Goal: Task Accomplishment & Management: Manage account settings

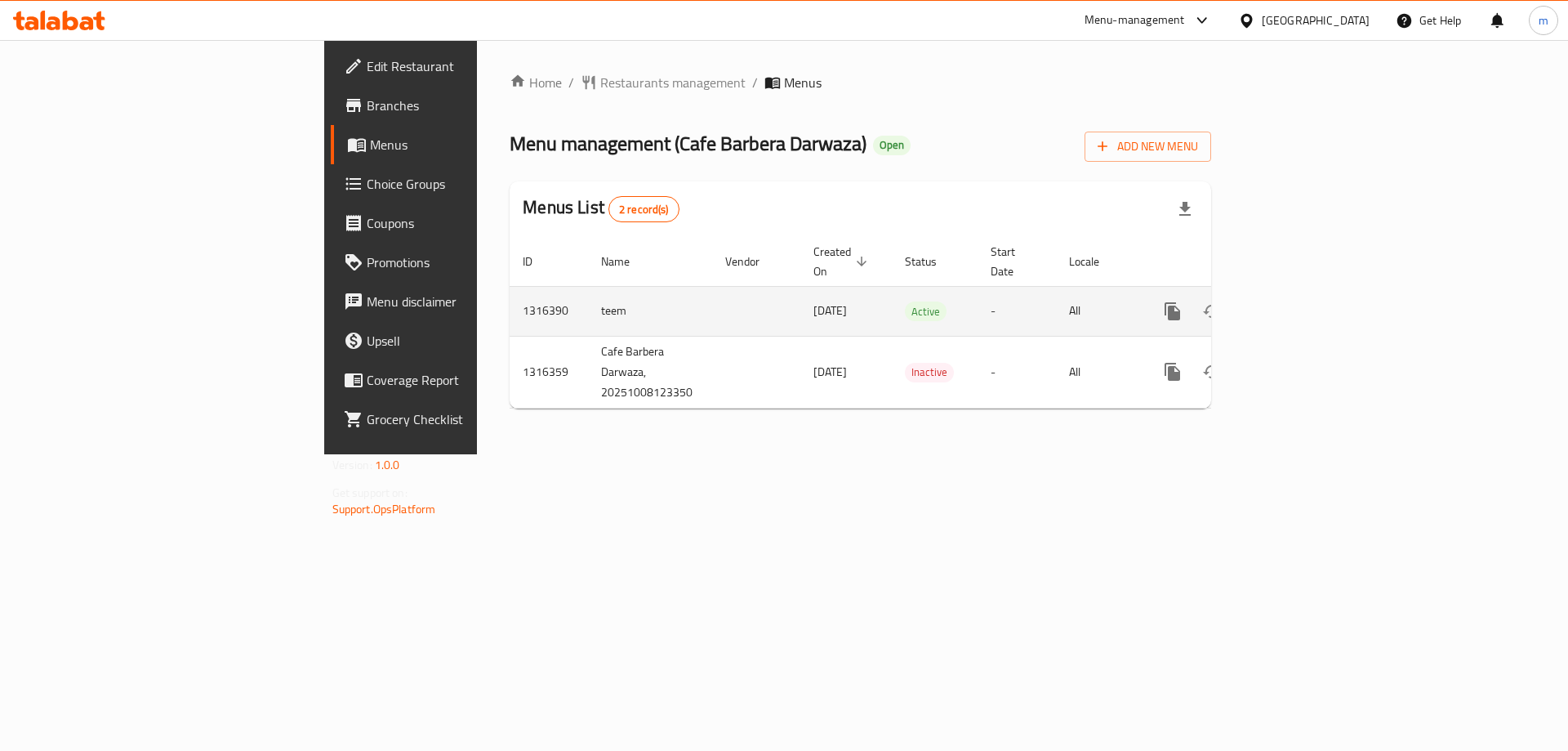
click at [1300, 302] on icon "enhanced table" at bounding box center [1290, 311] width 20 height 20
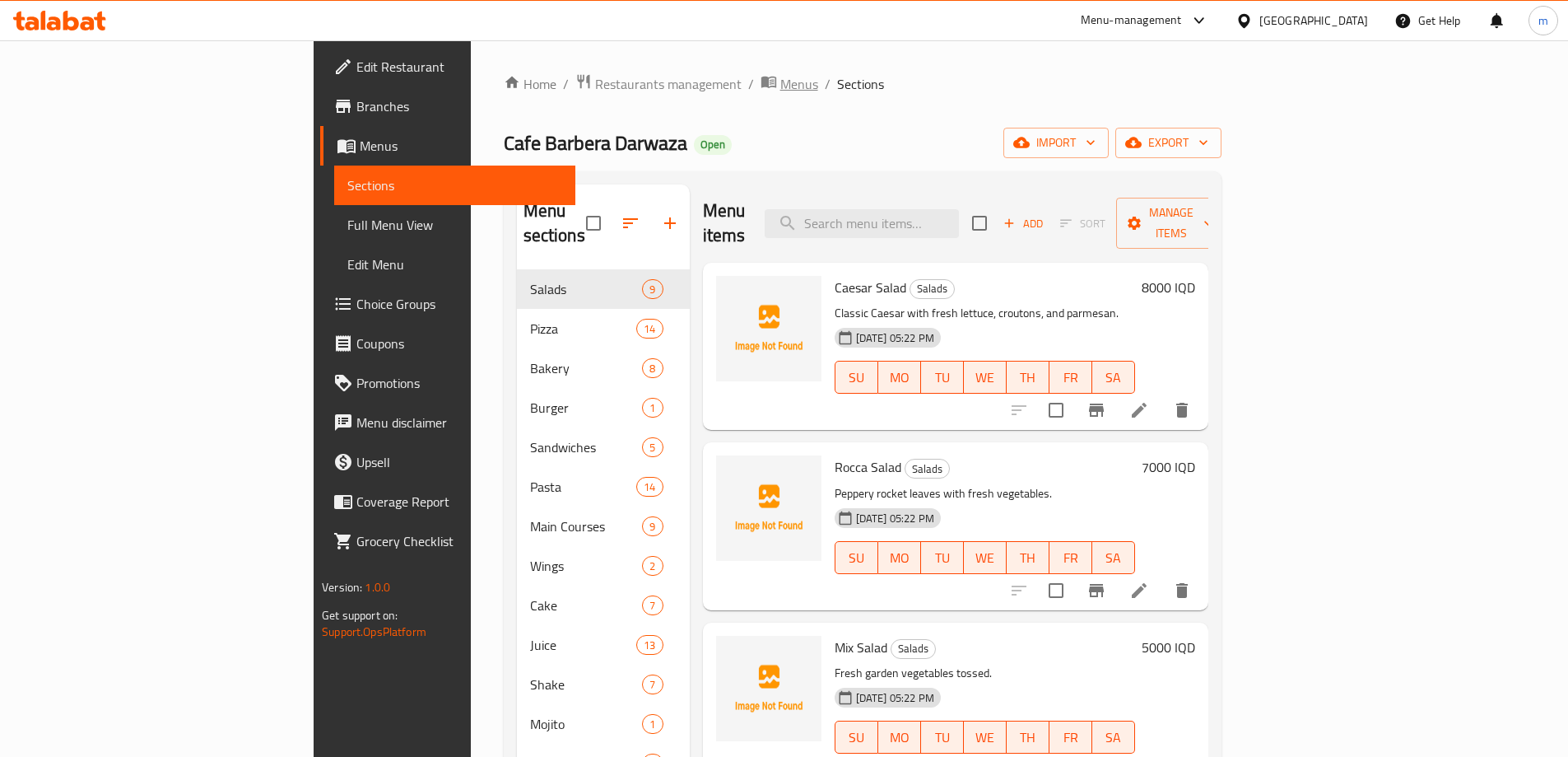
click at [761, 78] on icon "breadcrumb" at bounding box center [769, 82] width 17 height 17
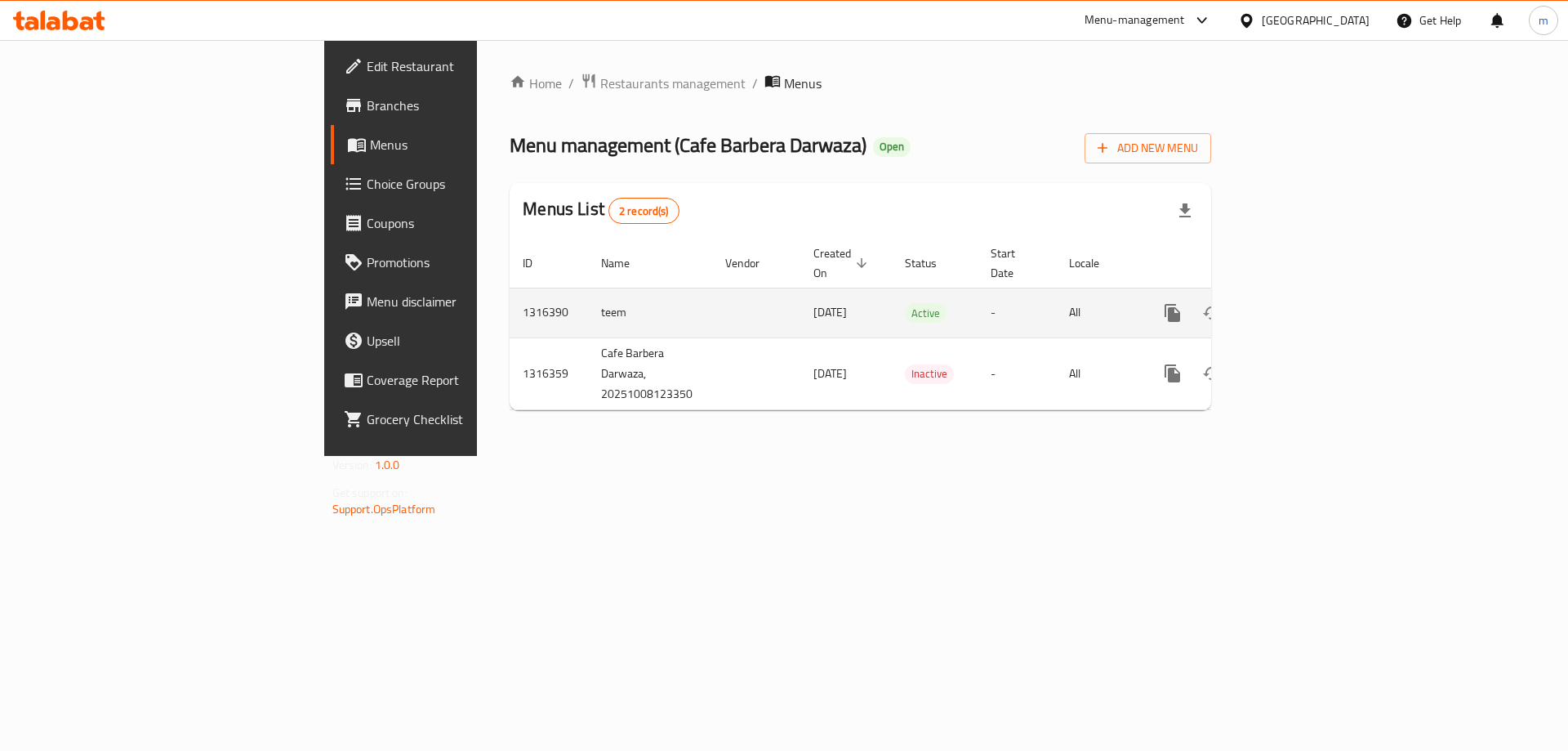
click at [1310, 293] on link "enhanced table" at bounding box center [1291, 313] width 39 height 39
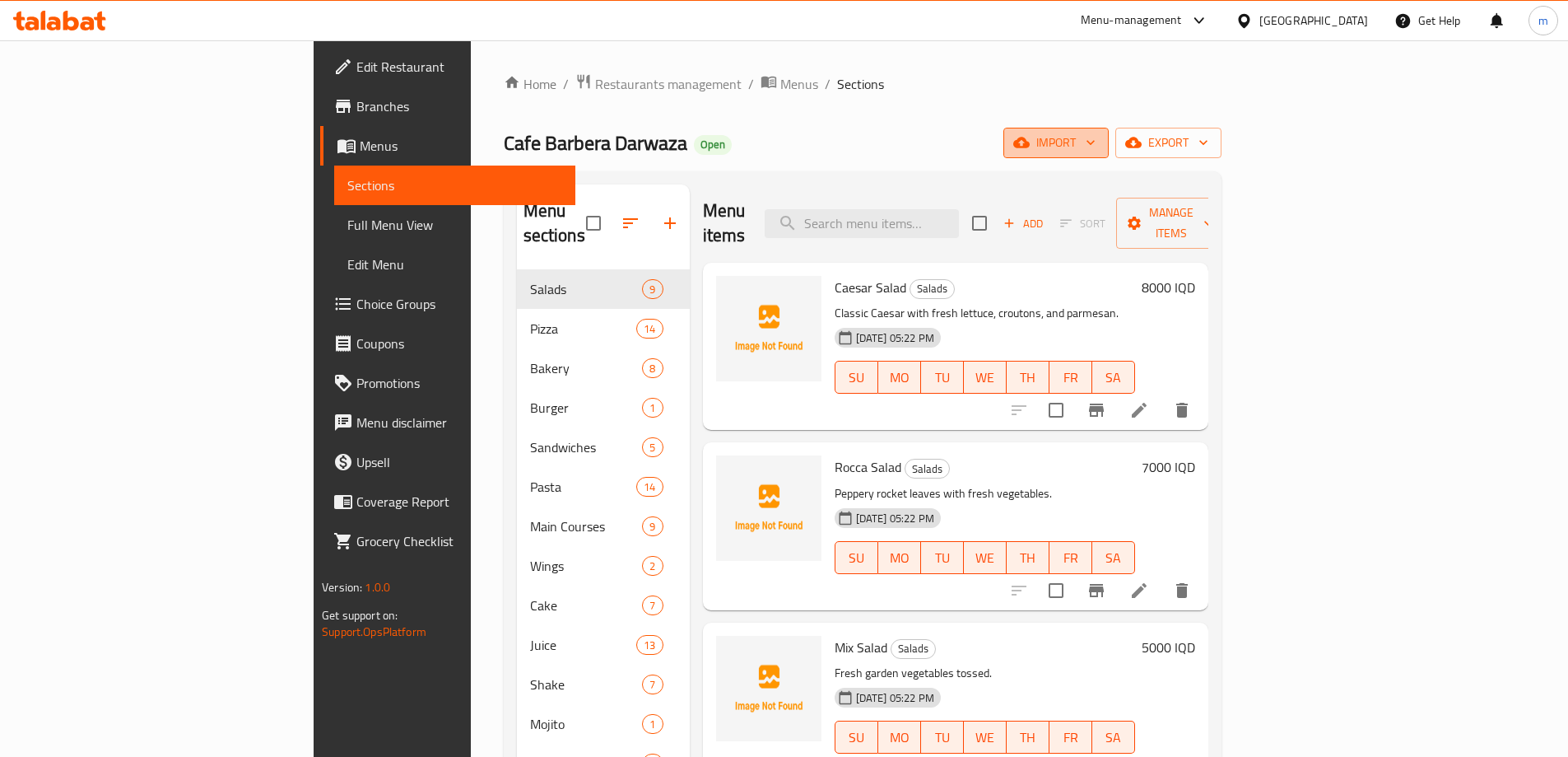
click at [1095, 135] on span "import" at bounding box center [1056, 143] width 79 height 21
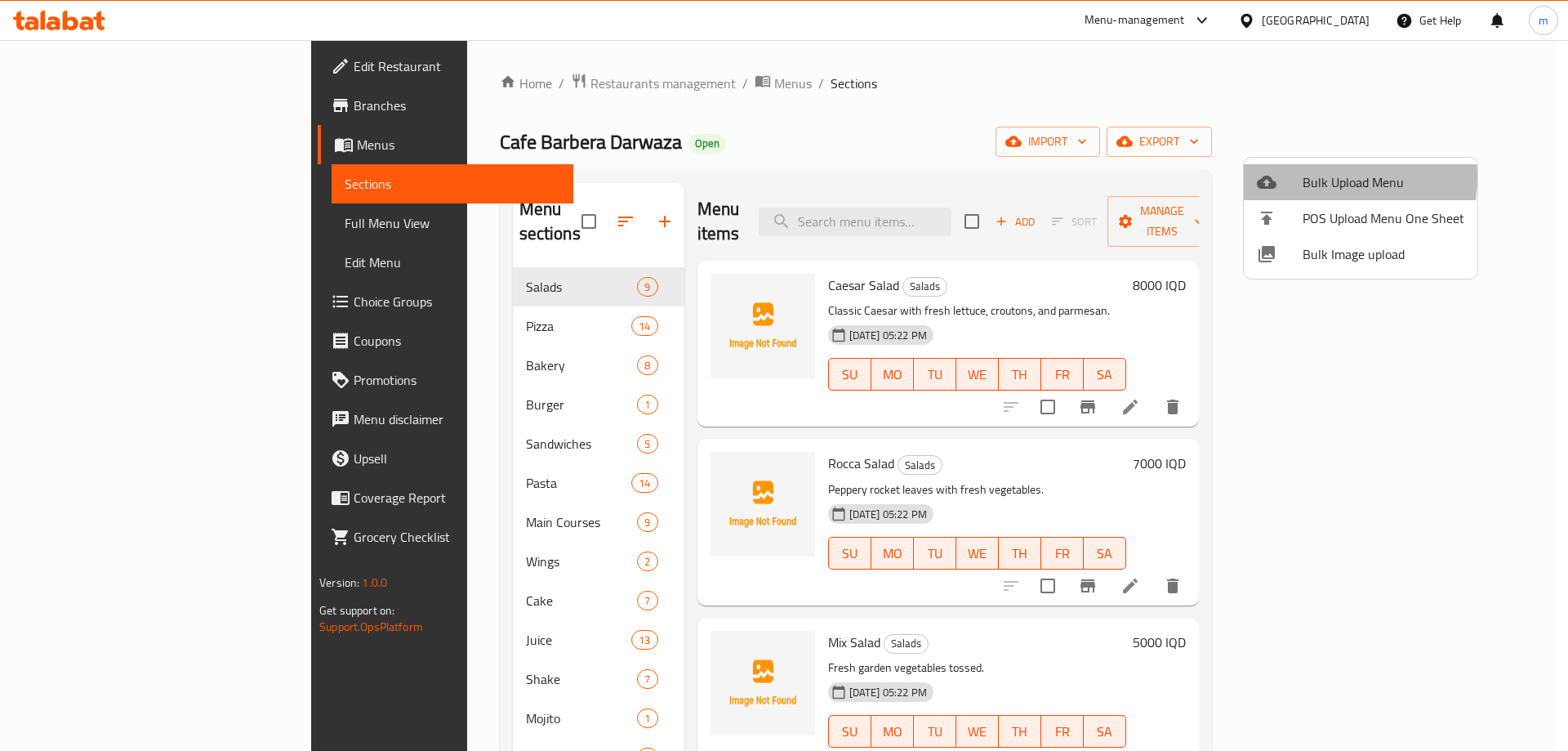
click at [1304, 177] on span "Bulk Upload Menu" at bounding box center [1384, 181] width 162 height 20
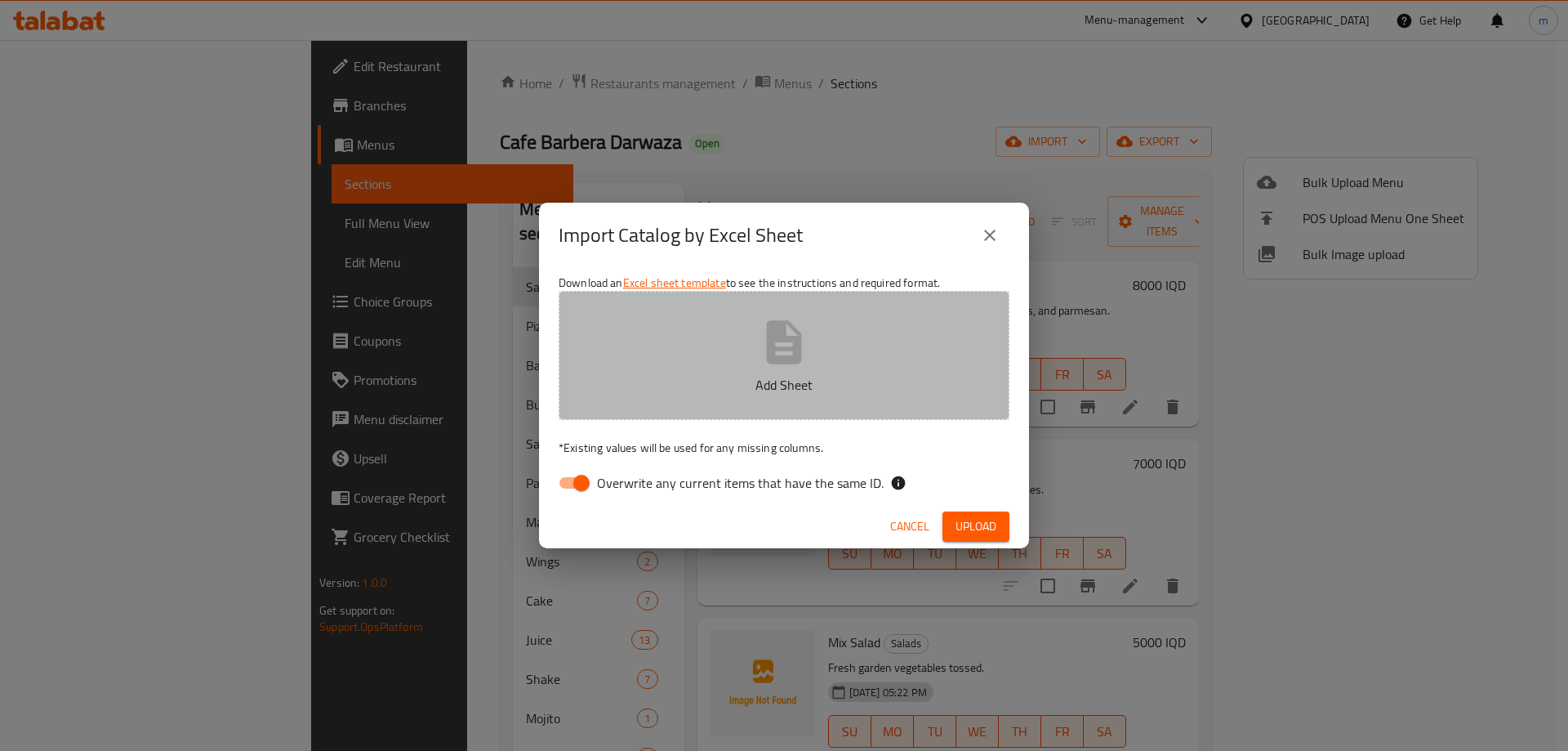
click at [829, 317] on button "Add Sheet" at bounding box center [784, 355] width 451 height 129
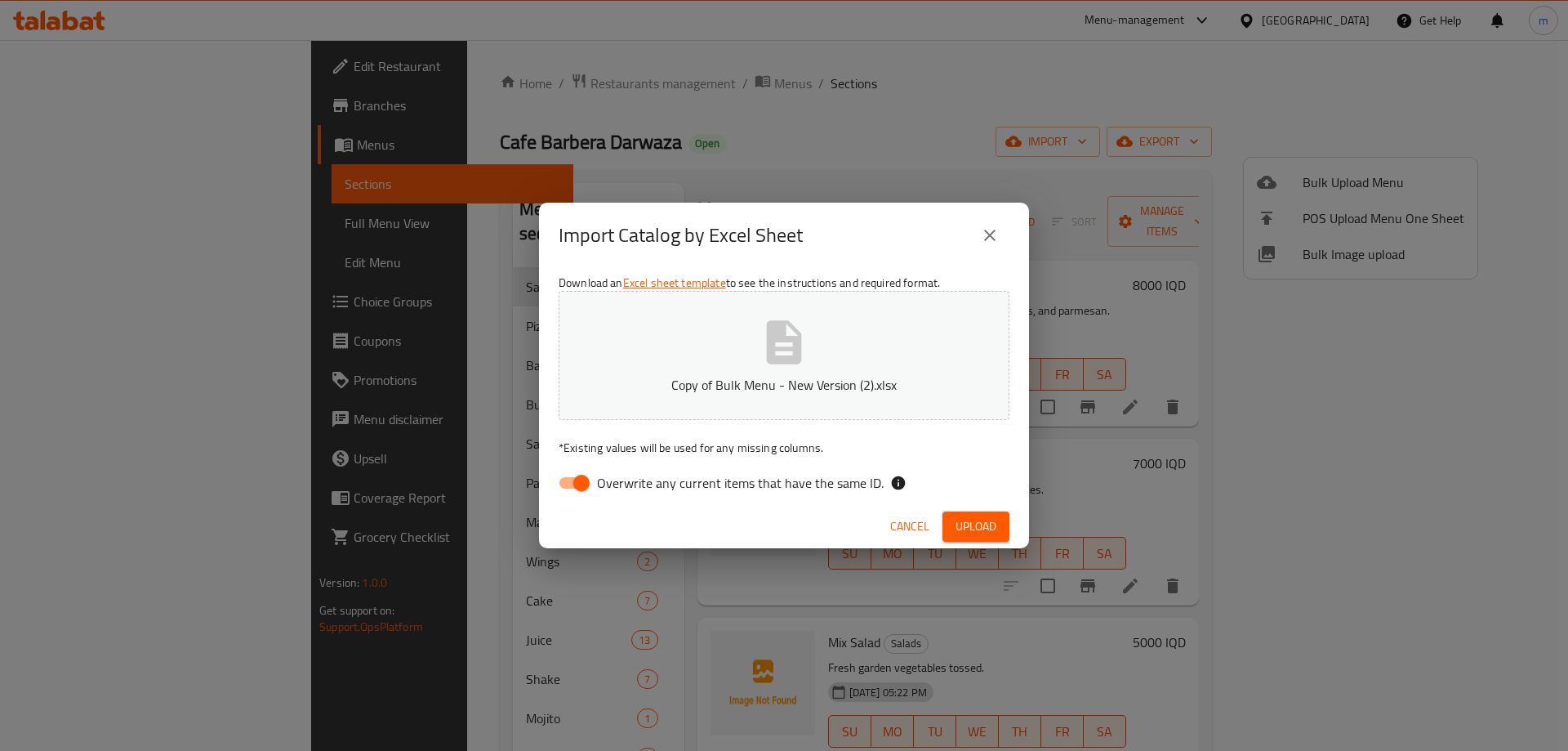
click at [579, 476] on input "Overwrite any current items that have the same ID." at bounding box center [582, 482] width 93 height 31
checkbox input "false"
drag, startPoint x: 985, startPoint y: 512, endPoint x: 993, endPoint y: 531, distance: 20.6
click at [985, 516] on button "Upload" at bounding box center [976, 526] width 67 height 30
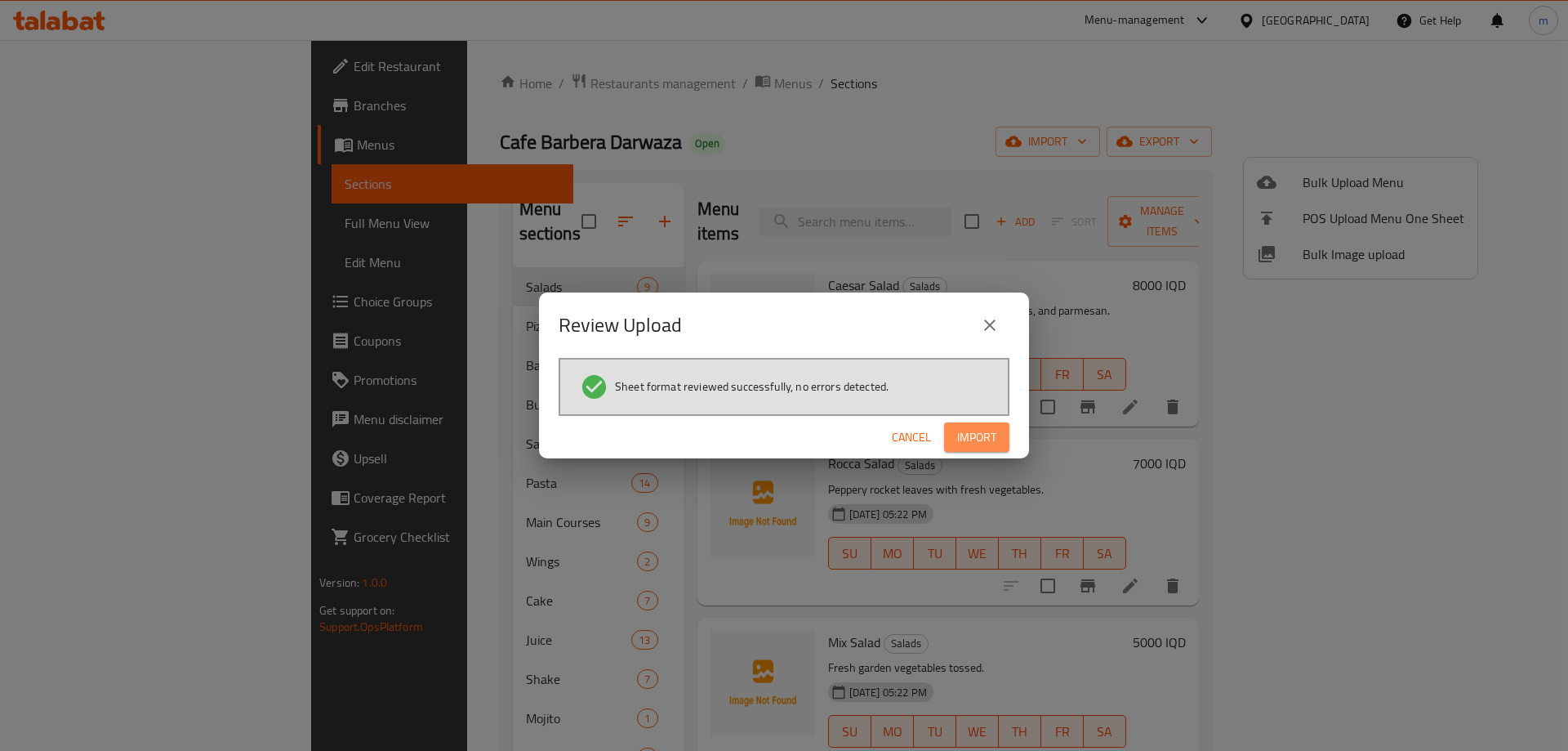
click at [960, 440] on span "Import" at bounding box center [977, 437] width 39 height 20
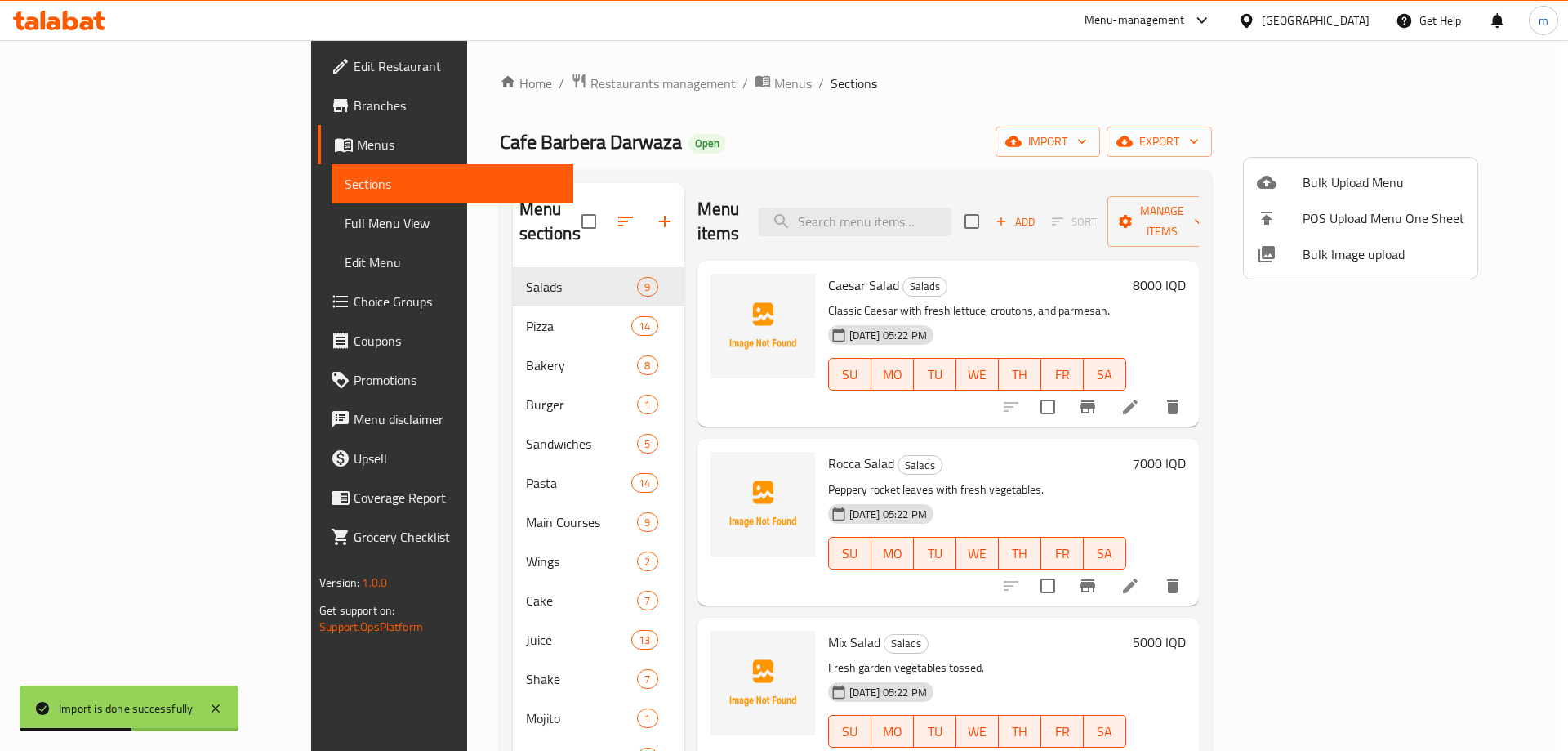
click at [543, 208] on div at bounding box center [784, 375] width 1568 height 751
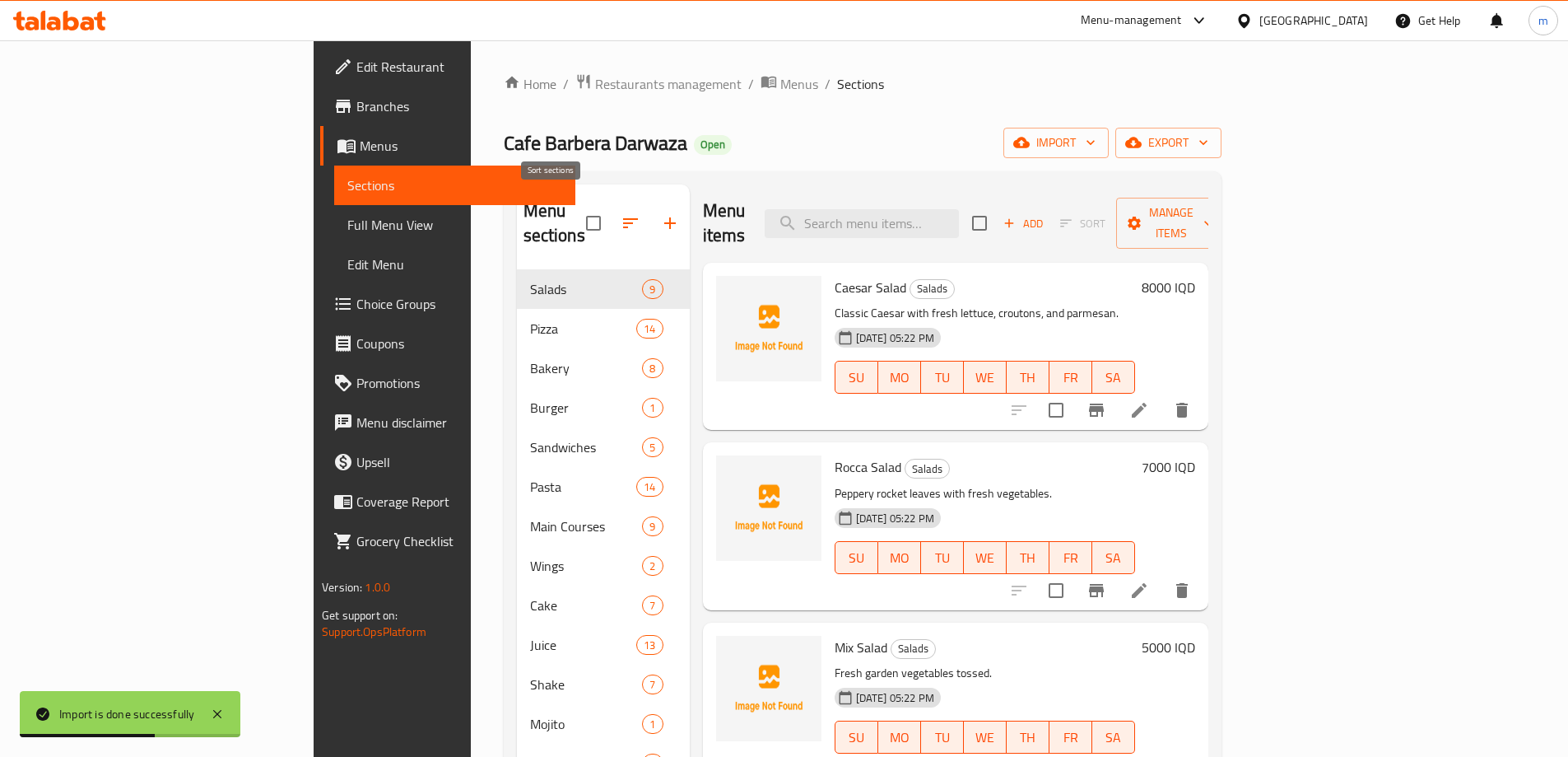
click at [621, 214] on icon "button" at bounding box center [630, 222] width 20 height 20
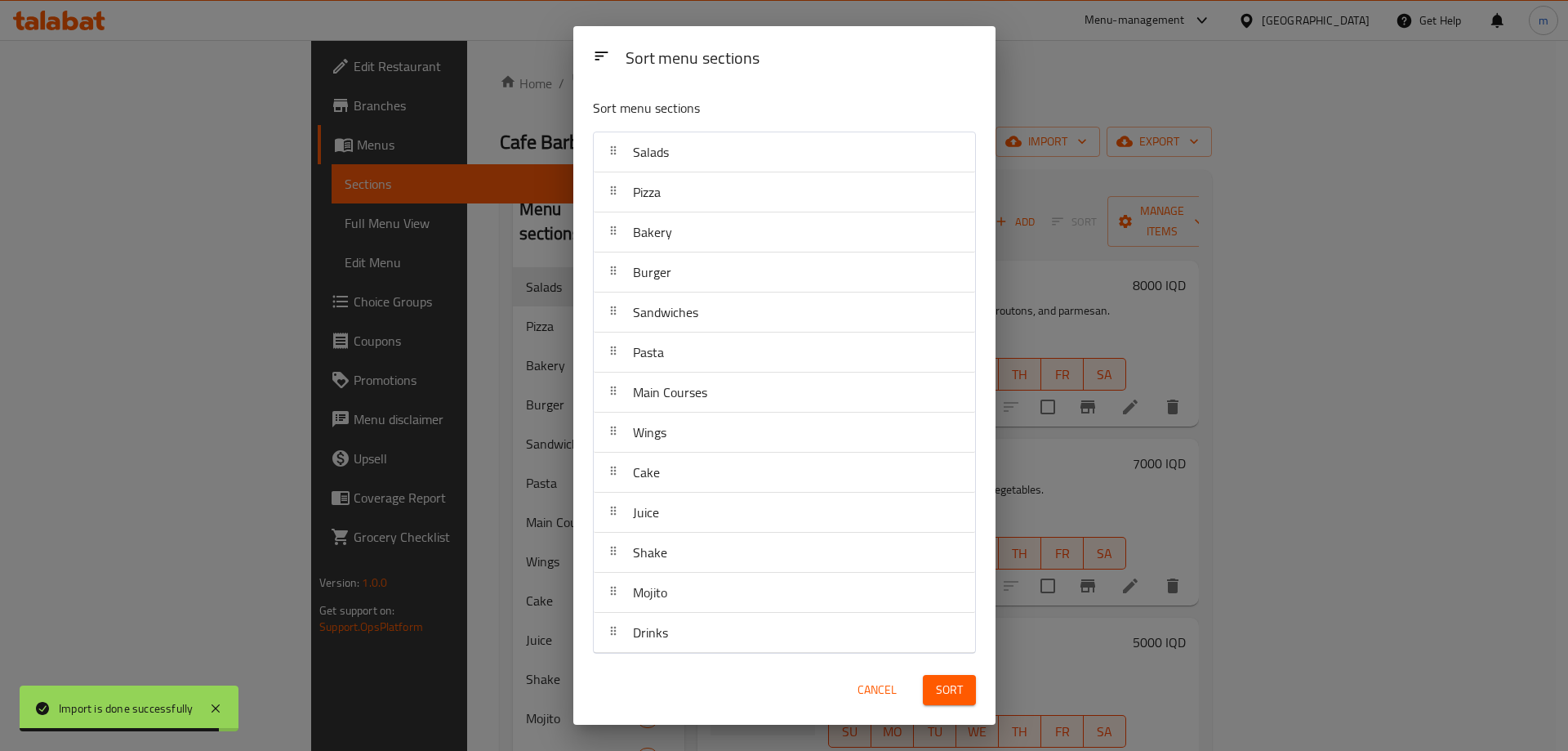
click at [865, 693] on span "Cancel" at bounding box center [878, 690] width 39 height 20
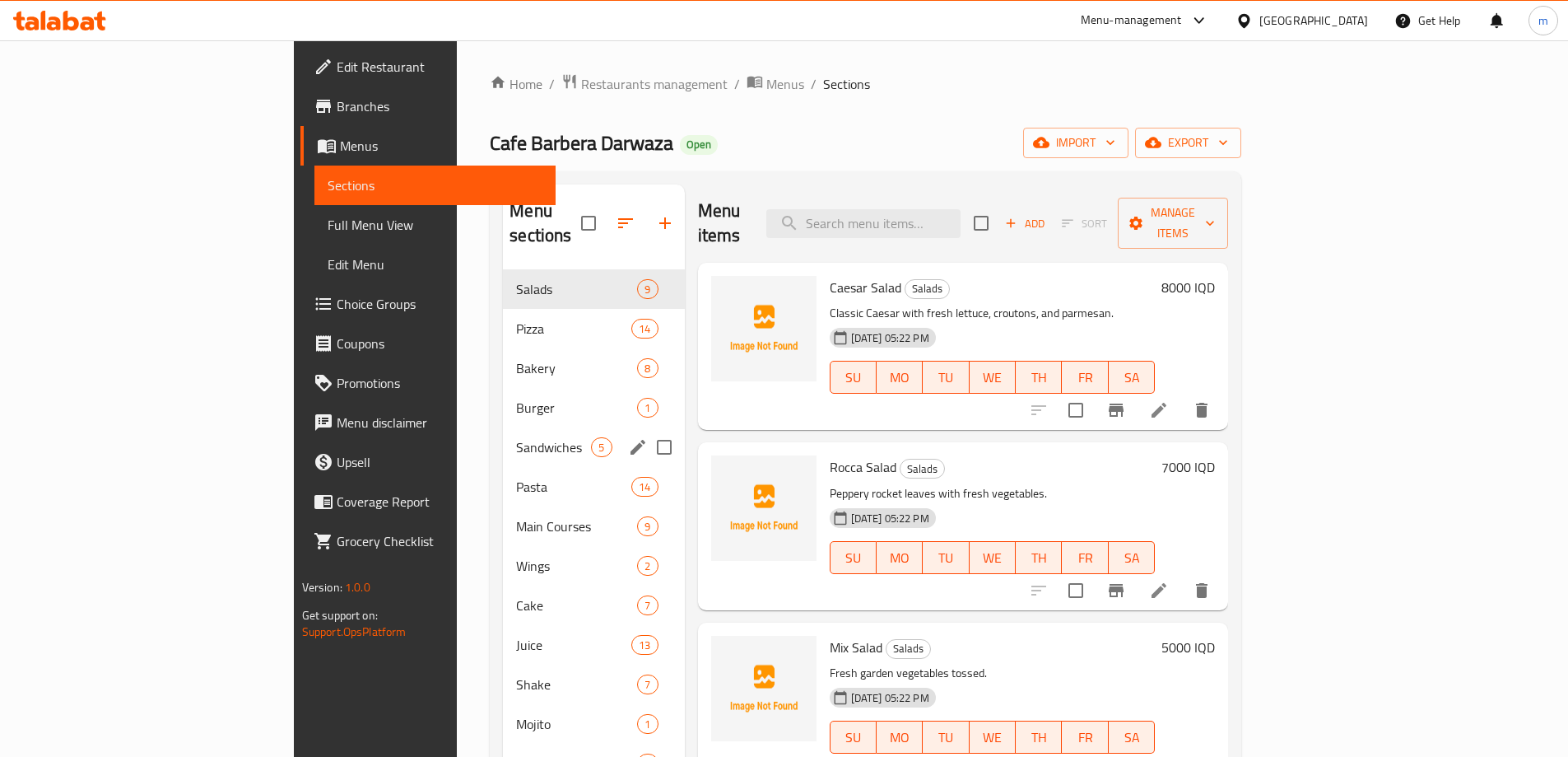
click at [503, 428] on div "Sandwiches 5" at bounding box center [593, 447] width 181 height 39
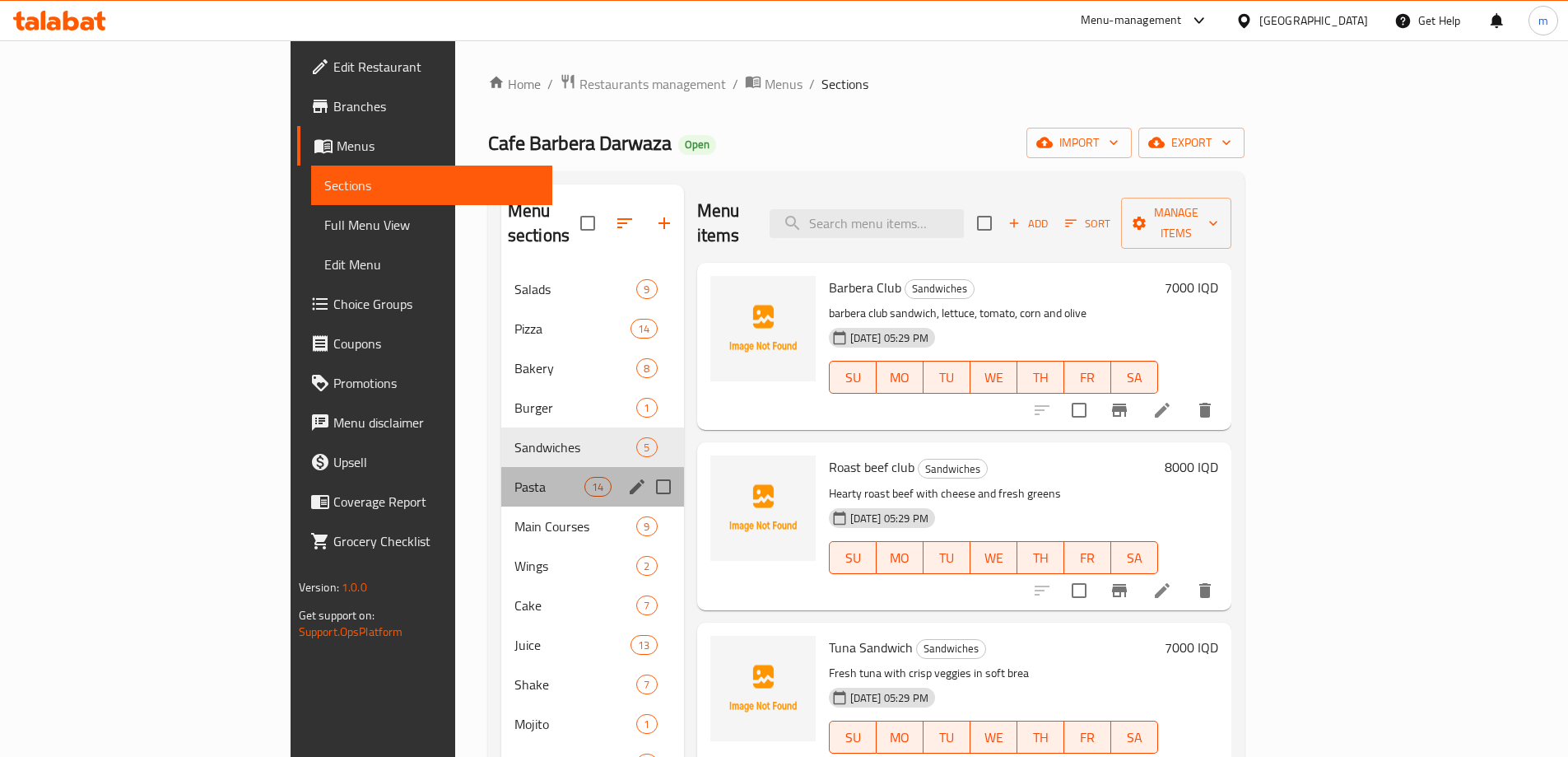
click at [502, 467] on div "Pasta 14" at bounding box center [593, 487] width 183 height 39
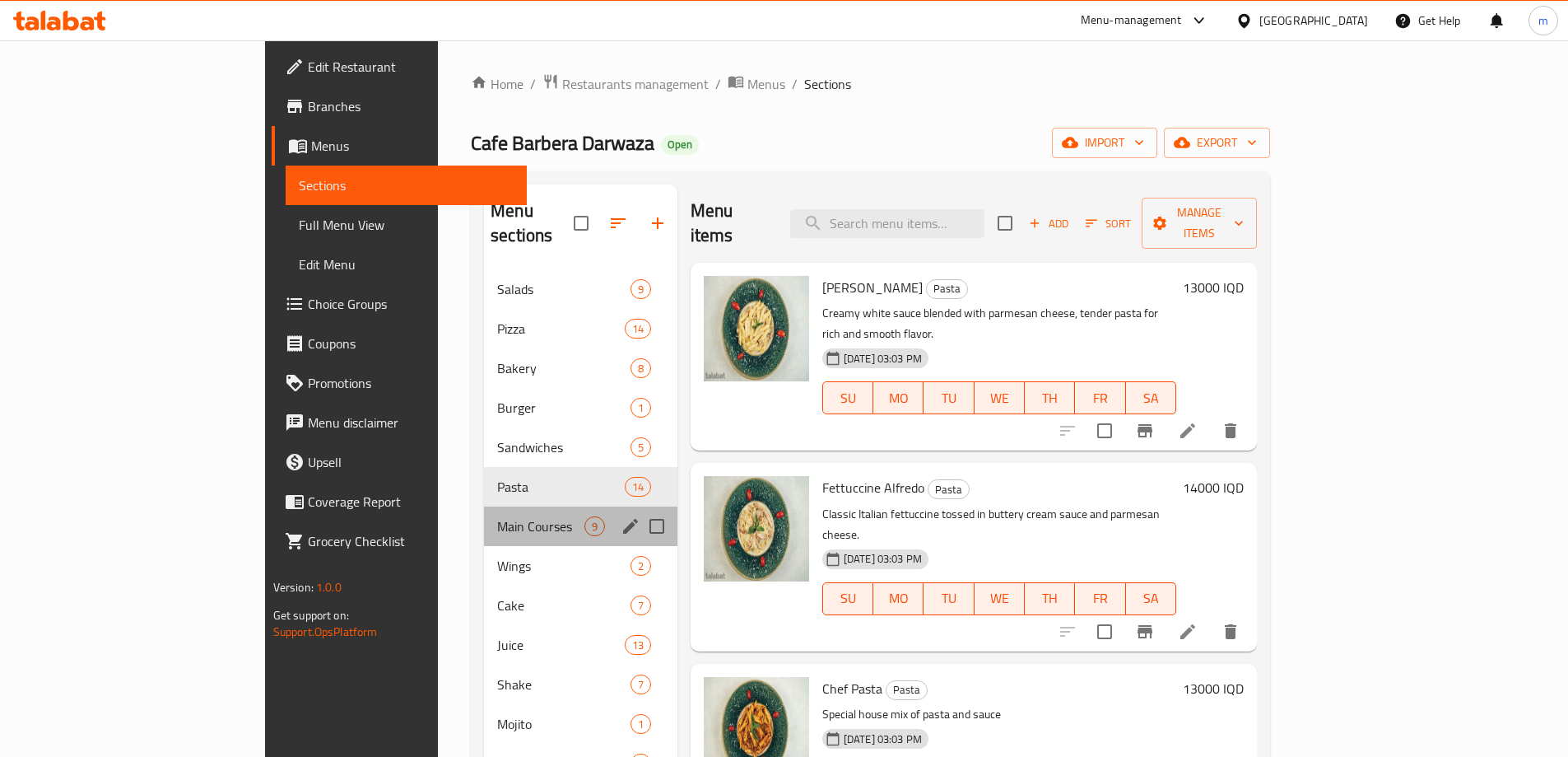
click at [484, 507] on div "Main Courses 9" at bounding box center [580, 526] width 193 height 39
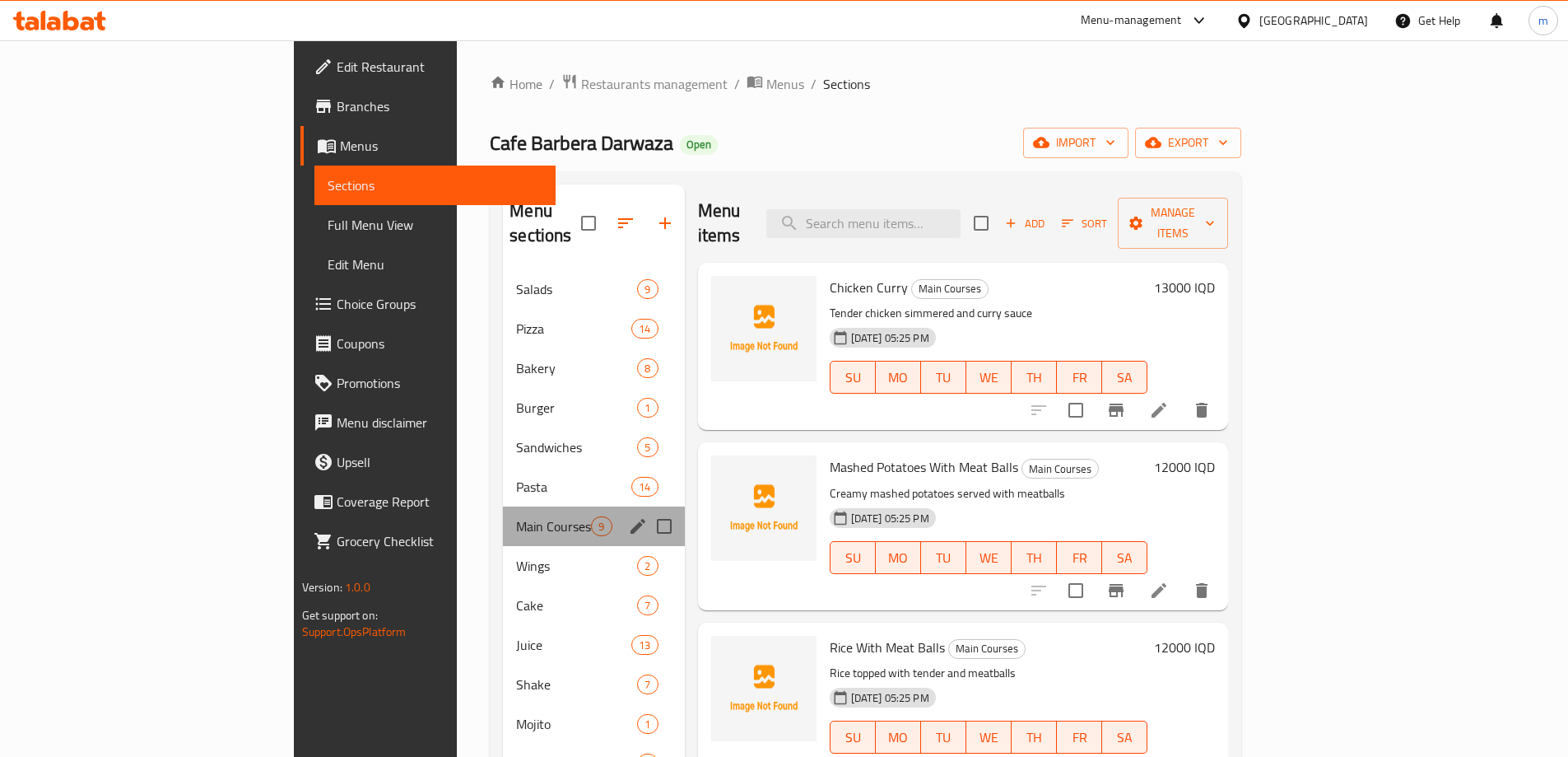
click at [503, 520] on div "Main Courses 9" at bounding box center [593, 526] width 181 height 39
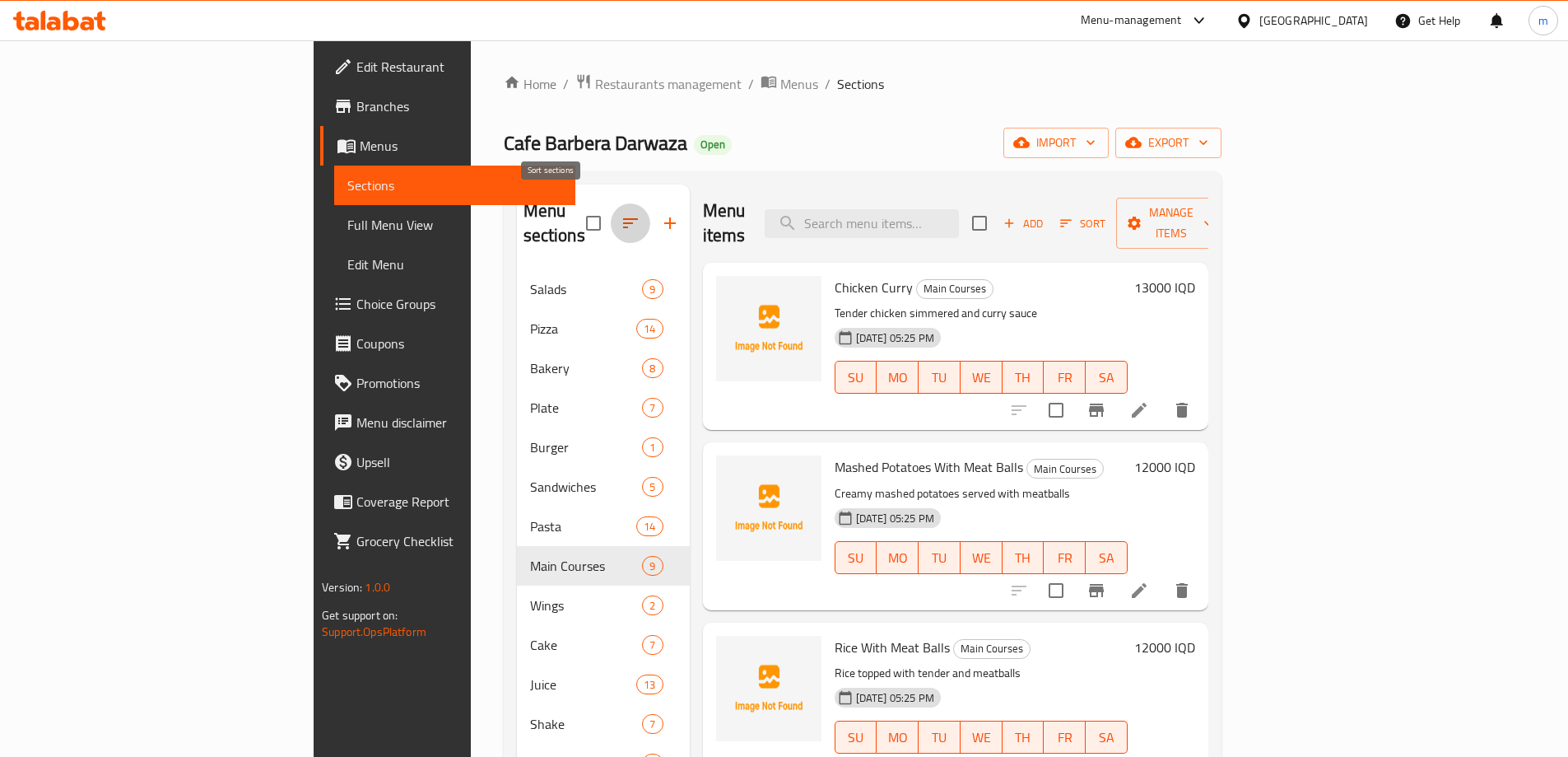
click at [621, 213] on icon "button" at bounding box center [630, 222] width 20 height 20
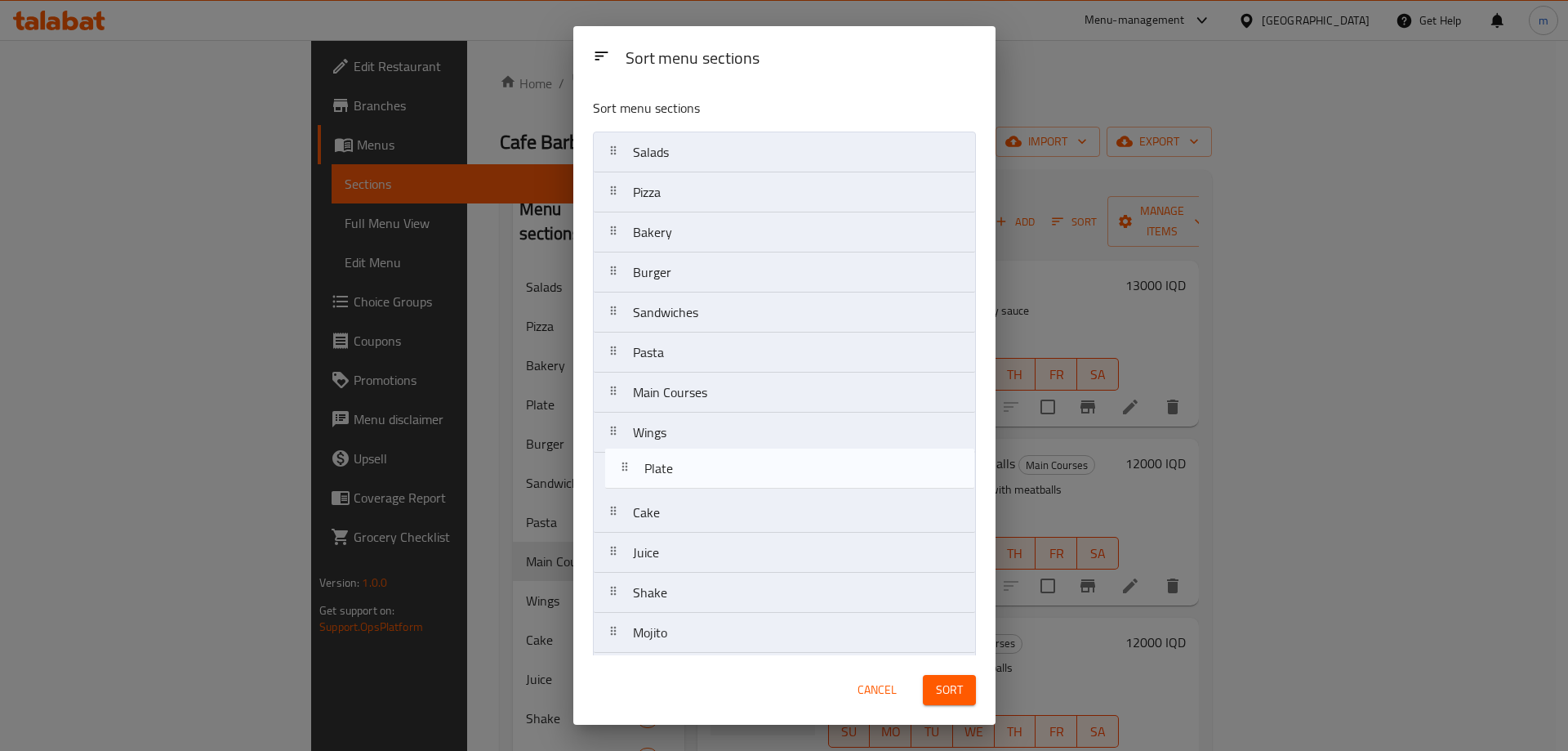
drag, startPoint x: 664, startPoint y: 277, endPoint x: 677, endPoint y: 478, distance: 201.4
click at [677, 478] on nav "Salads Pizza Bakery Plate Burger Sandwiches Pasta Main Courses Wings Cake Juice…" at bounding box center [784, 412] width 383 height 562
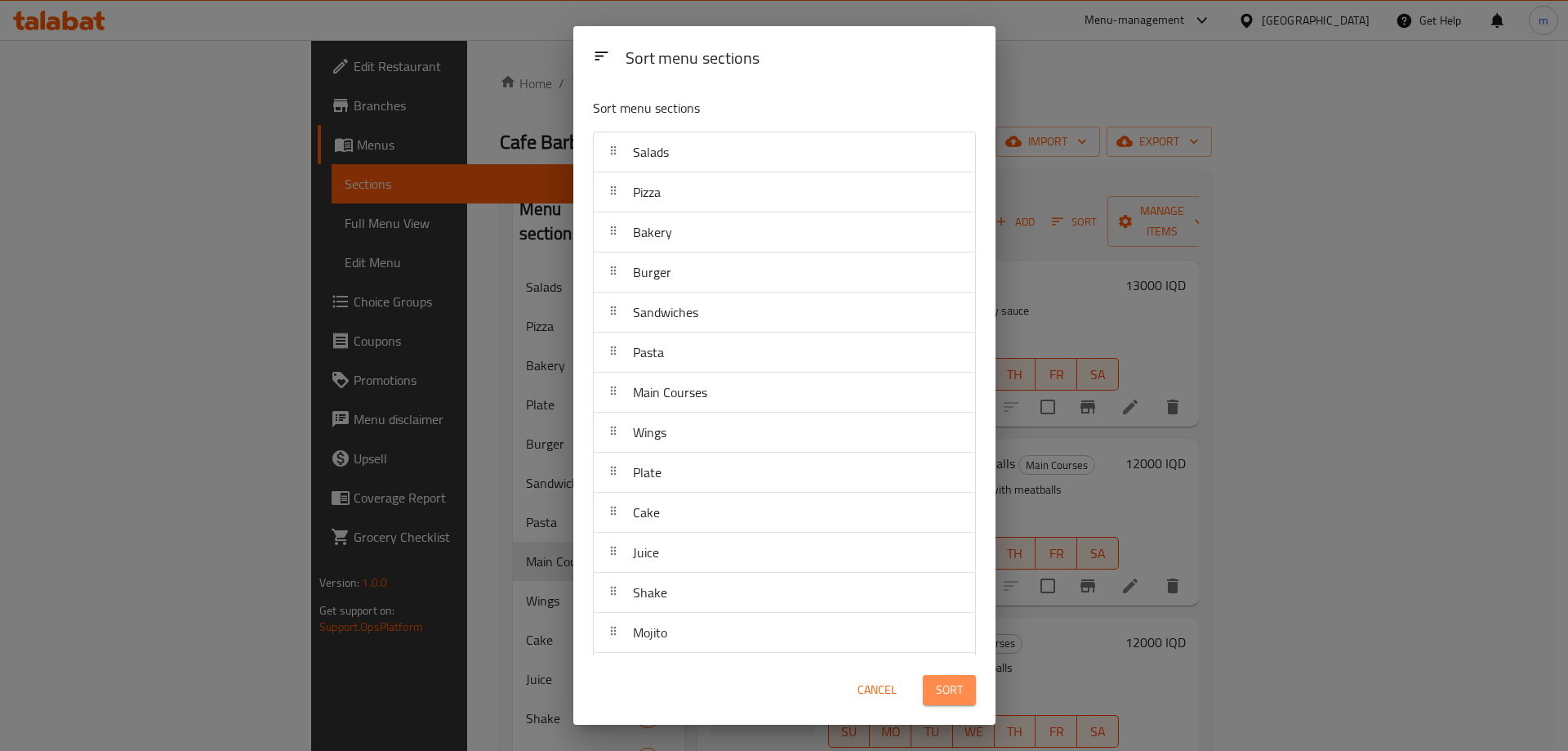
click at [937, 687] on span "Sort" at bounding box center [949, 690] width 27 height 20
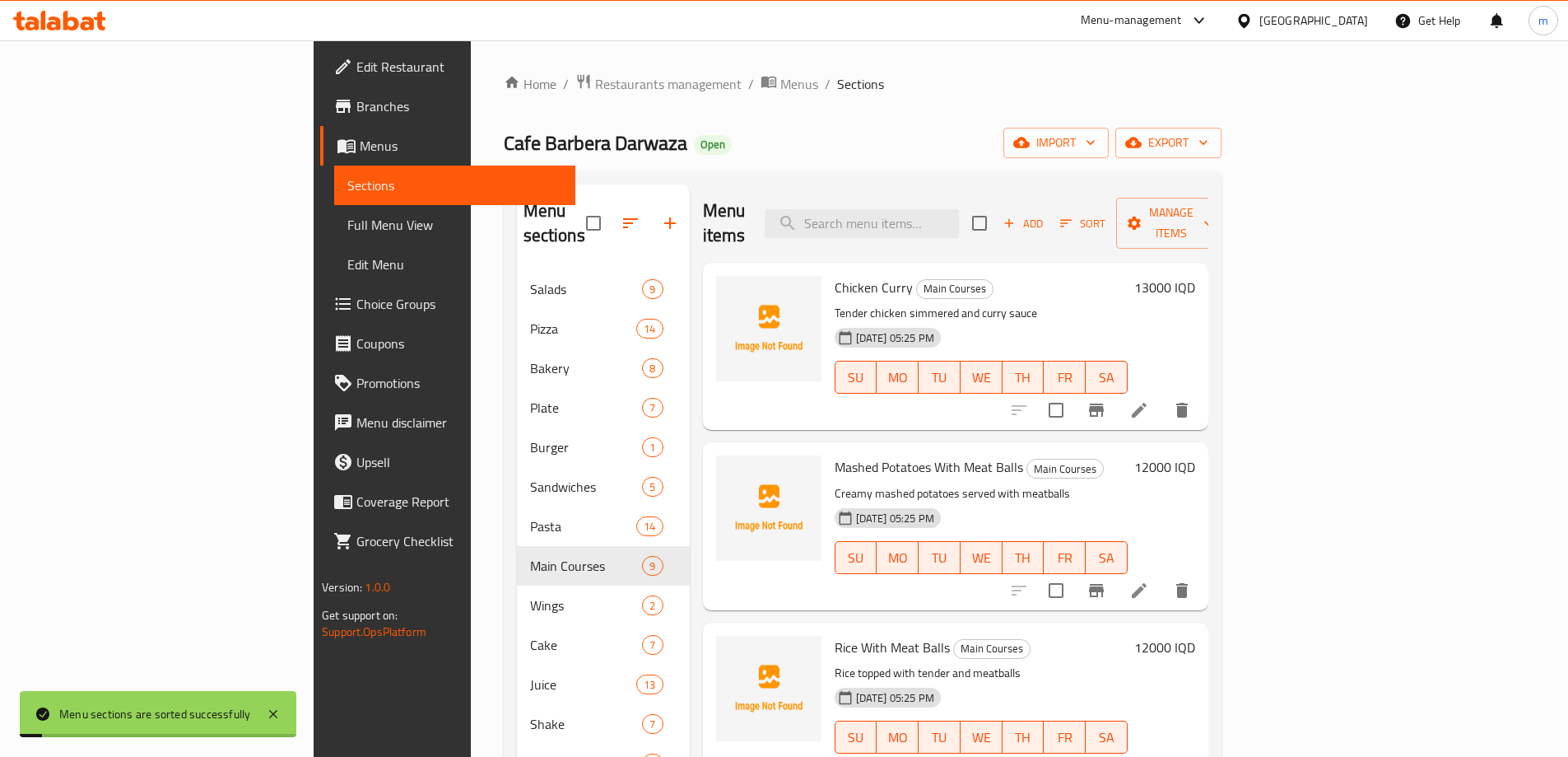
click at [347, 219] on span "Full Menu View" at bounding box center [454, 224] width 215 height 20
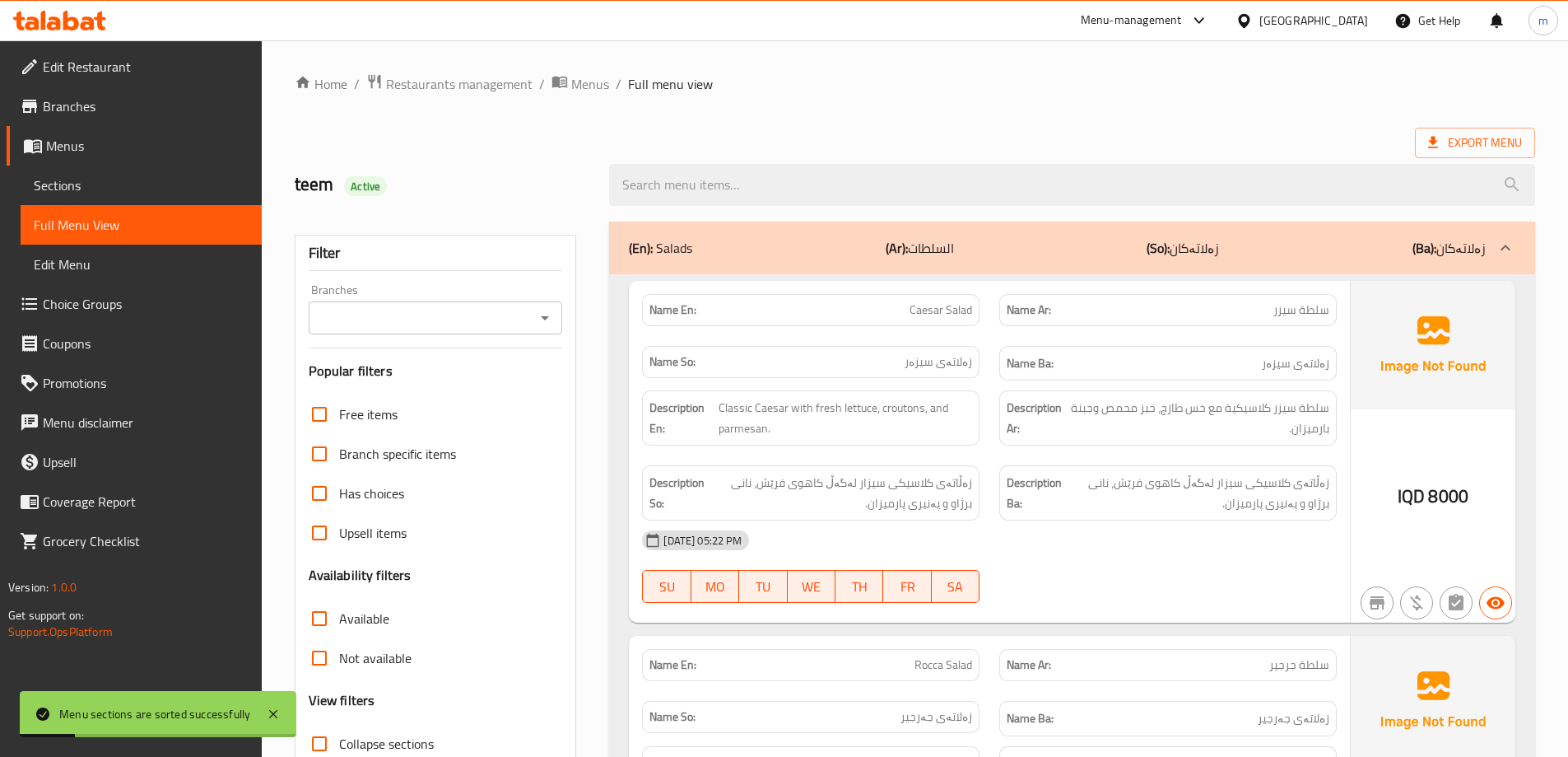
click at [542, 309] on icon "Open" at bounding box center [545, 317] width 20 height 20
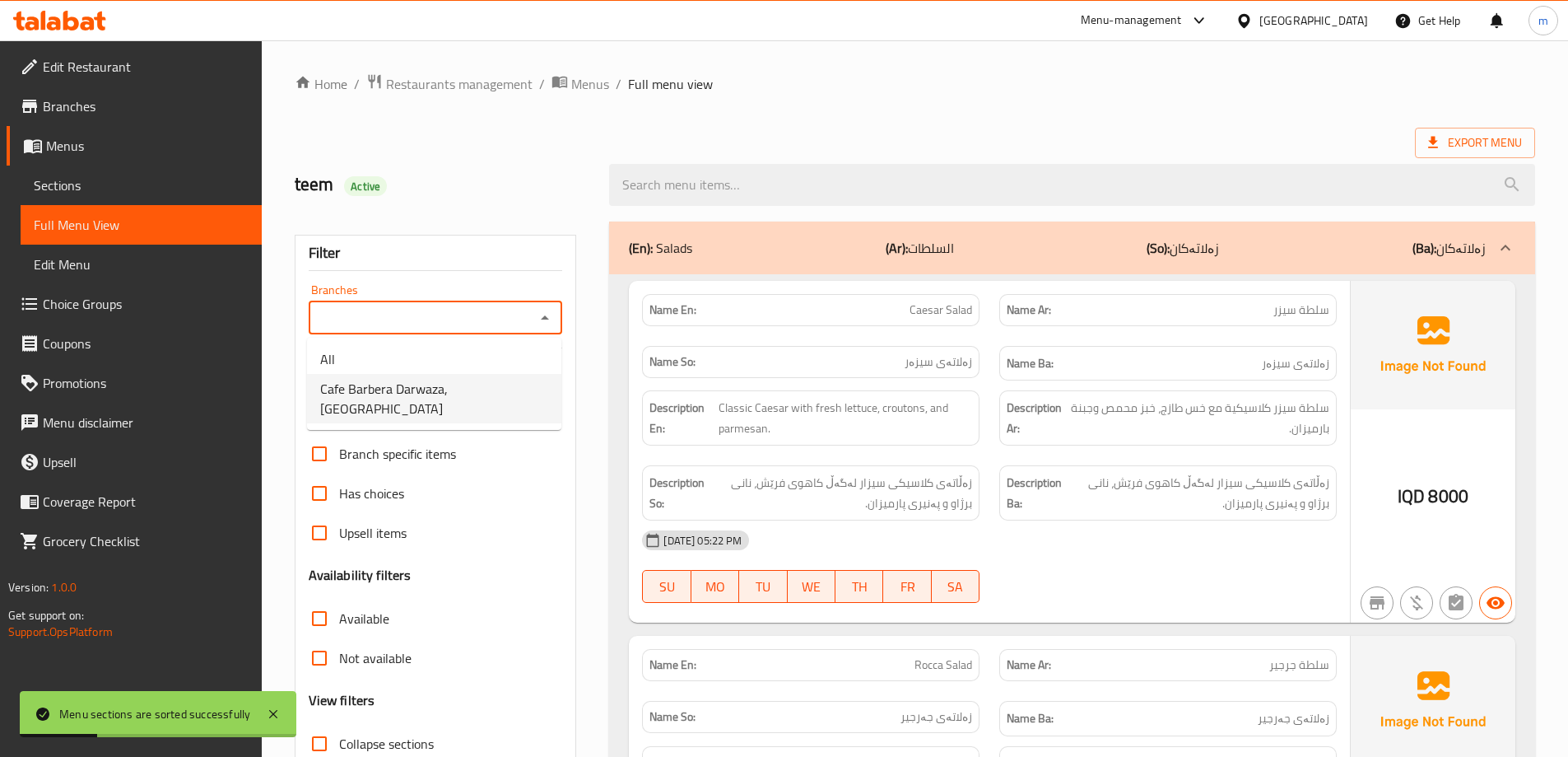
click at [471, 385] on span "Cafe Barbera Darwaza, Darwaza City" at bounding box center [433, 399] width 228 height 39
type input "Cafe Barbera Darwaza, Darwaza City"
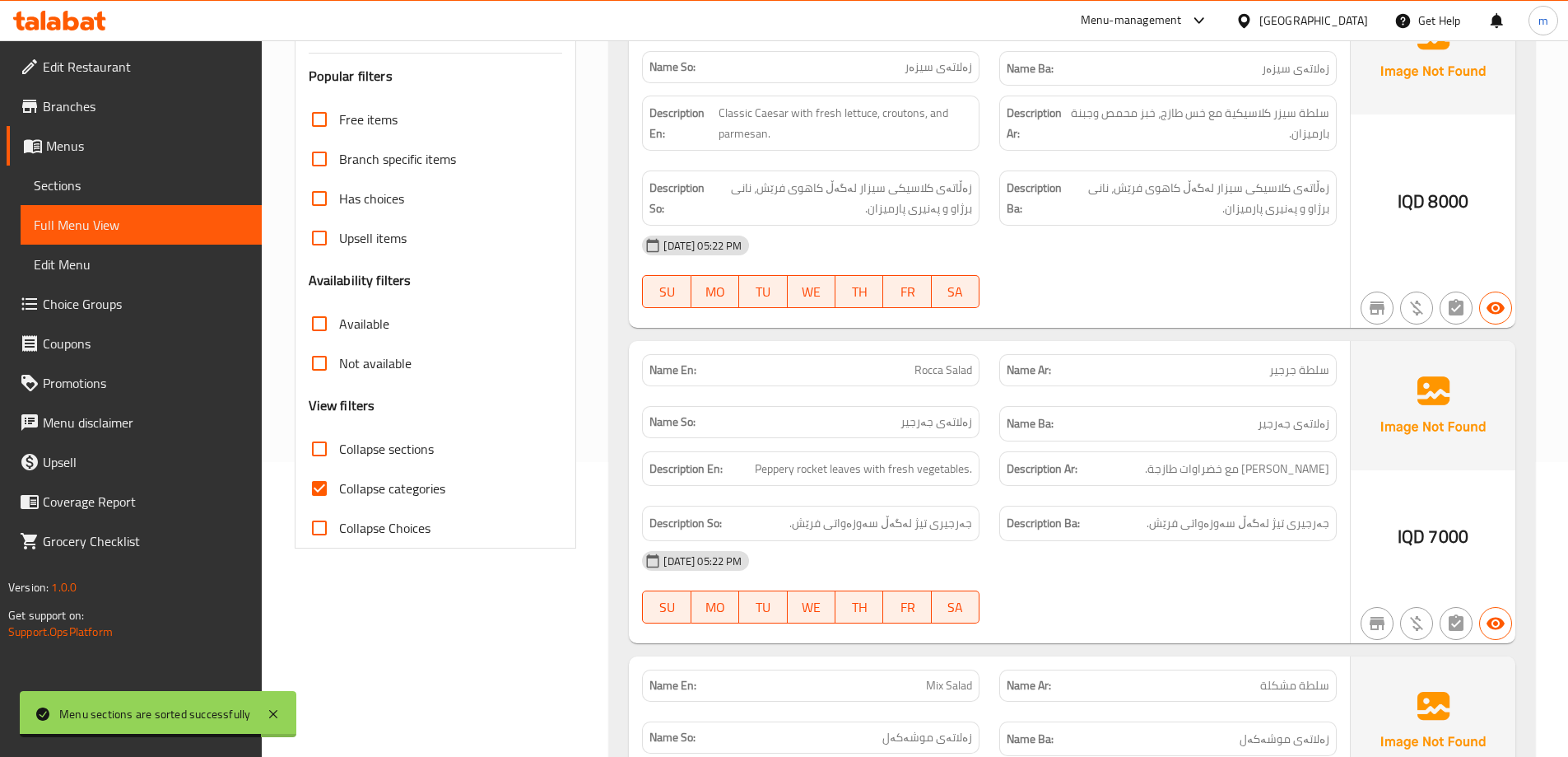
scroll to position [311, 0]
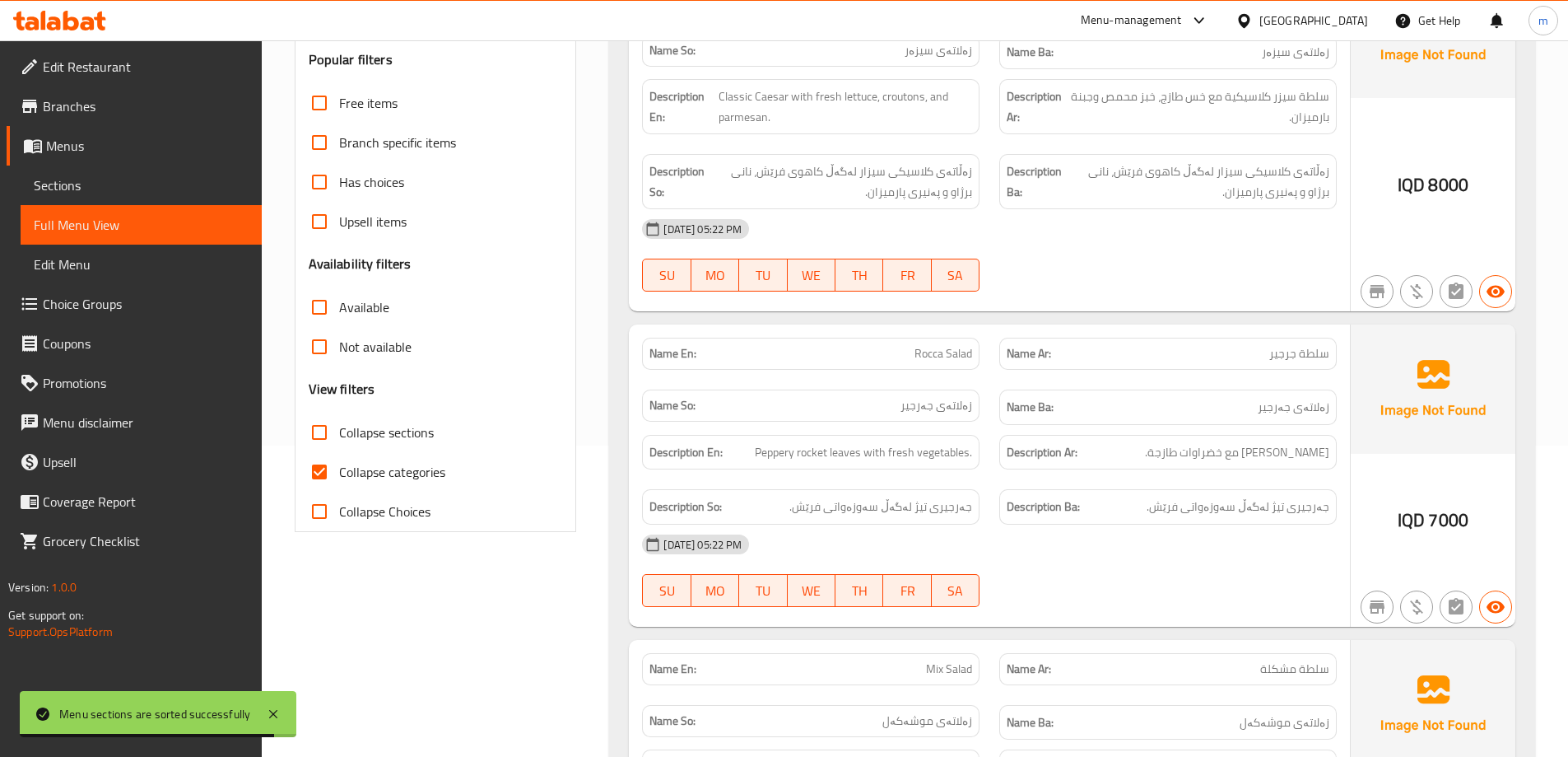
click at [365, 432] on span "Collapse sections" at bounding box center [386, 431] width 95 height 20
click at [339, 432] on input "Collapse sections" at bounding box center [320, 432] width 39 height 39
checkbox input "true"
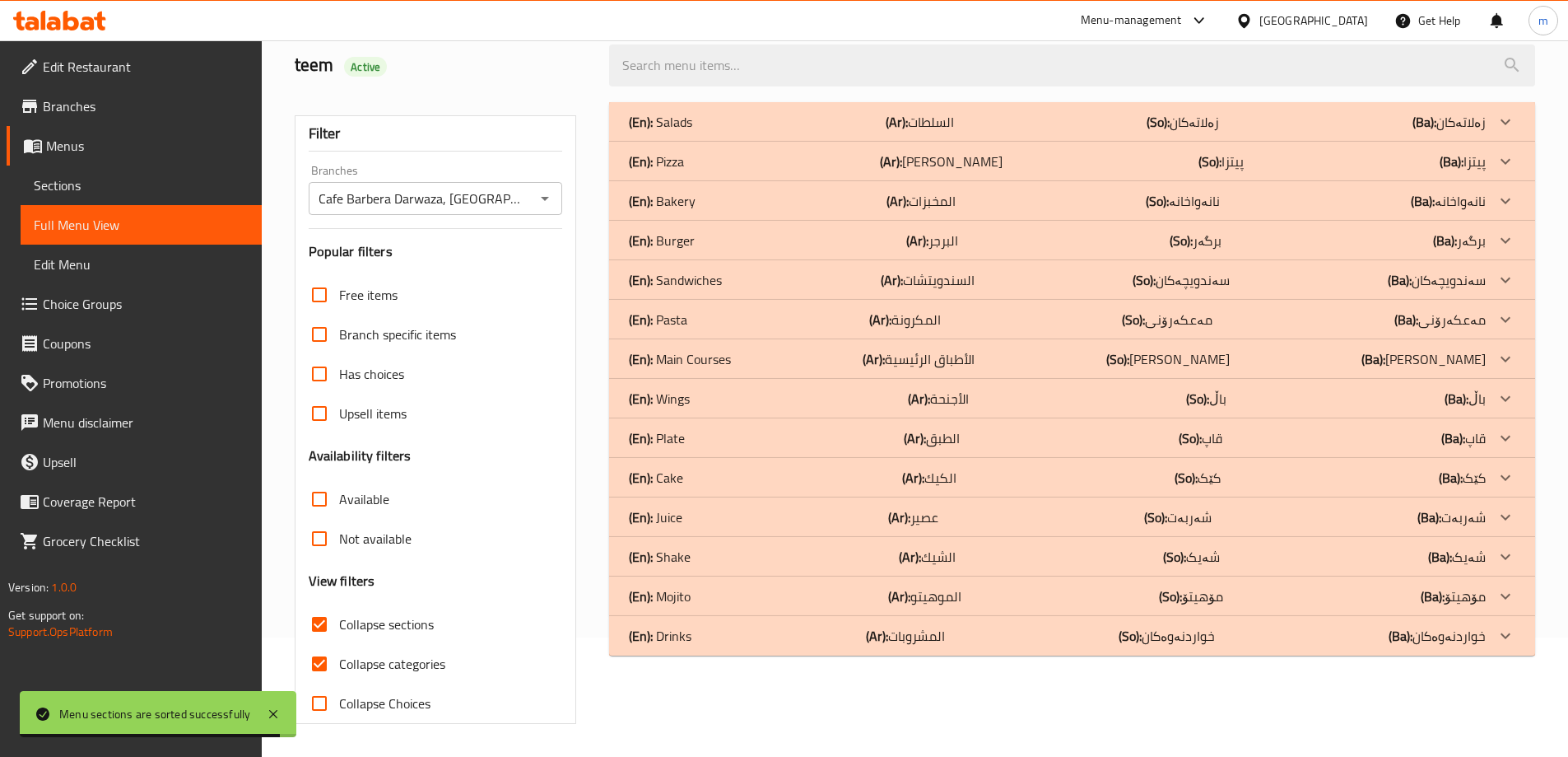
click at [334, 643] on input "Collapse categories" at bounding box center [320, 663] width 39 height 39
checkbox input "false"
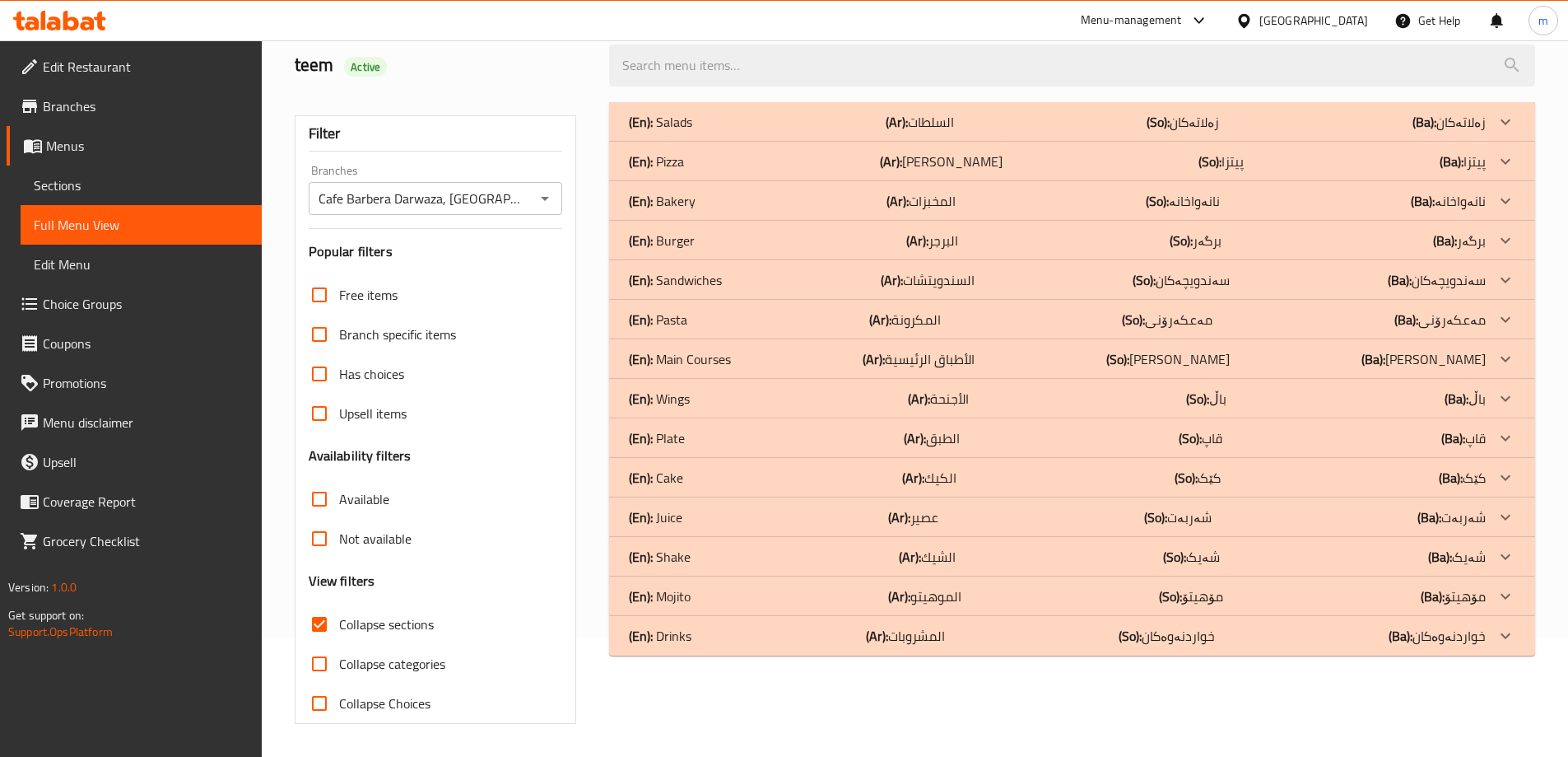
click at [686, 443] on div "(En): Plate (Ar): الطبق (So): قاپ (Ba): قاپ" at bounding box center [1058, 437] width 857 height 20
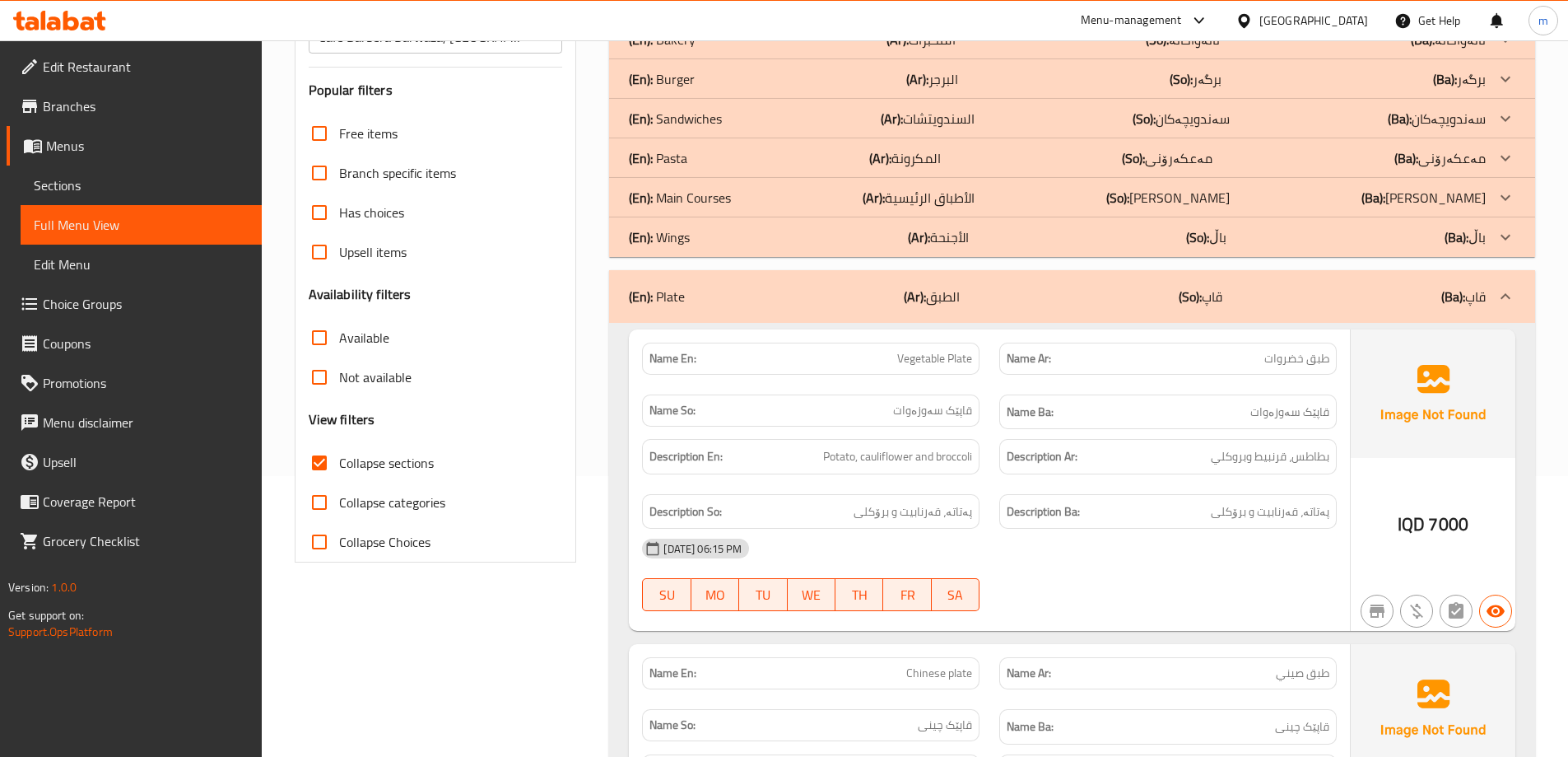
scroll to position [311, 0]
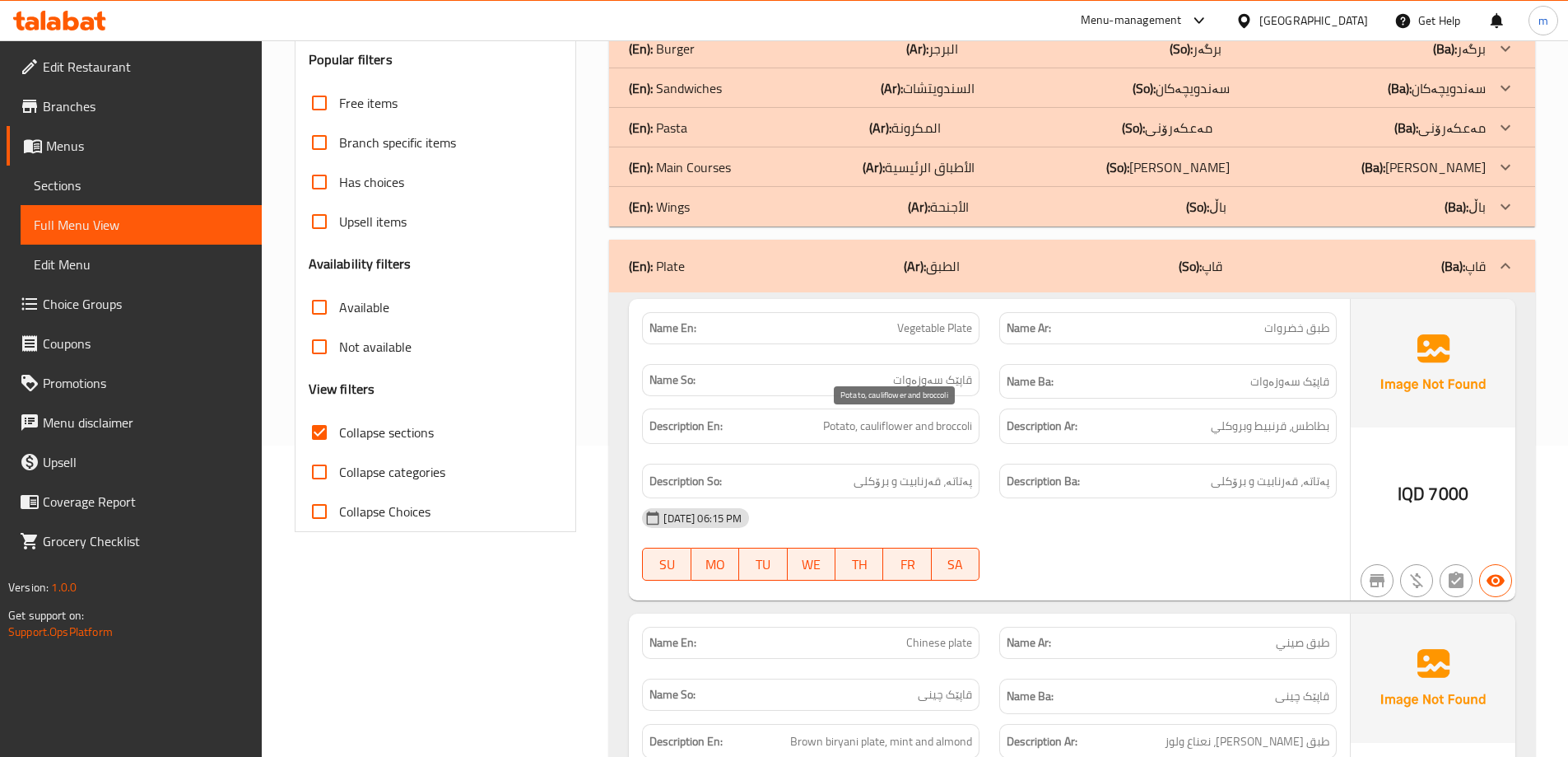
click at [875, 429] on span "Potato, cauliflower and broccoli" at bounding box center [897, 426] width 149 height 21
copy span "cauliflower"
click at [1018, 468] on div "Description Ba: پەتاتە، قەرنابیت و برۆکلی" at bounding box center [1168, 481] width 338 height 36
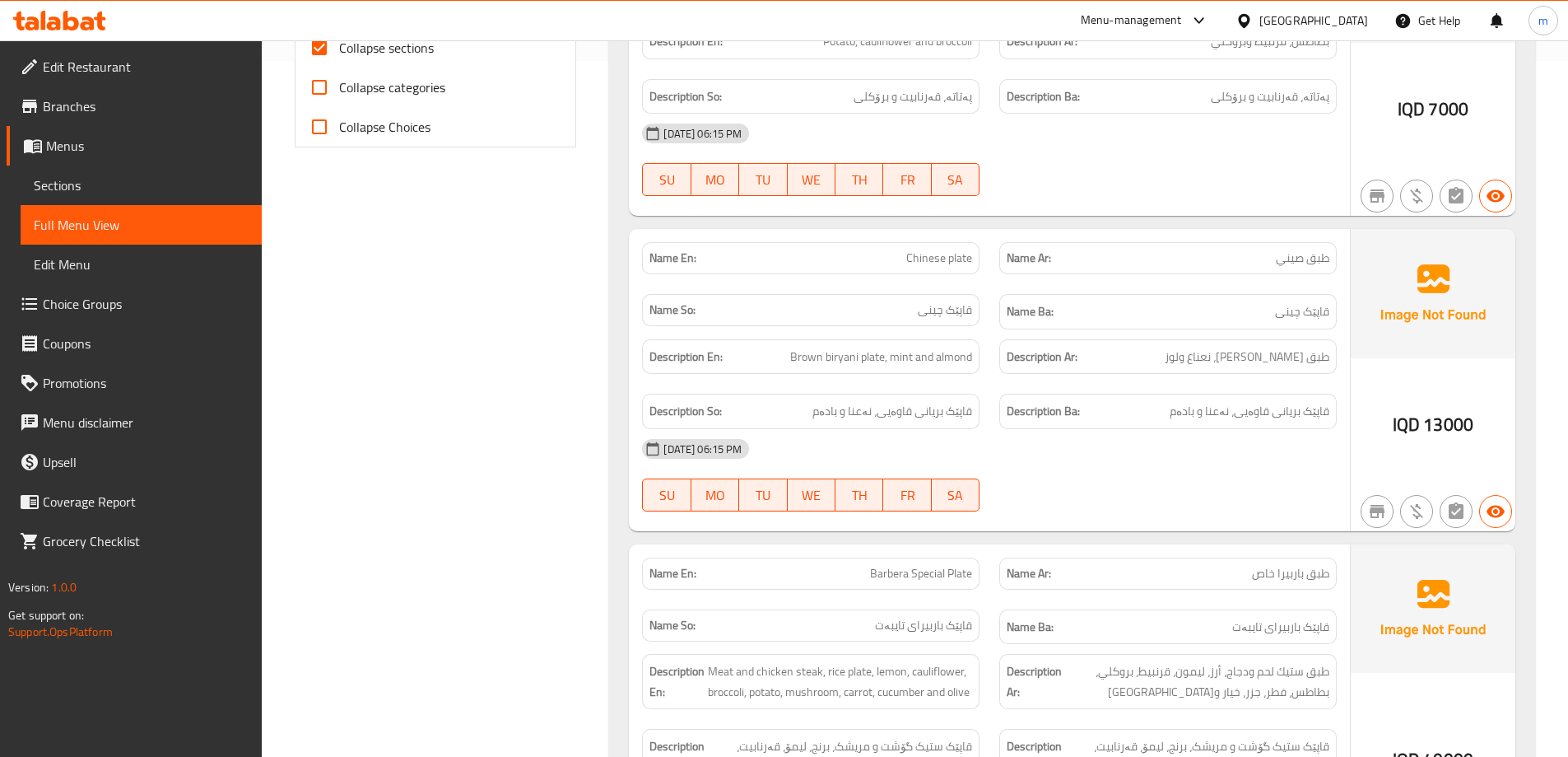
scroll to position [887, 0]
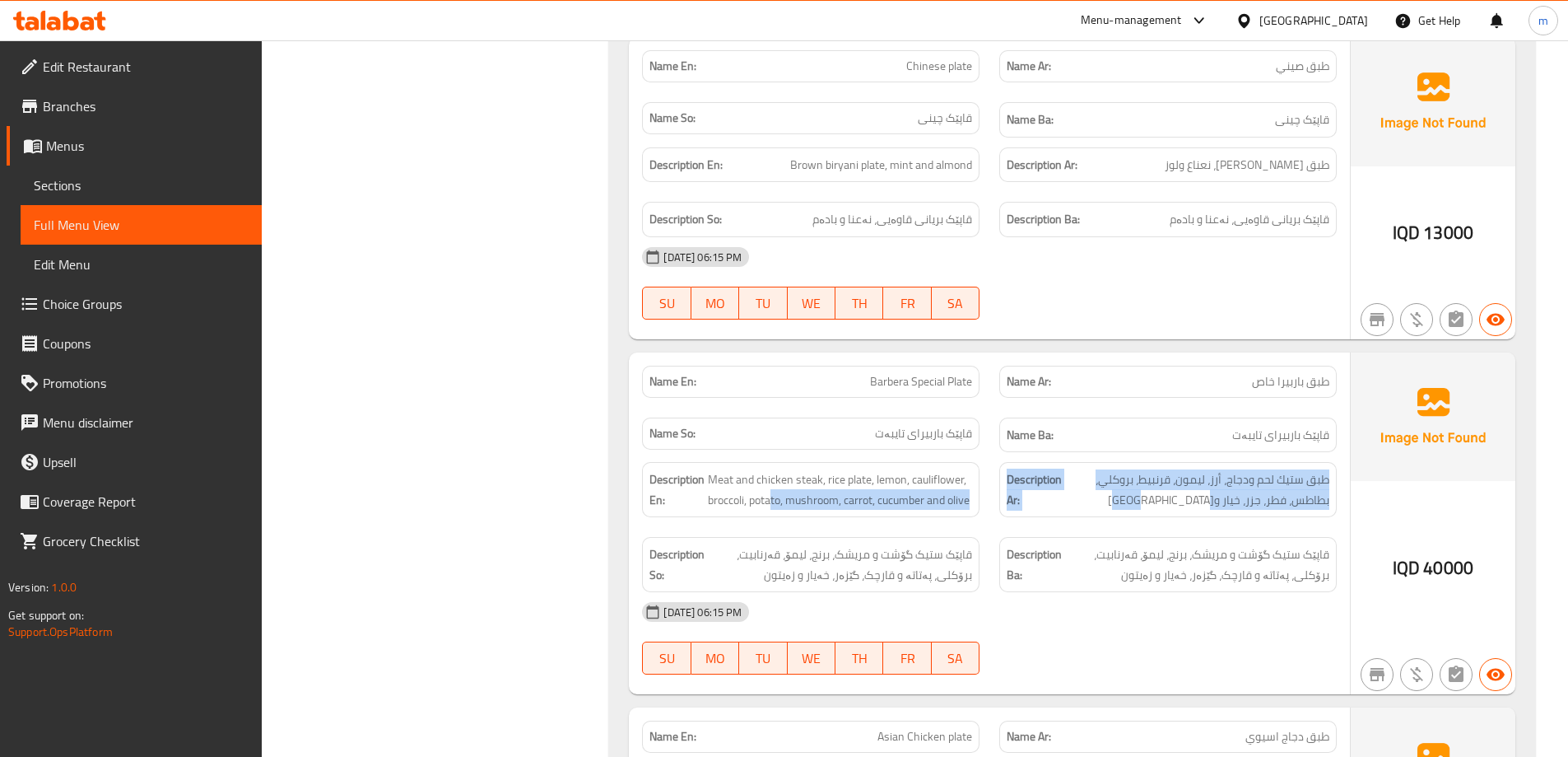
drag, startPoint x: 774, startPoint y: 502, endPoint x: 1186, endPoint y: 541, distance: 413.8
click at [1186, 541] on div "Description En: Meat and chicken steak, rice plate, lemon, cauliflower, broccol…" at bounding box center [989, 527] width 715 height 150
click at [59, 180] on span "Sections" at bounding box center [141, 185] width 215 height 20
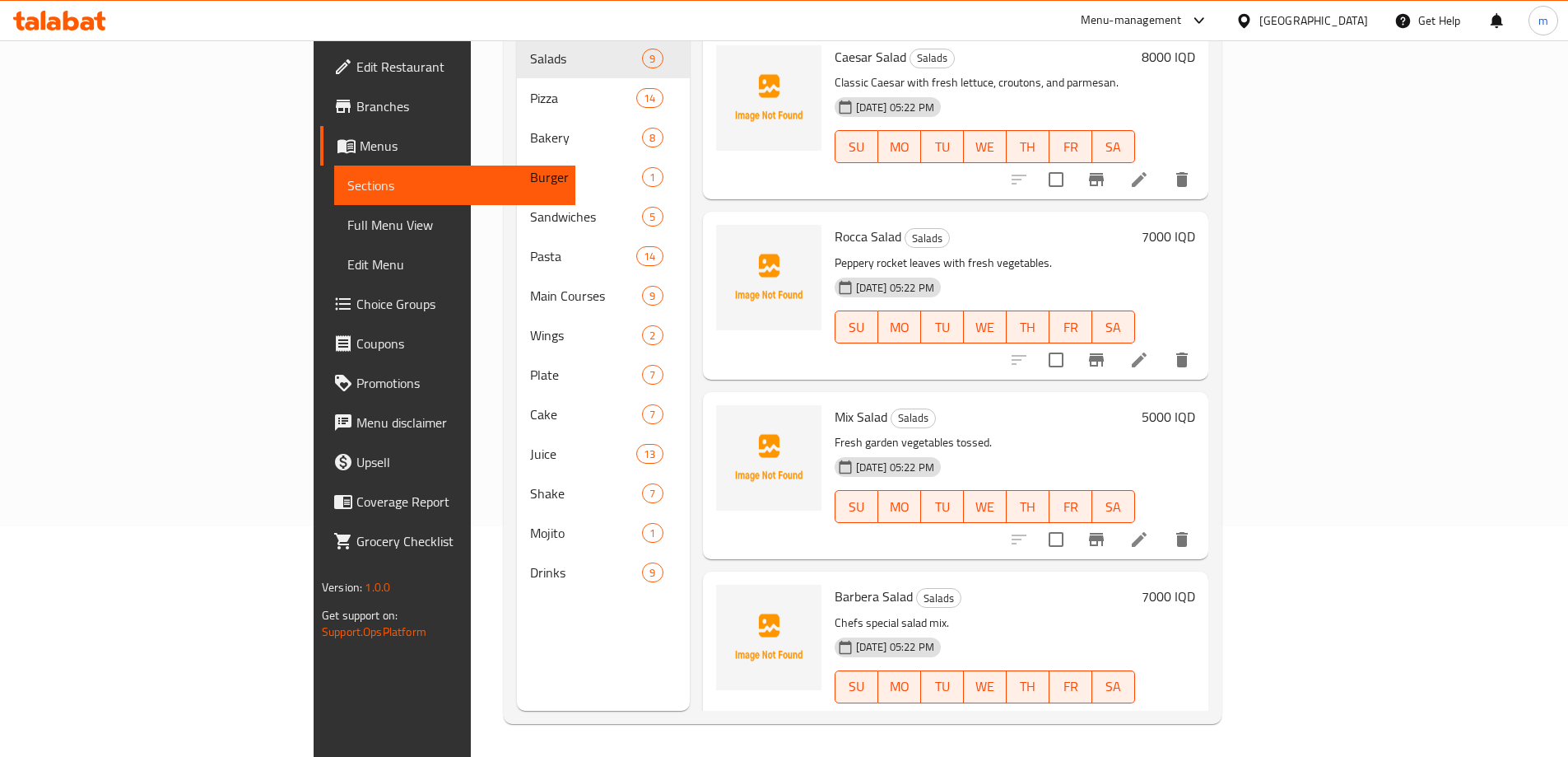
scroll to position [231, 0]
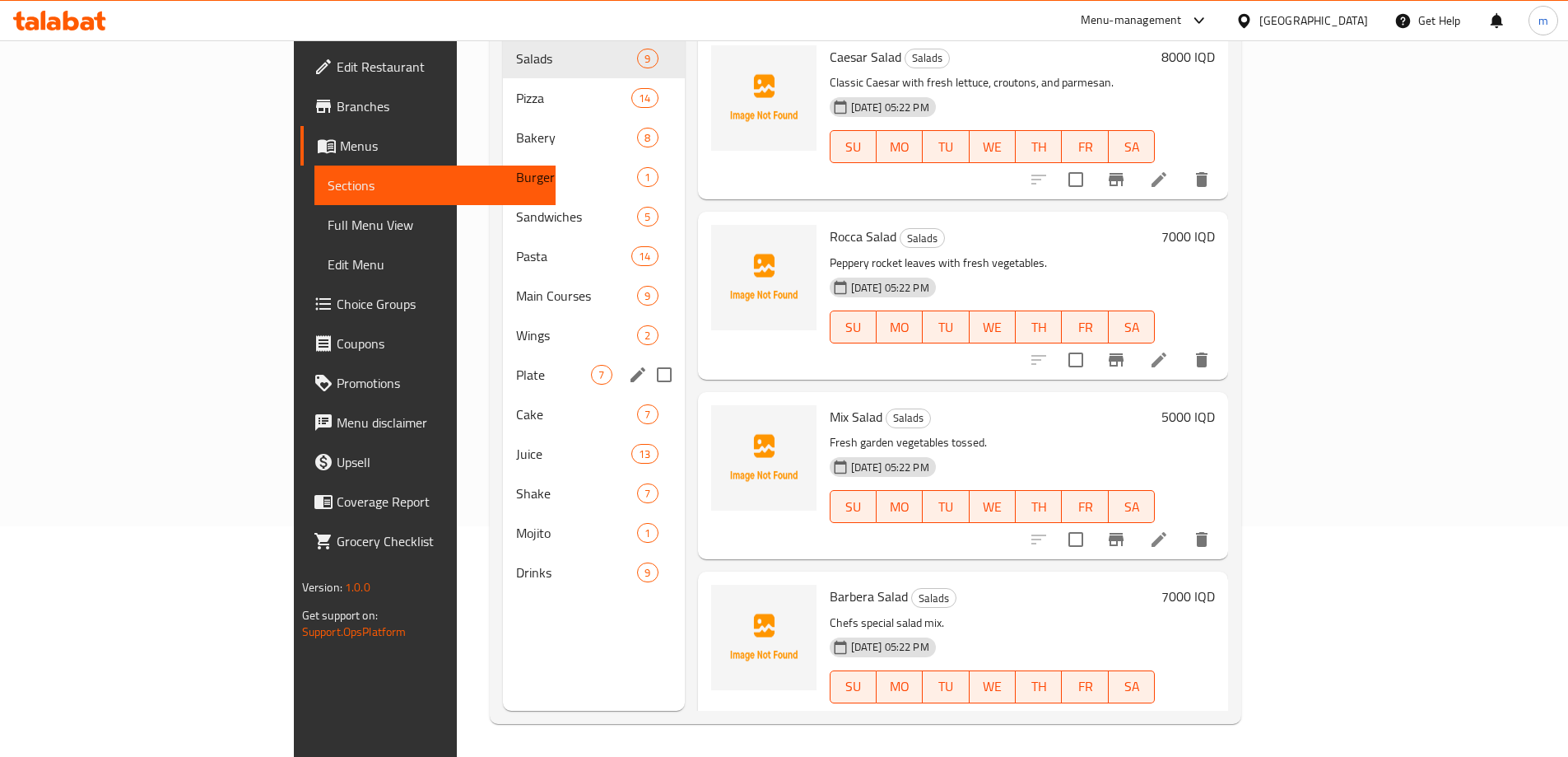
click at [516, 365] on span "Plate" at bounding box center [553, 374] width 75 height 20
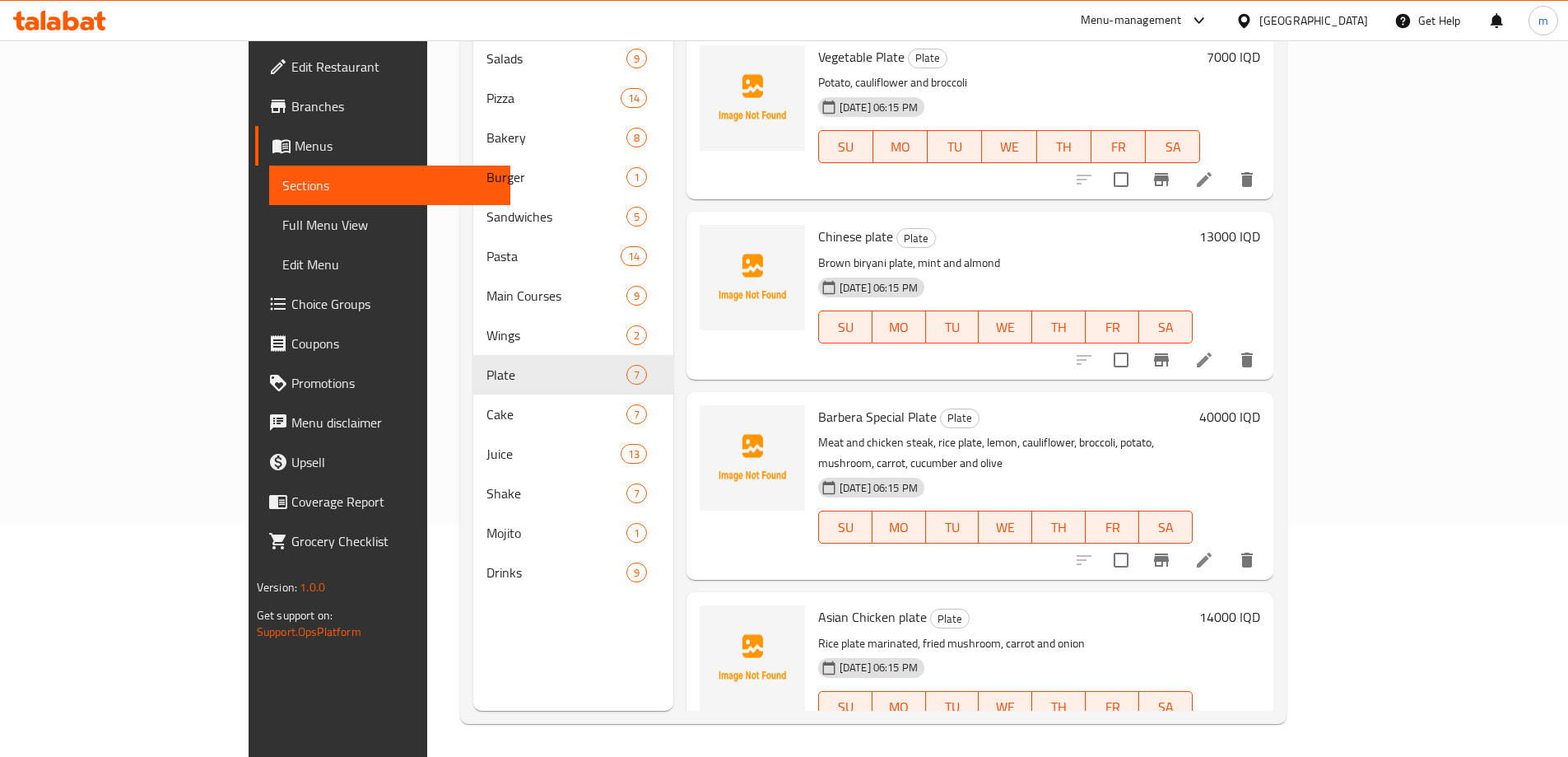
click at [1214, 550] on icon at bounding box center [1204, 559] width 20 height 20
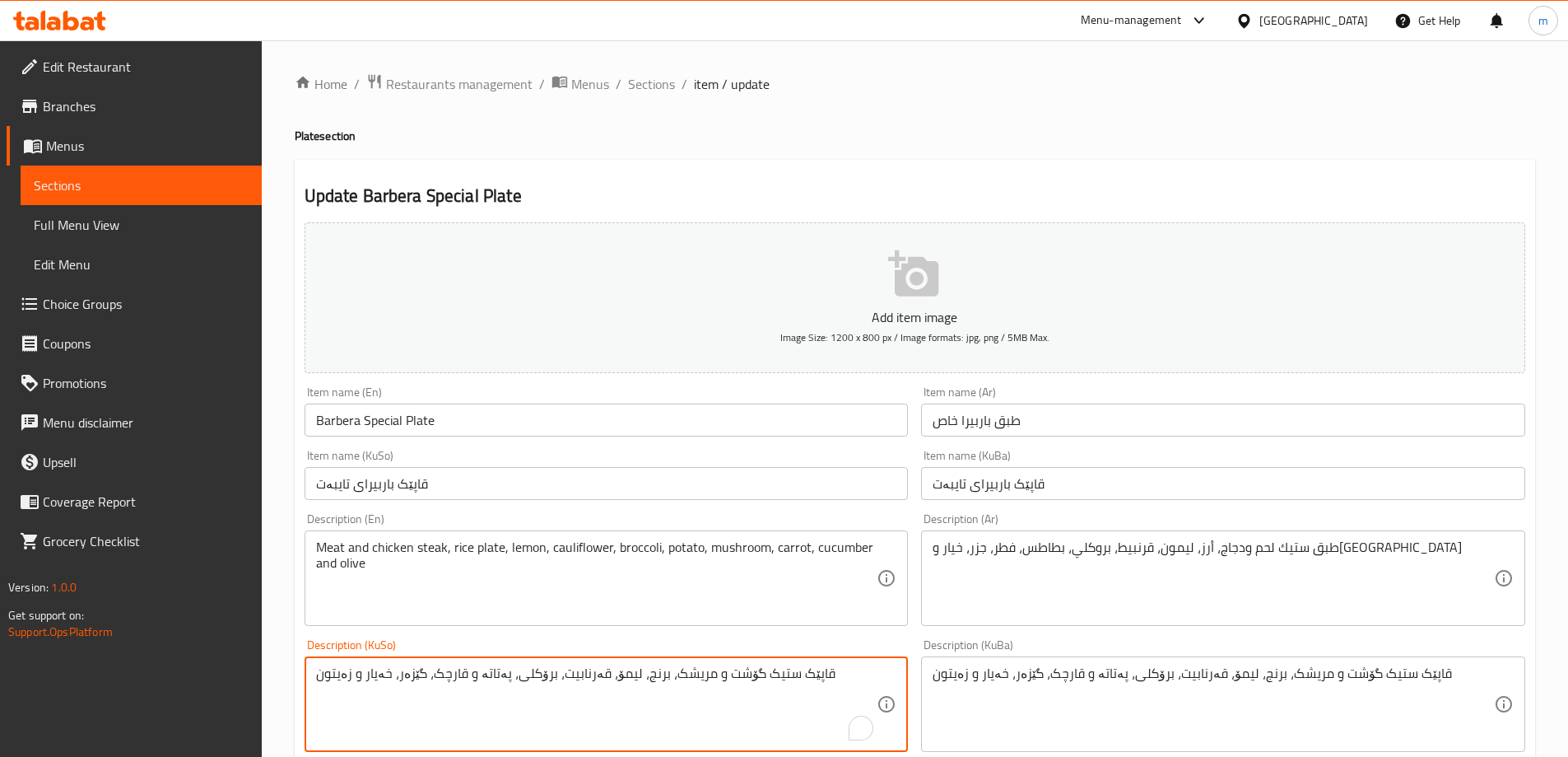
drag, startPoint x: 460, startPoint y: 677, endPoint x: 470, endPoint y: 682, distance: 11.2
click at [470, 682] on textarea "قاپێک ستیک گۆشت و مریشک، برنج، لیمۆ، قەرنابیت، برۆکلی، پەتاتە و قارچک، گێزەر، خ…" at bounding box center [596, 704] width 562 height 78
click at [544, 690] on textarea "قاپێک ستیک گۆشت و مریشک، برنج، لیمۆ، قەرنابیت، برۆکلی، پەتاتە، قارچک، گێزەر، خە…" at bounding box center [596, 704] width 562 height 78
click at [543, 689] on textarea "قاپێک ستیک گۆشت و مریشک، برنج، لیمۆ، قەرنابیت، برۆکلی، پەتاتە، قارچک، گێزەر، خە…" at bounding box center [596, 704] width 562 height 78
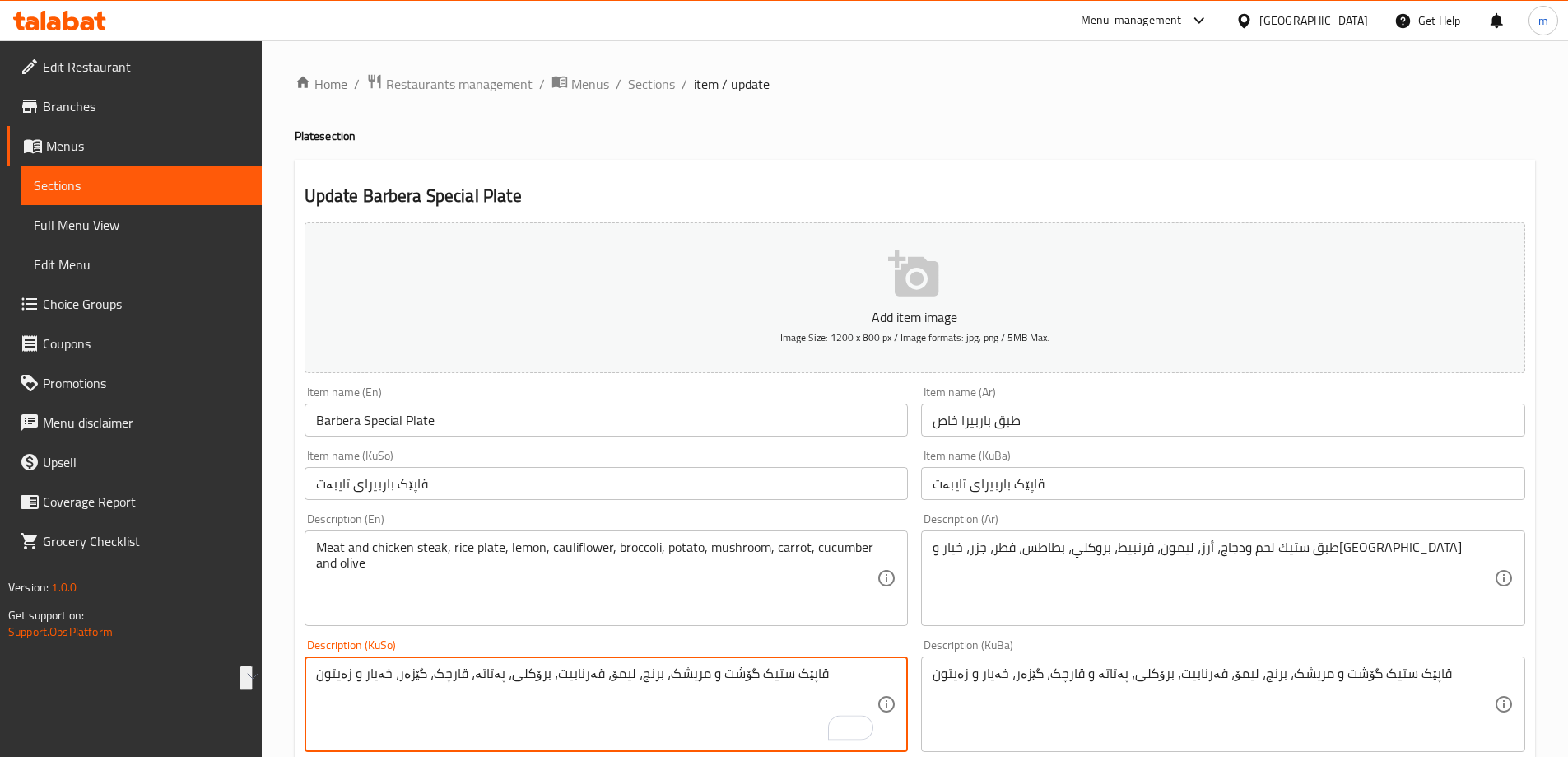
click at [543, 689] on textarea "قاپێک ستیک گۆشت و مریشک، برنج، لیمۆ، قەرنابیت، برۆکلی، پەتاتە، قارچک، گێزەر، خە…" at bounding box center [596, 704] width 562 height 78
type textarea "قاپێک ستیک گۆشت و مریشک، برنج، لیمۆ، قەرنابیت، برۆکلی، پەتاتە، قارچک، گێزەر، خە…"
click at [1004, 697] on textarea "قاپێک ستیک گۆشت و مریشک، برنج، لیمۆ، قەرنابیت، برۆکلی، پەتاتە و قارچک، گێزەر، خ…" at bounding box center [1214, 704] width 562 height 78
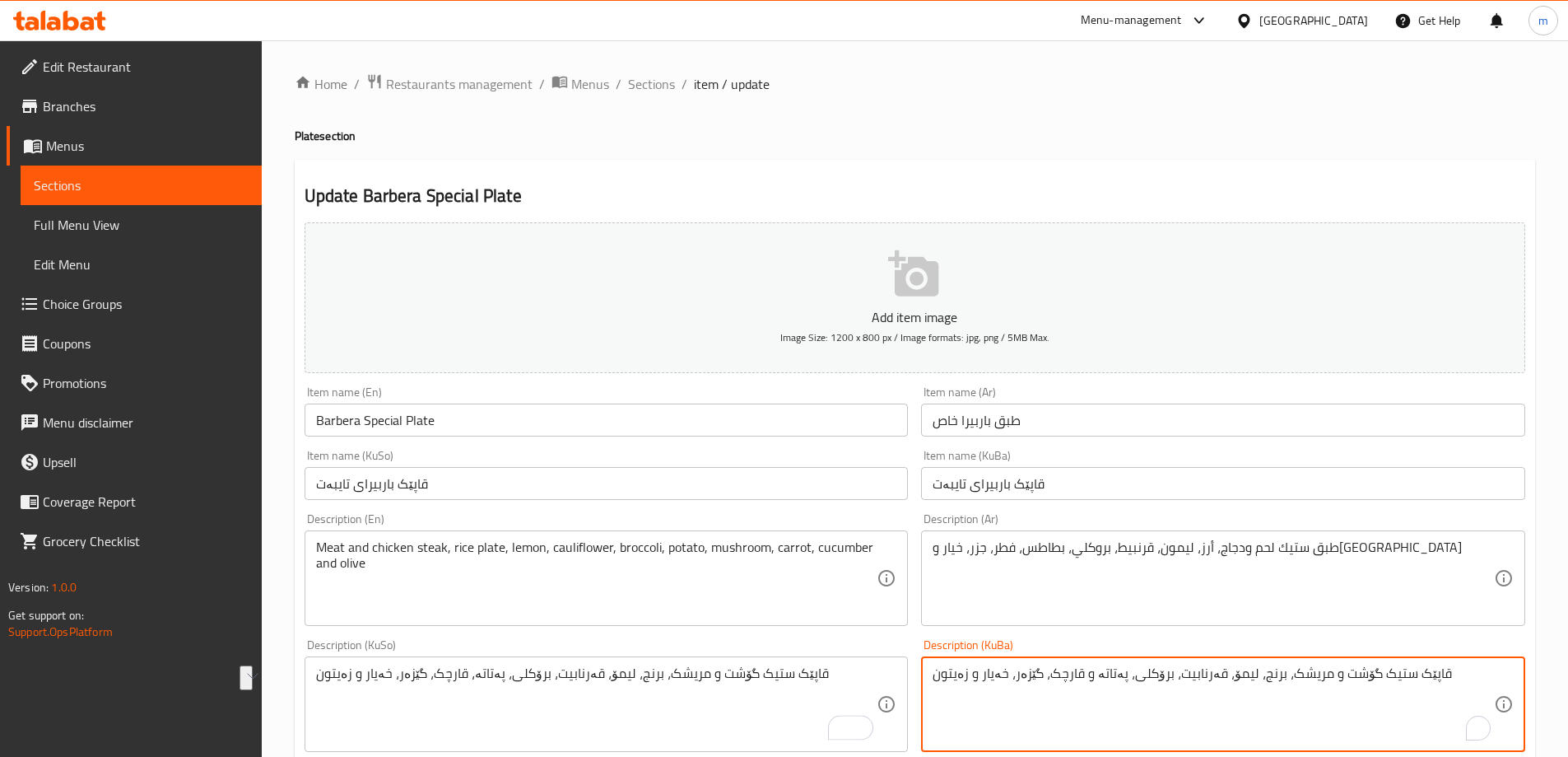
click at [1004, 697] on textarea "قاپێک ستیک گۆشت و مریشک، برنج، لیمۆ، قەرنابیت، برۆکلی، پەتاتە و قارچک، گێزەر، خ…" at bounding box center [1214, 704] width 562 height 78
paste textarea "،"
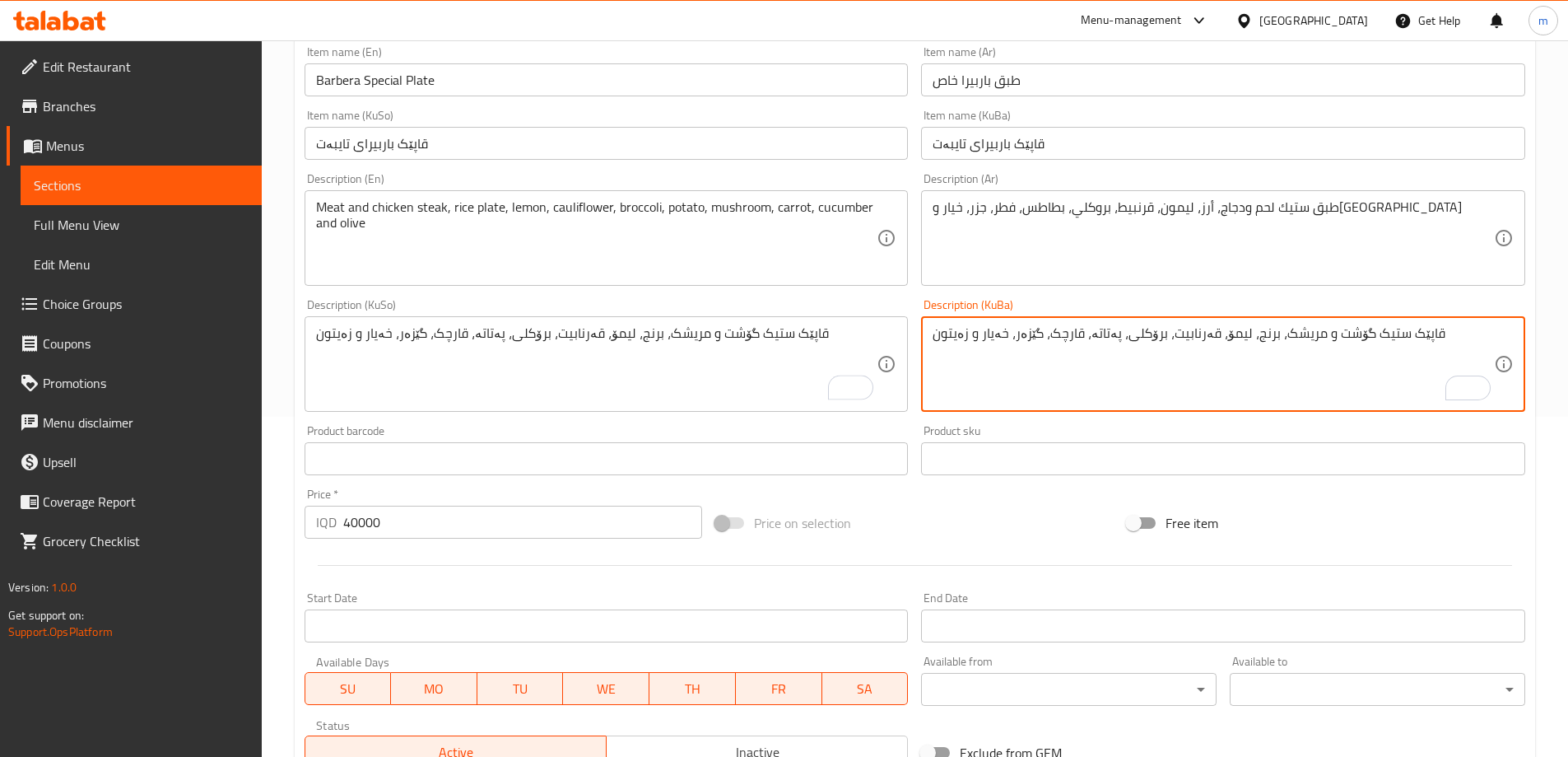
scroll to position [597, 0]
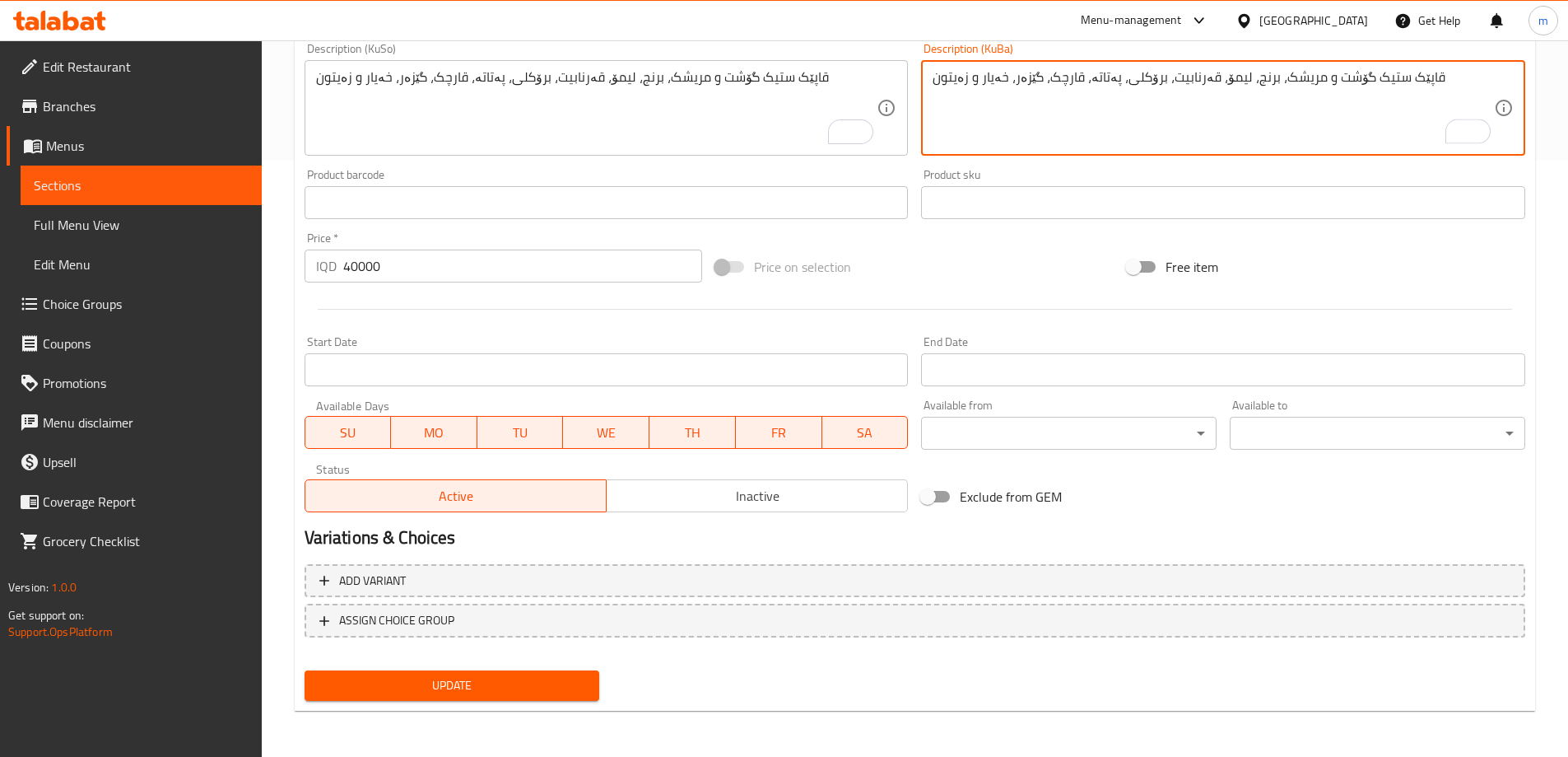
type textarea "قاپێک ستیک گۆشت و مریشک، برنج، لیمۆ، قەرنابیت، برۆکلی، پەتاتە، قارچک، گێزەر، خە…"
click at [472, 690] on span "Update" at bounding box center [452, 686] width 269 height 21
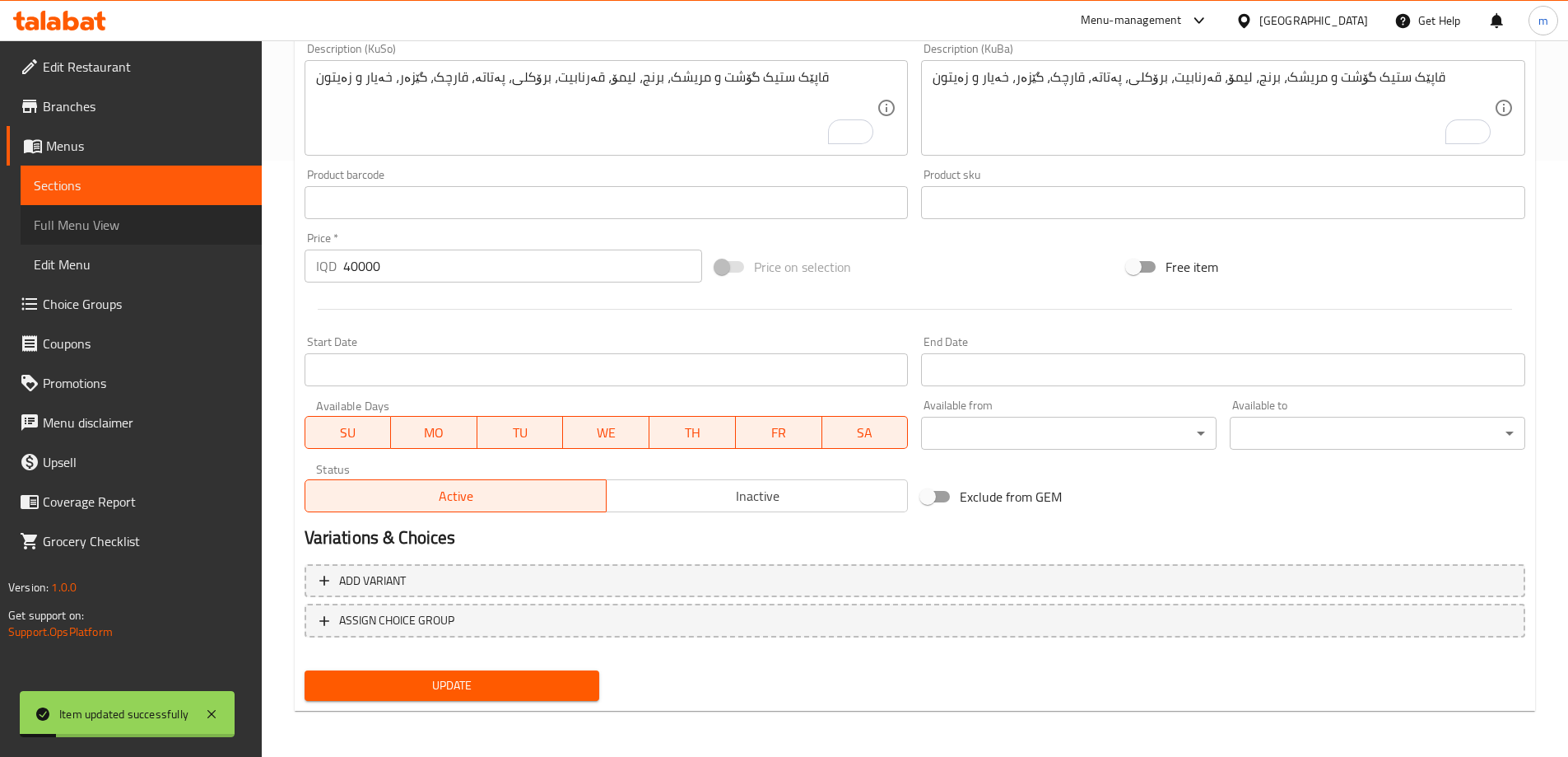
click at [160, 226] on span "Full Menu View" at bounding box center [141, 224] width 215 height 20
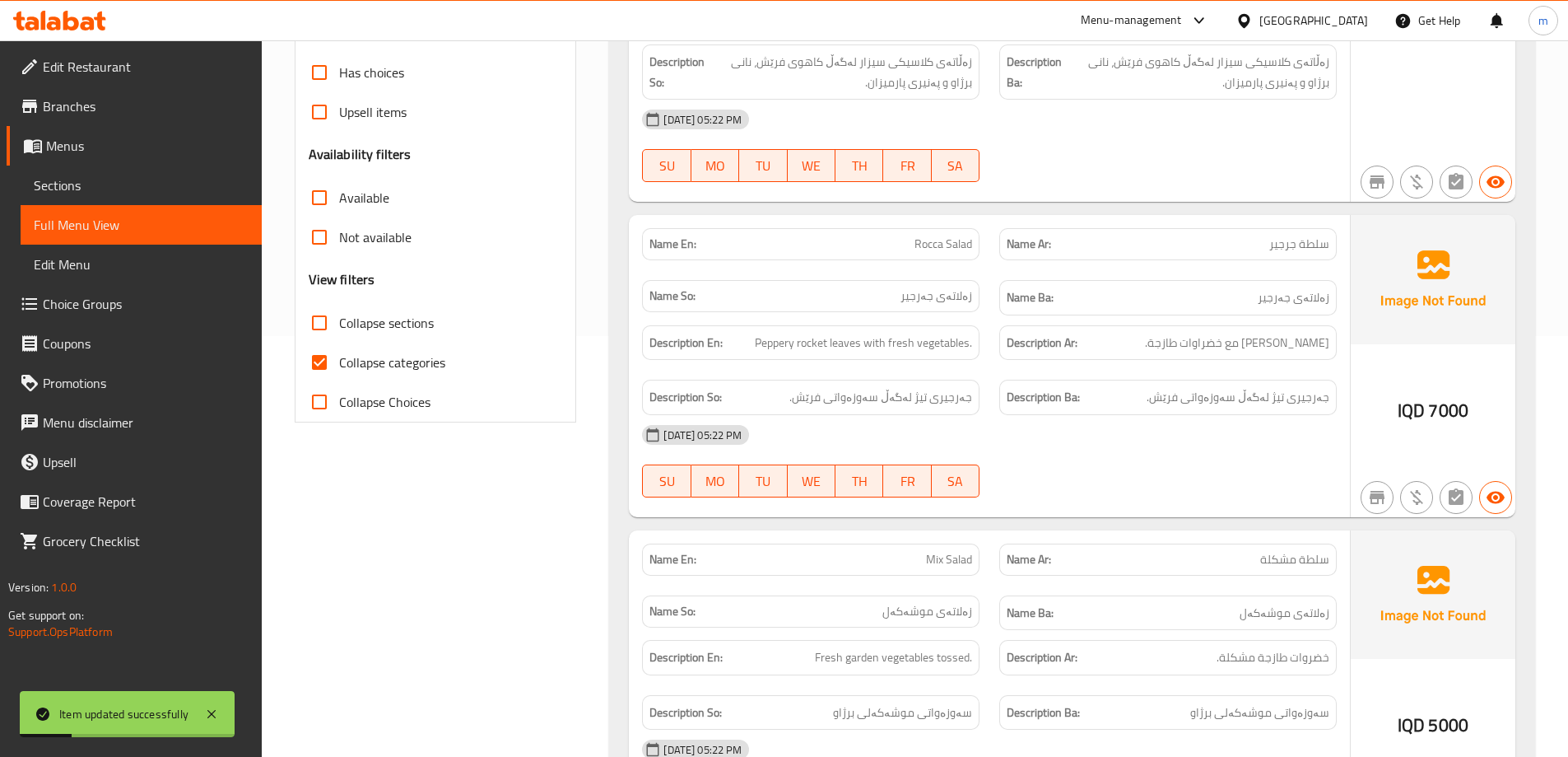
scroll to position [404, 0]
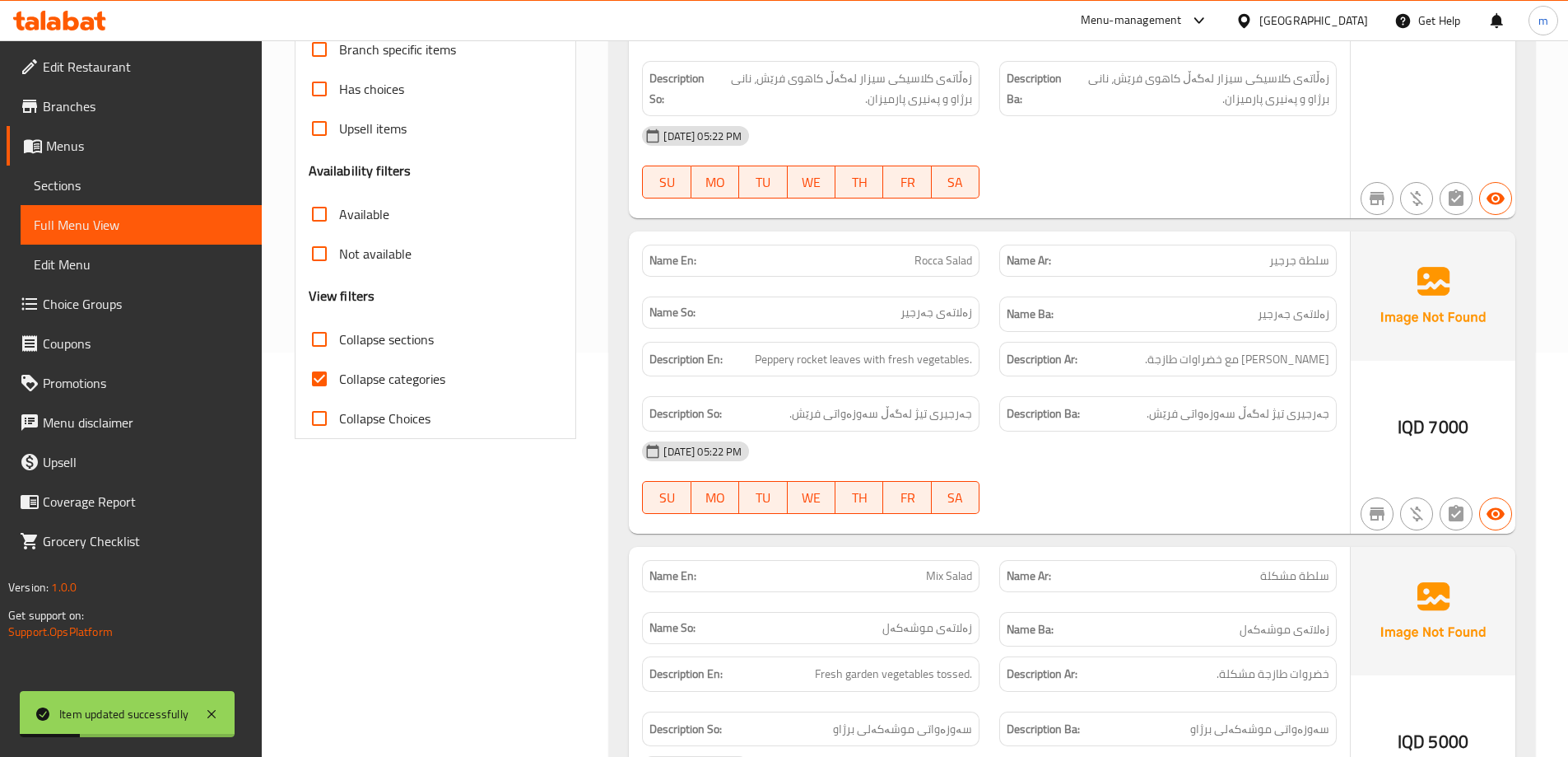
click at [384, 341] on span "Collapse sections" at bounding box center [386, 339] width 95 height 20
click at [339, 341] on input "Collapse sections" at bounding box center [320, 340] width 39 height 39
checkbox input "true"
click at [360, 370] on span "Collapse categories" at bounding box center [392, 378] width 106 height 20
click at [339, 370] on input "Collapse categories" at bounding box center [320, 379] width 39 height 39
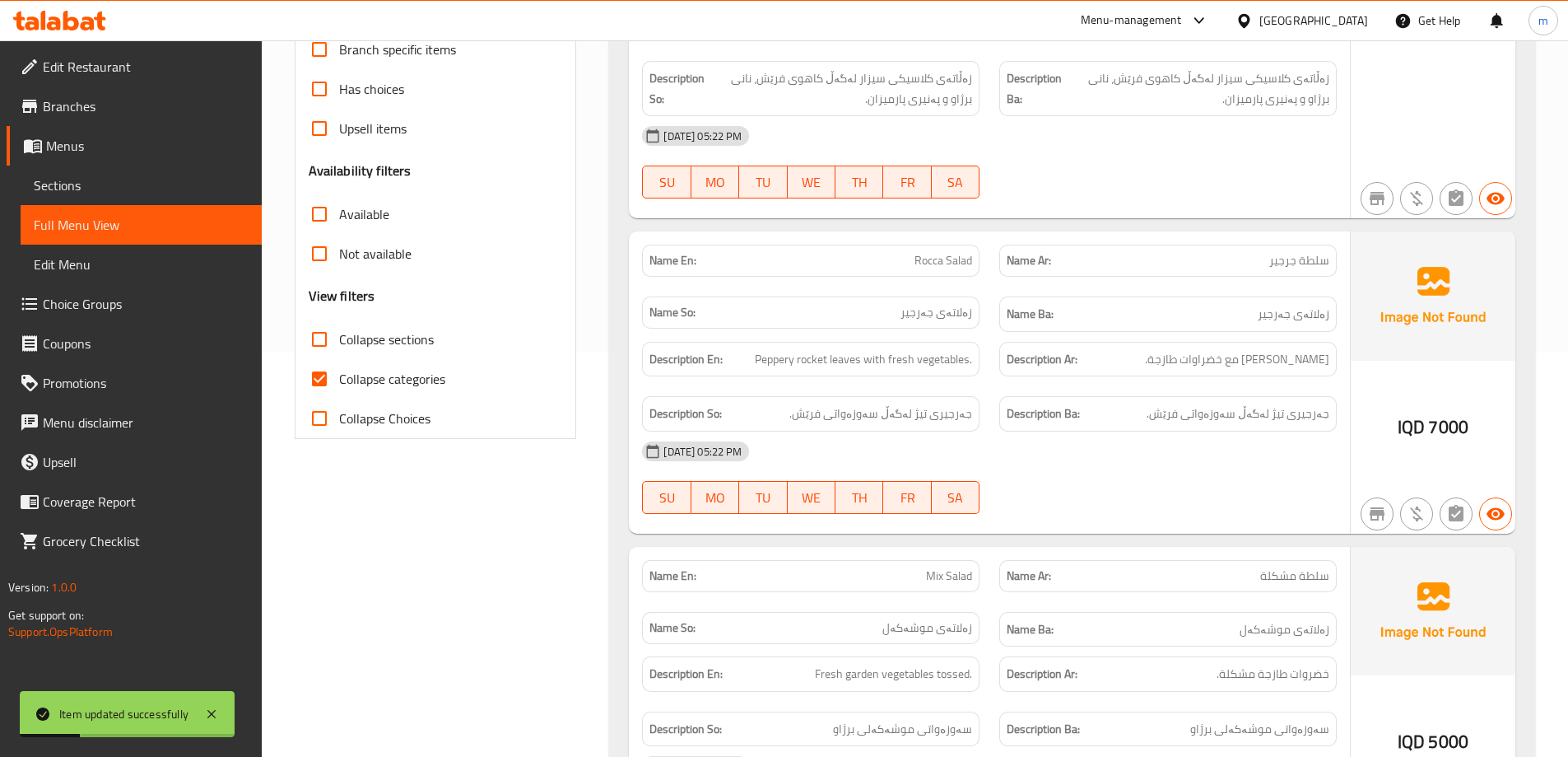
checkbox input "false"
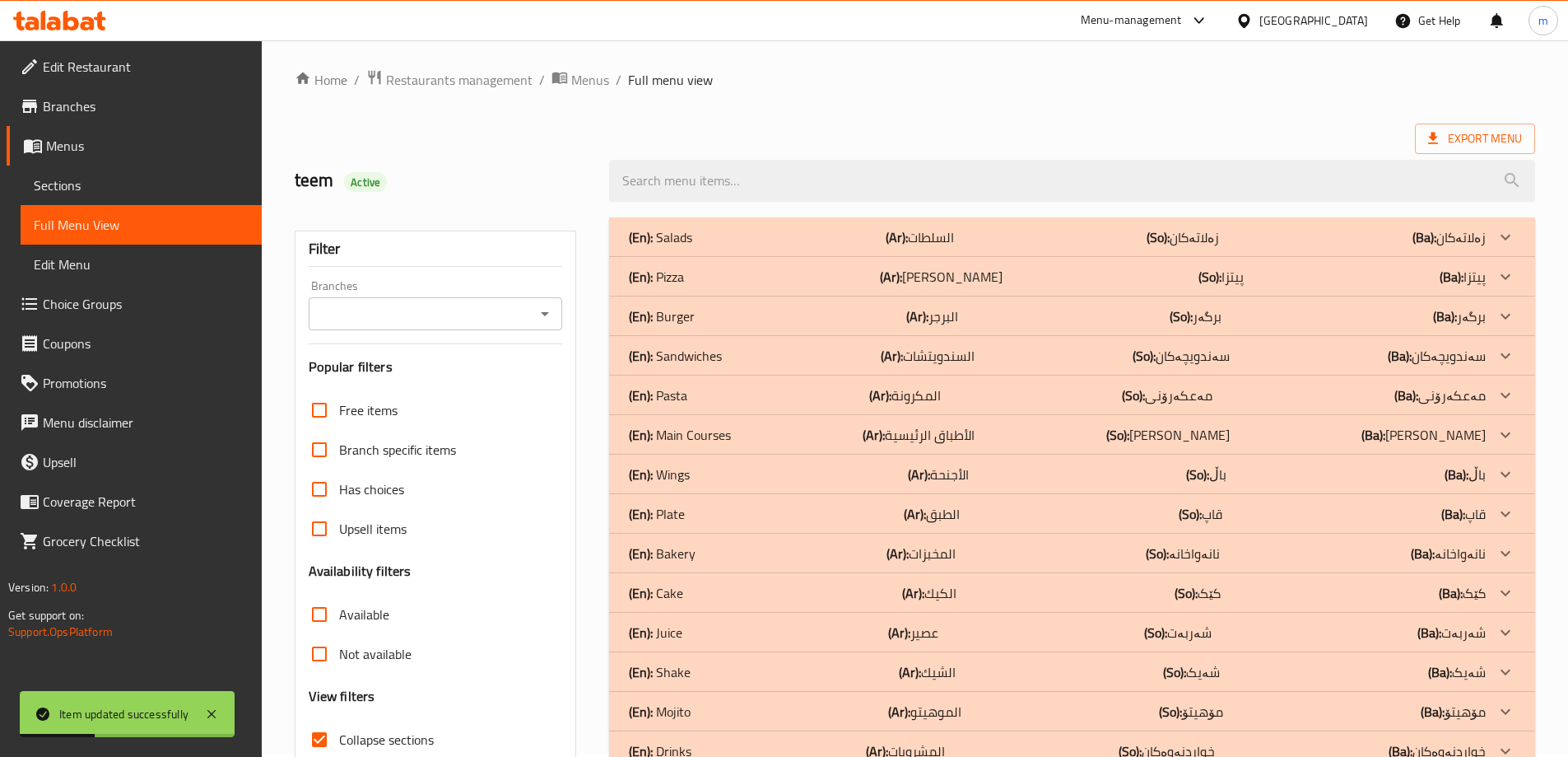
scroll to position [0, 0]
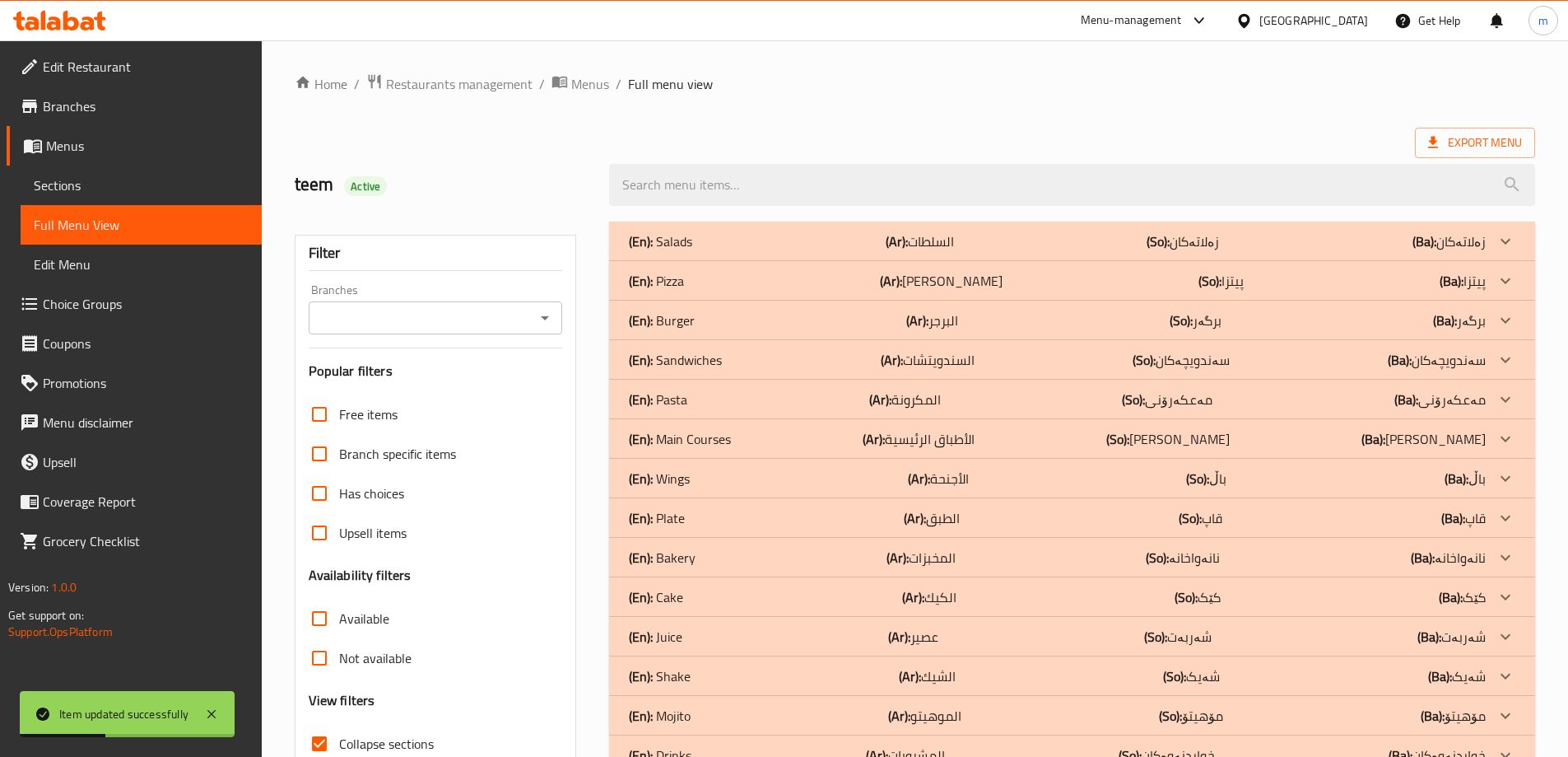
click at [544, 318] on icon "Open" at bounding box center [545, 318] width 8 height 4
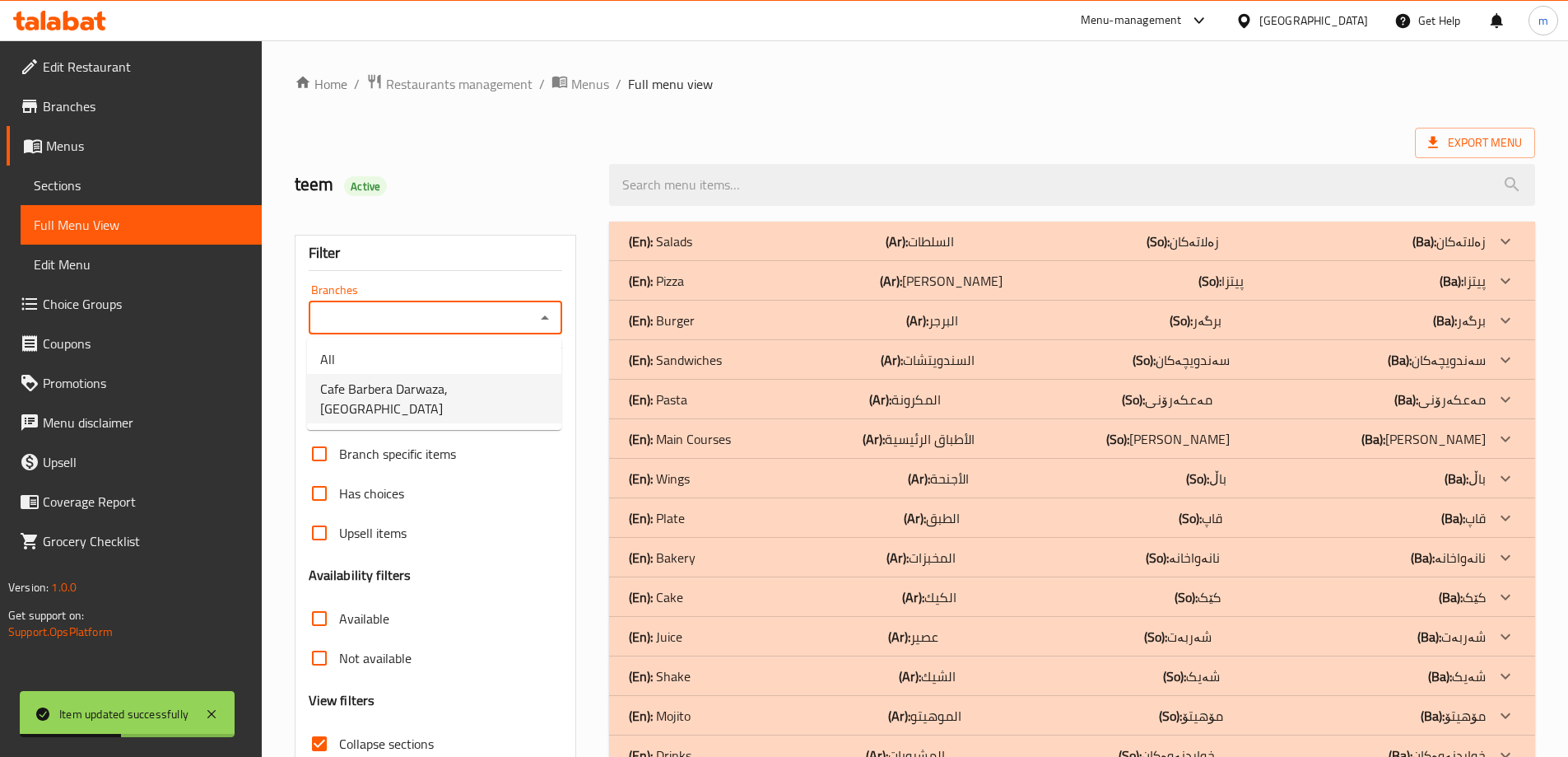
click at [387, 383] on span "Cafe Barbera Darwaza, Darwaza City" at bounding box center [433, 399] width 228 height 39
type input "Cafe Barbera Darwaza, Darwaza City"
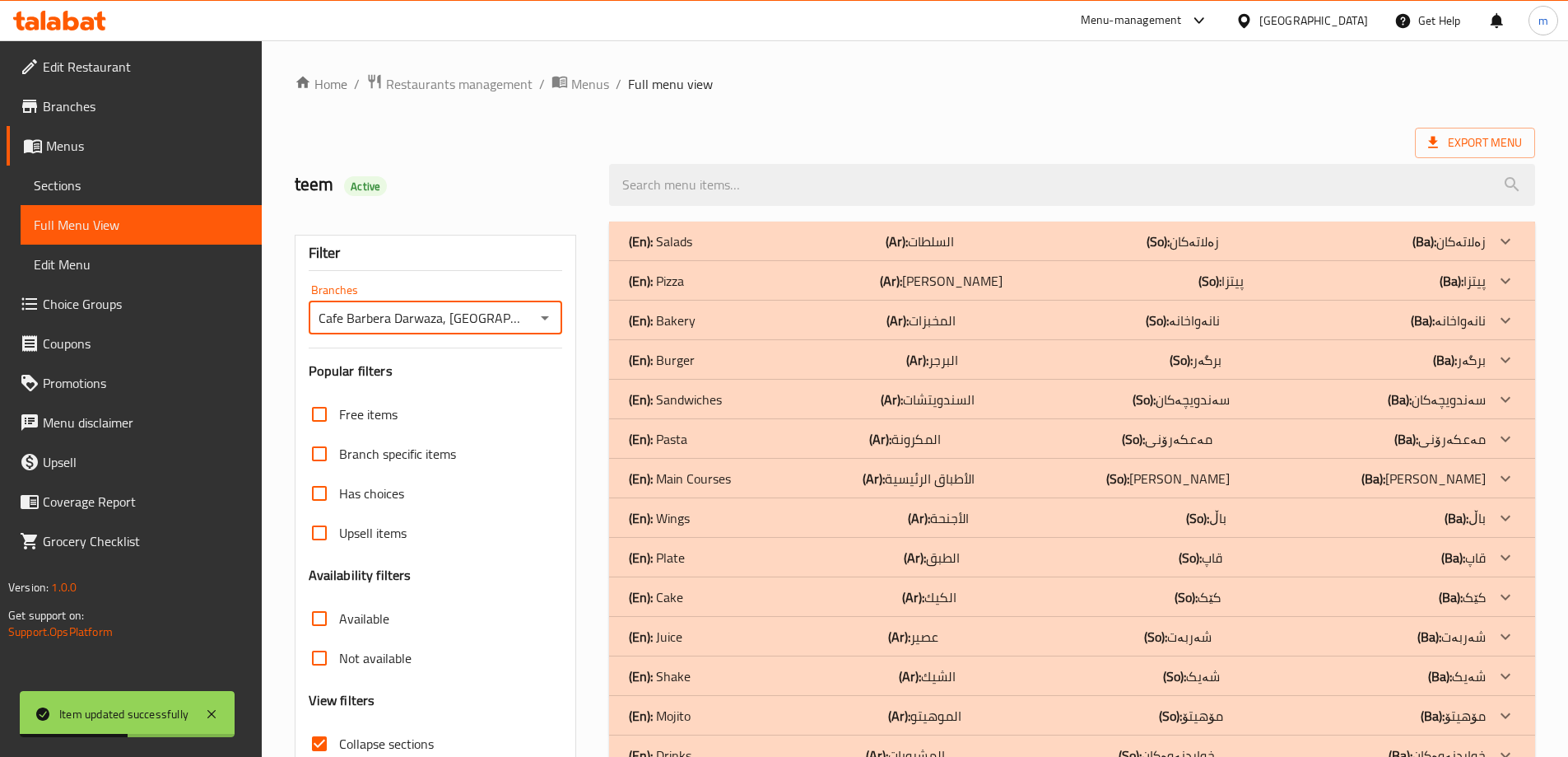
scroll to position [119, 0]
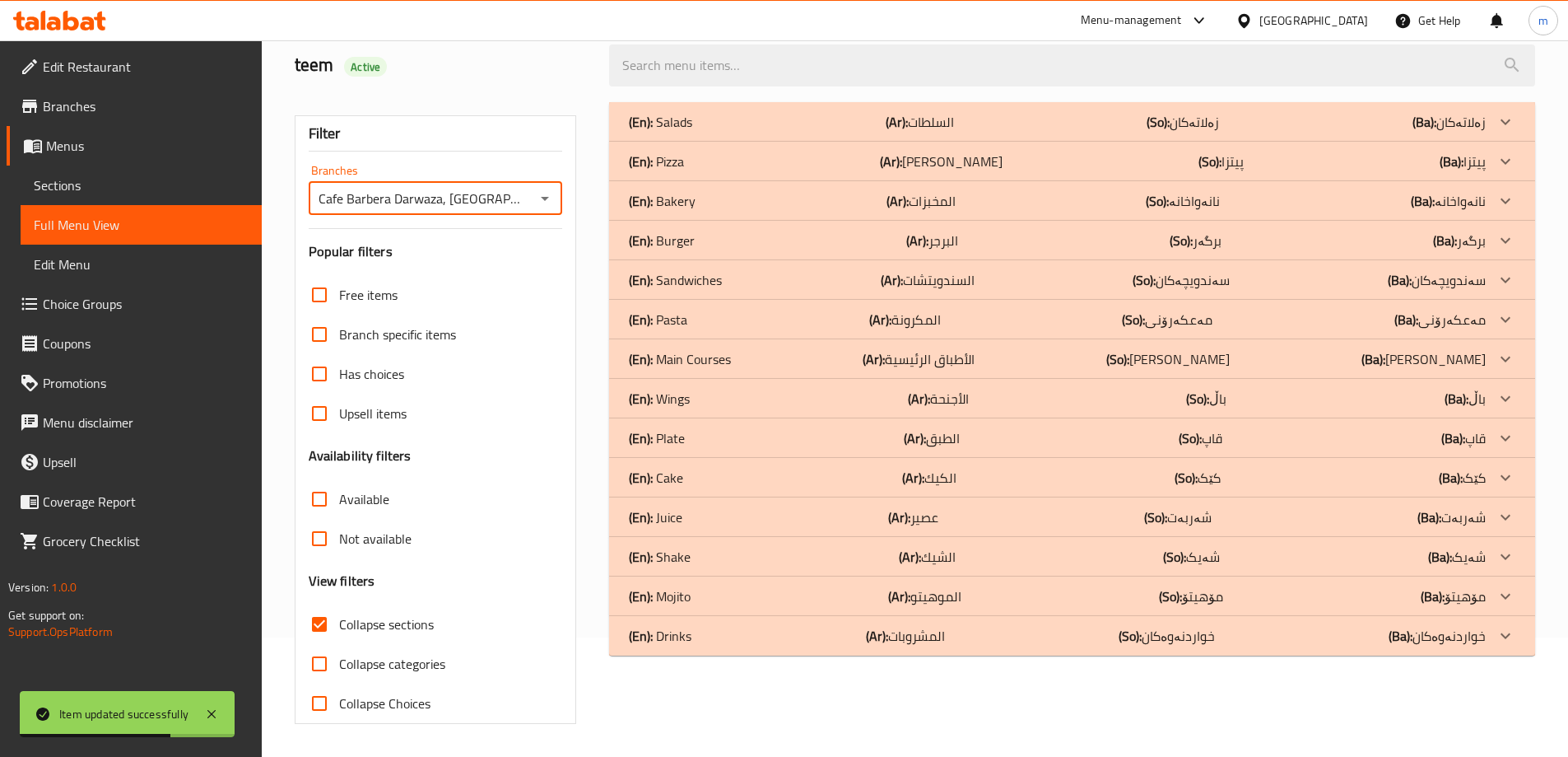
click at [684, 443] on p "(En): Plate" at bounding box center [657, 437] width 56 height 20
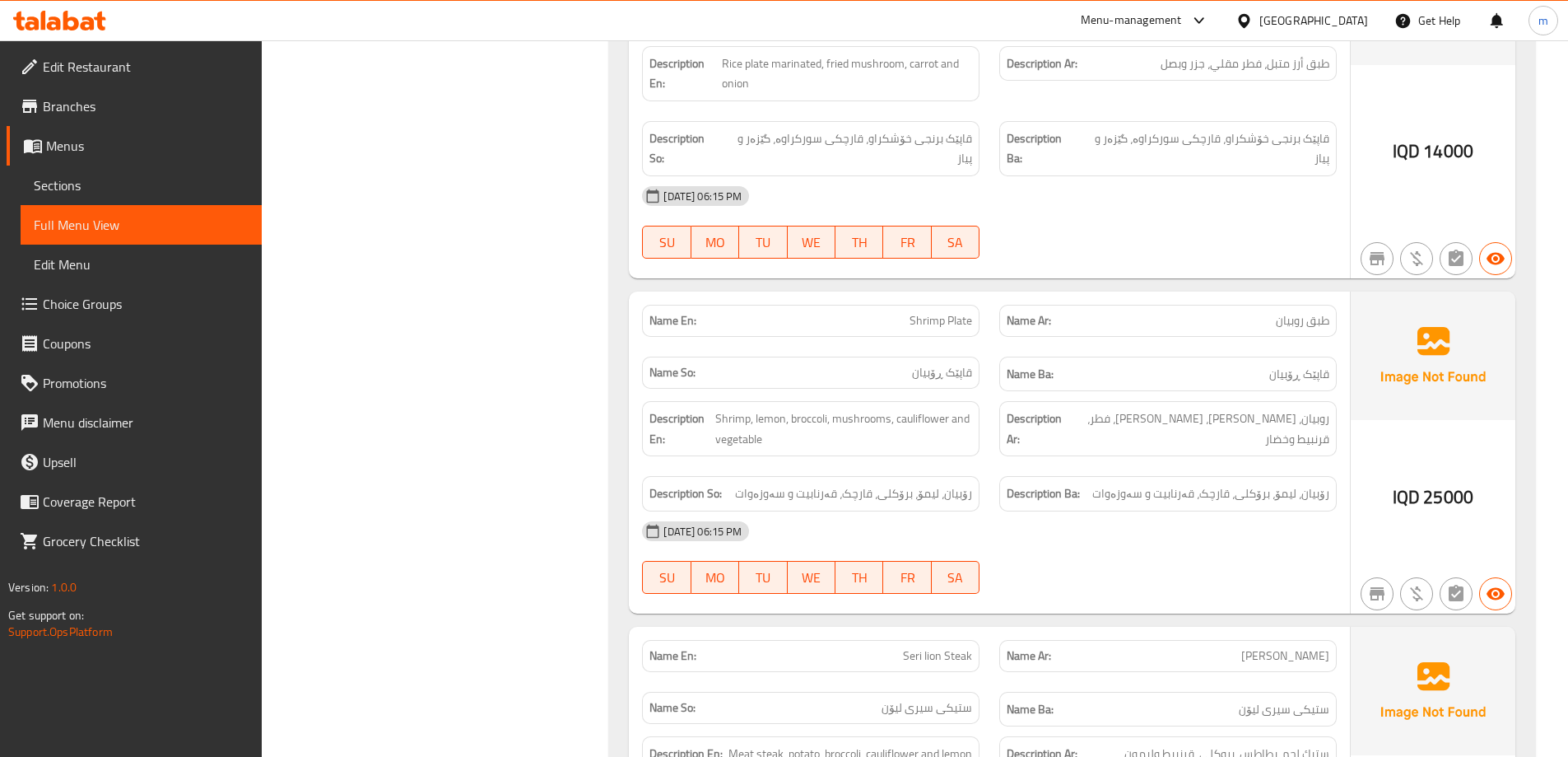
scroll to position [1657, 0]
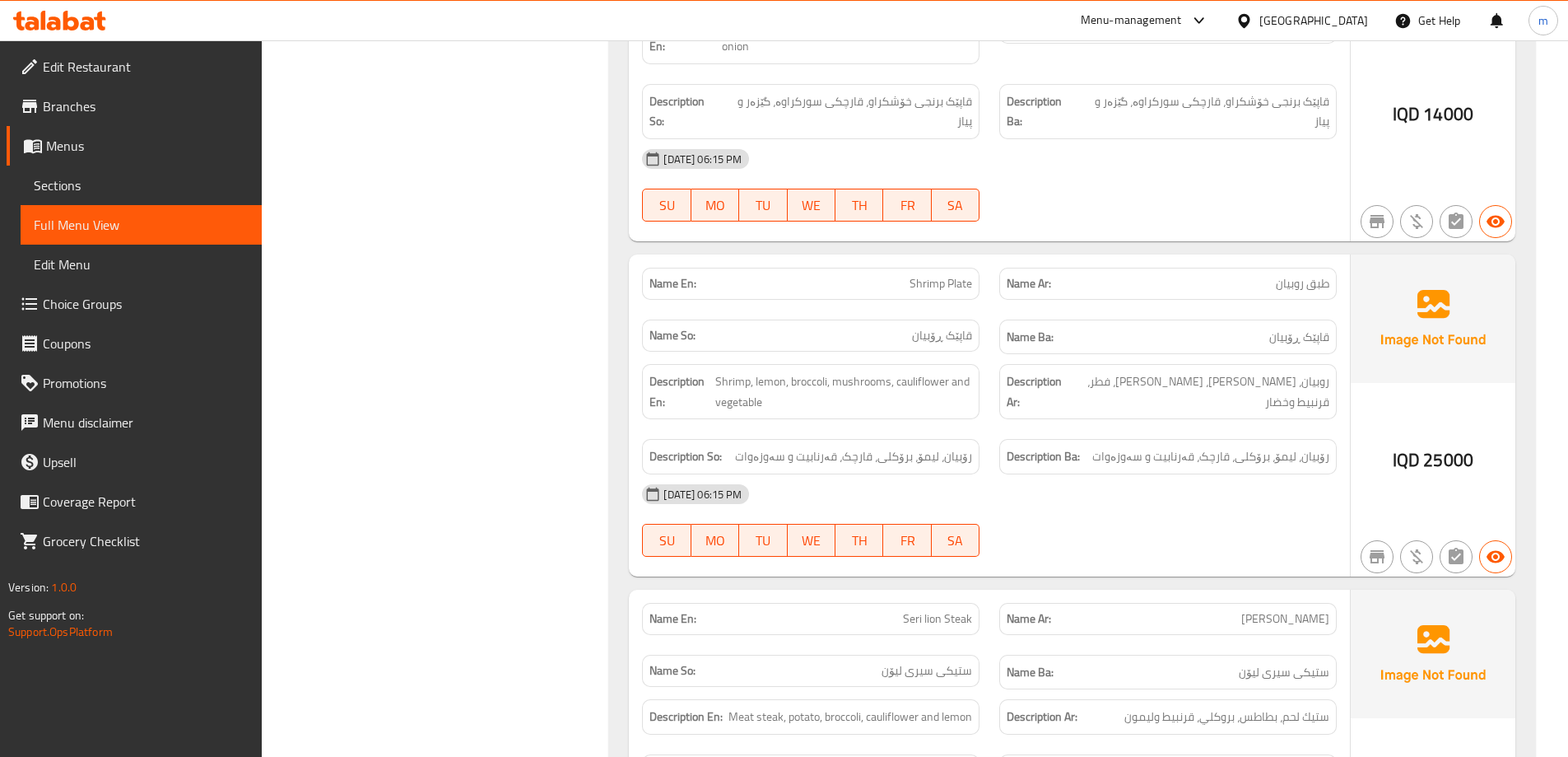
drag, startPoint x: 1152, startPoint y: 374, endPoint x: 1108, endPoint y: 506, distance: 139.1
click at [1108, 506] on div "Name En: Shrimp Plate Name Ar: طبق روبيان Name So: قاپێک ڕۆبیان Name Ba: قاپێک …" at bounding box center [989, 415] width 721 height 322
click at [1200, 440] on div "Description Ba: رۆبیان، لیمۆ، برۆکلی، قارچک، قەرنابیت و سەوزەوات" at bounding box center [1168, 457] width 338 height 36
click at [867, 391] on span "Shrimp, lemon, broccoli, mushrooms, cauliflower and vegetable" at bounding box center [844, 391] width 257 height 40
drag, startPoint x: 785, startPoint y: 381, endPoint x: 1044, endPoint y: 522, distance: 294.9
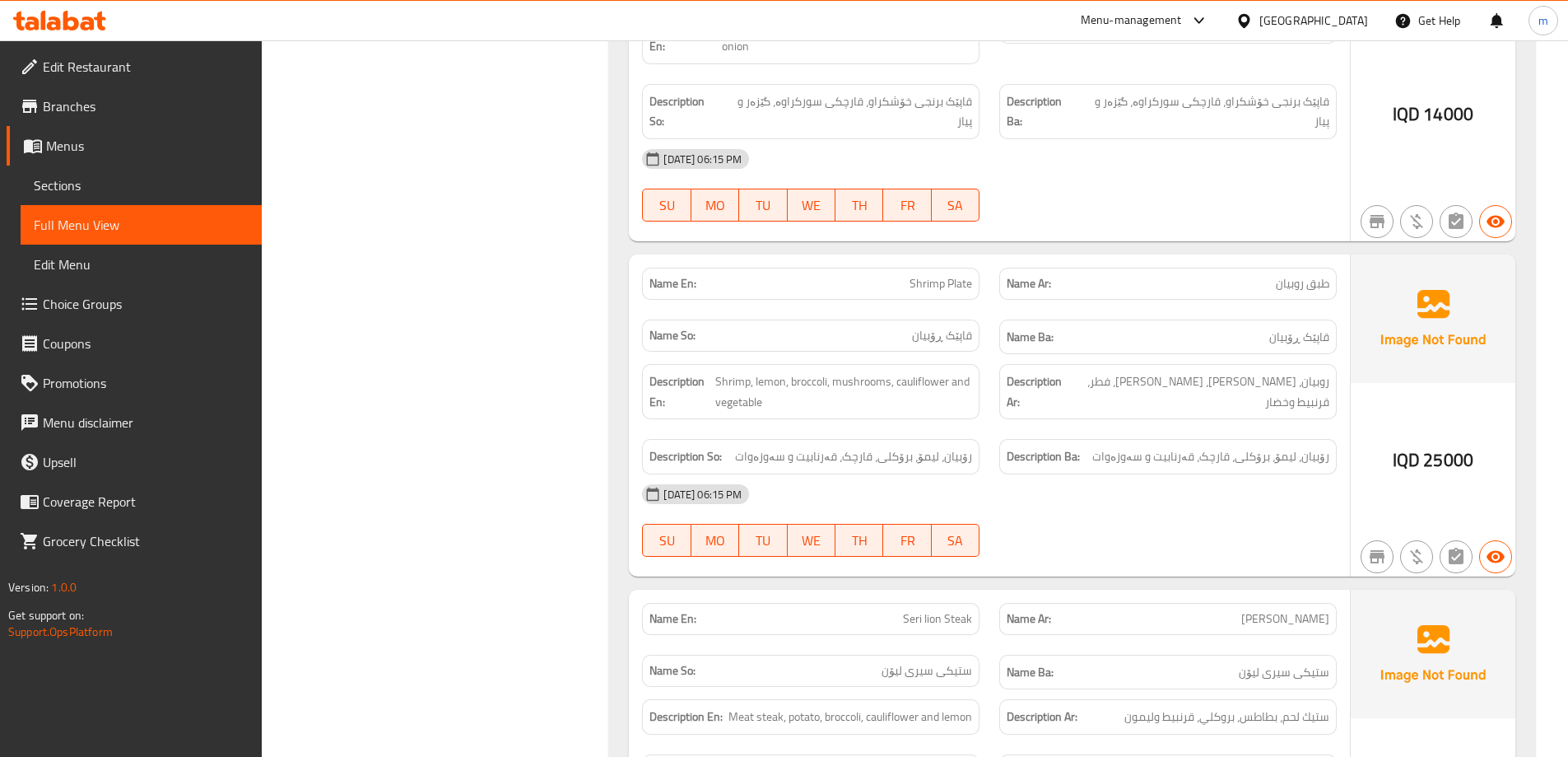
click at [1044, 522] on div "Name En: Shrimp Plate Name Ar: طبق روبيان Name So: قاپێک ڕۆبیان Name Ba: قاپێک …" at bounding box center [989, 415] width 721 height 322
click at [1139, 465] on span "رۆبیان، لیمۆ، برۆکلی، قارچک، قەرنابیت و سەوزەوات" at bounding box center [1211, 457] width 237 height 21
click at [843, 408] on span "Shrimp, lemon, broccoli, mushrooms, cauliflower and vegetable" at bounding box center [844, 391] width 257 height 40
click at [904, 426] on div "Description En: Shrimp, lemon, broccoli, mushrooms, cauliflower and vegetable" at bounding box center [810, 391] width 357 height 75
click at [1099, 517] on div "09-10-2025 06:15 PM SU MO TU WE TH FR SA" at bounding box center [989, 521] width 715 height 92
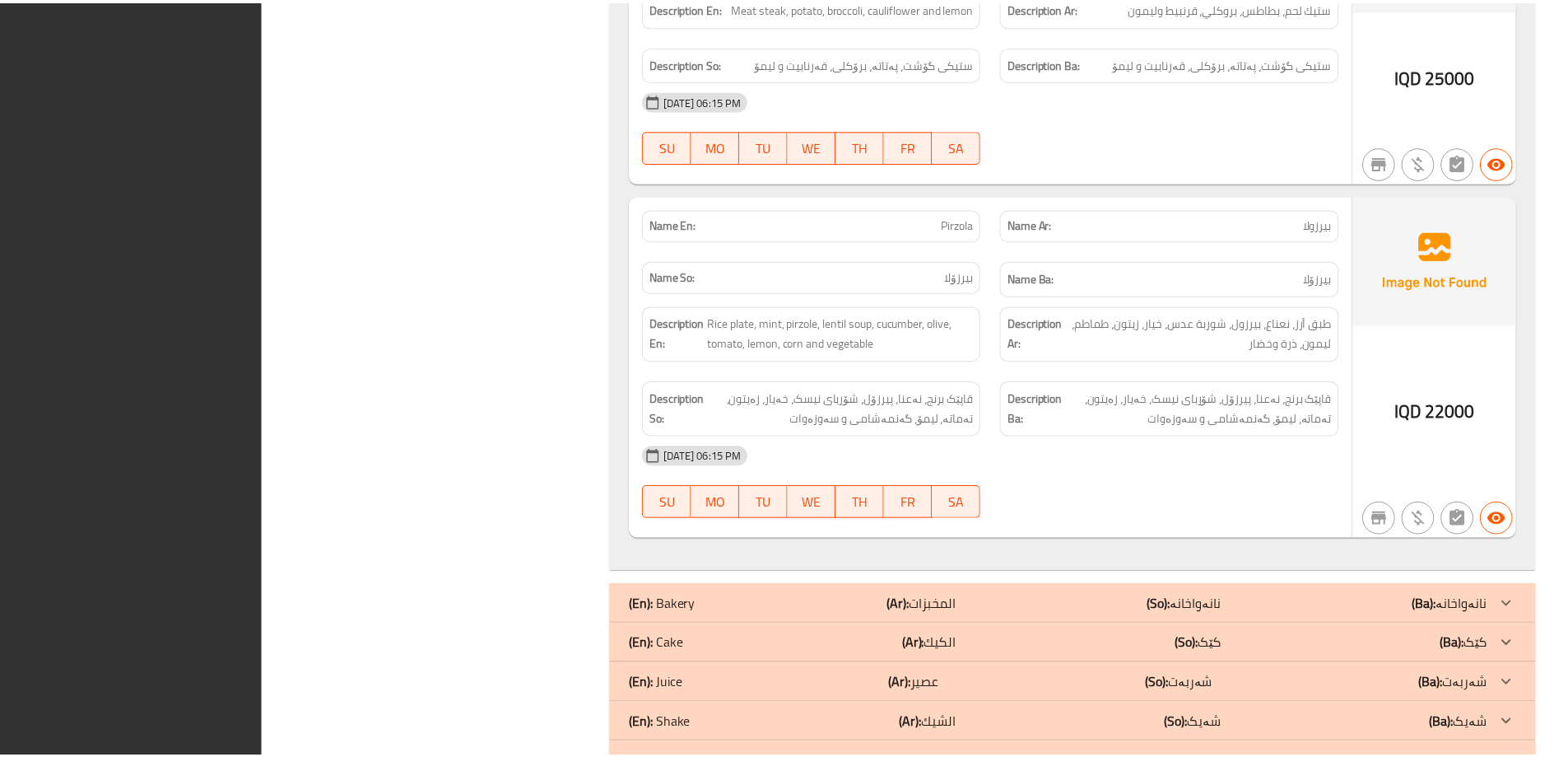
scroll to position [2442, 0]
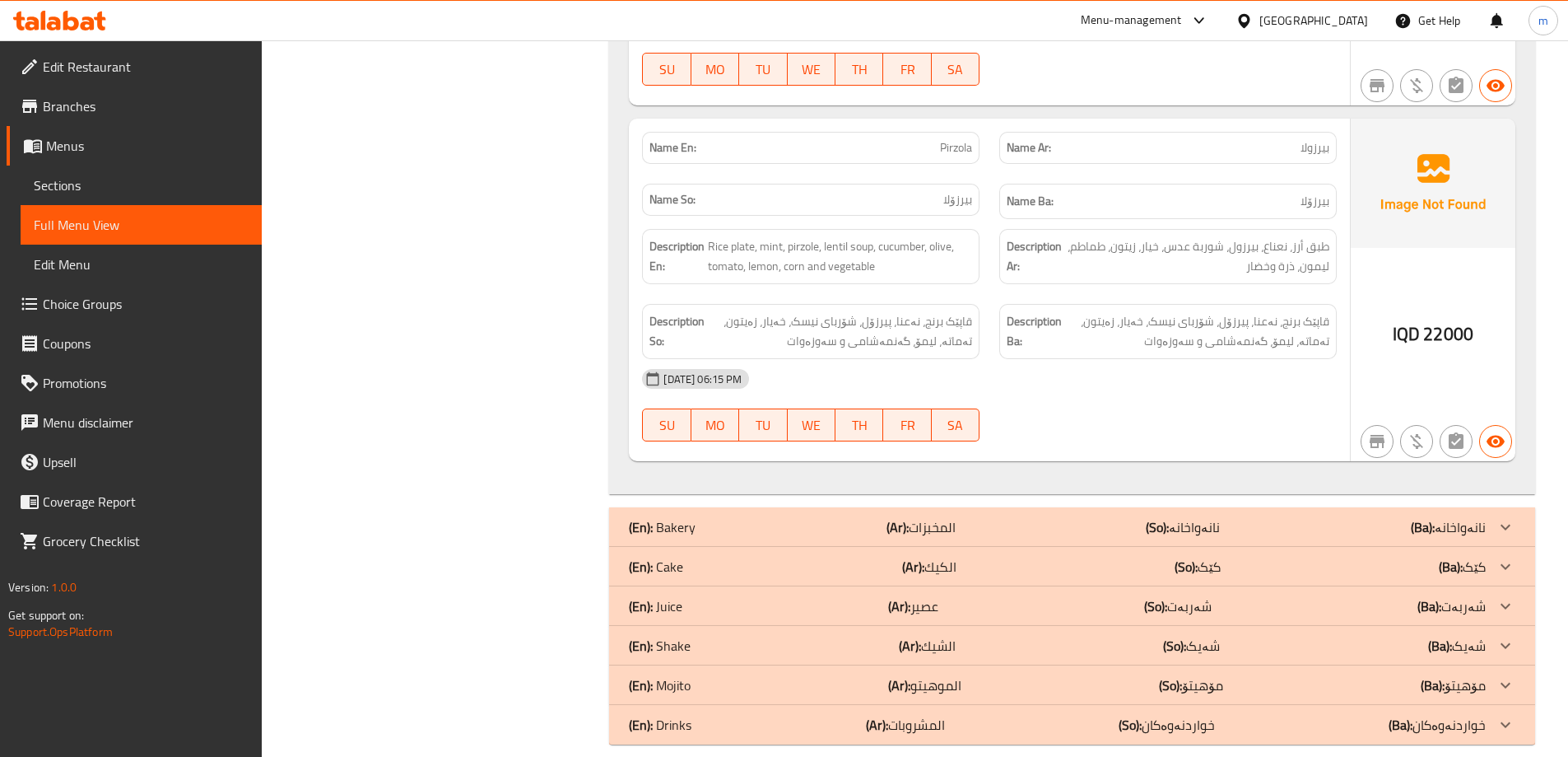
click at [64, 26] on icon at bounding box center [71, 20] width 16 height 20
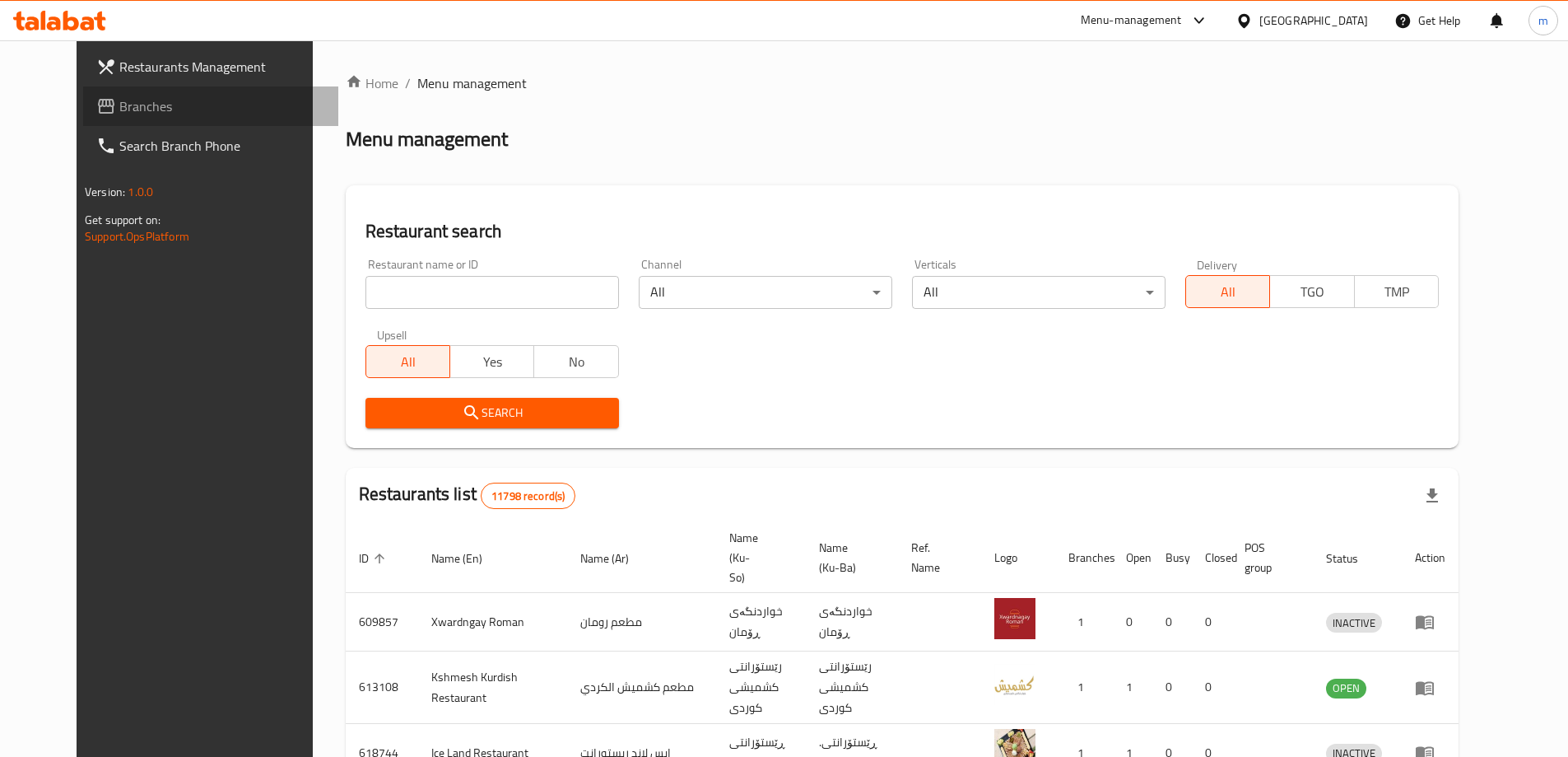
click at [119, 108] on span "Branches" at bounding box center [221, 106] width 205 height 20
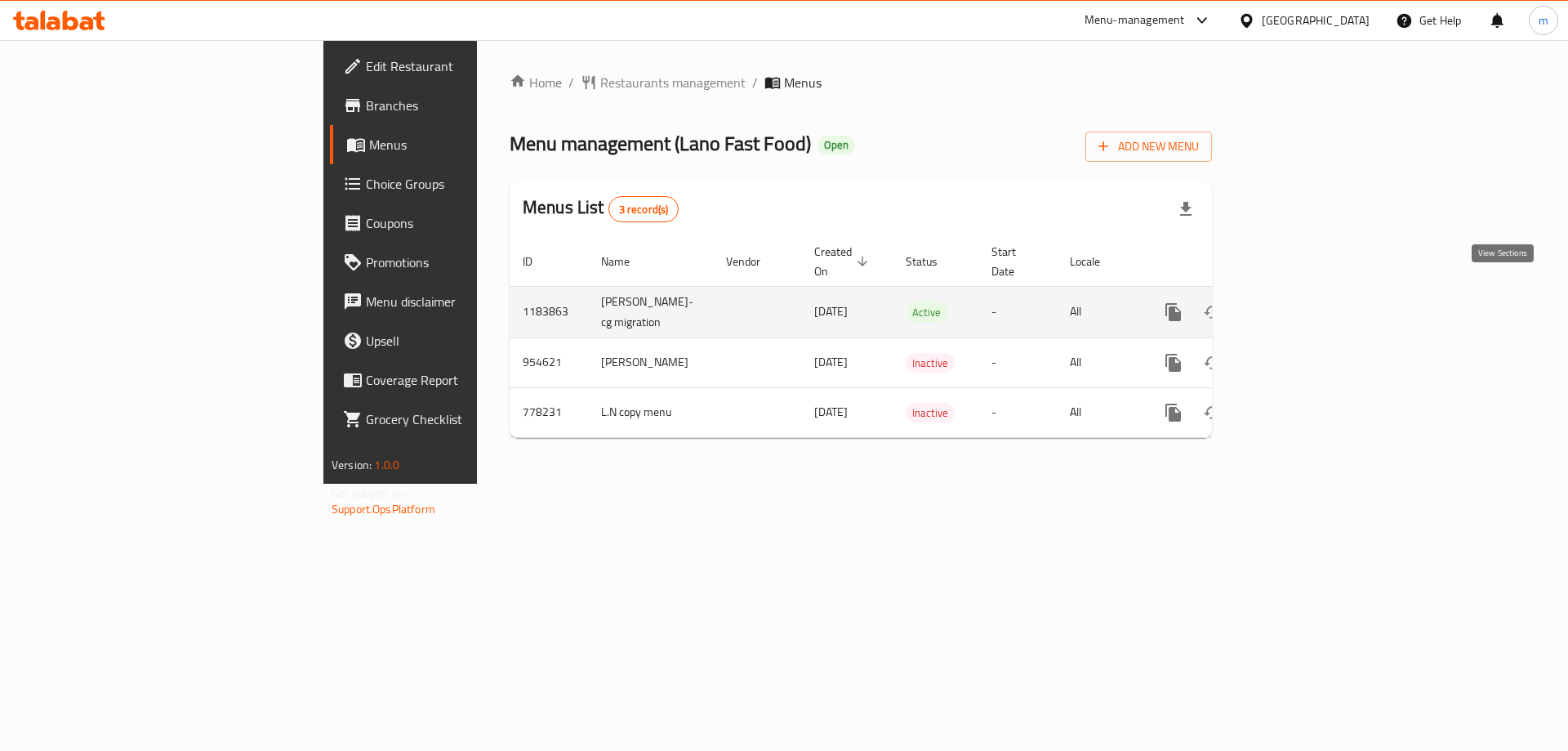
click at [1311, 302] on link "enhanced table" at bounding box center [1292, 312] width 39 height 39
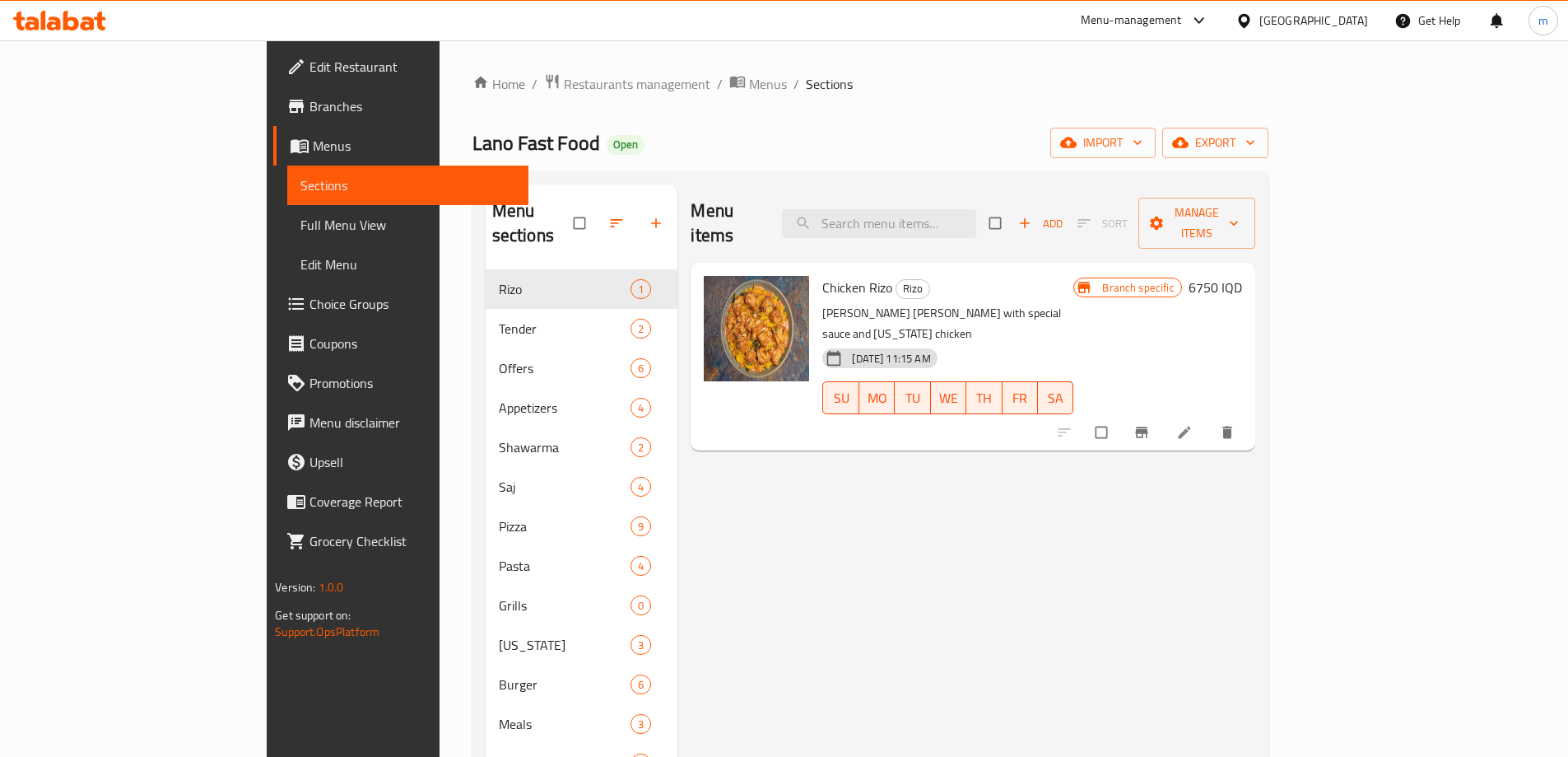
click at [907, 193] on div "Menu items Add Sort Manage items" at bounding box center [972, 223] width 564 height 78
click at [924, 210] on input "search" at bounding box center [879, 223] width 194 height 29
paste input "Onion Rings"
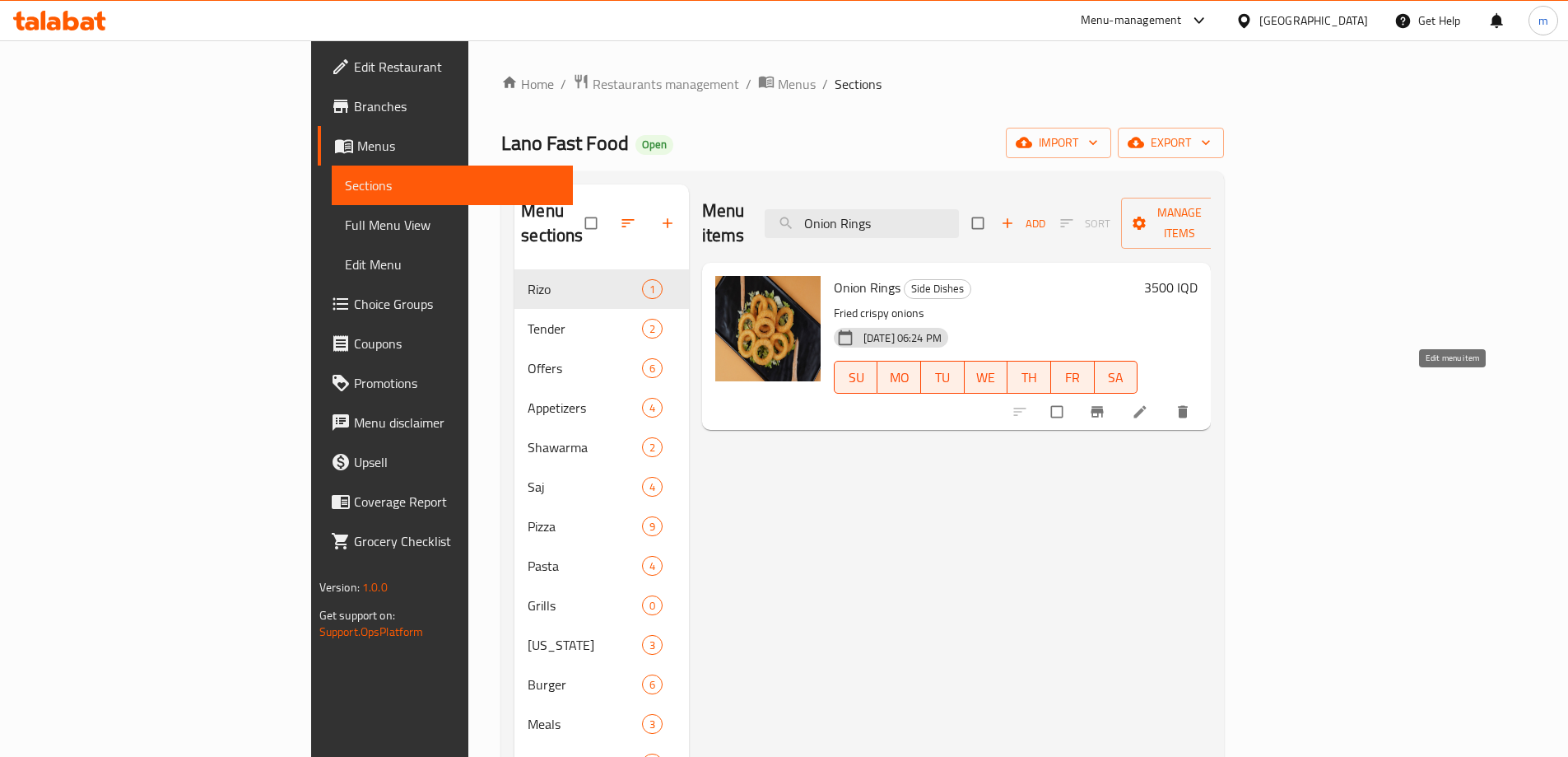
type input "Onion Rings"
click at [1149, 403] on icon at bounding box center [1140, 412] width 17 height 17
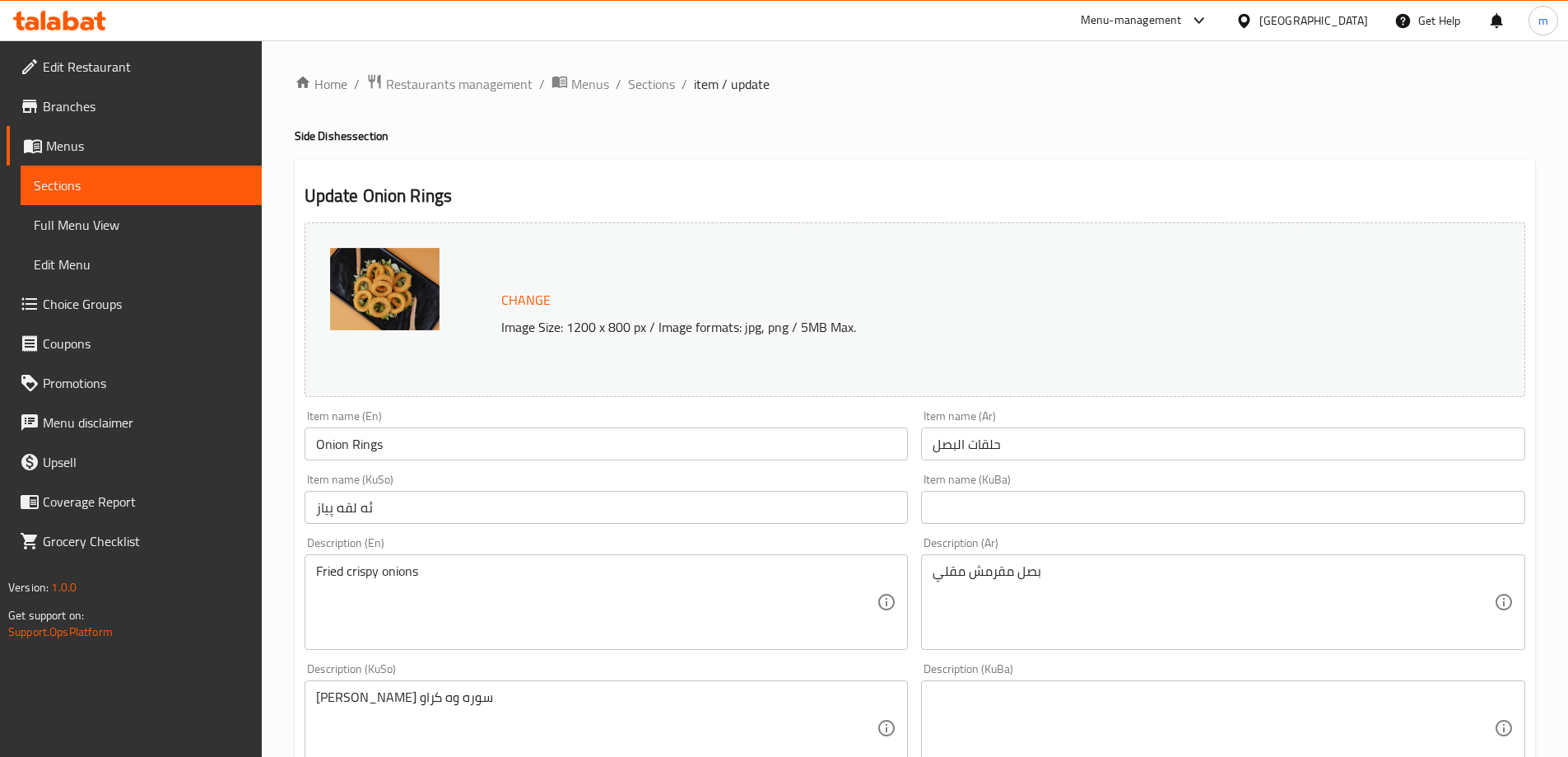
click at [453, 436] on input "Onion Rings" at bounding box center [607, 444] width 604 height 33
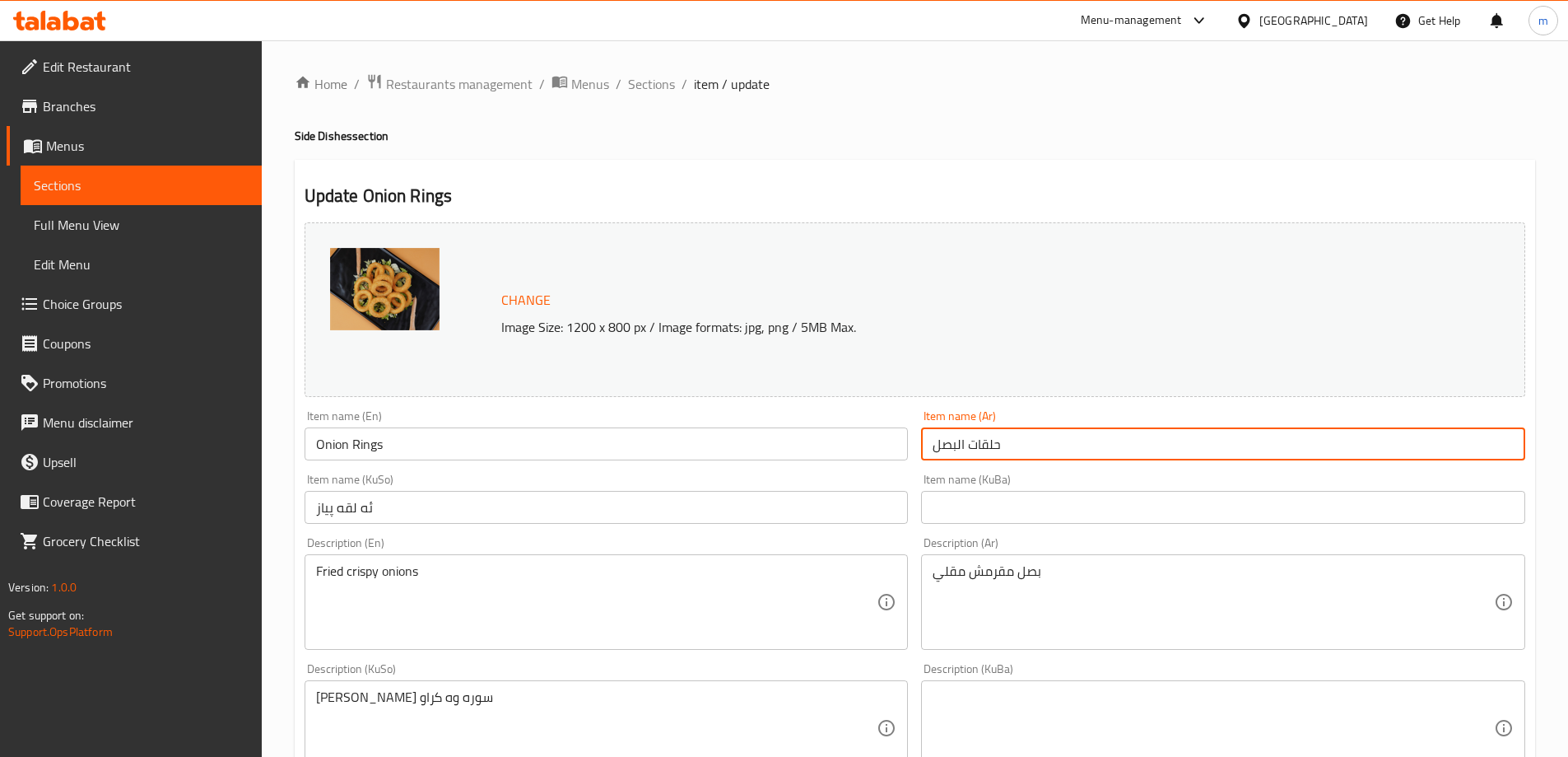
click at [1075, 432] on input "حلقات البصل" at bounding box center [1223, 444] width 604 height 33
click at [960, 439] on input "حلقات البصل" at bounding box center [1223, 444] width 604 height 33
click at [957, 441] on input "حلقات البصل" at bounding box center [1223, 444] width 604 height 33
type input "حلقات بصل"
click at [398, 501] on input "ئه لقه پياز" at bounding box center [607, 507] width 604 height 33
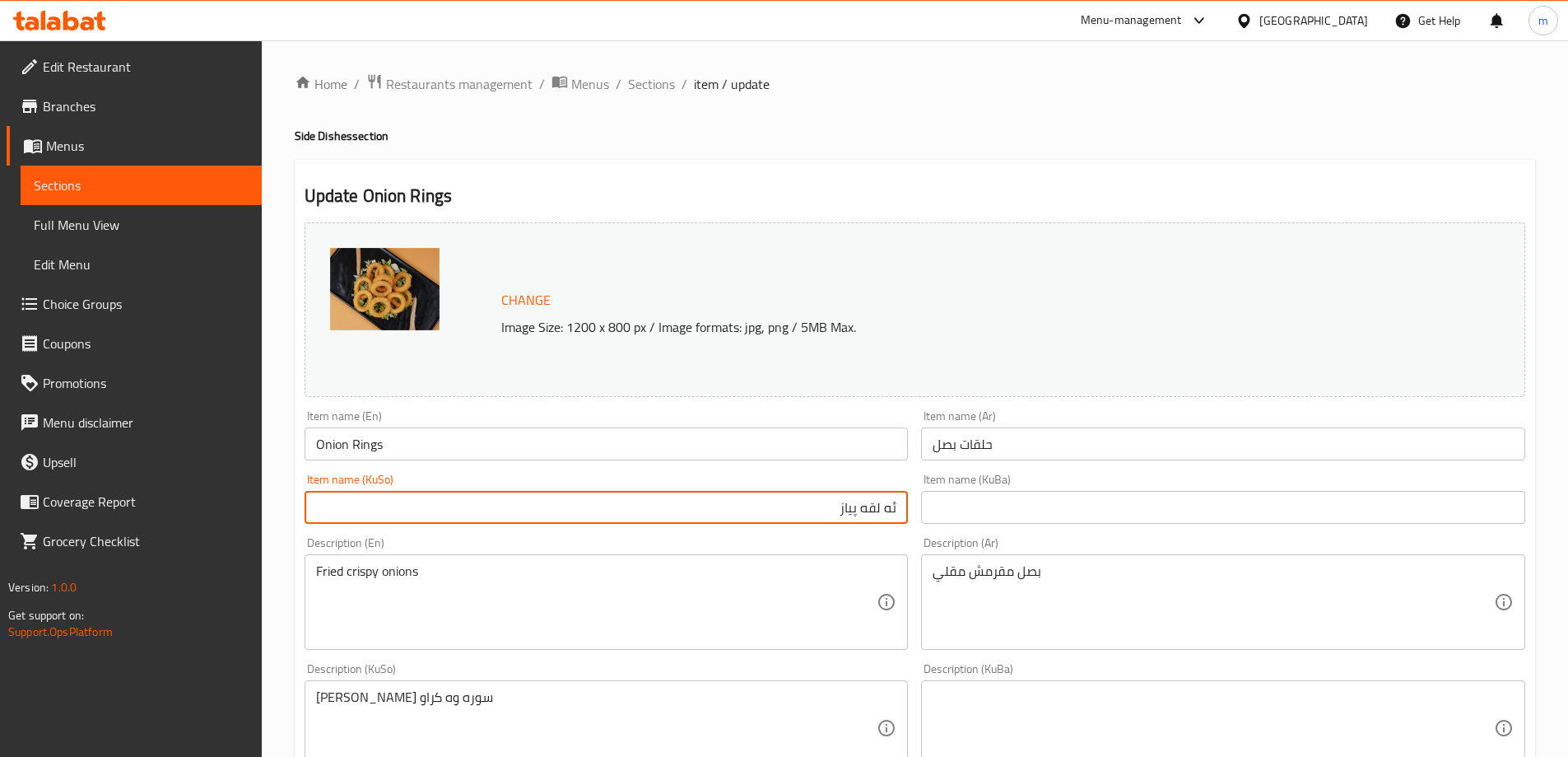
click at [676, 507] on input "ئه لقه پياز" at bounding box center [607, 507] width 604 height 33
paste input "ەلقەی پی"
type input "ئەلقەی پیاز"
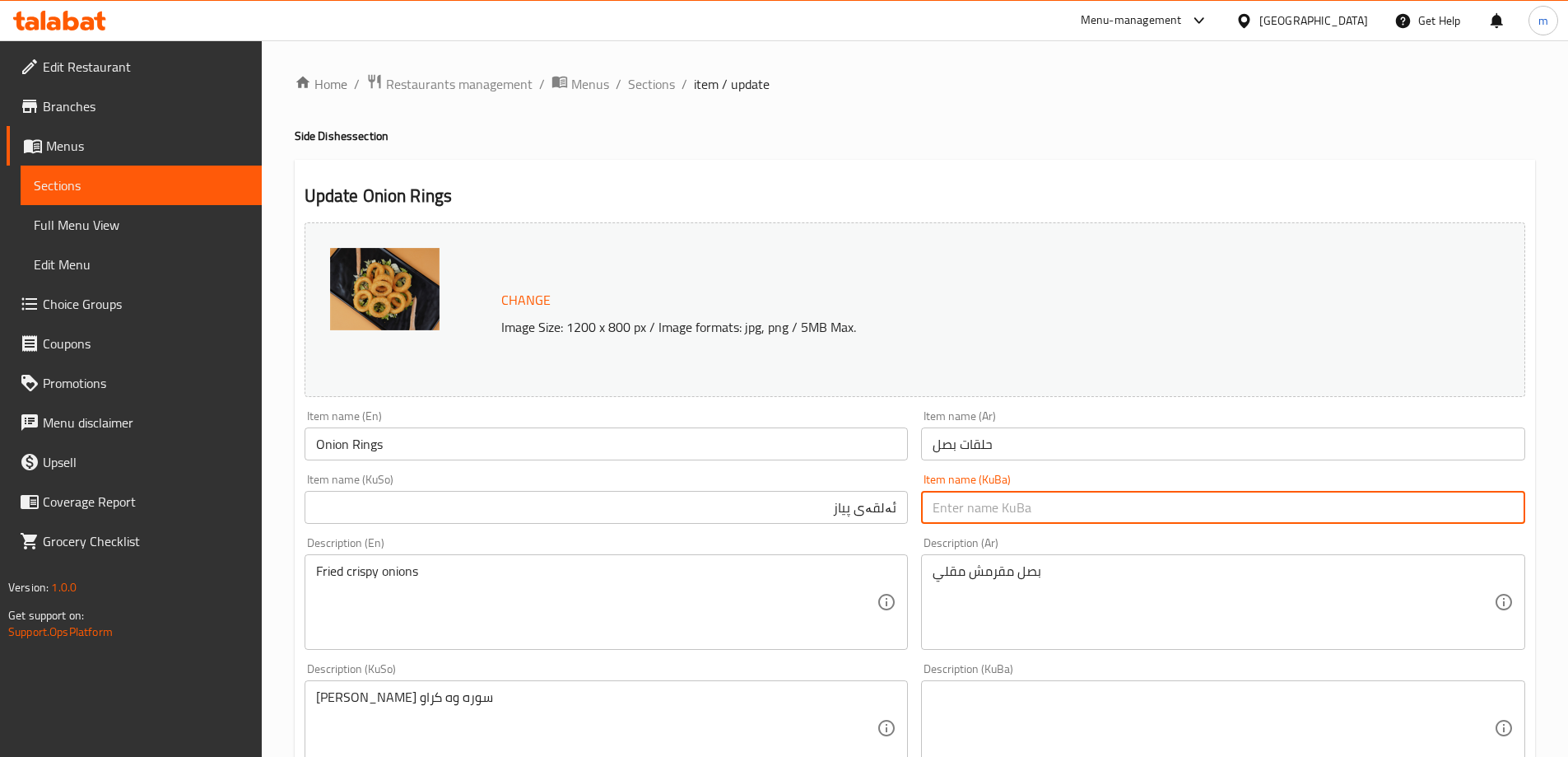
click at [965, 503] on input "text" at bounding box center [1223, 507] width 604 height 33
paste input "ئەلقەی پیاز"
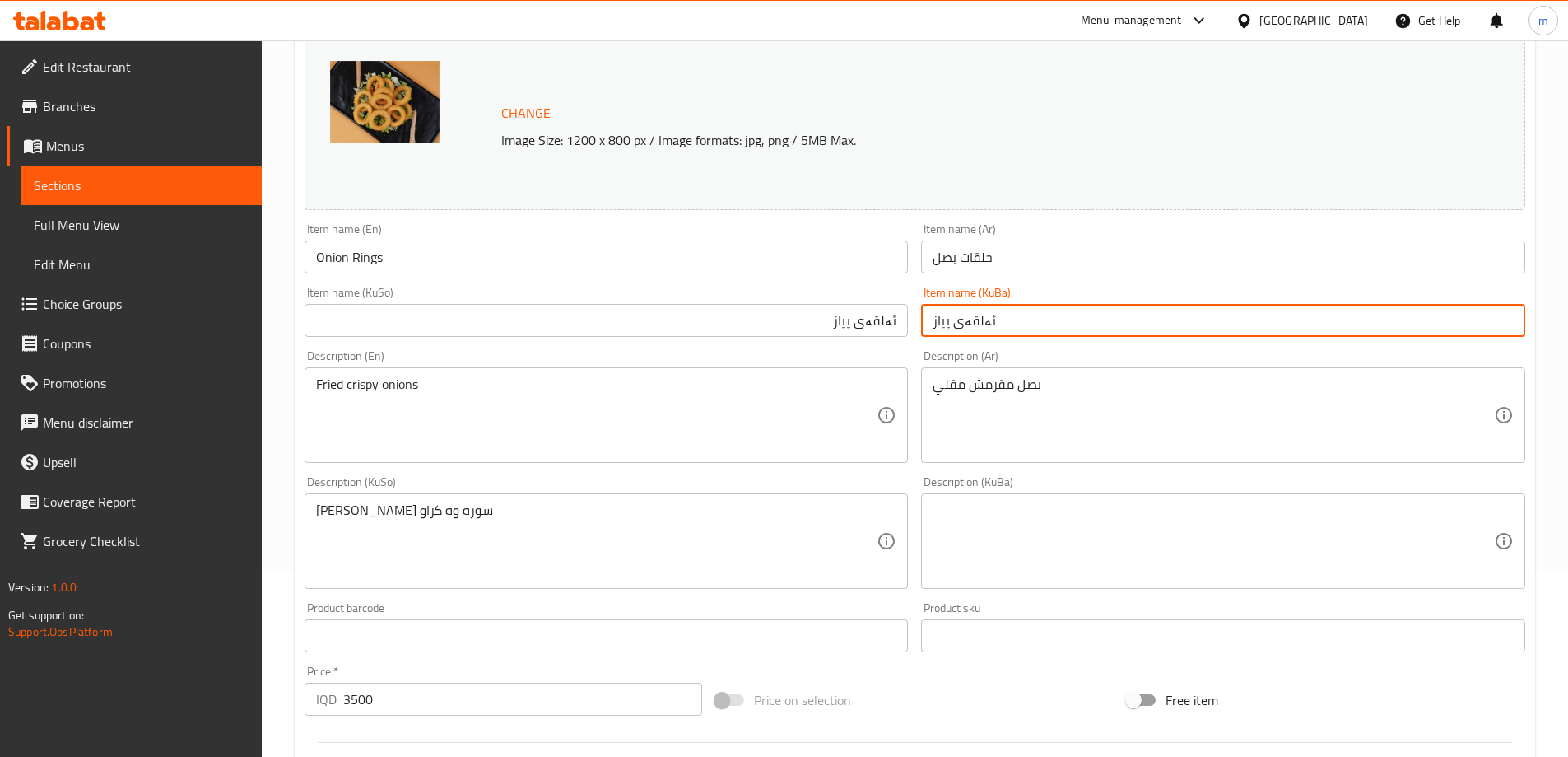
scroll to position [205, 0]
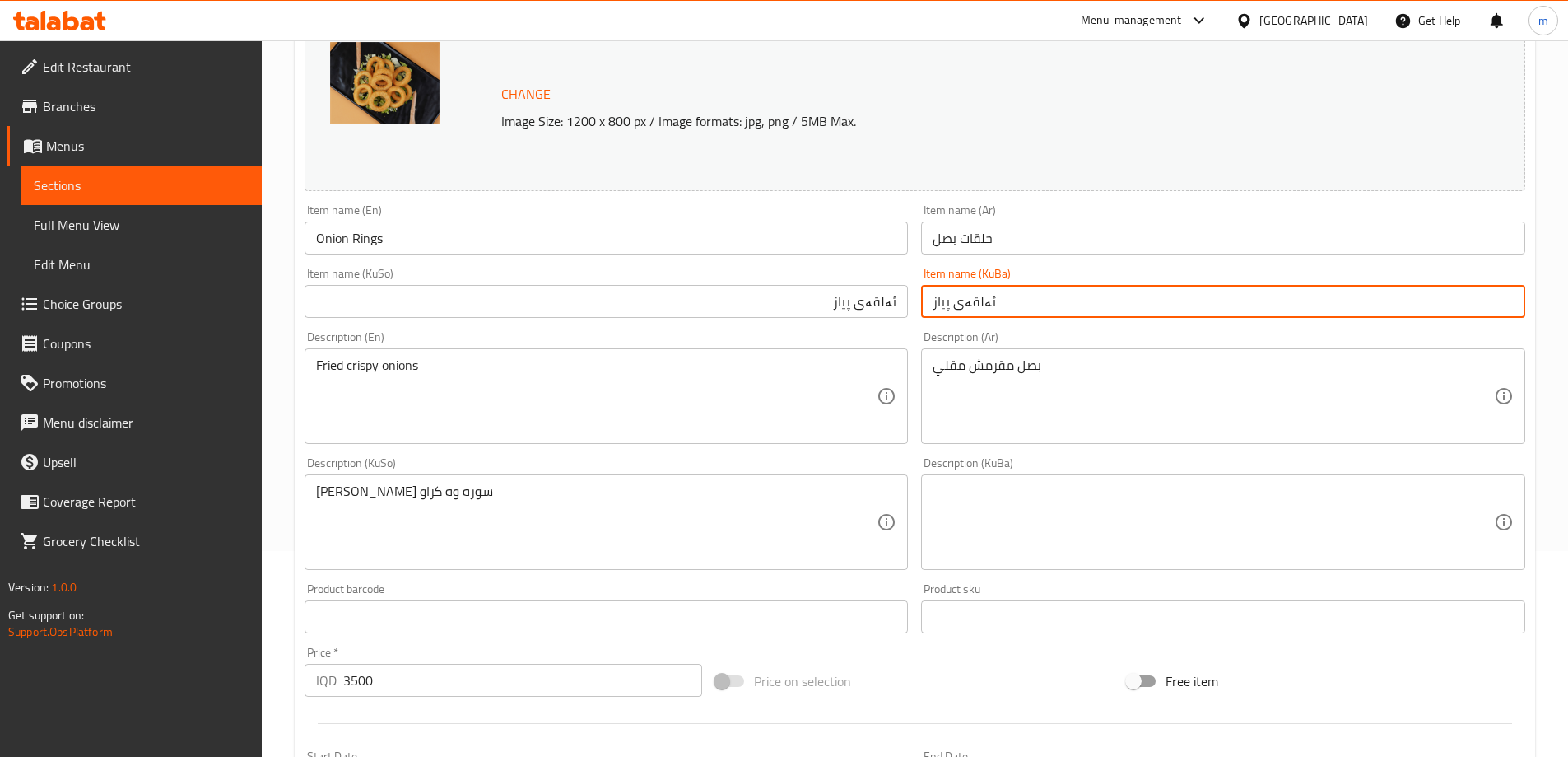
type input "ئەلقەی پیاز"
click at [763, 398] on textarea "Fried crispy onions" at bounding box center [596, 396] width 562 height 78
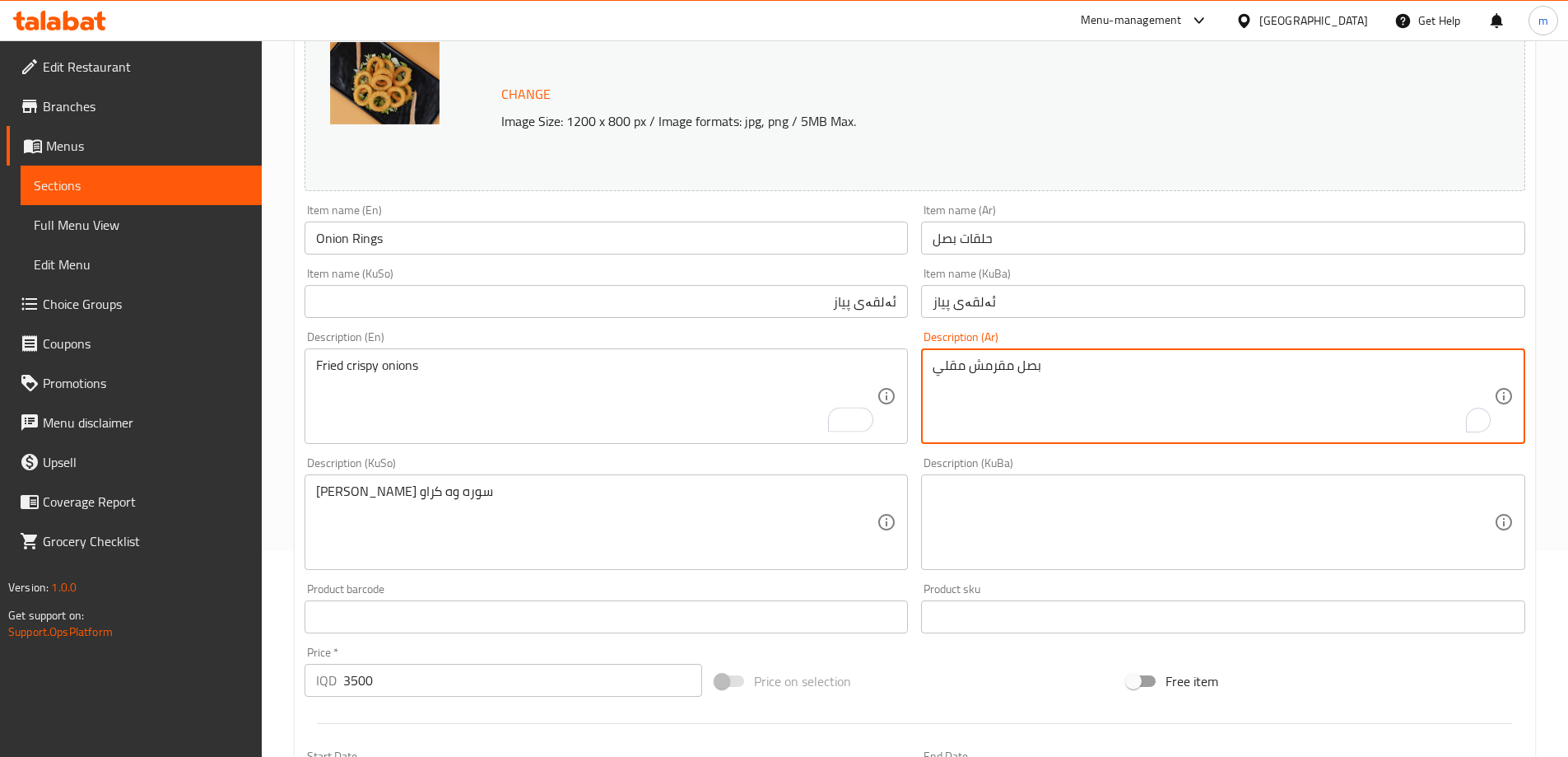
click at [1123, 409] on textarea "بصل مقرمش مقلي" at bounding box center [1214, 396] width 562 height 78
click at [663, 468] on div "Description (KuSo) پيازي كريسپي سوره وه كراو Description (KuSo)" at bounding box center [607, 513] width 604 height 113
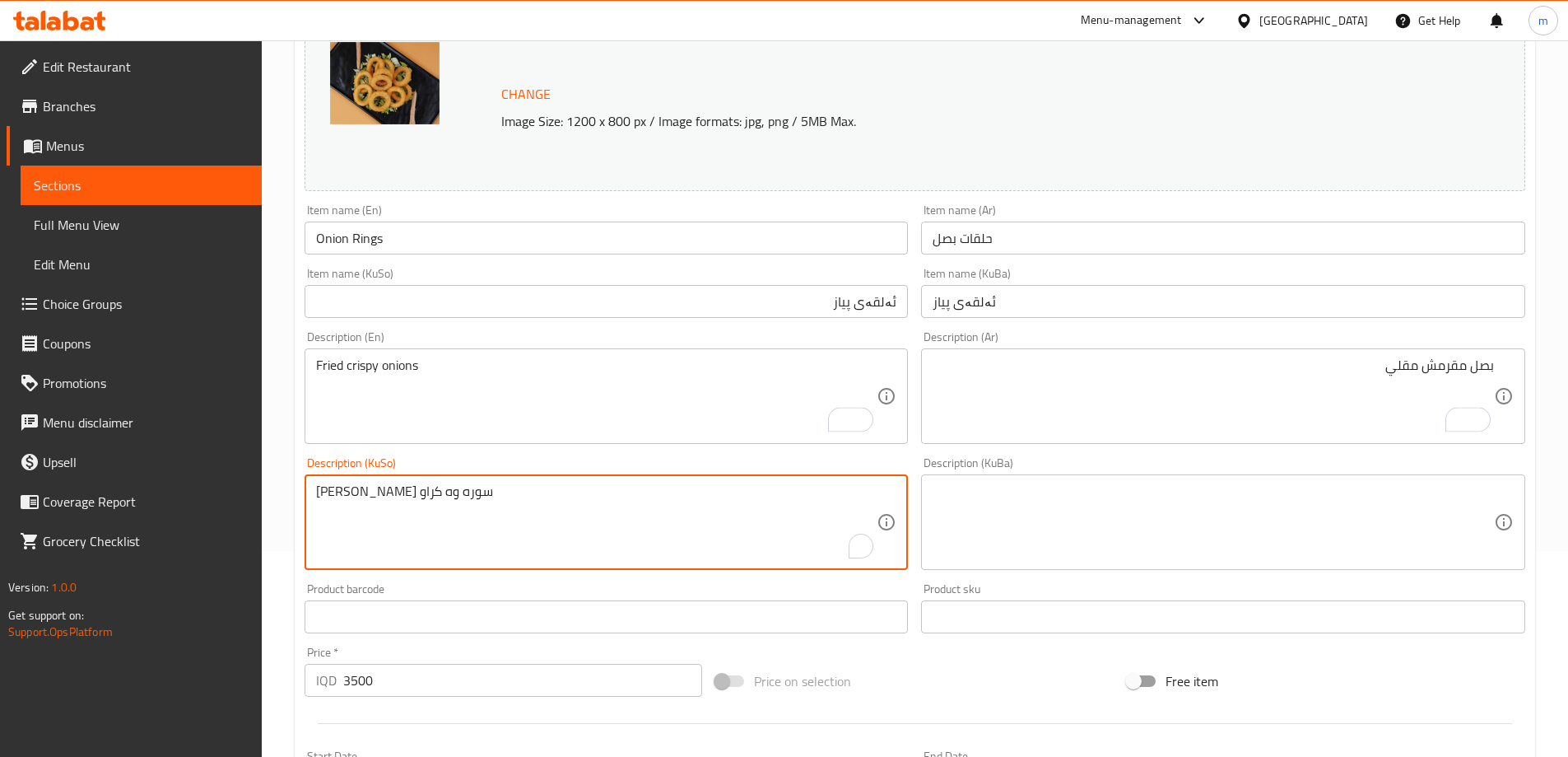
click at [656, 489] on textarea "پيازي كريسپي سوره وه كراو" at bounding box center [596, 522] width 562 height 78
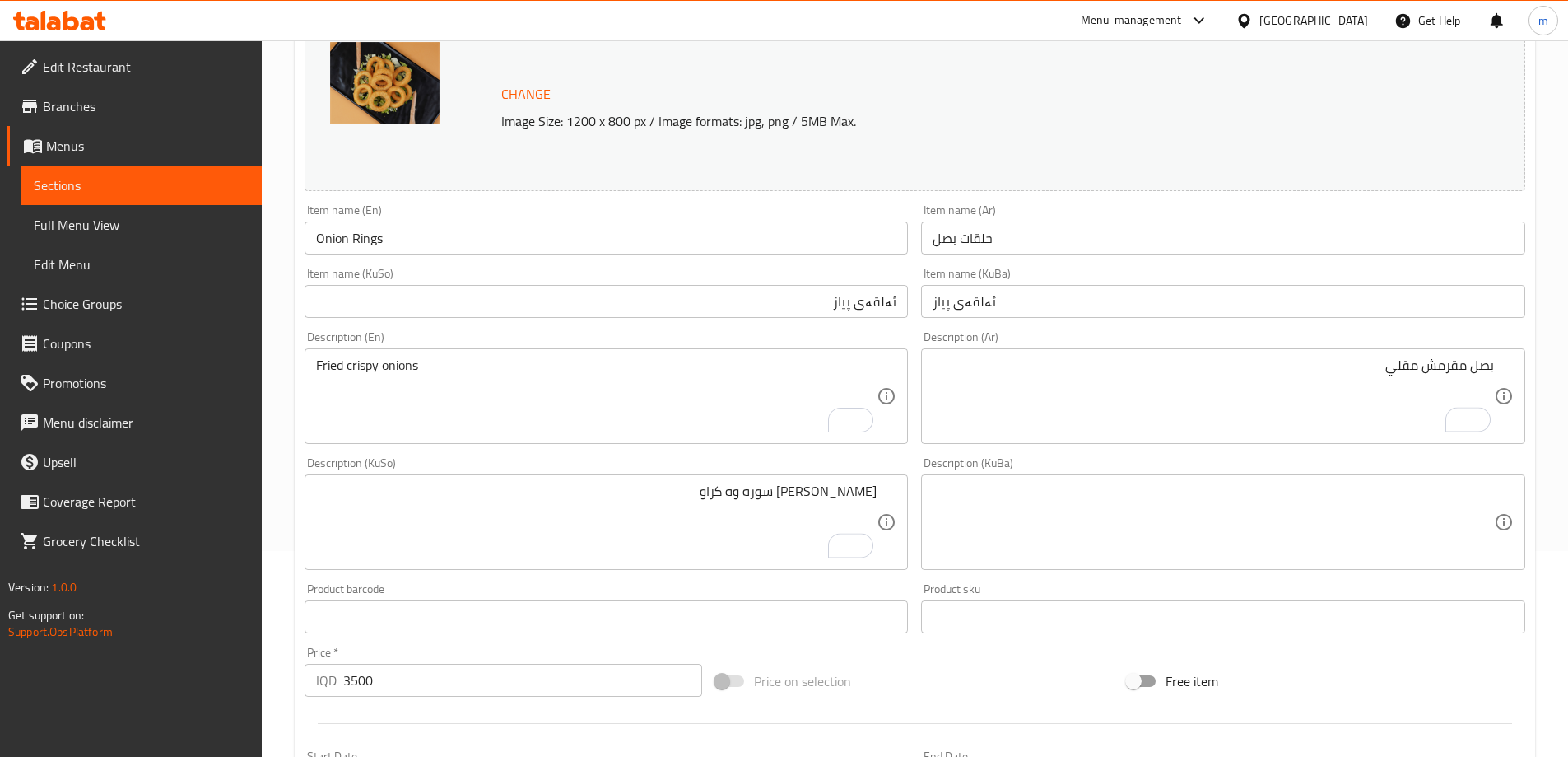
drag, startPoint x: 880, startPoint y: 492, endPoint x: 389, endPoint y: 486, distance: 491.0
click at [389, 486] on div "پيازي كريسپي سوره وه كراو Description (KuSo)" at bounding box center [607, 522] width 604 height 96
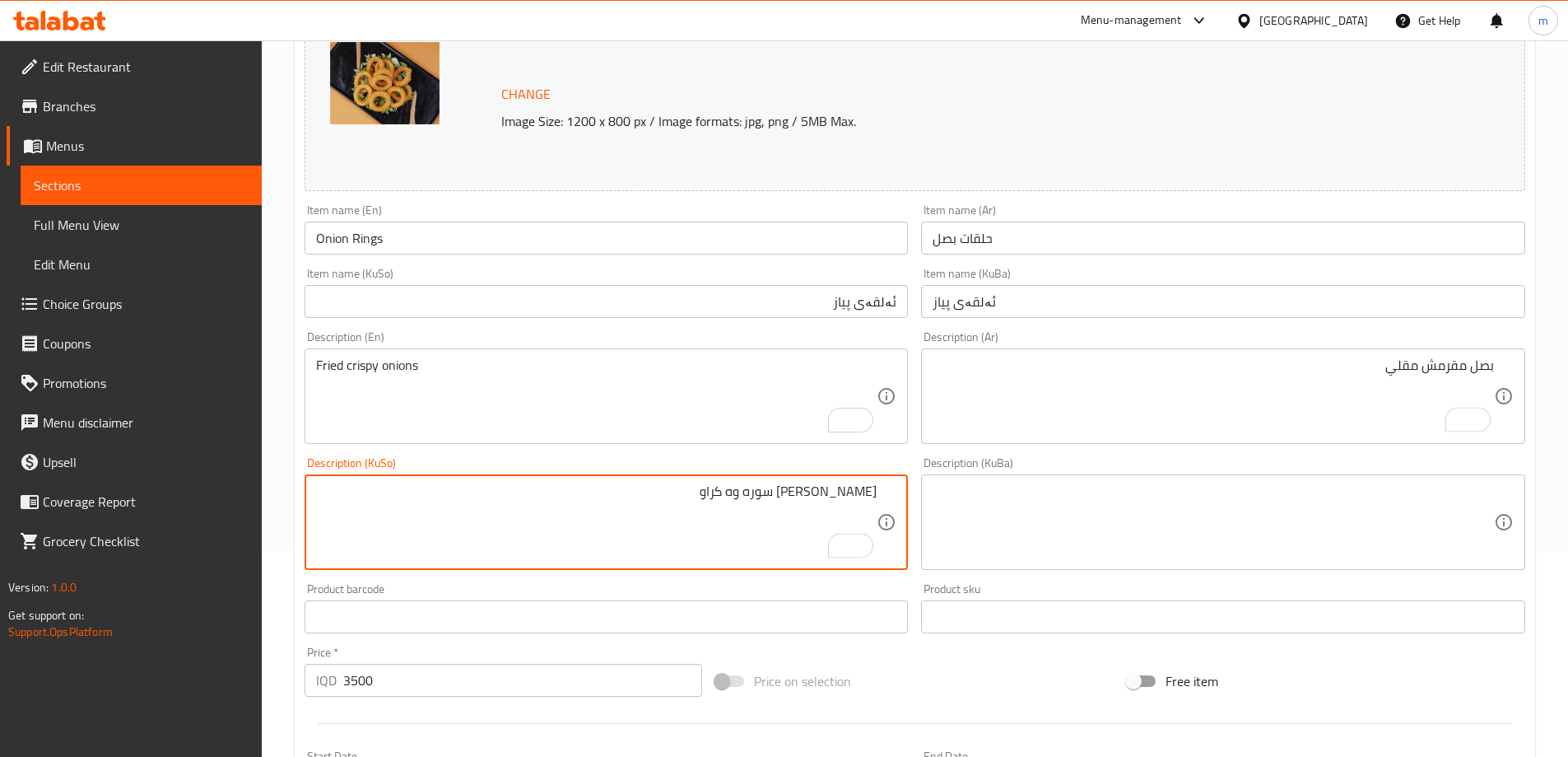
click at [714, 488] on textarea "پيازي كريسپي سوره وه كراو" at bounding box center [596, 522] width 562 height 78
click at [865, 494] on textarea "پیازی کریسپی سوورکراوە" at bounding box center [596, 522] width 562 height 78
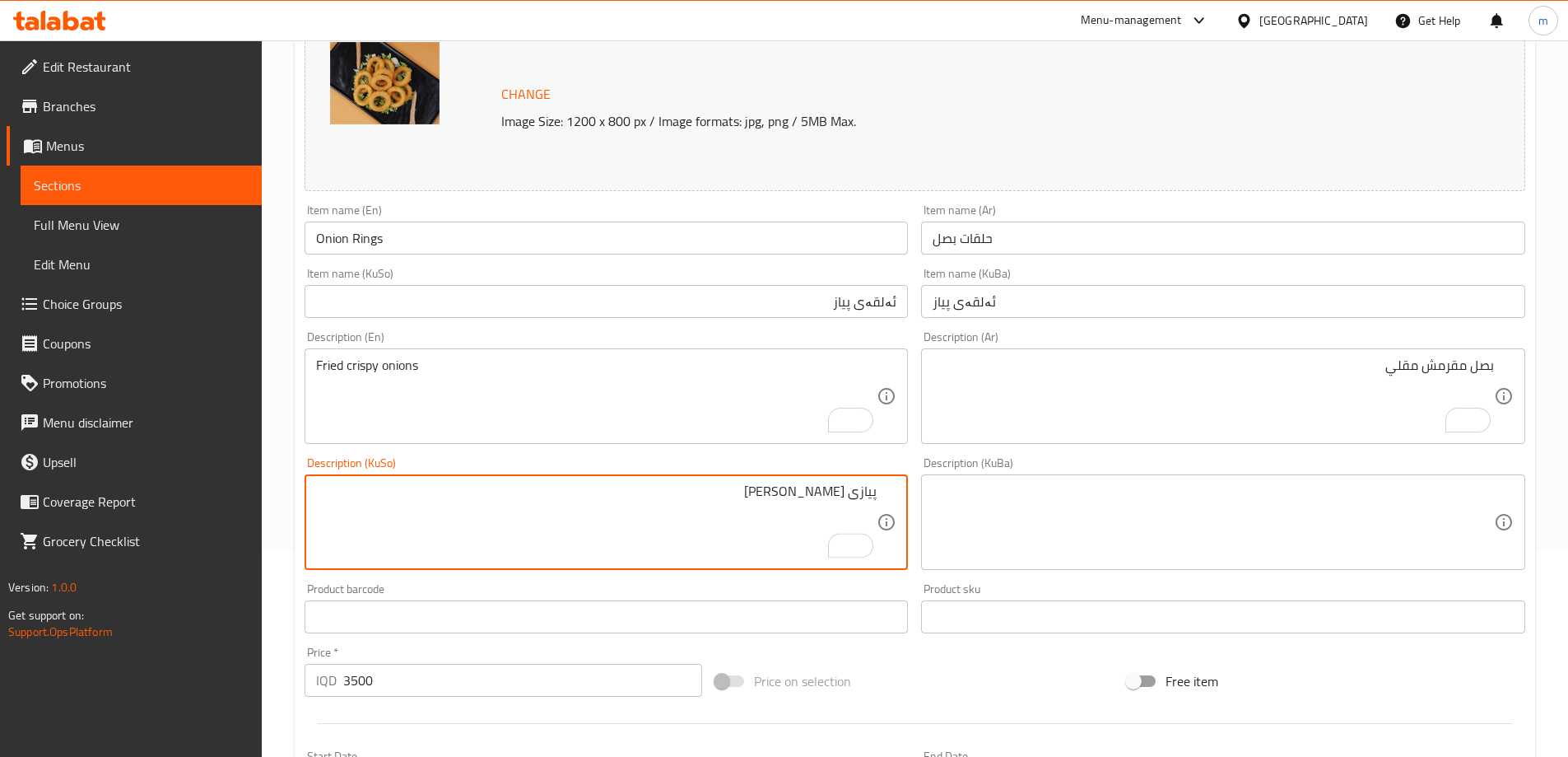
click at [865, 494] on textarea "پیازی کریسپی سوورکراوە" at bounding box center [596, 522] width 562 height 78
type textarea "پیازی کریسپی سوورکراوە"
click at [1031, 507] on textarea at bounding box center [1214, 522] width 562 height 78
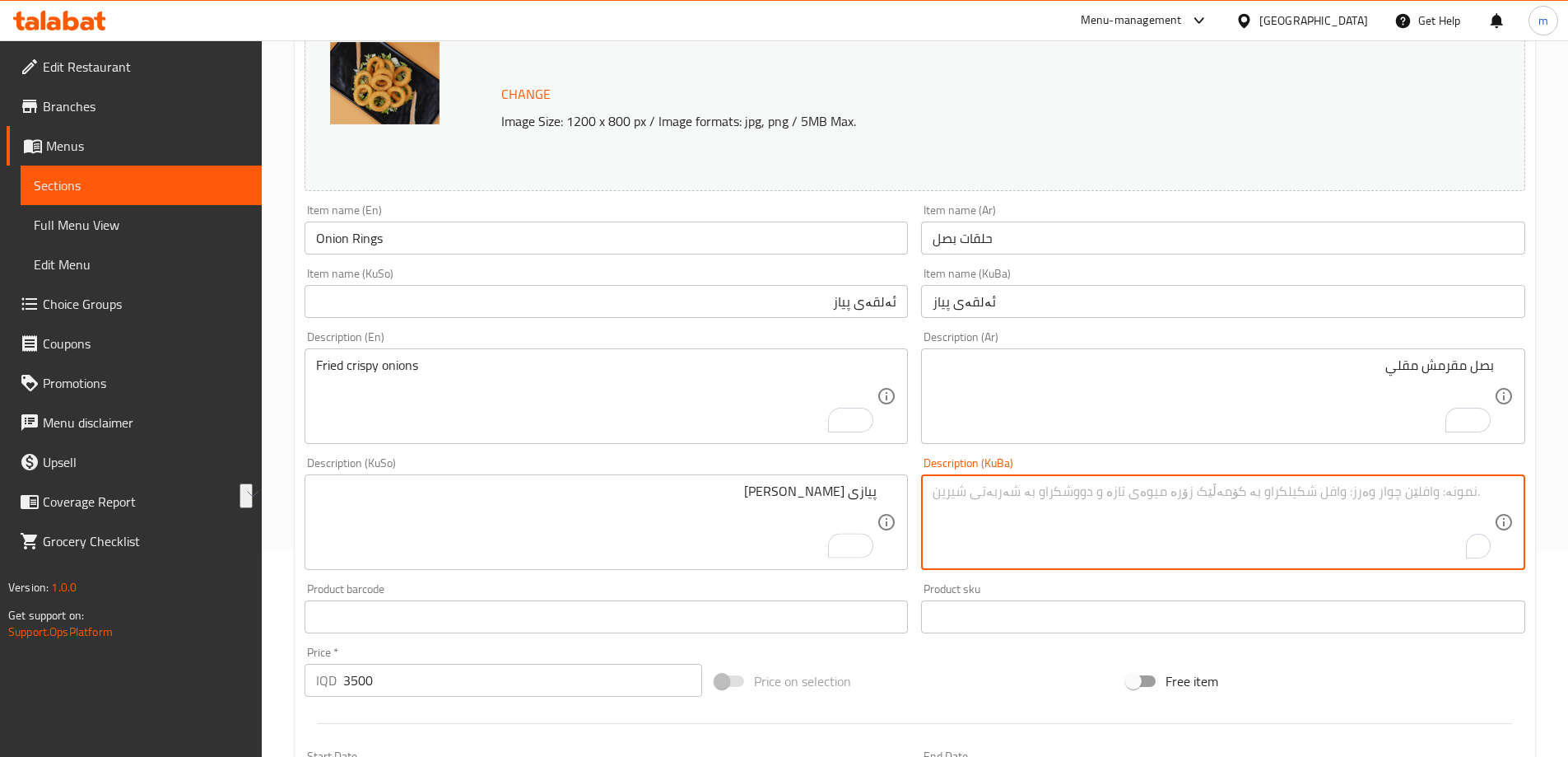
paste textarea "پیازی کریسپی سوورکراوە"
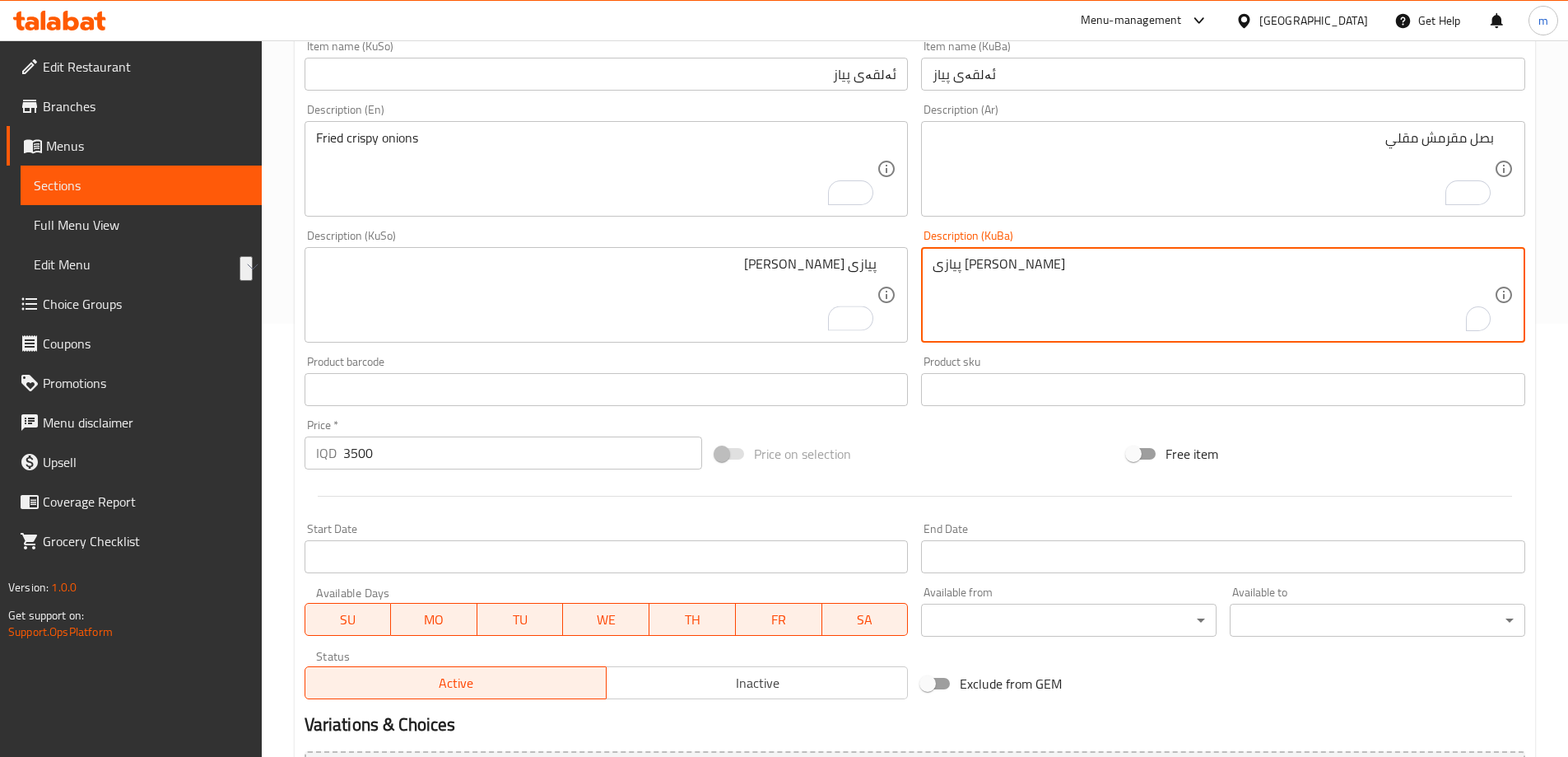
scroll to position [620, 0]
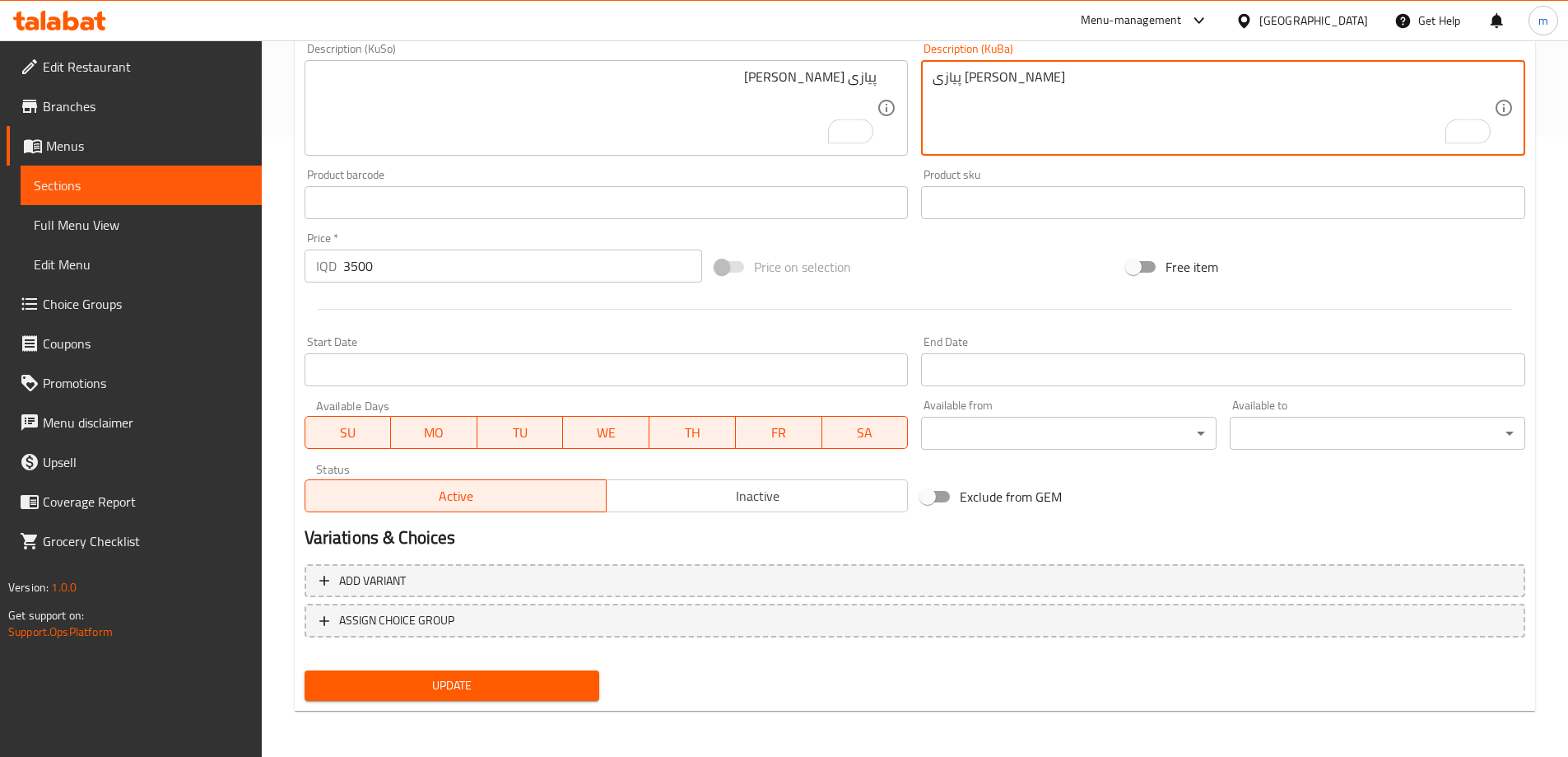
type textarea "پیازی کریسپی سوورکراوە"
click at [398, 664] on div "Update" at bounding box center [452, 685] width 309 height 44
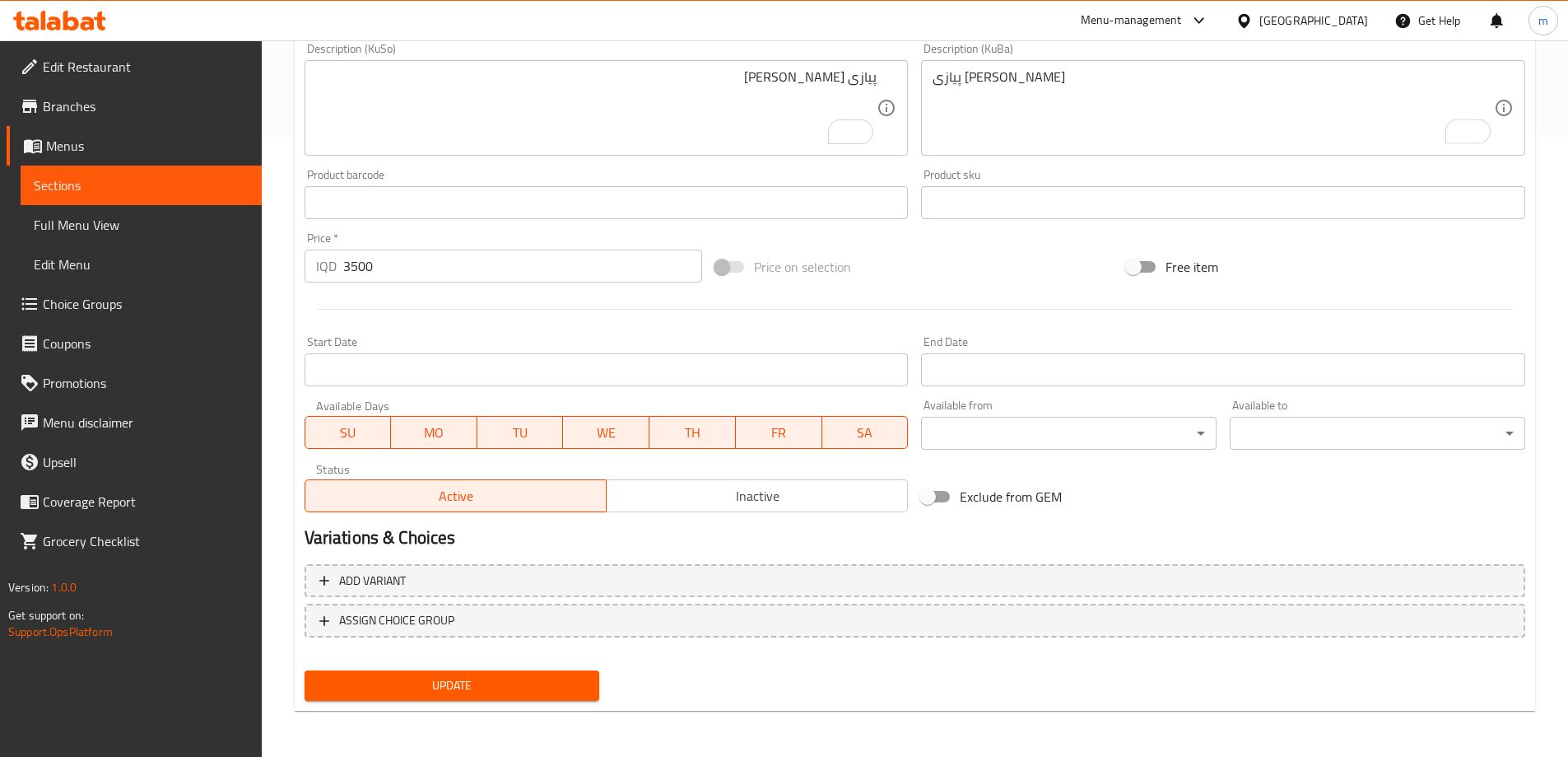
click at [400, 674] on button "Update" at bounding box center [452, 686] width 295 height 30
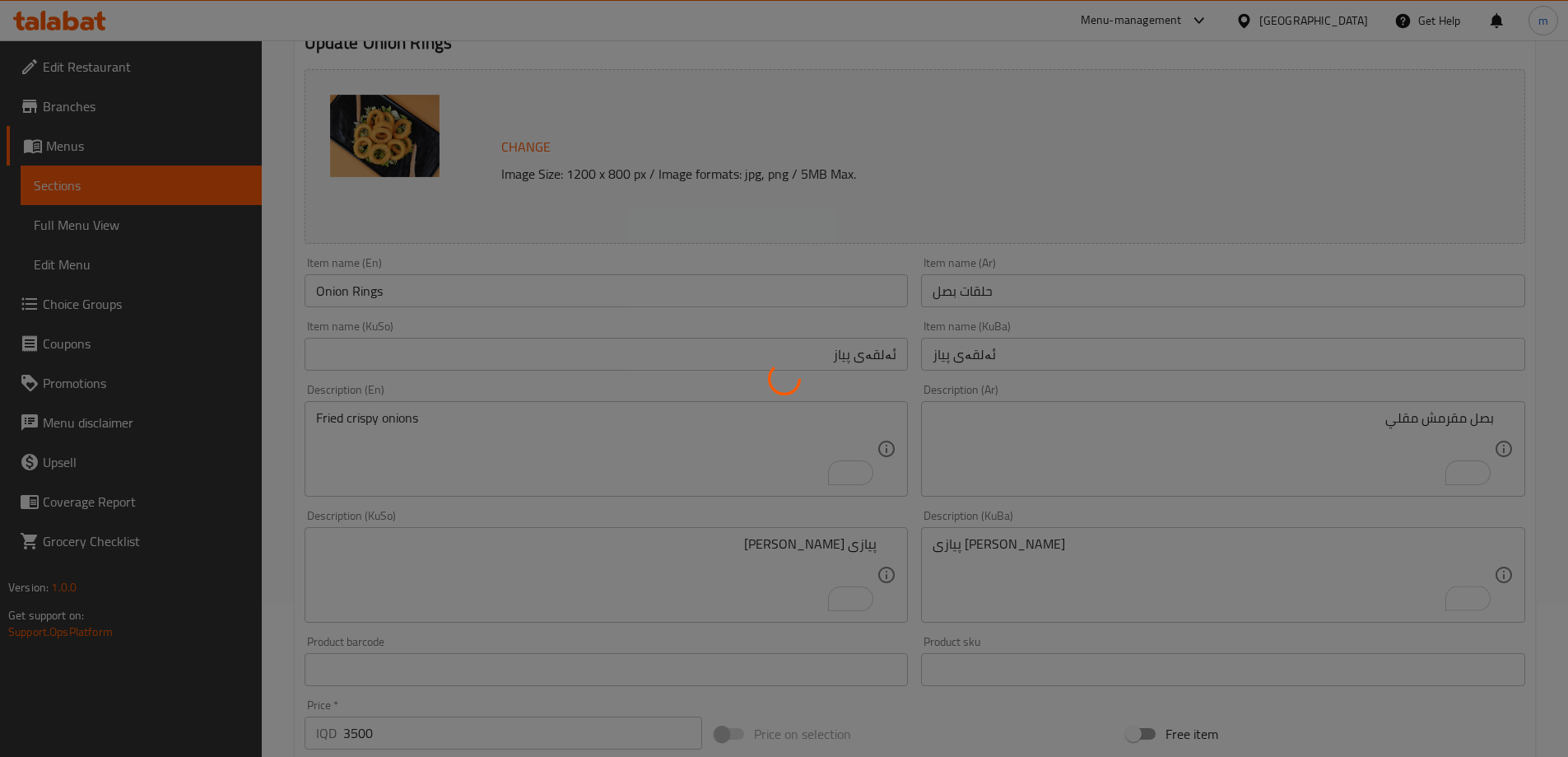
scroll to position [44, 0]
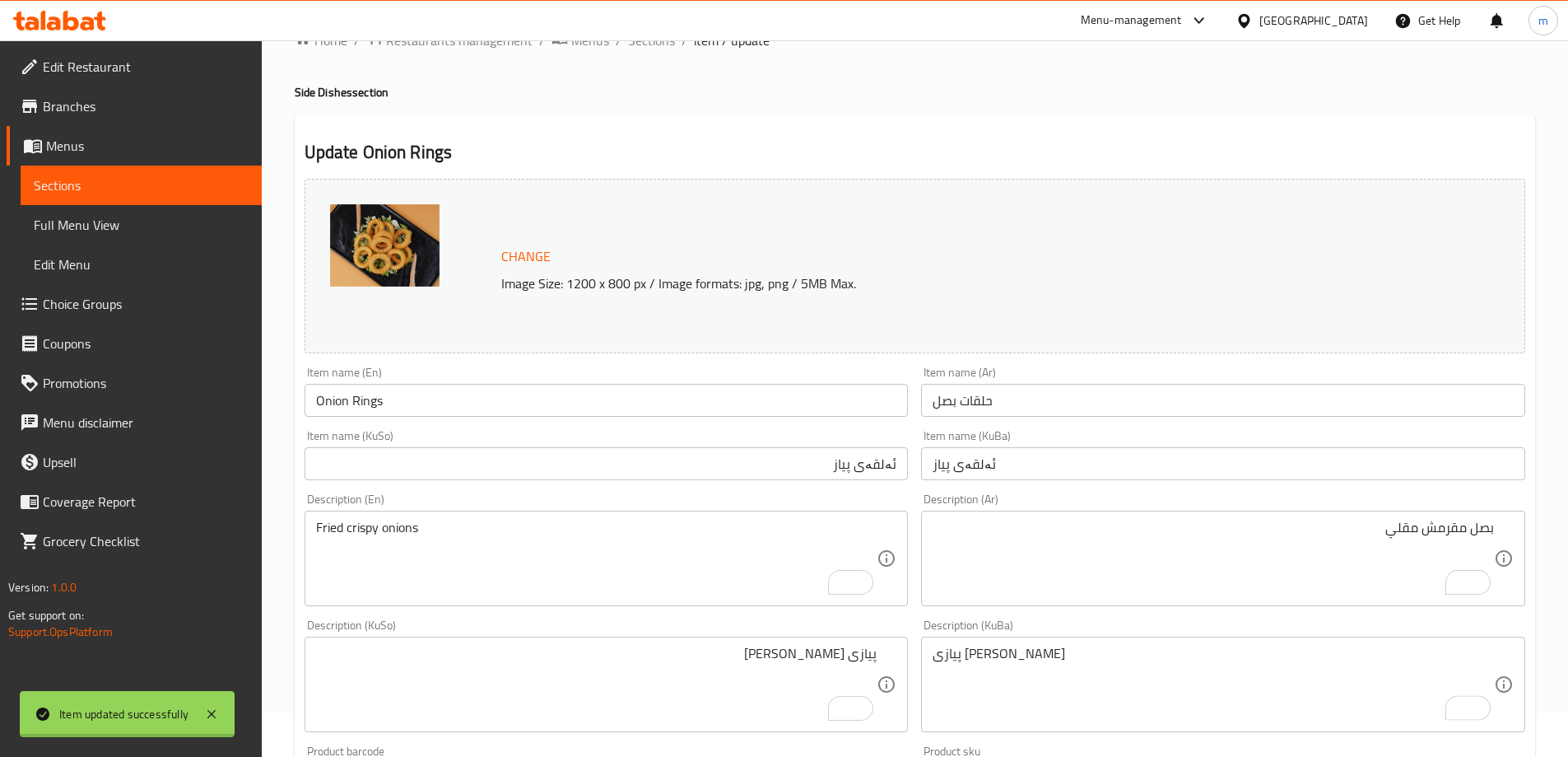
click at [403, 388] on div "Home / Restaurants management / Menus / Sections / item / update Side Dishes se…" at bounding box center [914, 665] width 1241 height 1270
click at [404, 387] on input "Onion Rings" at bounding box center [607, 400] width 604 height 33
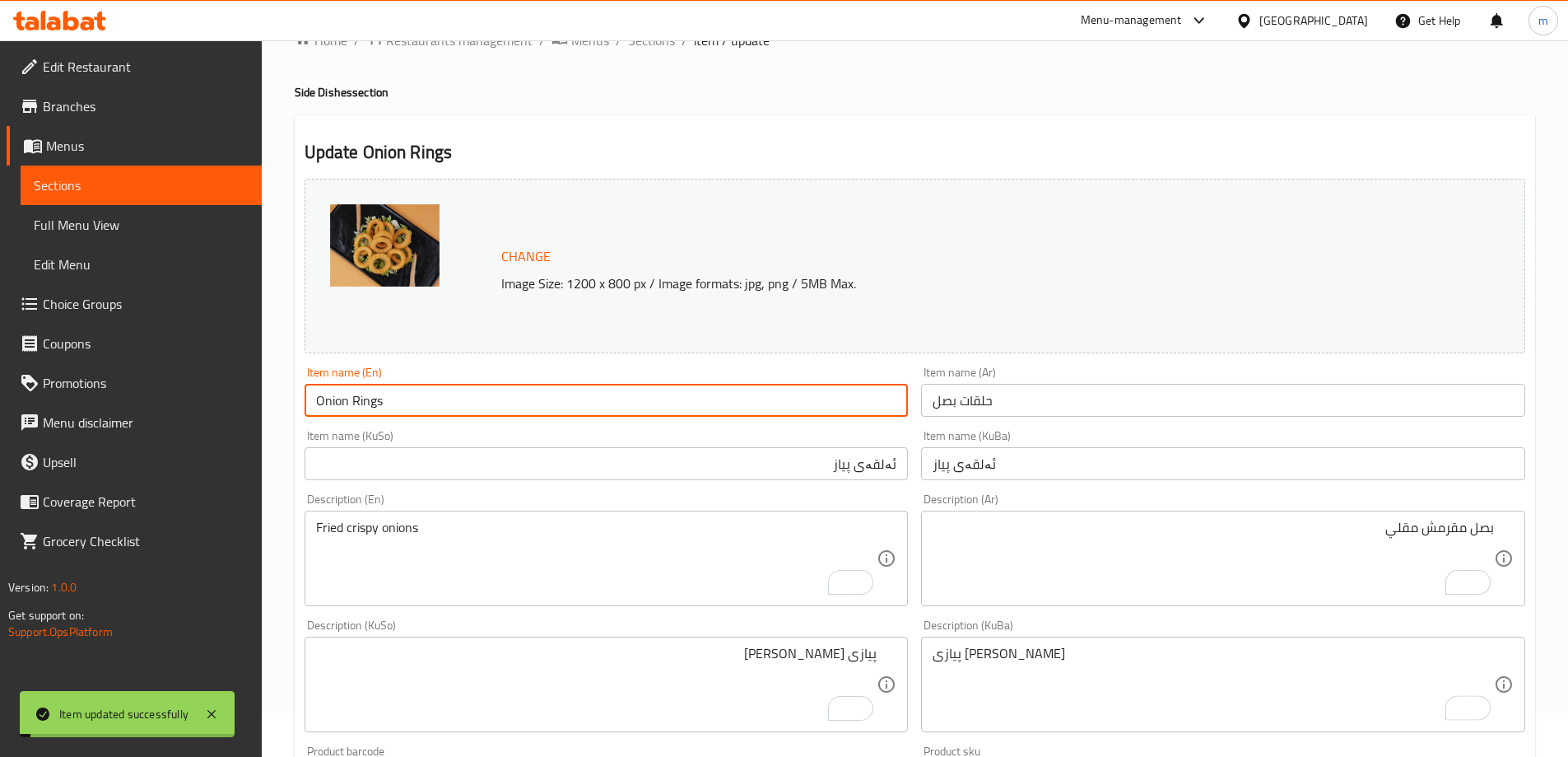
click at [406, 387] on input "Onion Rings" at bounding box center [607, 400] width 604 height 33
click at [412, 382] on div "Item name (En) Onion Rings Item name (En)" at bounding box center [607, 392] width 604 height 51
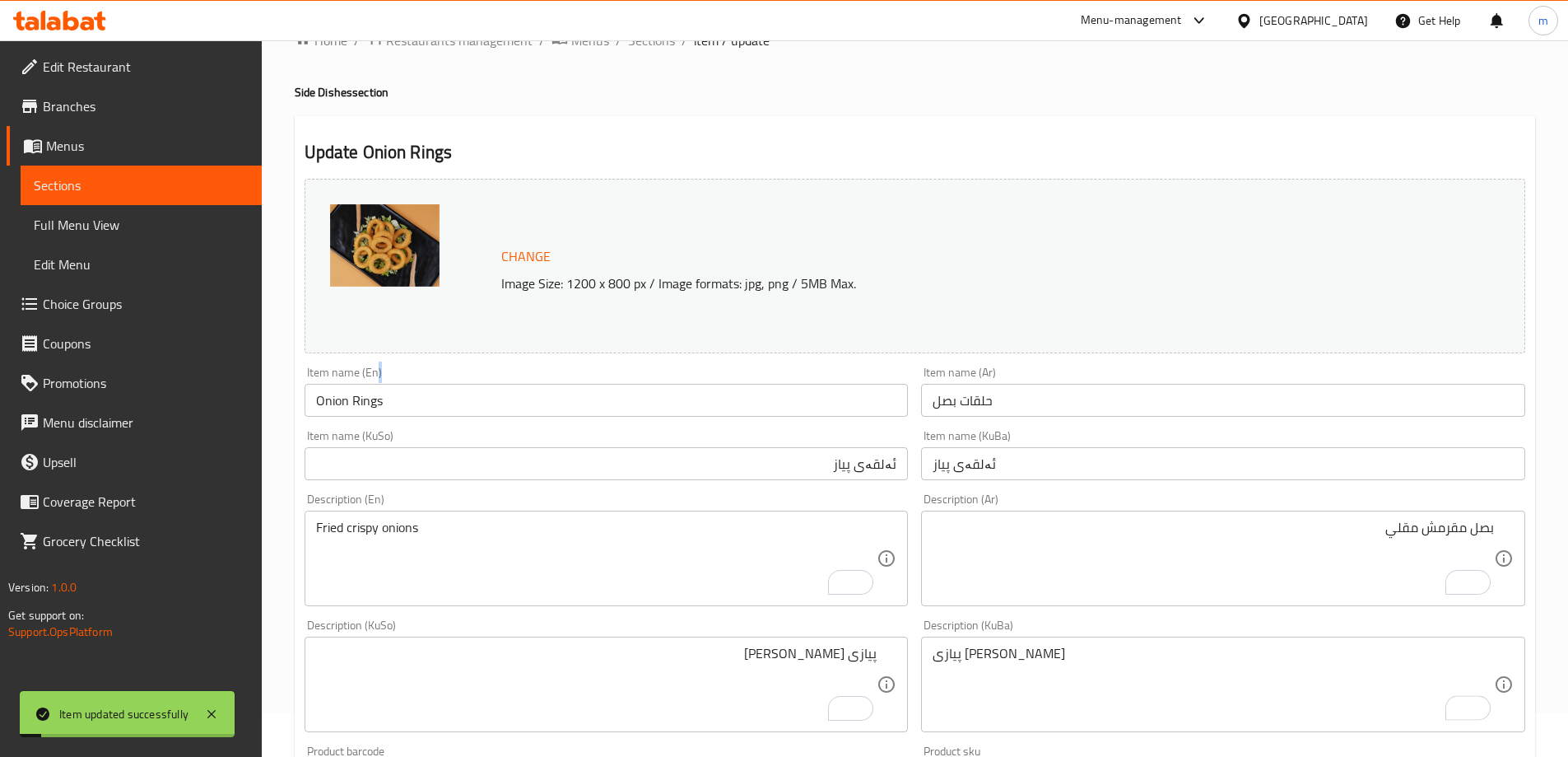
click at [412, 382] on div "Item name (En) Onion Rings Item name (En)" at bounding box center [607, 392] width 604 height 51
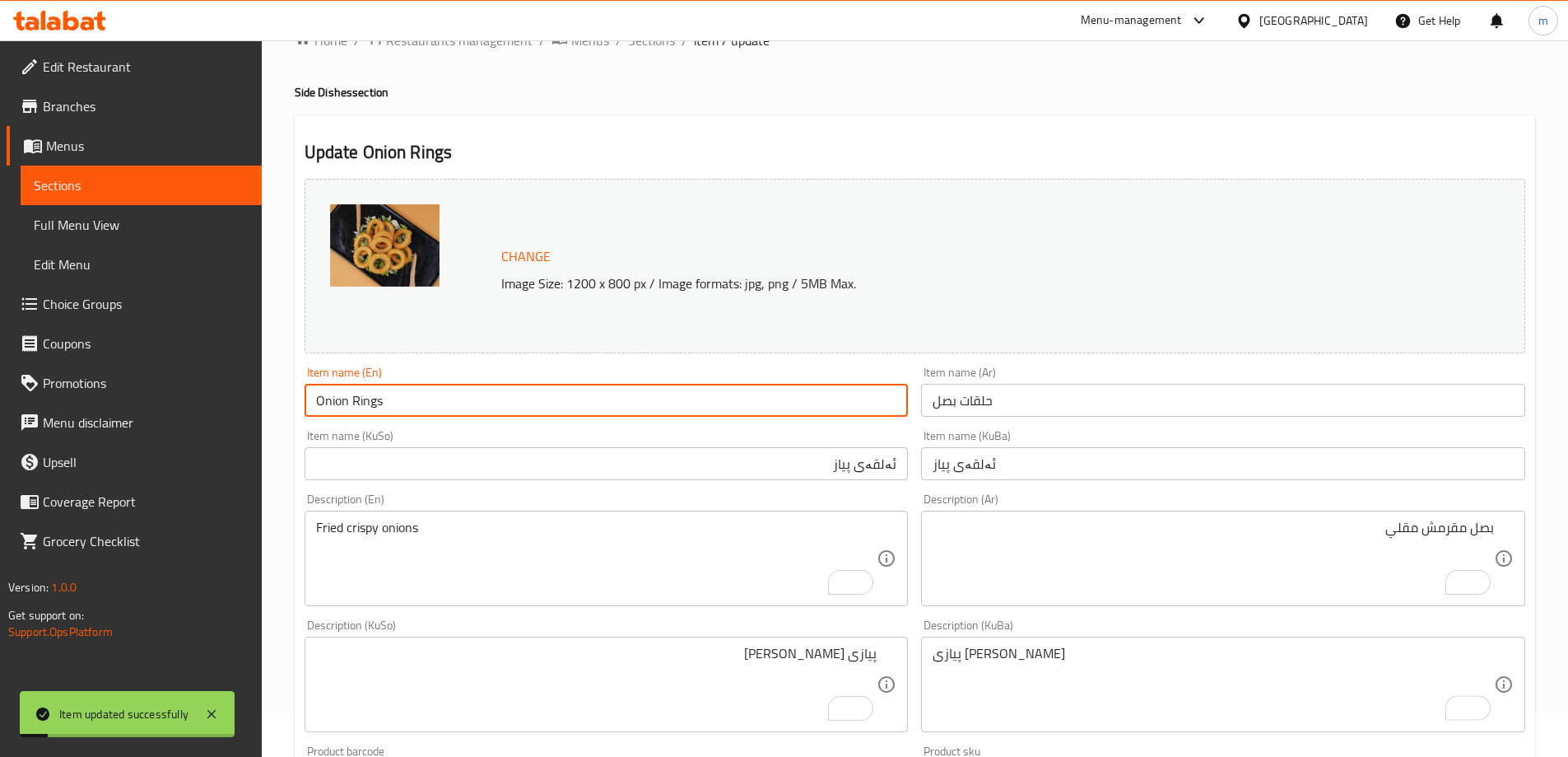
click at [410, 394] on input "Onion Rings" at bounding box center [607, 400] width 604 height 33
click at [151, 225] on span "Full Menu View" at bounding box center [141, 224] width 215 height 20
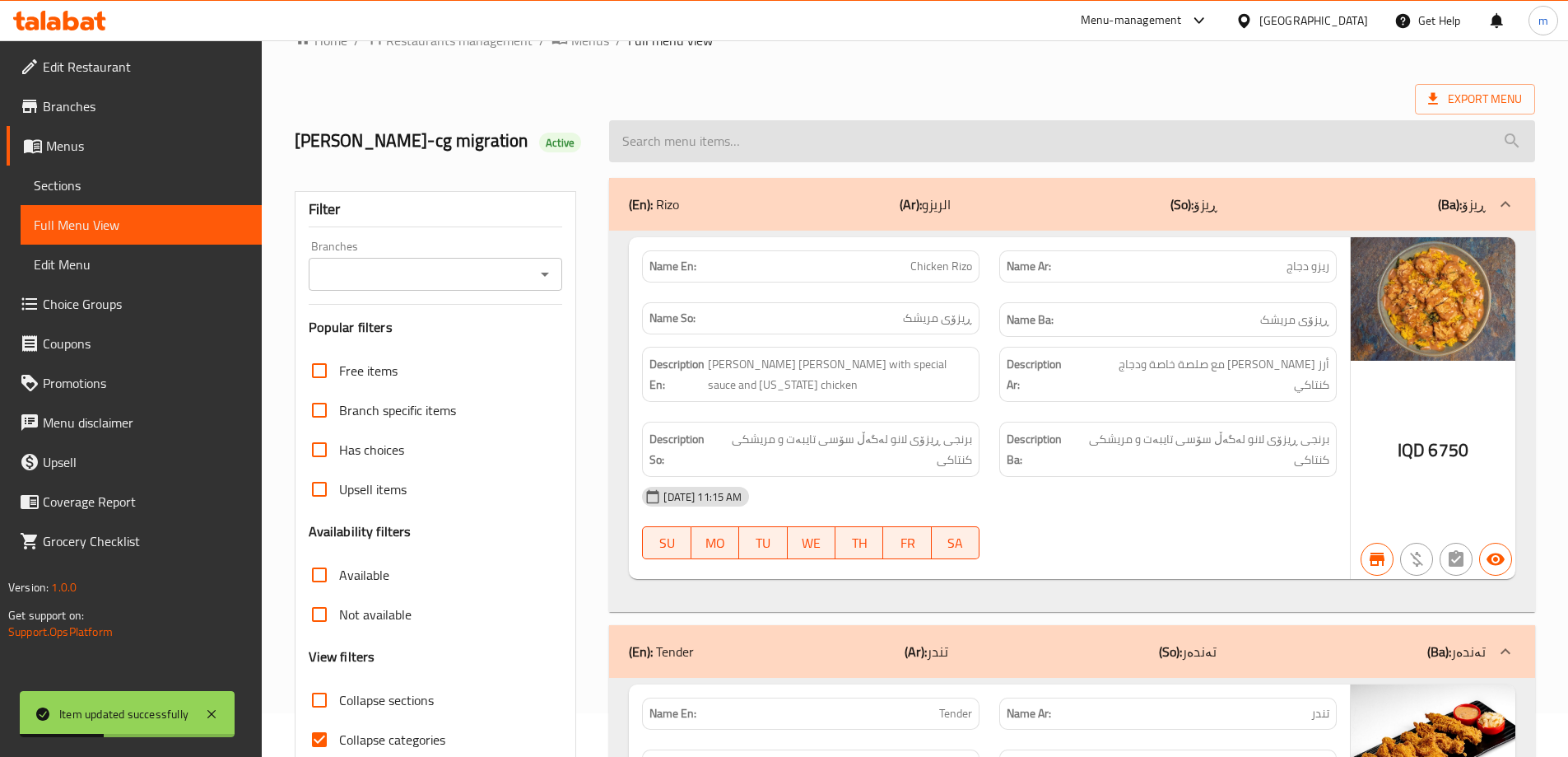
click at [924, 137] on input "search" at bounding box center [1073, 141] width 927 height 42
paste input "Onion Rings"
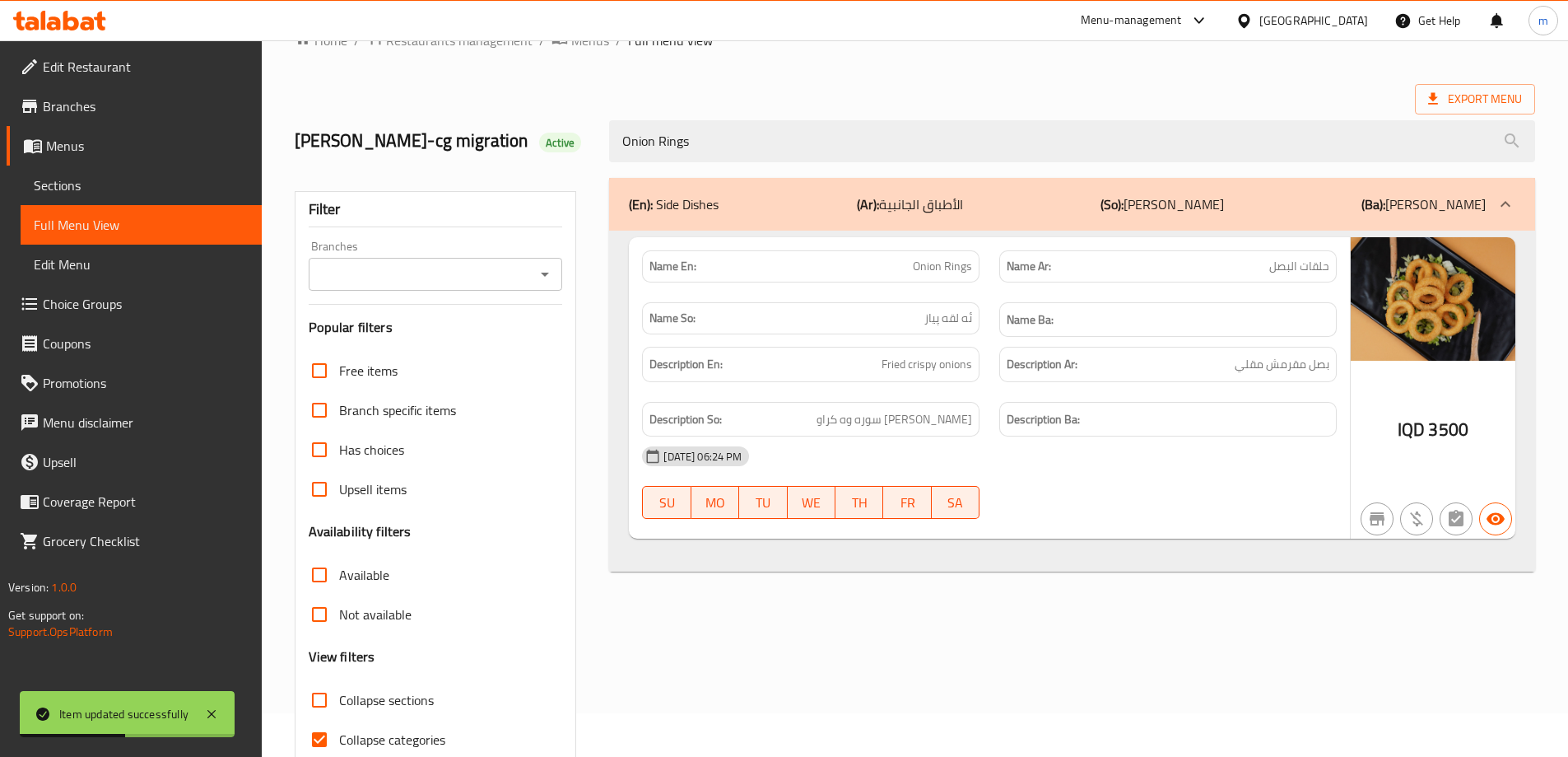
click at [552, 282] on icon "Open" at bounding box center [545, 274] width 20 height 20
type input "Onion Rings"
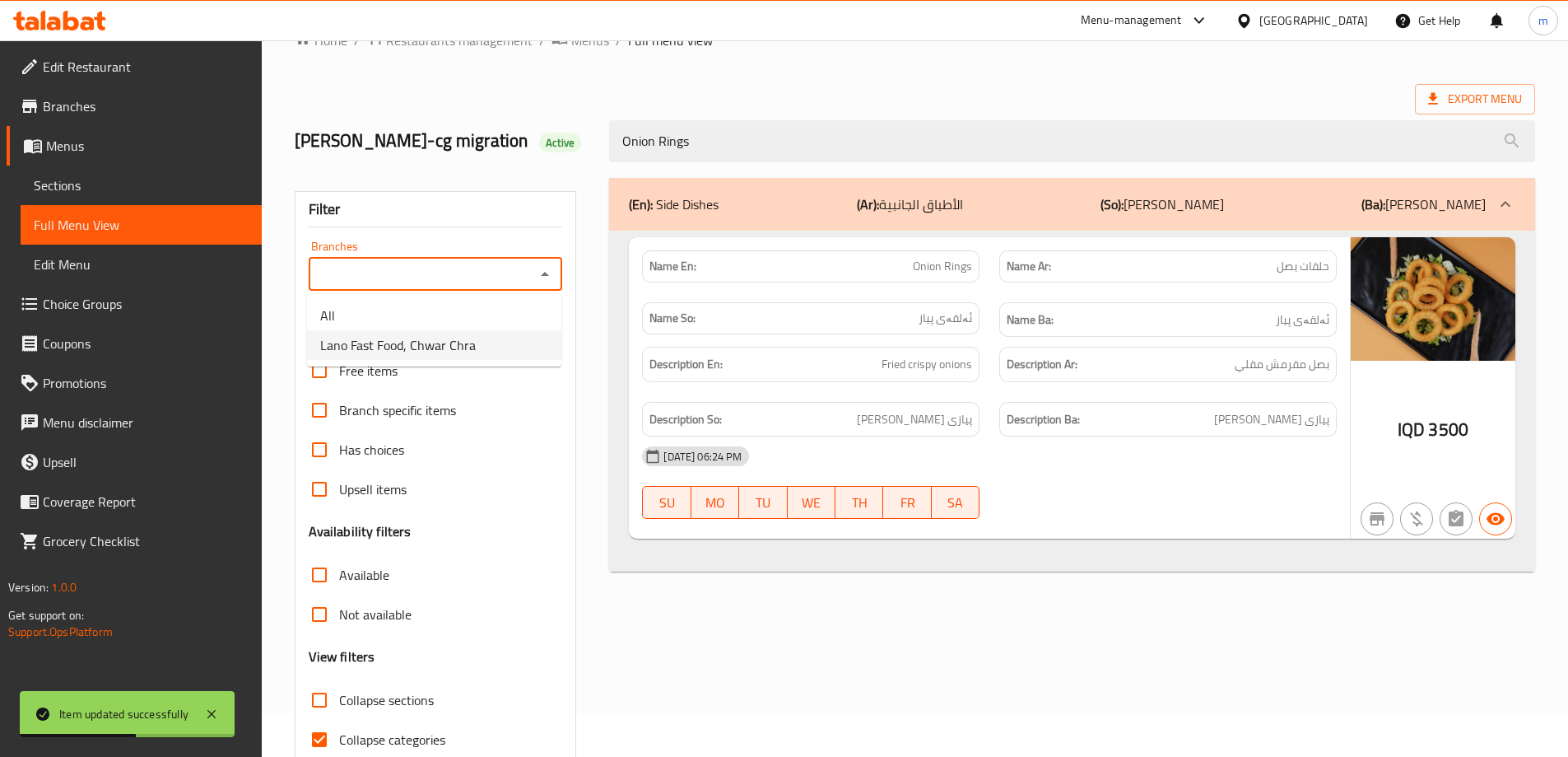
click at [480, 357] on li "Lano Fast Food, Chwar Chra" at bounding box center [433, 345] width 254 height 30
type input "Lano Fast Food, Chwar Chra"
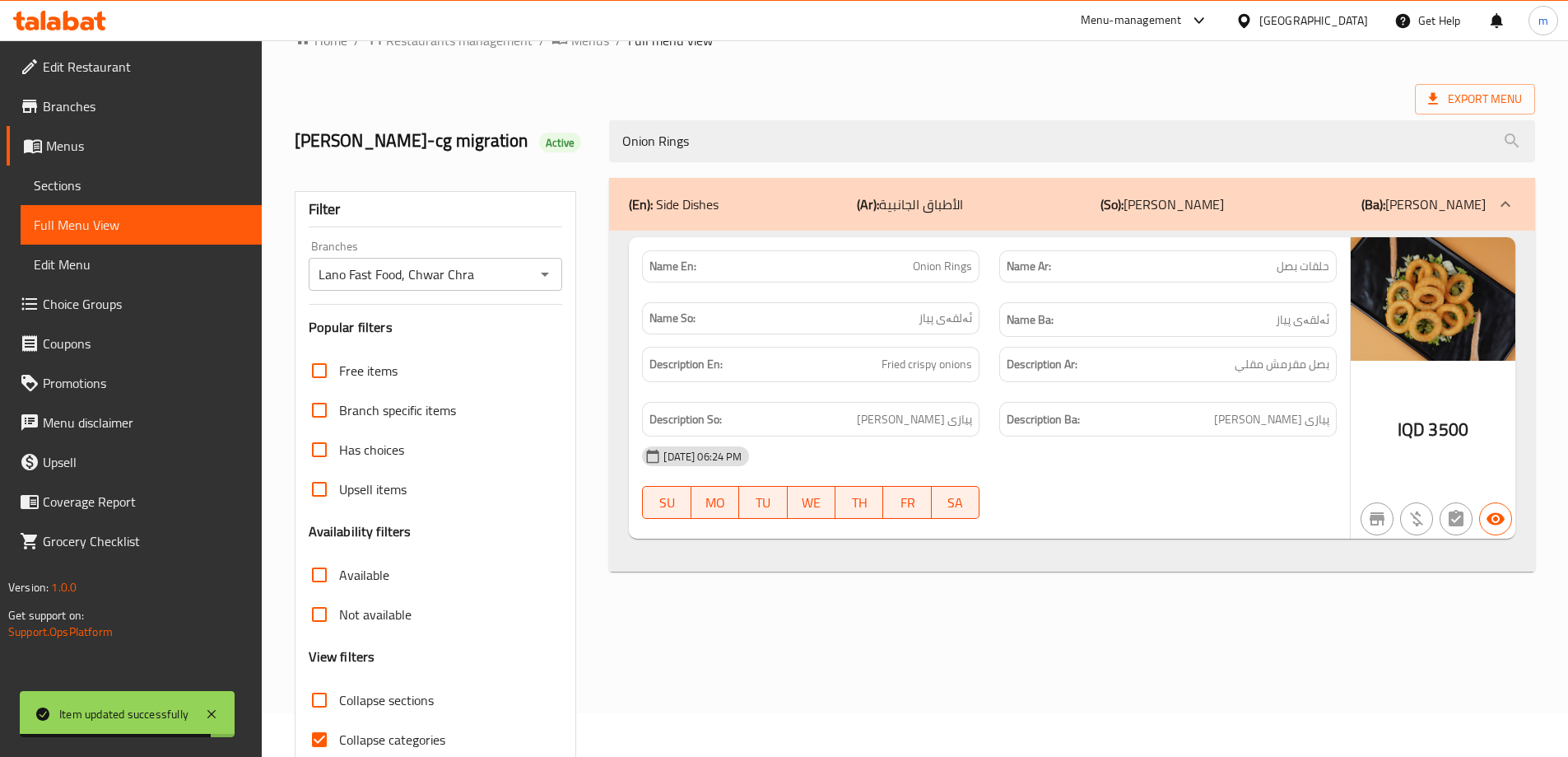
click at [796, 622] on div "(En): Side Dishes (Ar): الأطباق الجانبية (So): ژەمە لاوەکییەکان (Ba): ژەمە لاوە…" at bounding box center [1072, 489] width 946 height 642
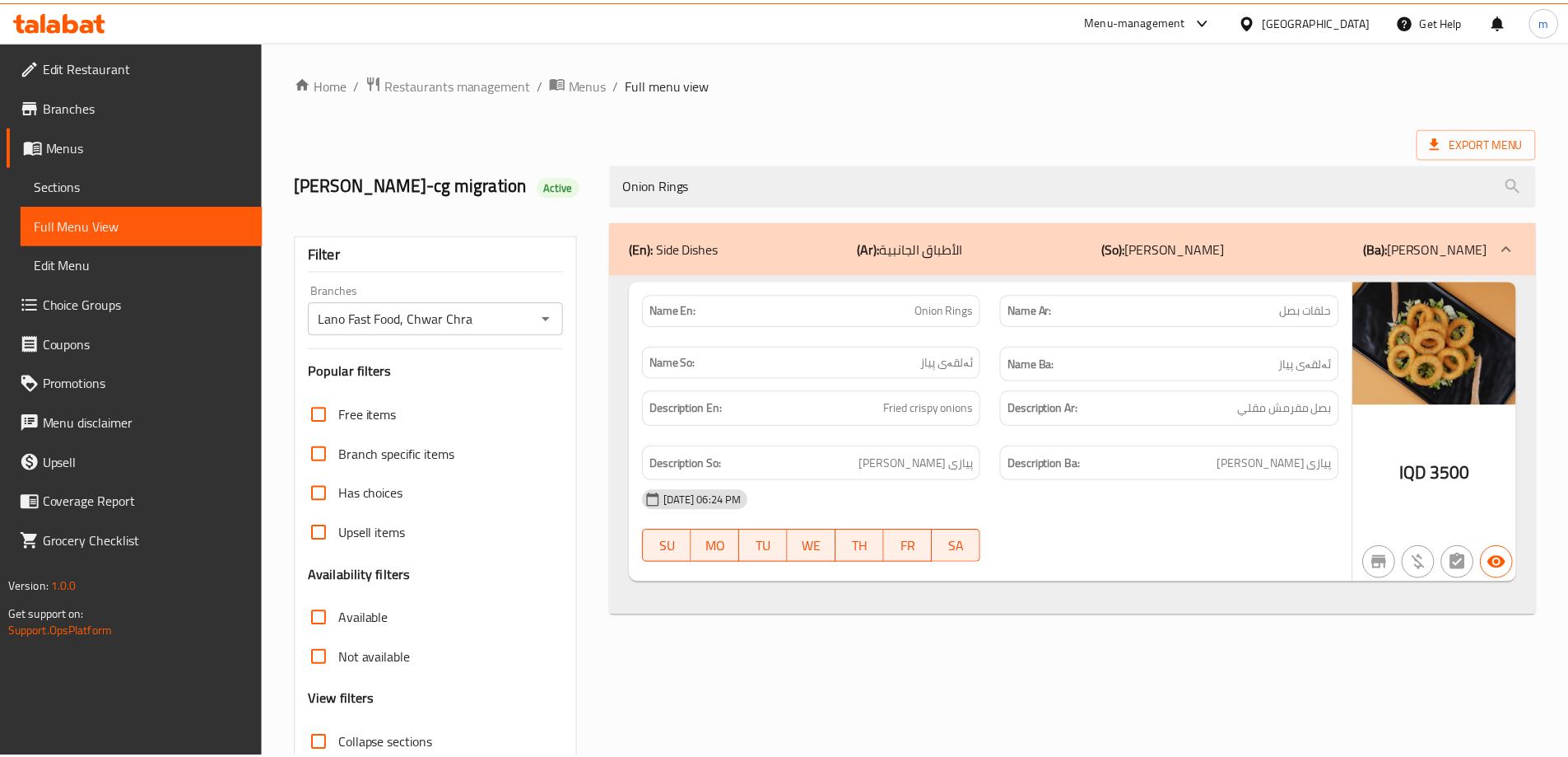
scroll to position [119, 0]
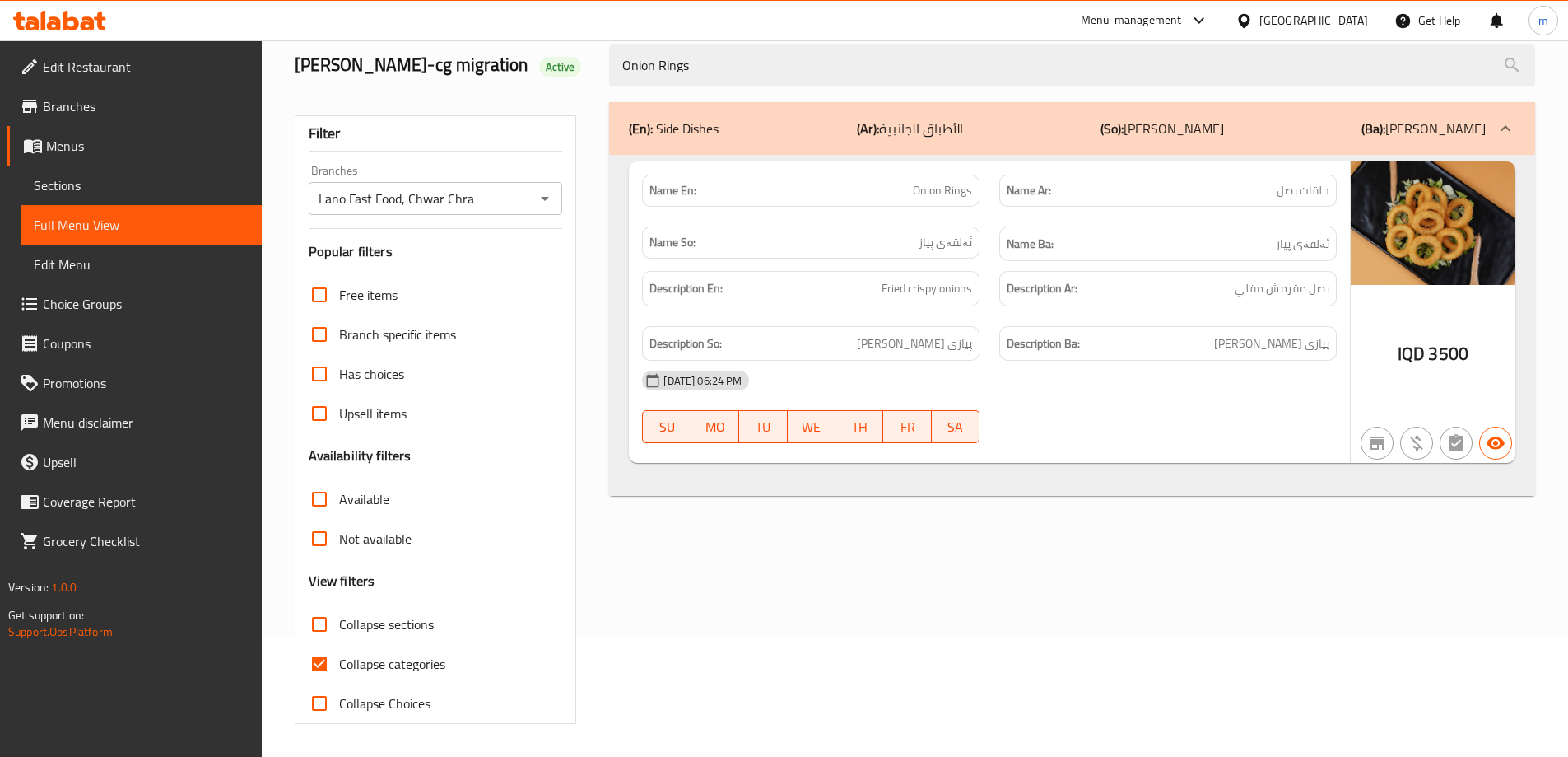
click at [75, 23] on icon at bounding box center [71, 20] width 16 height 20
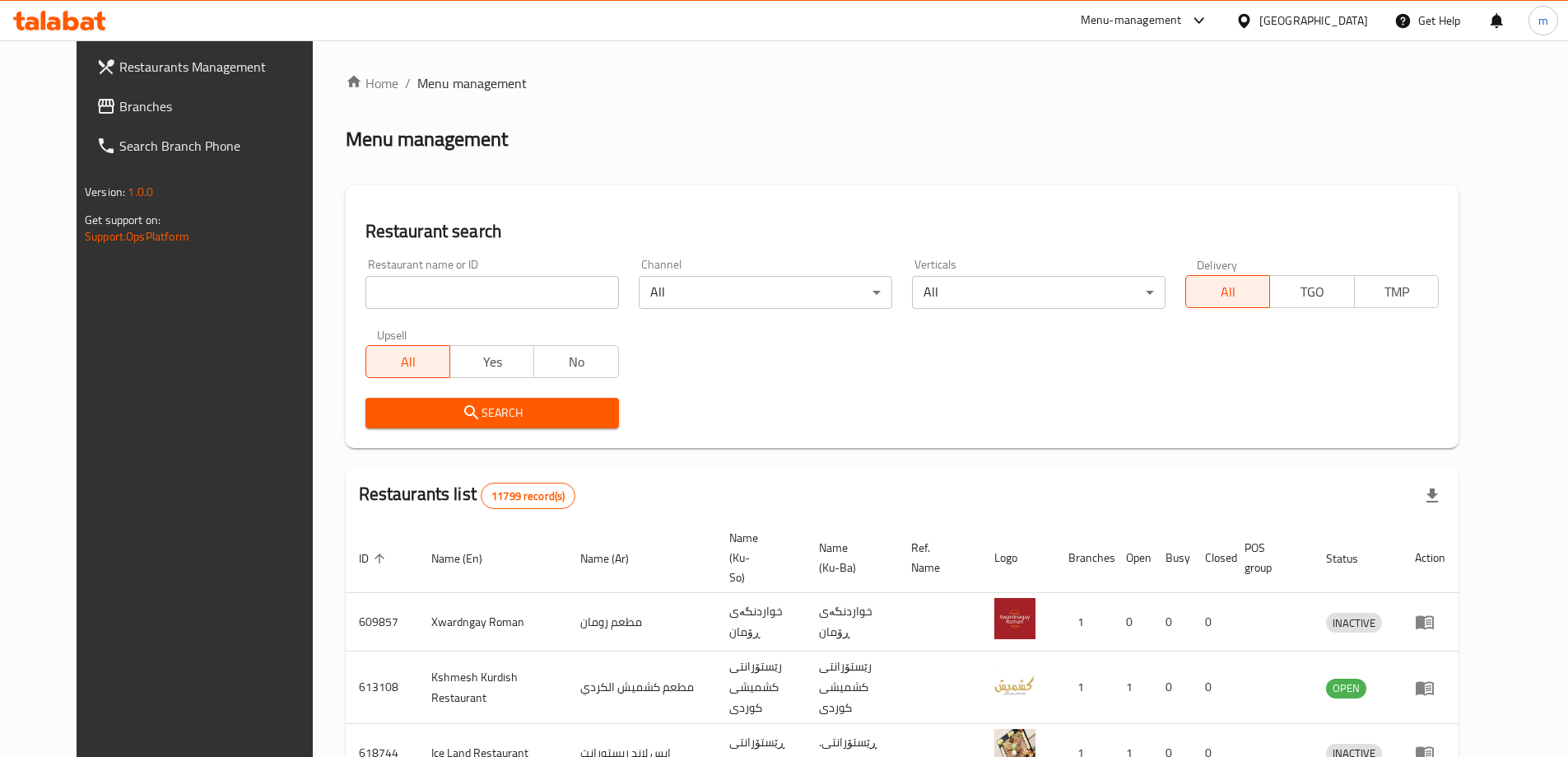
click at [135, 90] on link "Branches" at bounding box center [211, 106] width 255 height 39
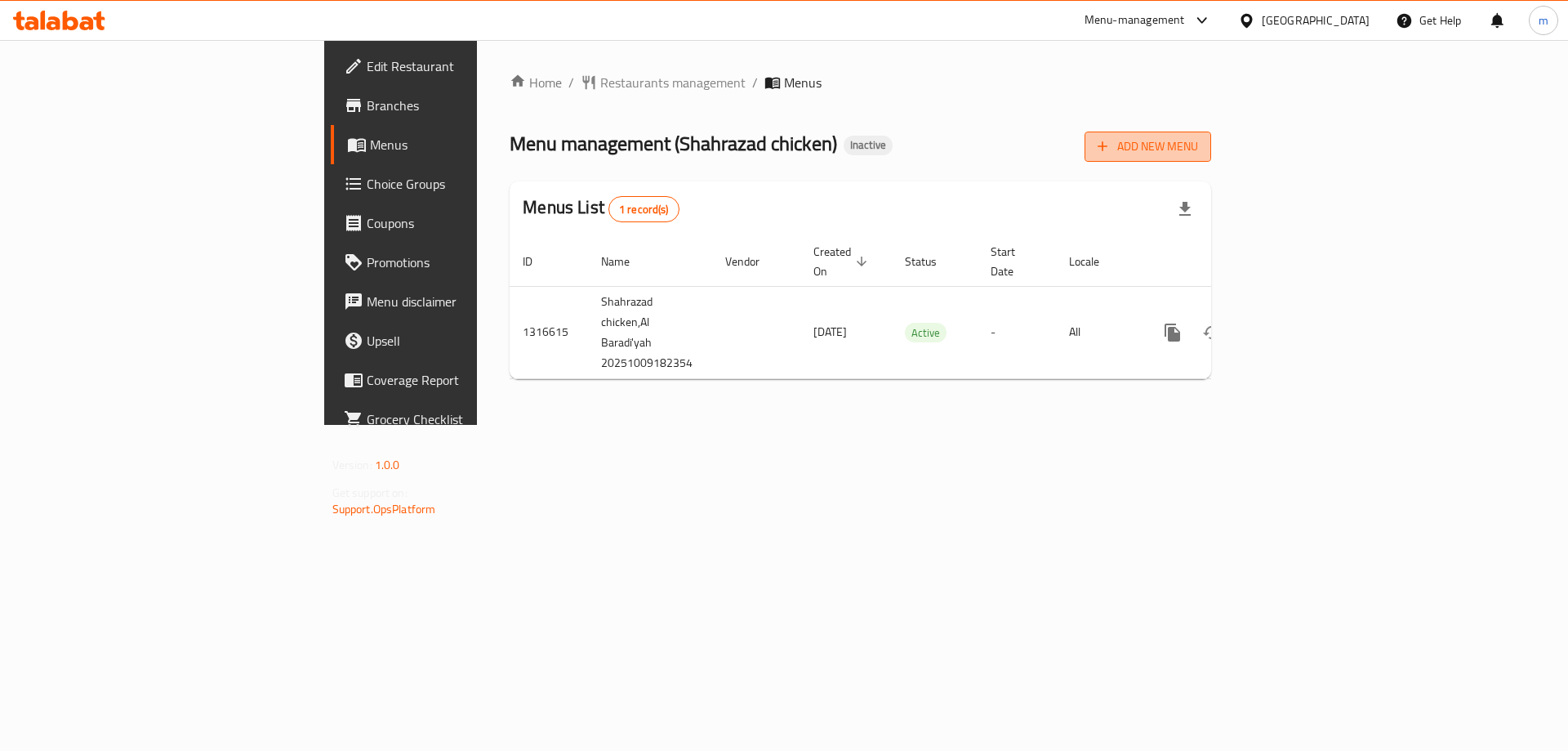
click at [1212, 160] on button "Add New Menu" at bounding box center [1148, 146] width 127 height 30
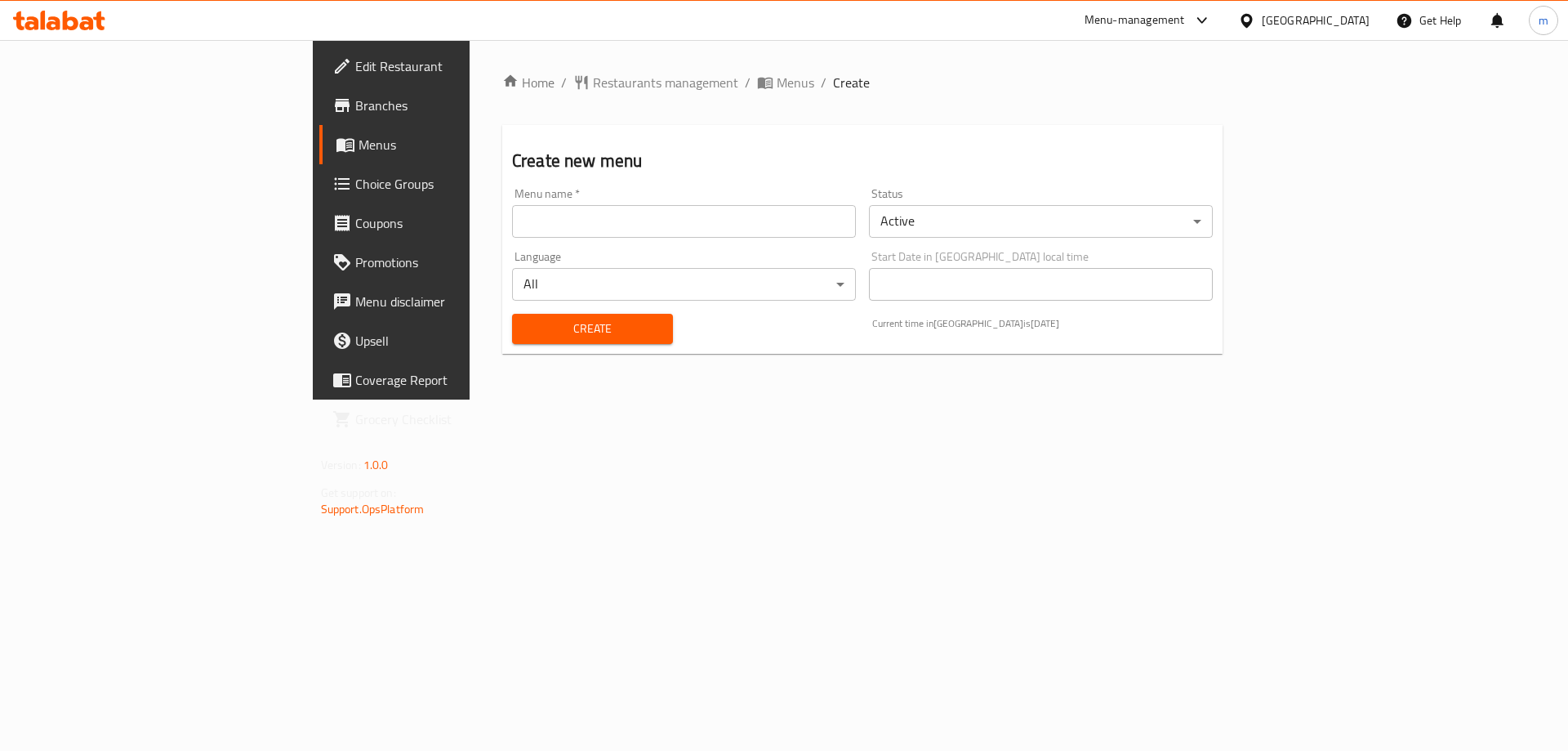
click at [643, 239] on div "Menu name   * Menu name *" at bounding box center [684, 213] width 357 height 63
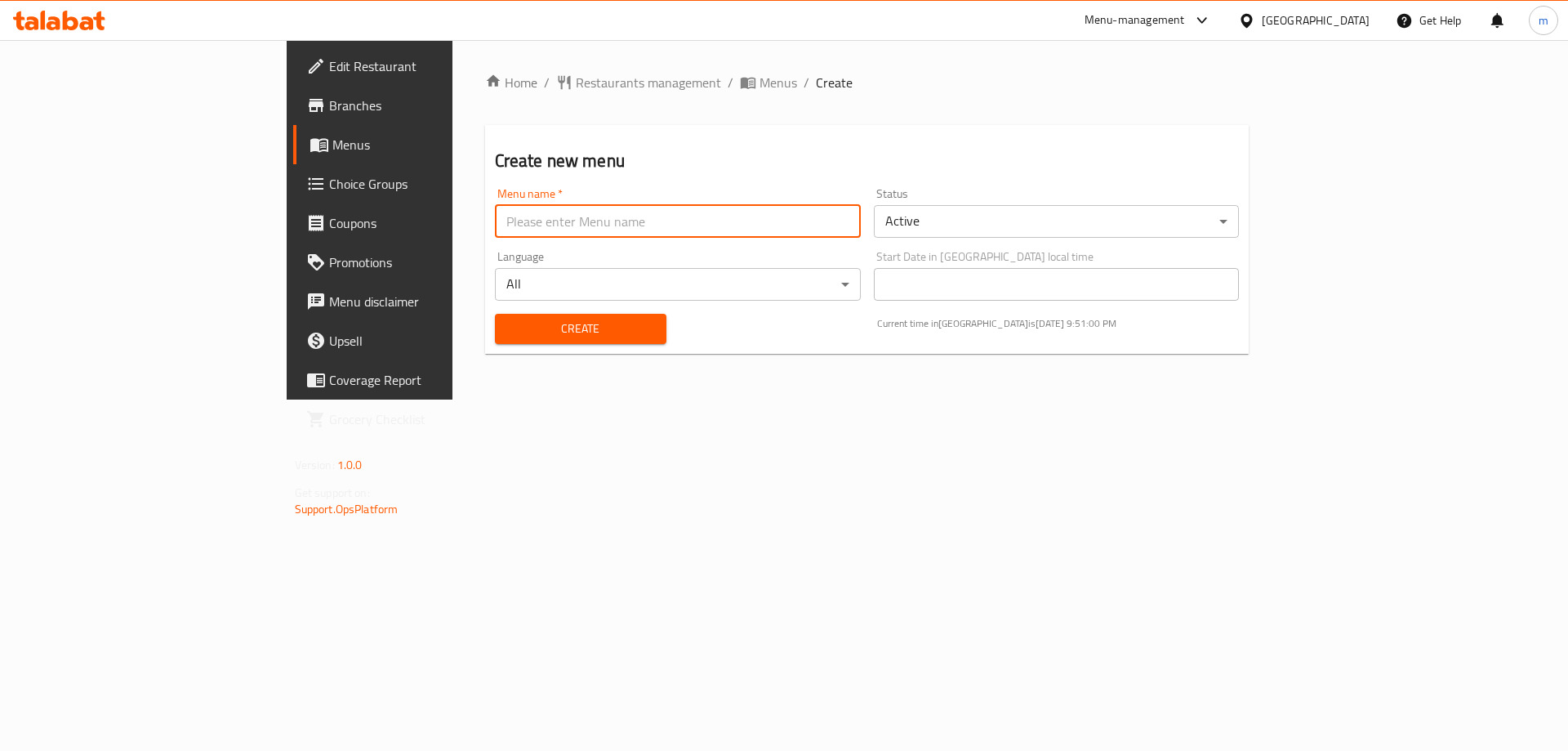
click at [638, 229] on input "text" at bounding box center [677, 221] width 366 height 33
type input "MANO - SAKO"
click at [508, 329] on span "Create" at bounding box center [581, 329] width 145 height 20
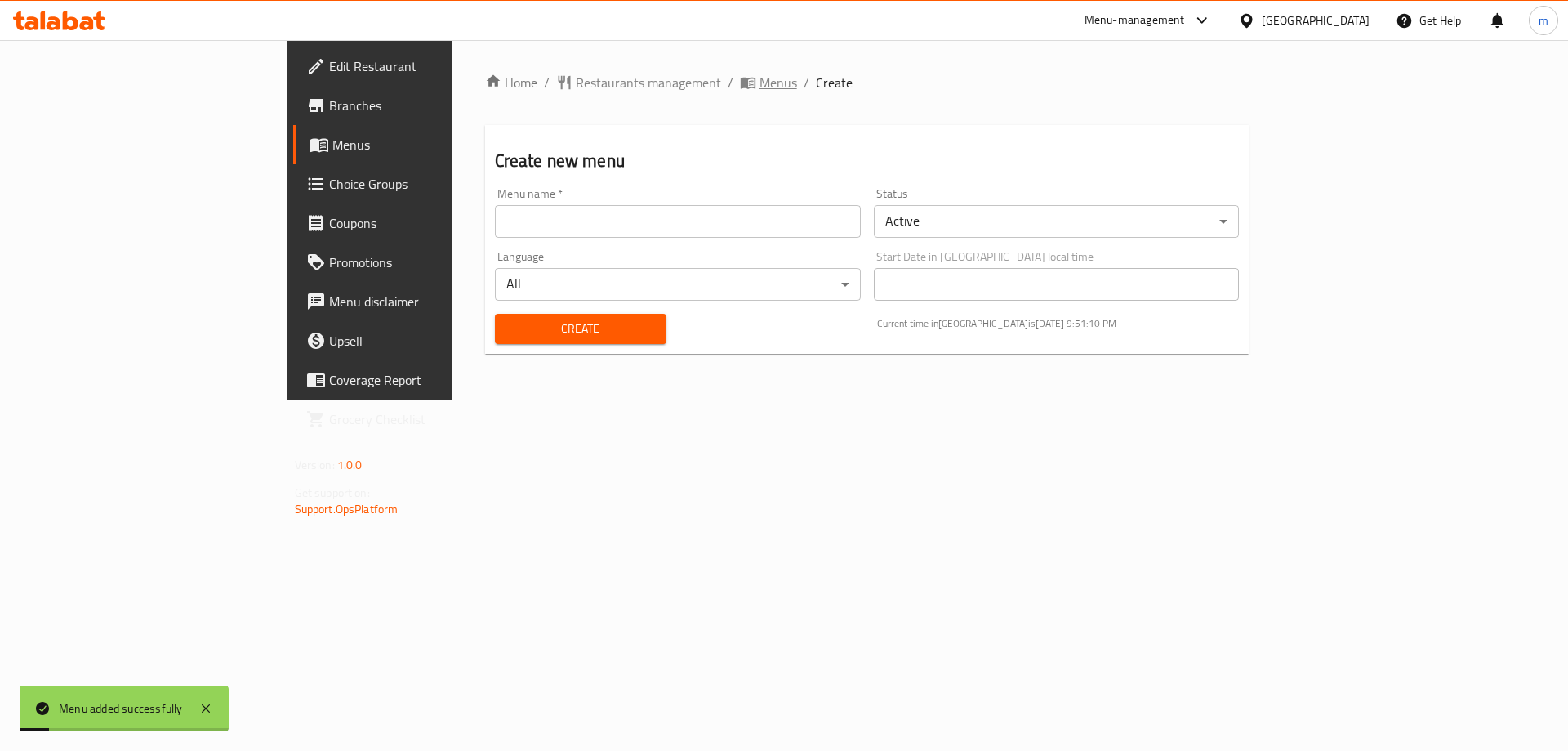
click at [759, 92] on span "Menus" at bounding box center [778, 82] width 37 height 20
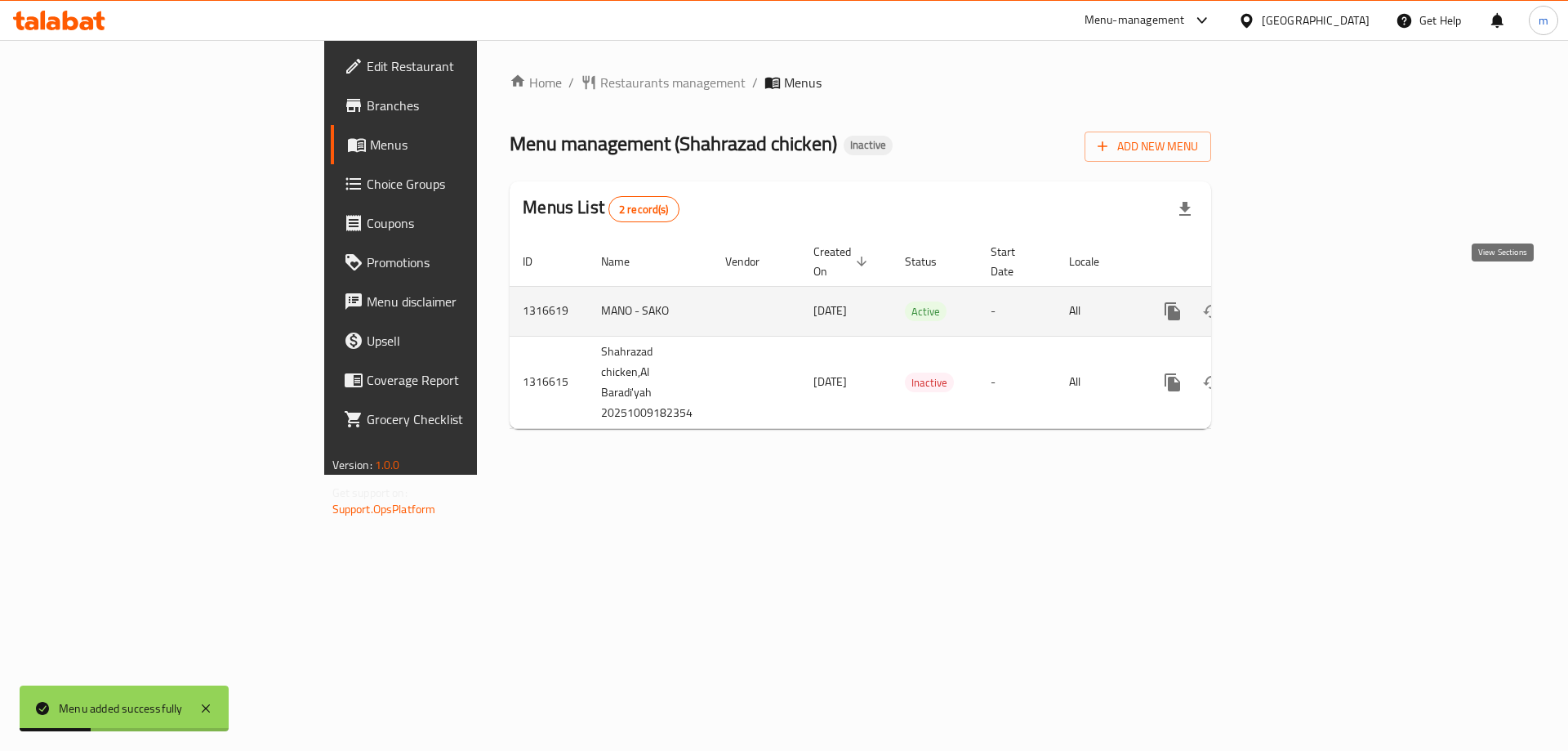
click at [1310, 291] on link "enhanced table" at bounding box center [1291, 311] width 39 height 39
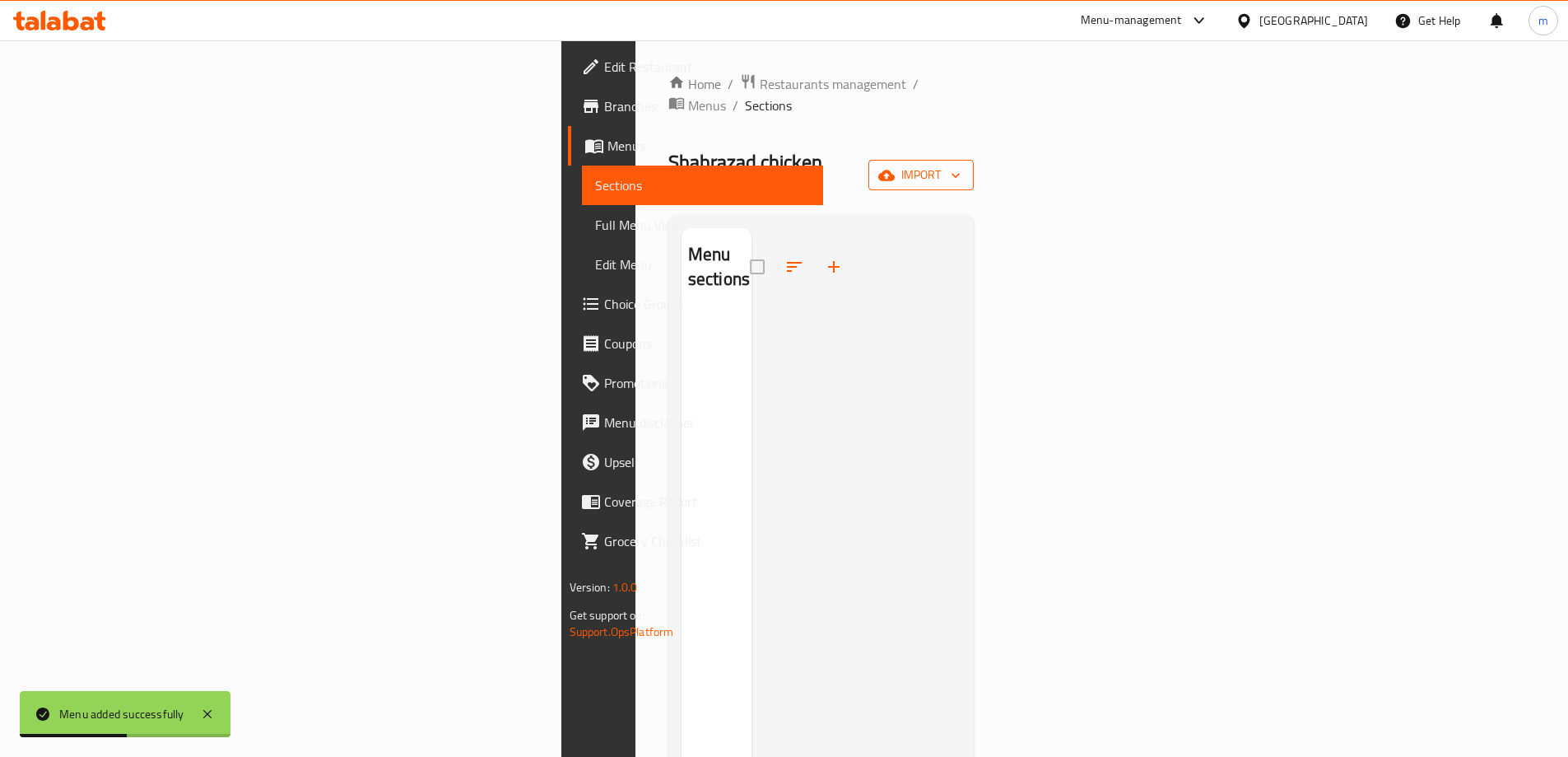
click at [960, 165] on span "import" at bounding box center [921, 175] width 79 height 21
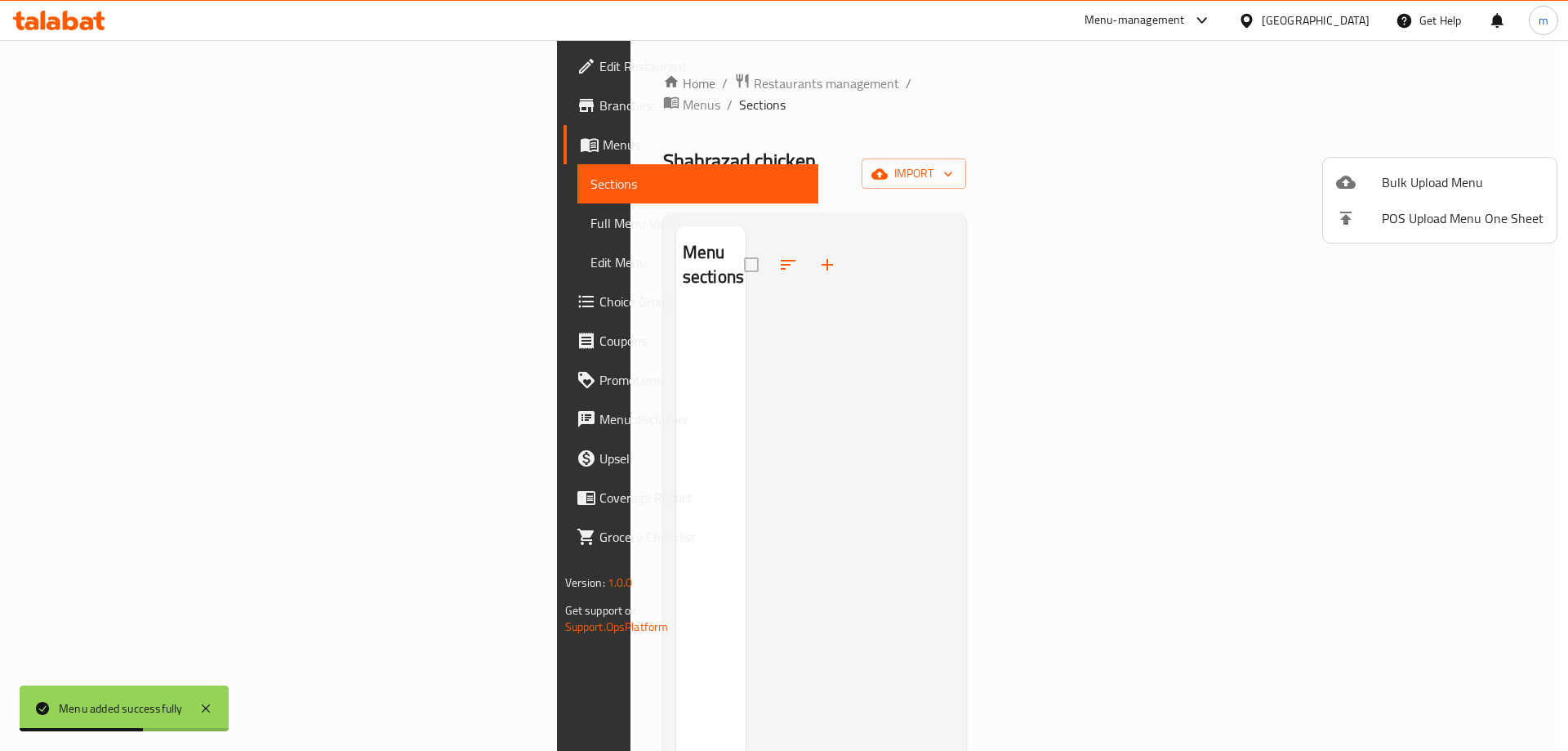
click at [1354, 184] on icon at bounding box center [1346, 182] width 20 height 13
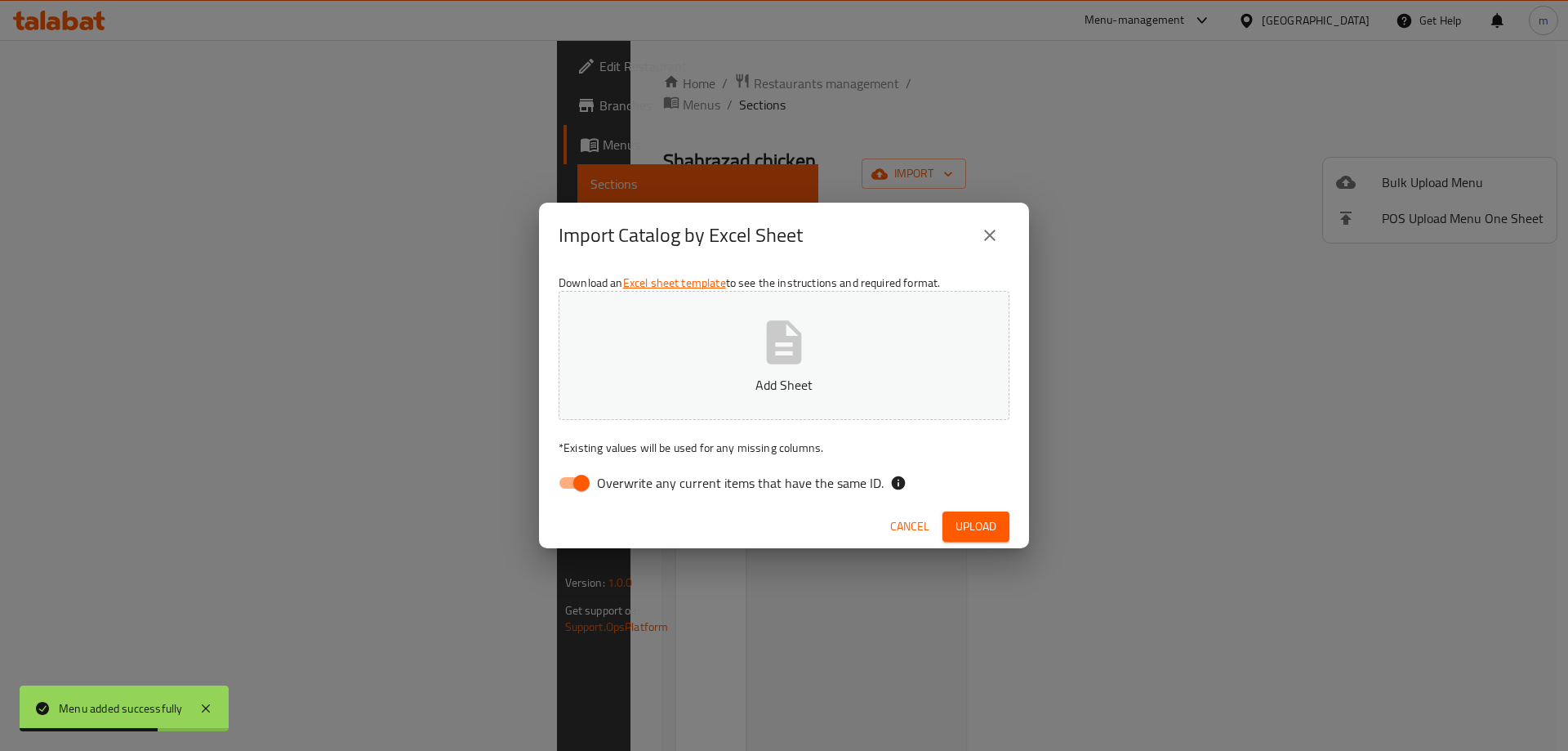
click at [763, 317] on icon "button" at bounding box center [784, 342] width 52 height 52
click at [575, 496] on input "Overwrite any current items that have the same ID." at bounding box center [582, 482] width 93 height 31
checkbox input "false"
click at [972, 518] on span "Upload" at bounding box center [976, 527] width 41 height 20
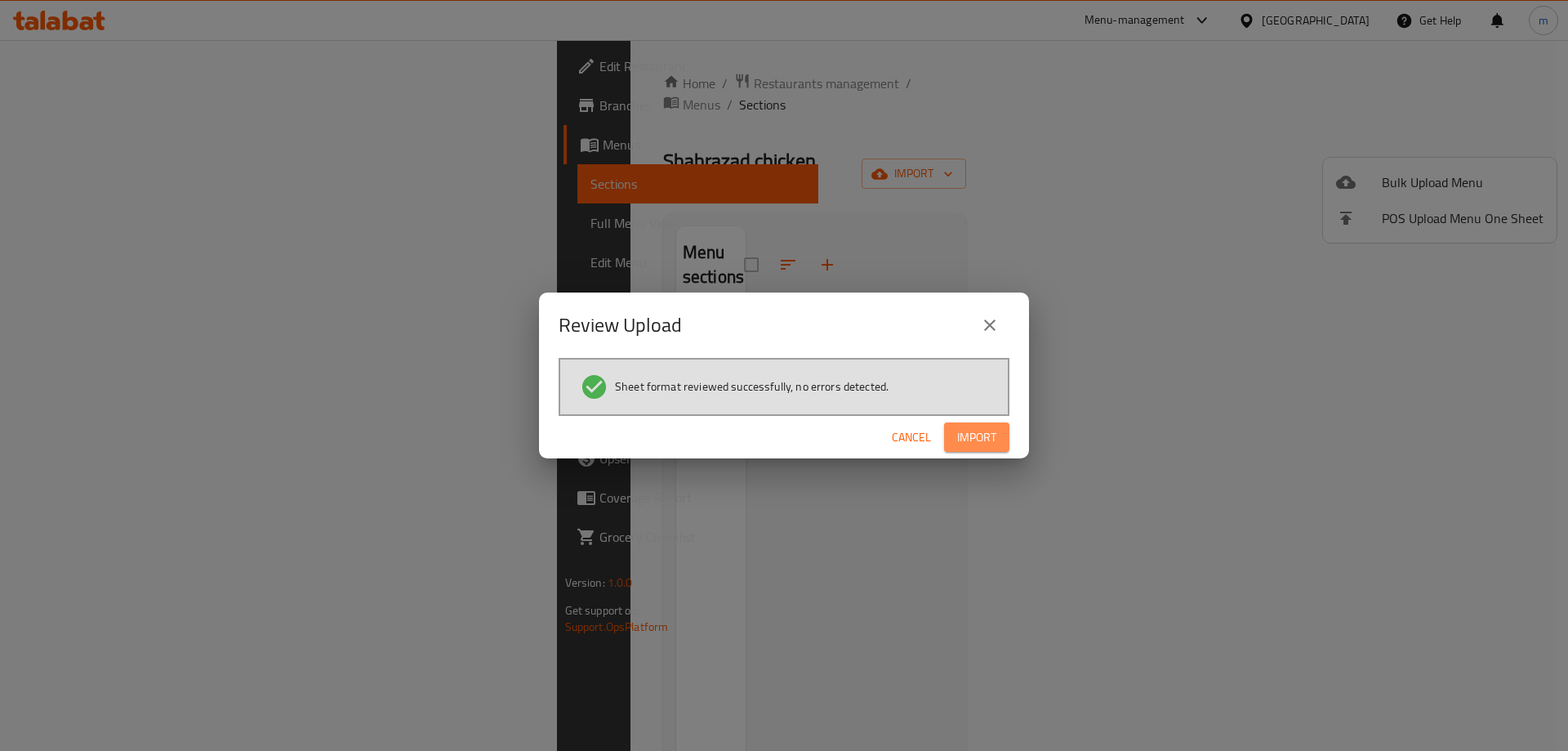
click at [976, 428] on span "Import" at bounding box center [977, 437] width 39 height 20
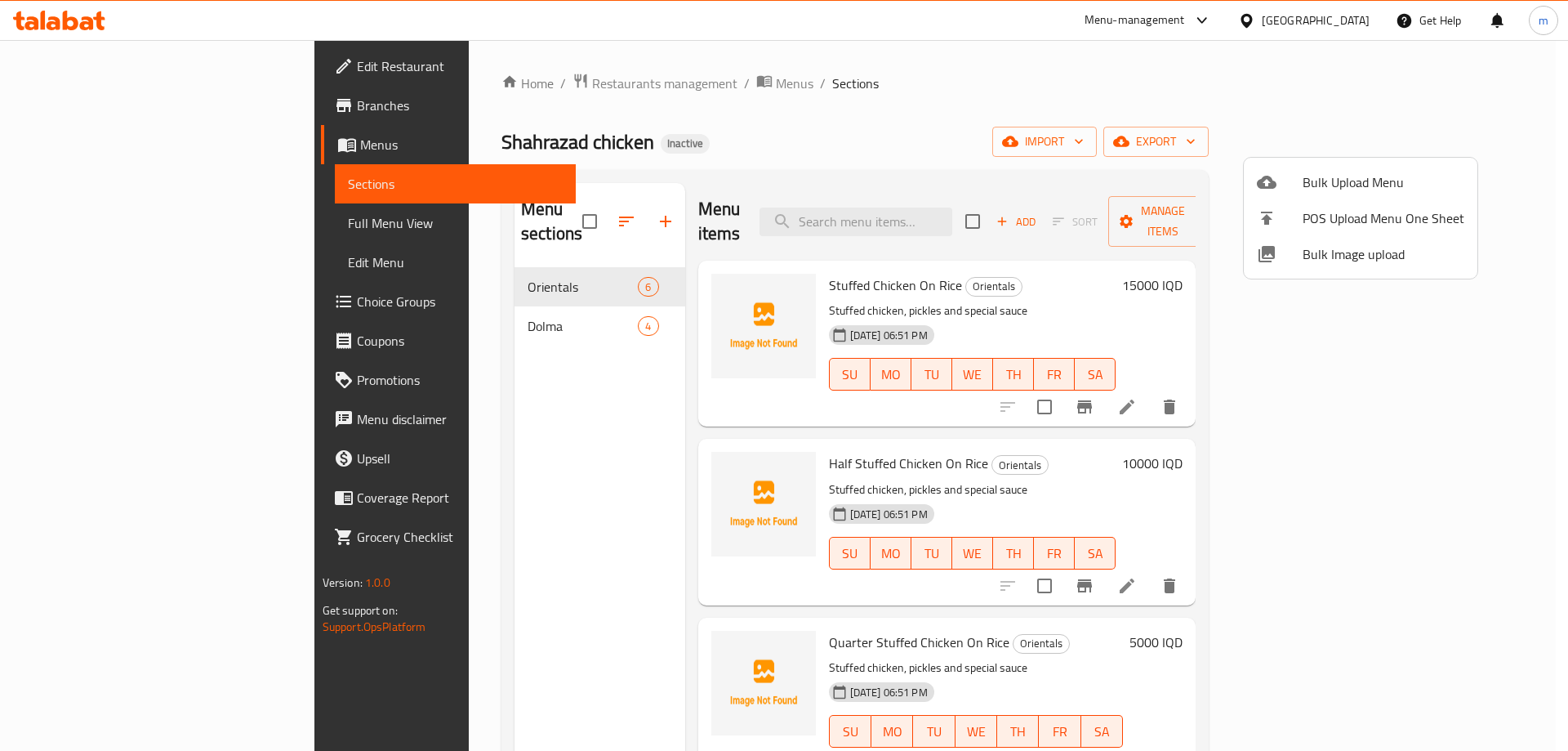
click at [503, 584] on div at bounding box center [784, 375] width 1568 height 751
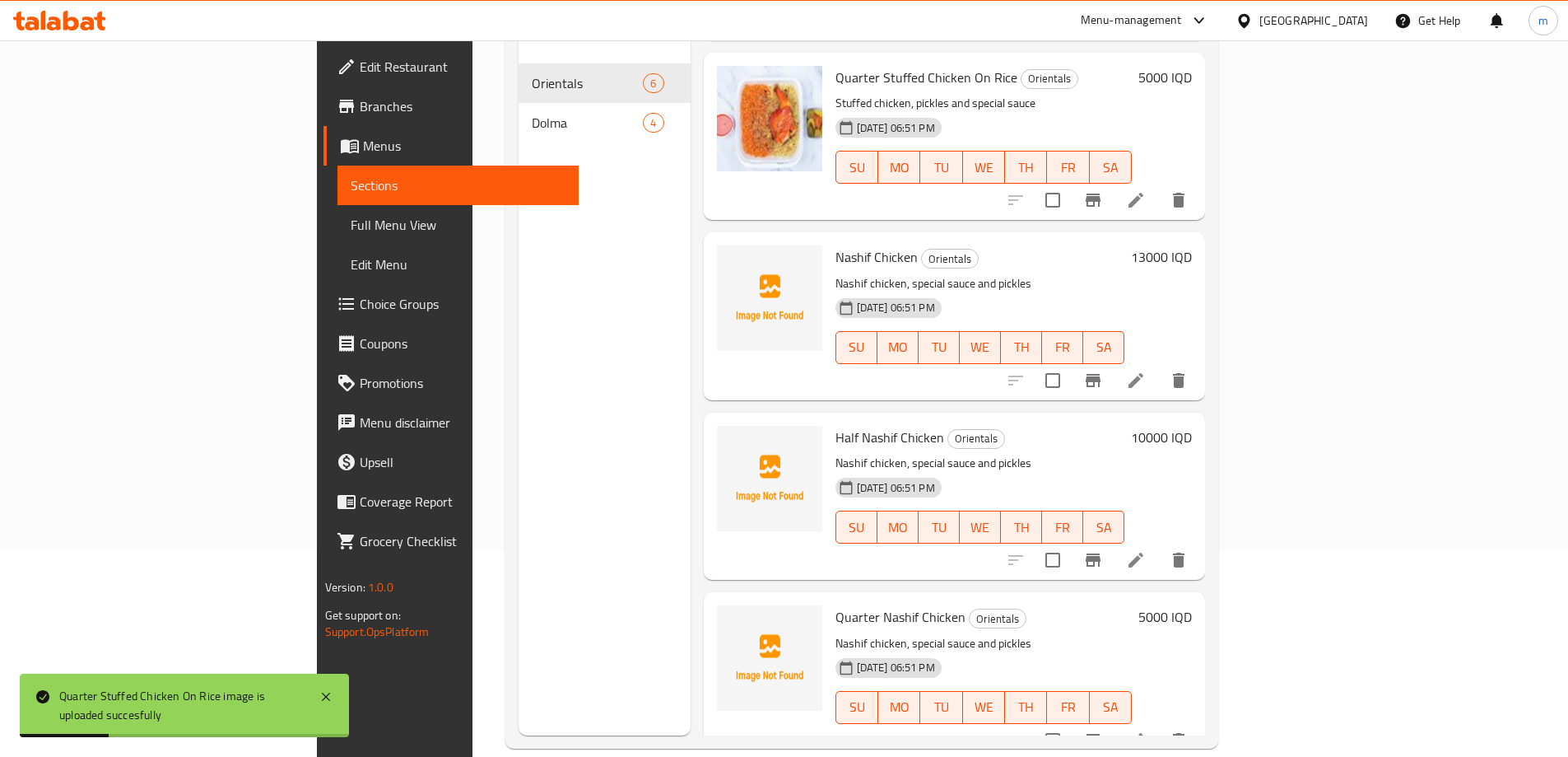
scroll to position [231, 0]
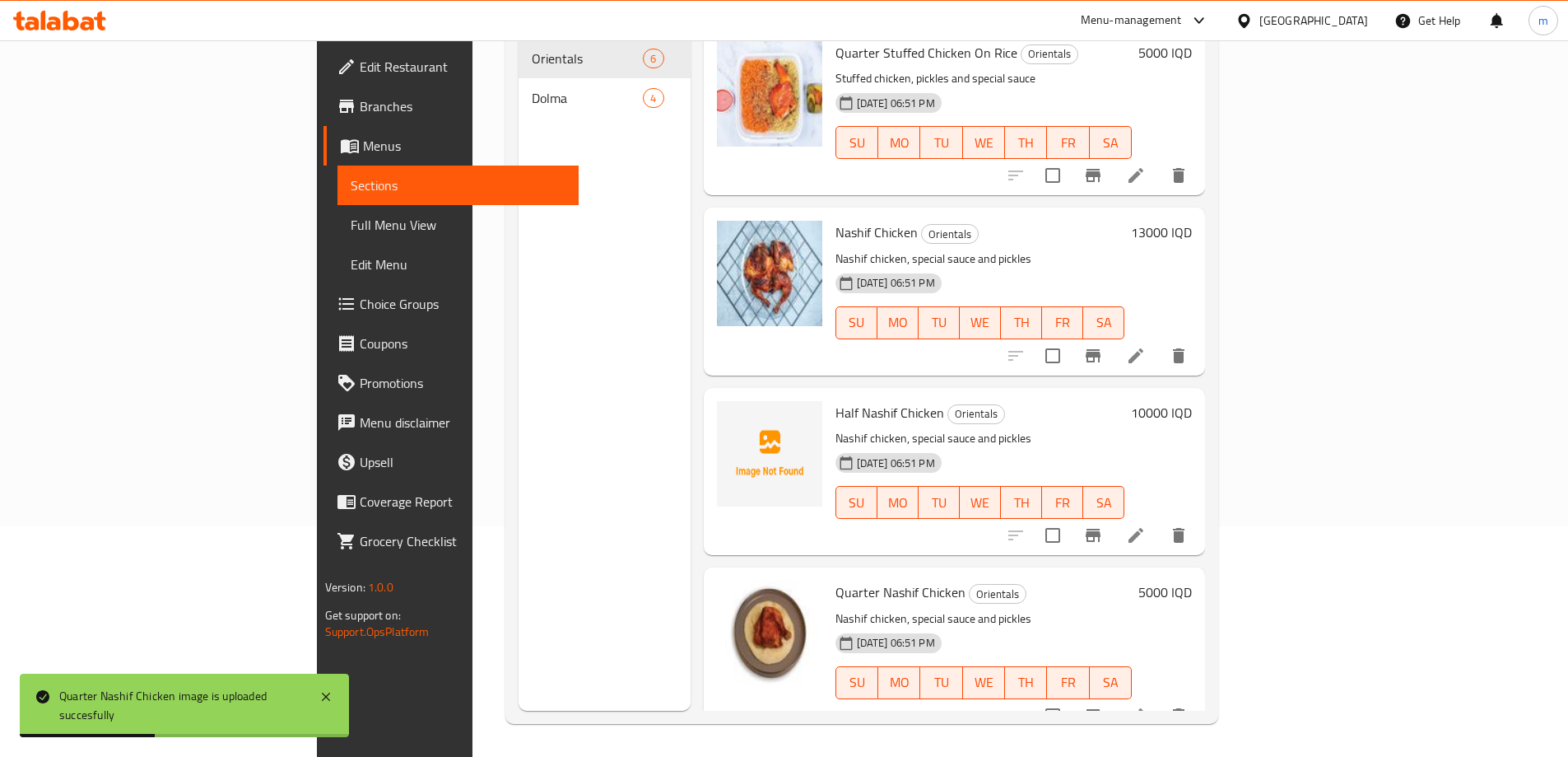
click at [519, 621] on div "Menu sections Orientals 6 Dolma 4" at bounding box center [604, 332] width 172 height 757
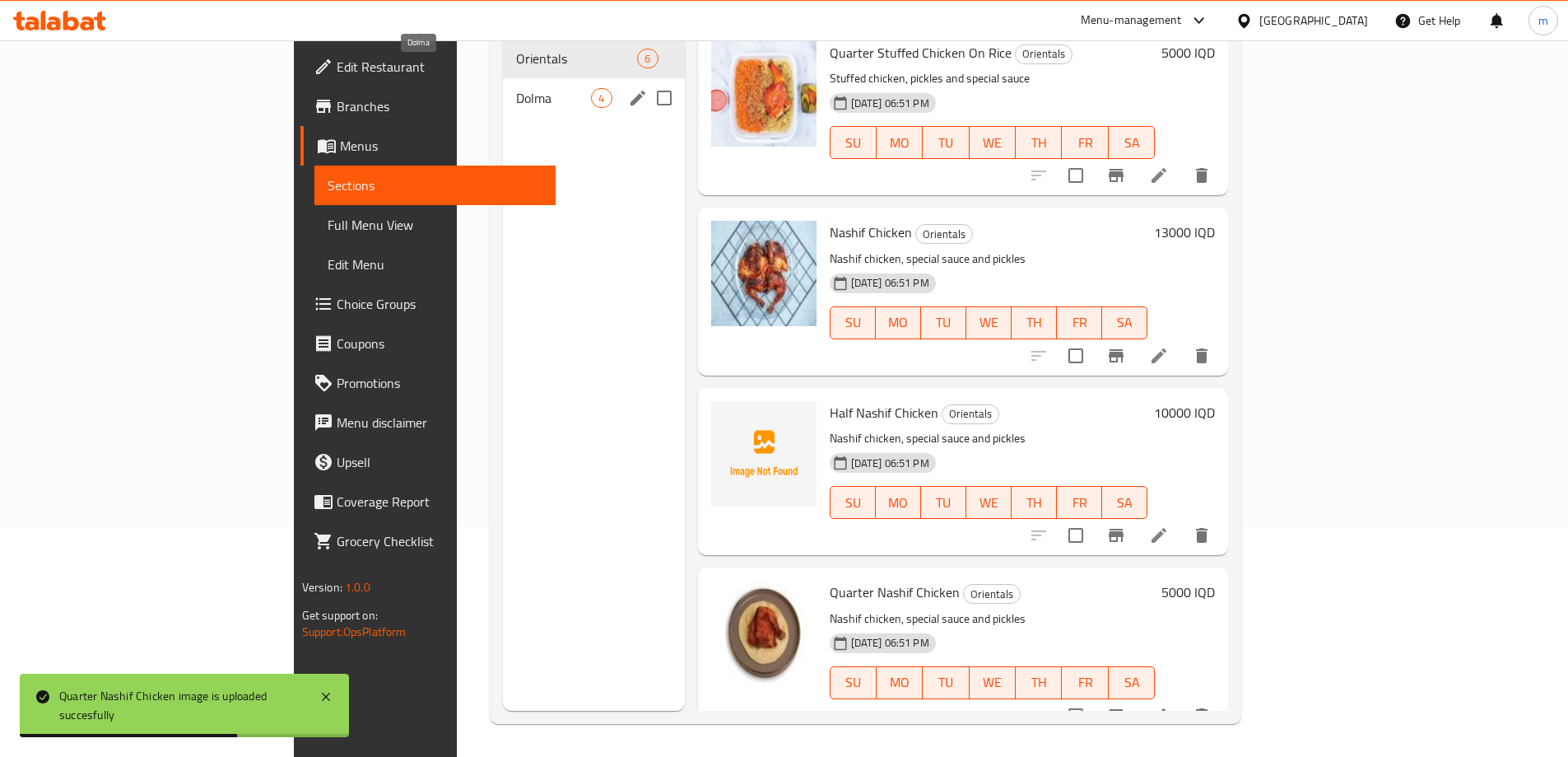
click at [516, 88] on span "Dolma" at bounding box center [553, 98] width 75 height 20
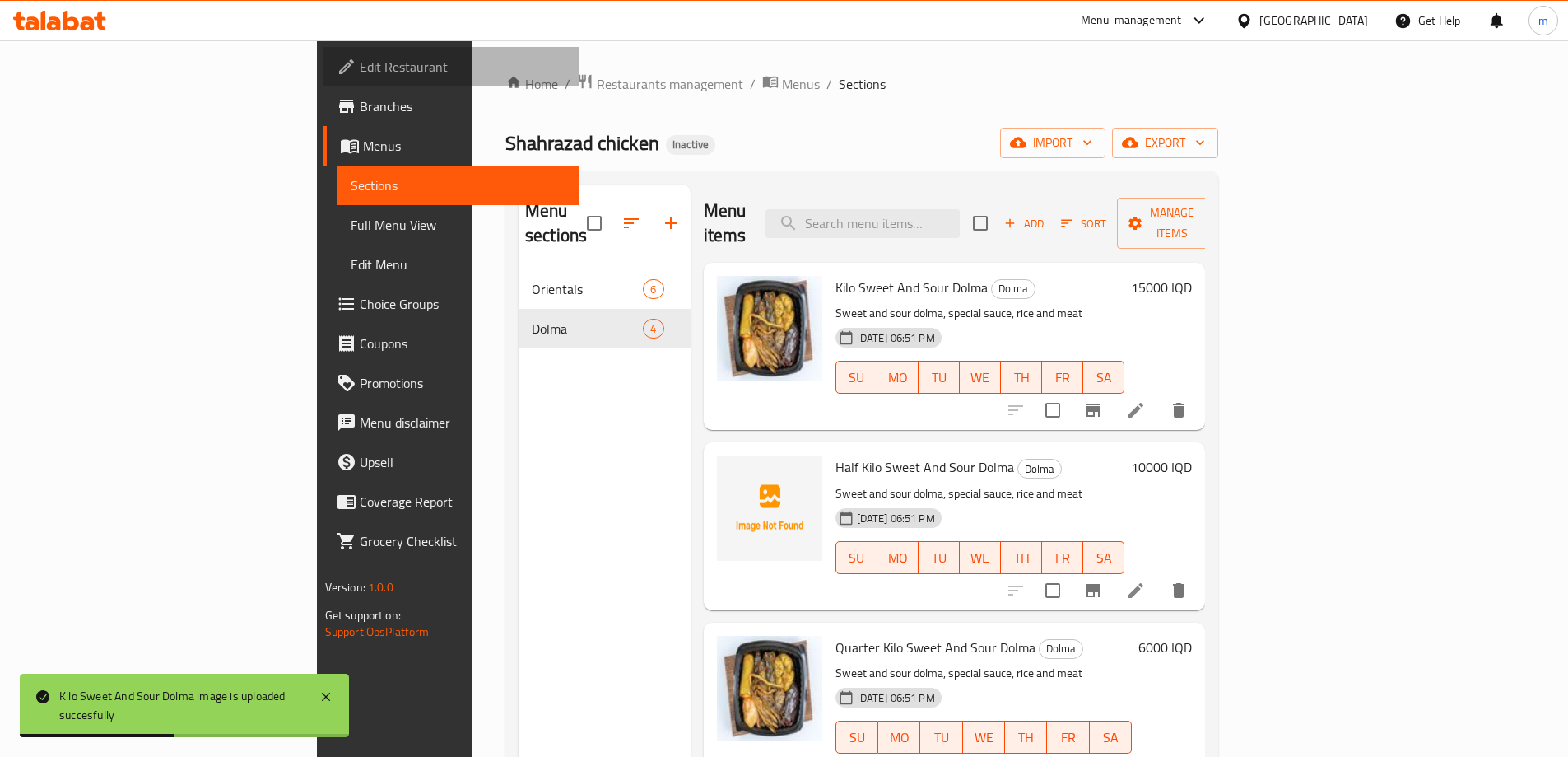
click at [360, 65] on span "Edit Restaurant" at bounding box center [462, 67] width 205 height 20
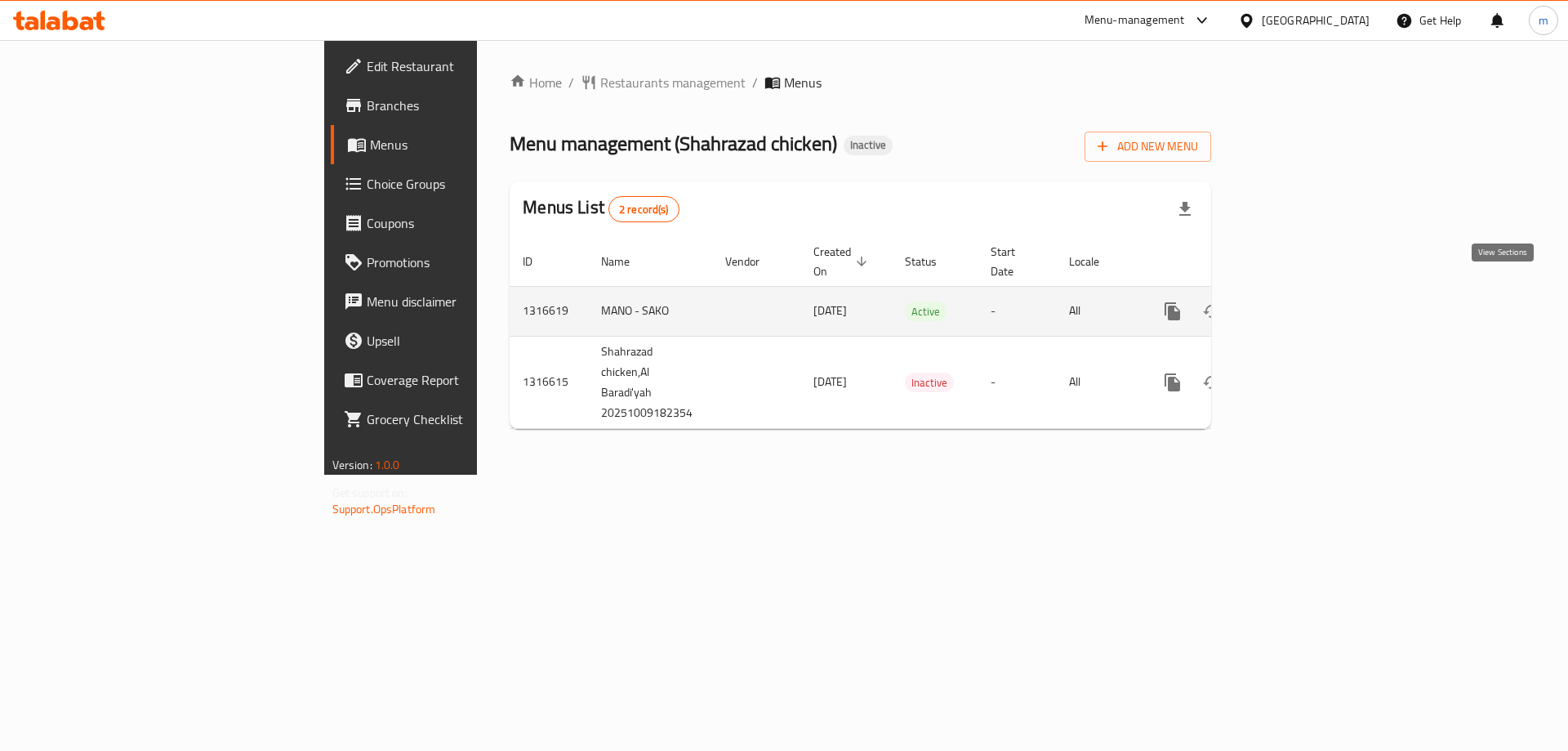
click at [1300, 302] on icon "enhanced table" at bounding box center [1290, 311] width 20 height 20
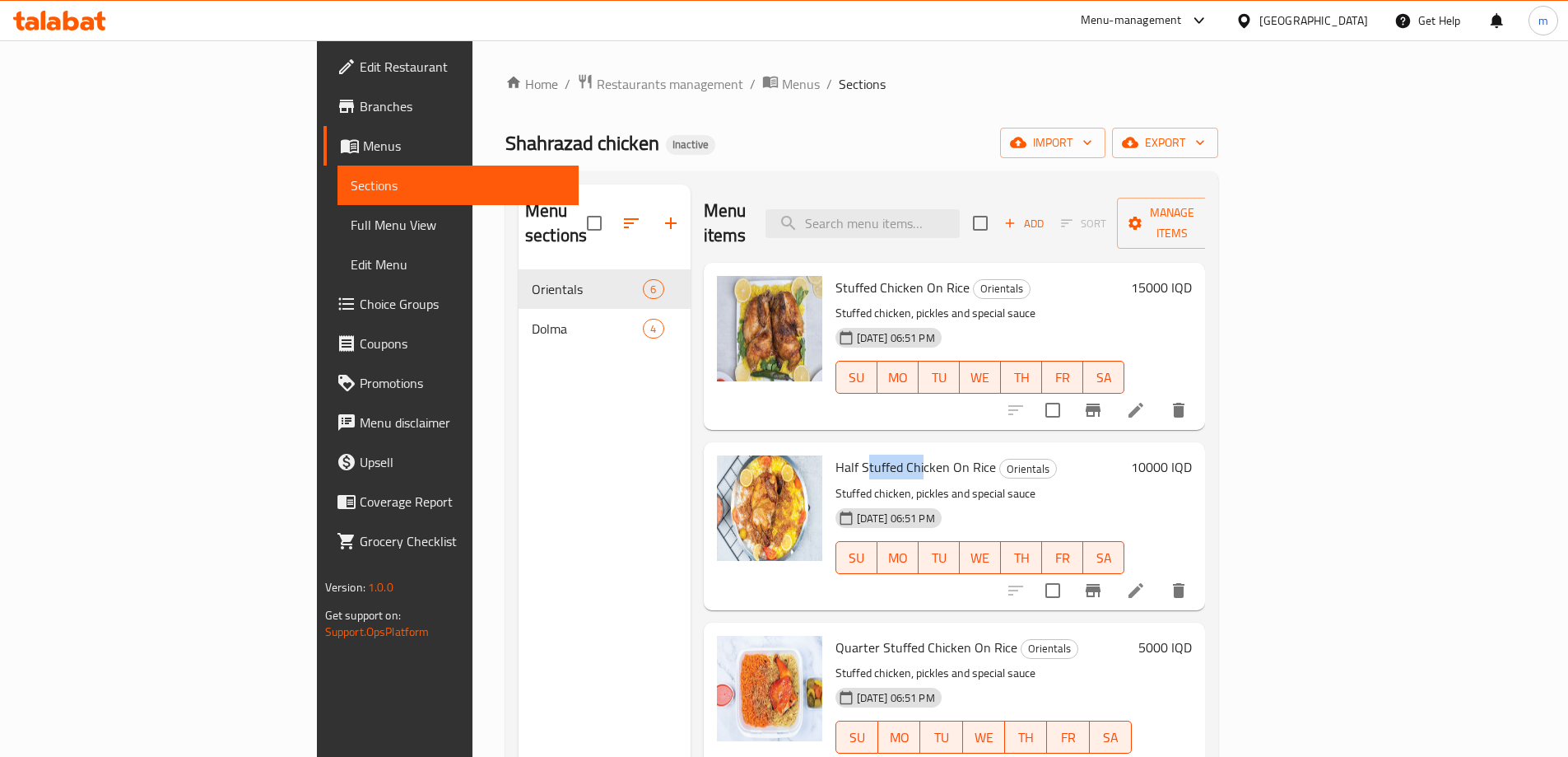
drag, startPoint x: 785, startPoint y: 441, endPoint x: 865, endPoint y: 441, distance: 80.0
click at [863, 455] on span "Half Stuffed Chicken On Rice" at bounding box center [915, 467] width 160 height 24
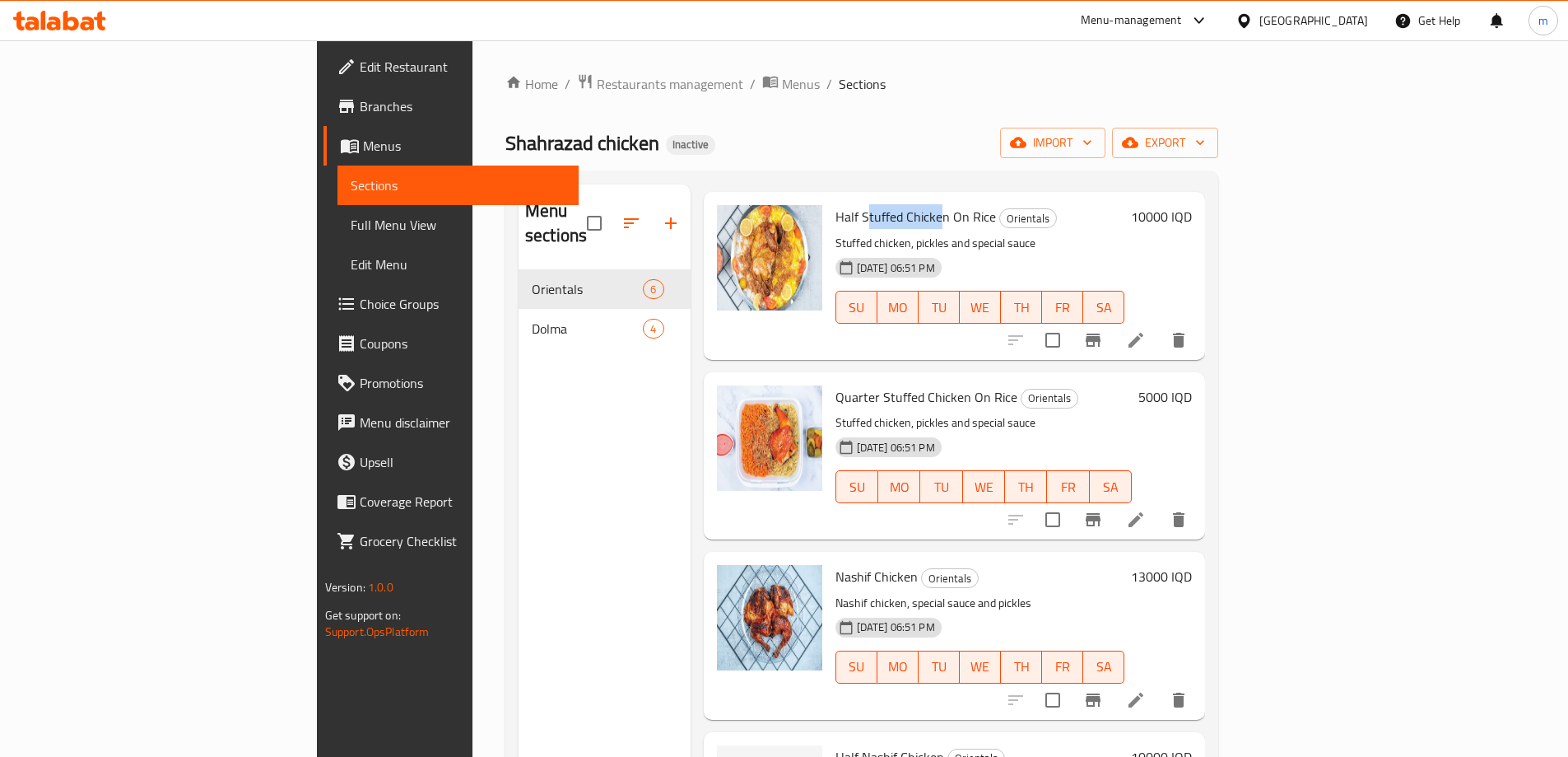
scroll to position [364, 0]
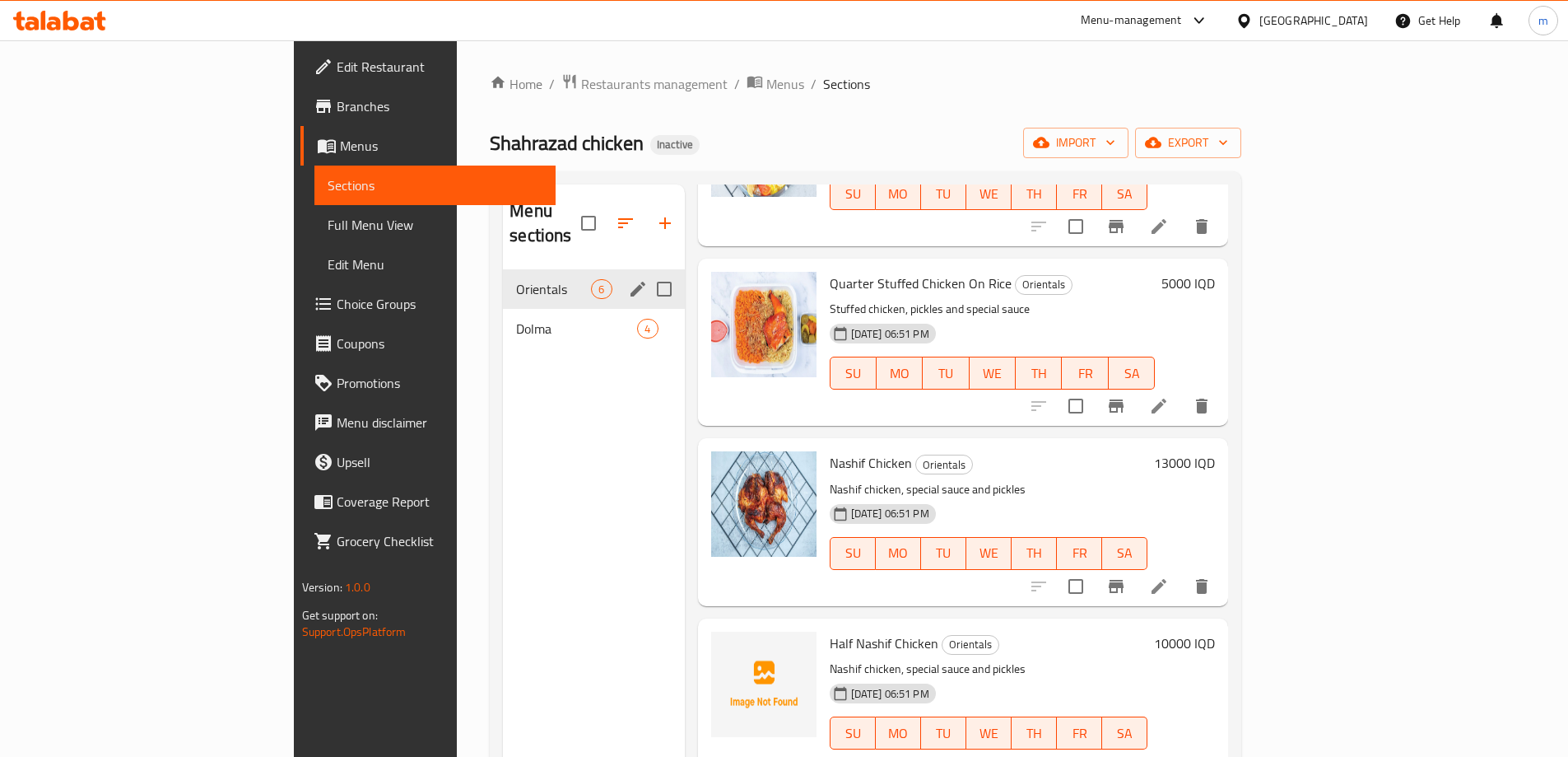
click at [516, 319] on span "Dolma" at bounding box center [576, 328] width 121 height 20
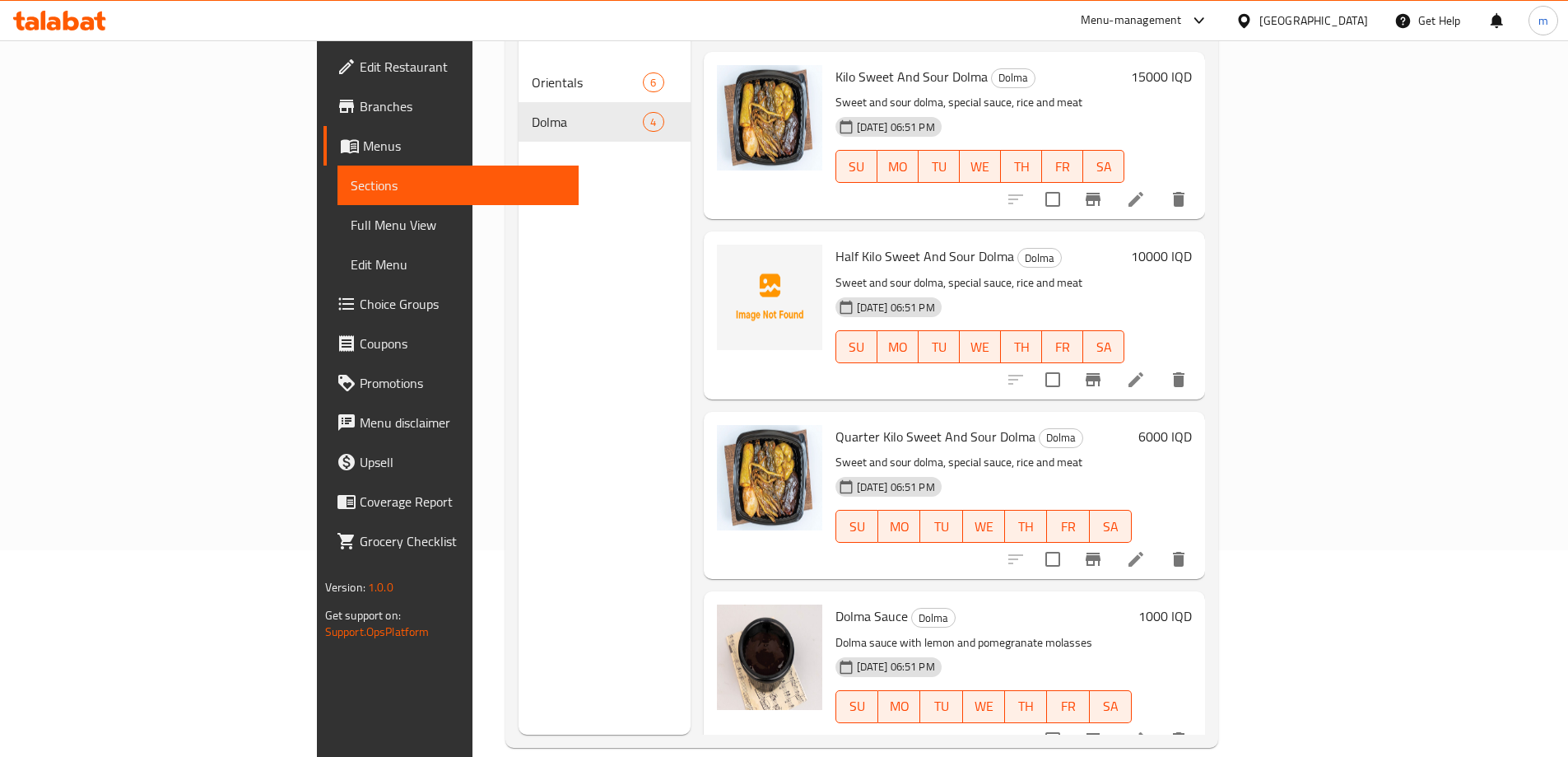
scroll to position [231, 0]
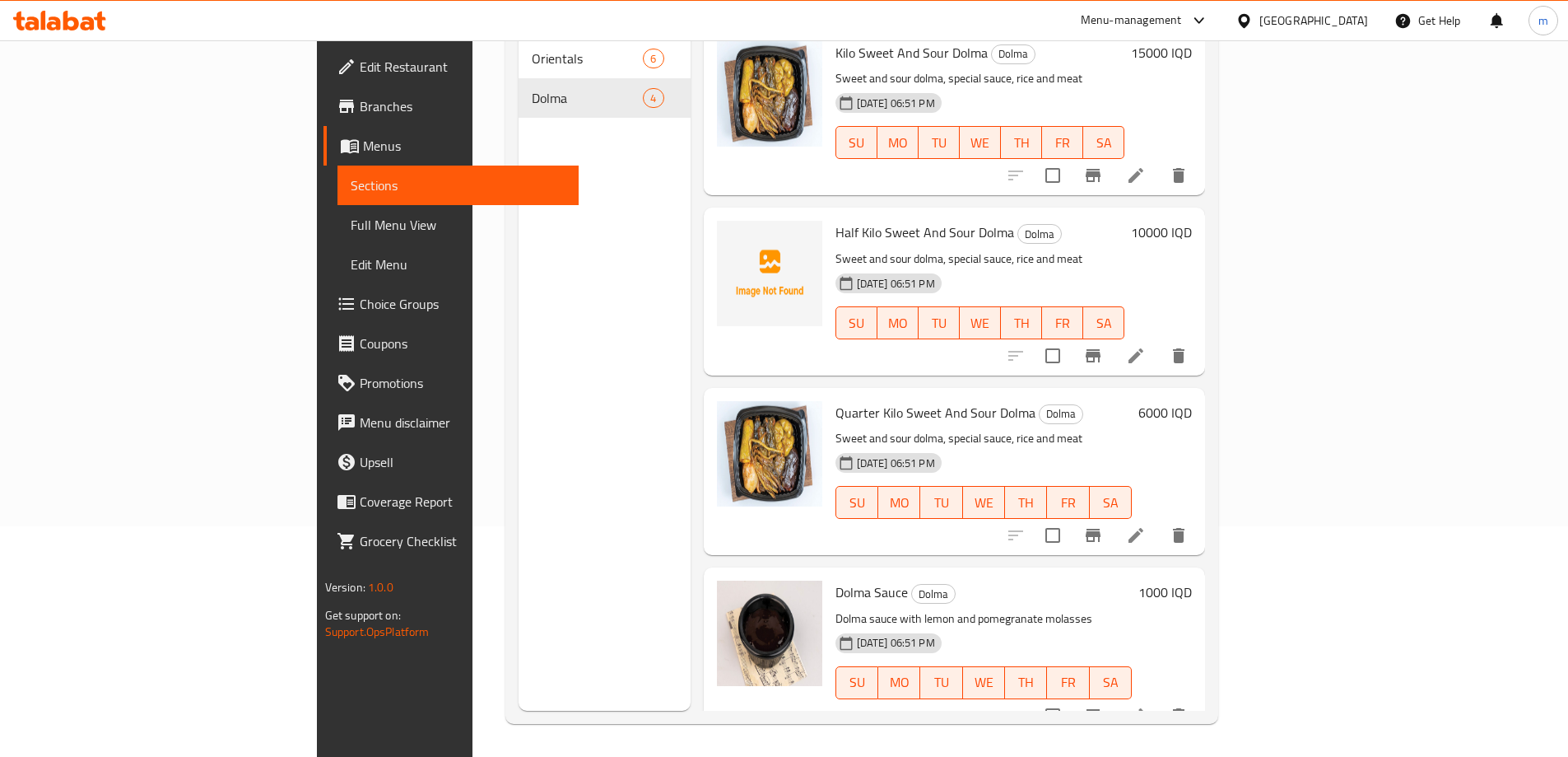
click at [351, 232] on span "Full Menu View" at bounding box center [458, 224] width 215 height 20
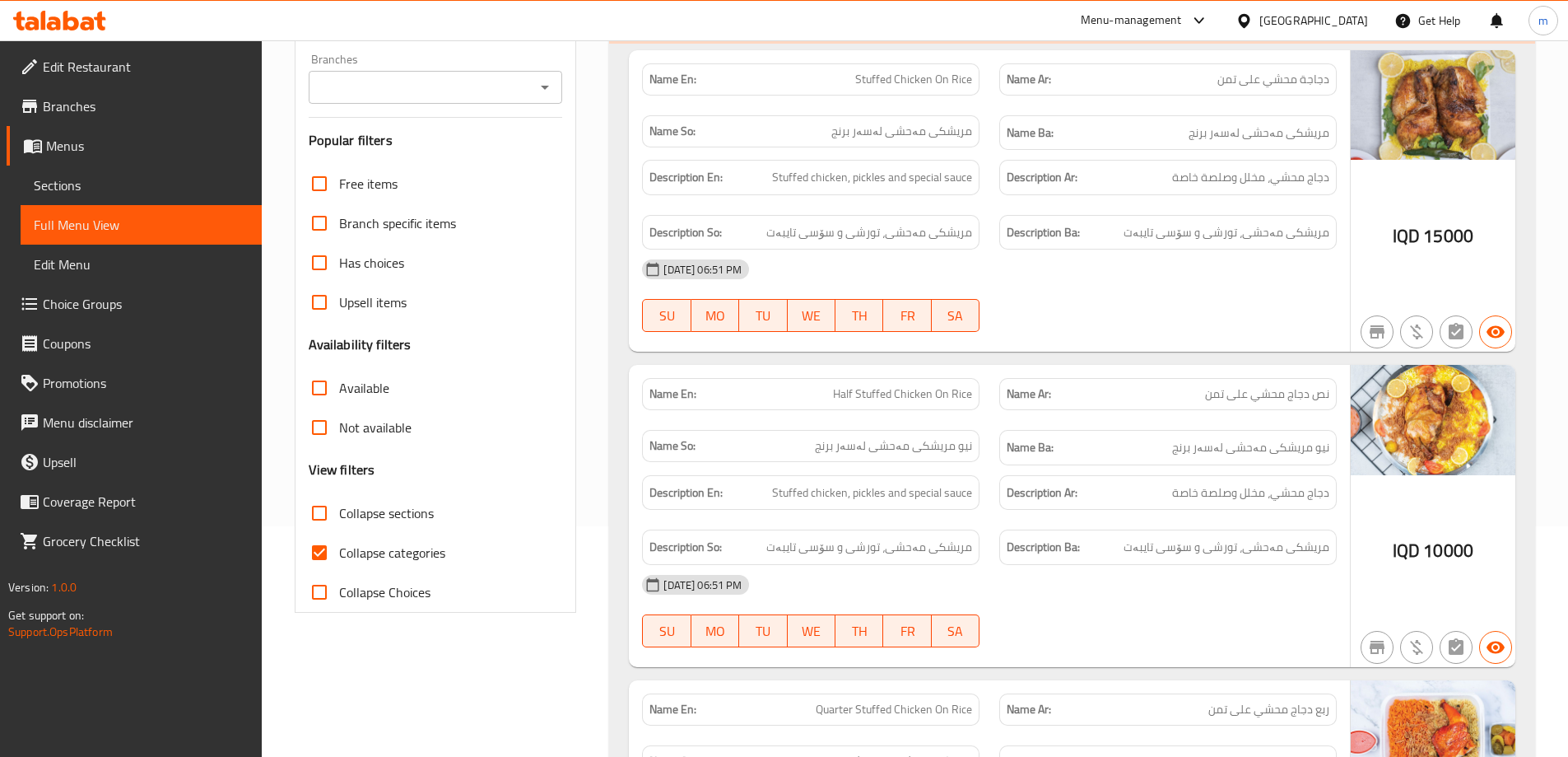
click at [542, 91] on icon "Open" at bounding box center [545, 87] width 20 height 20
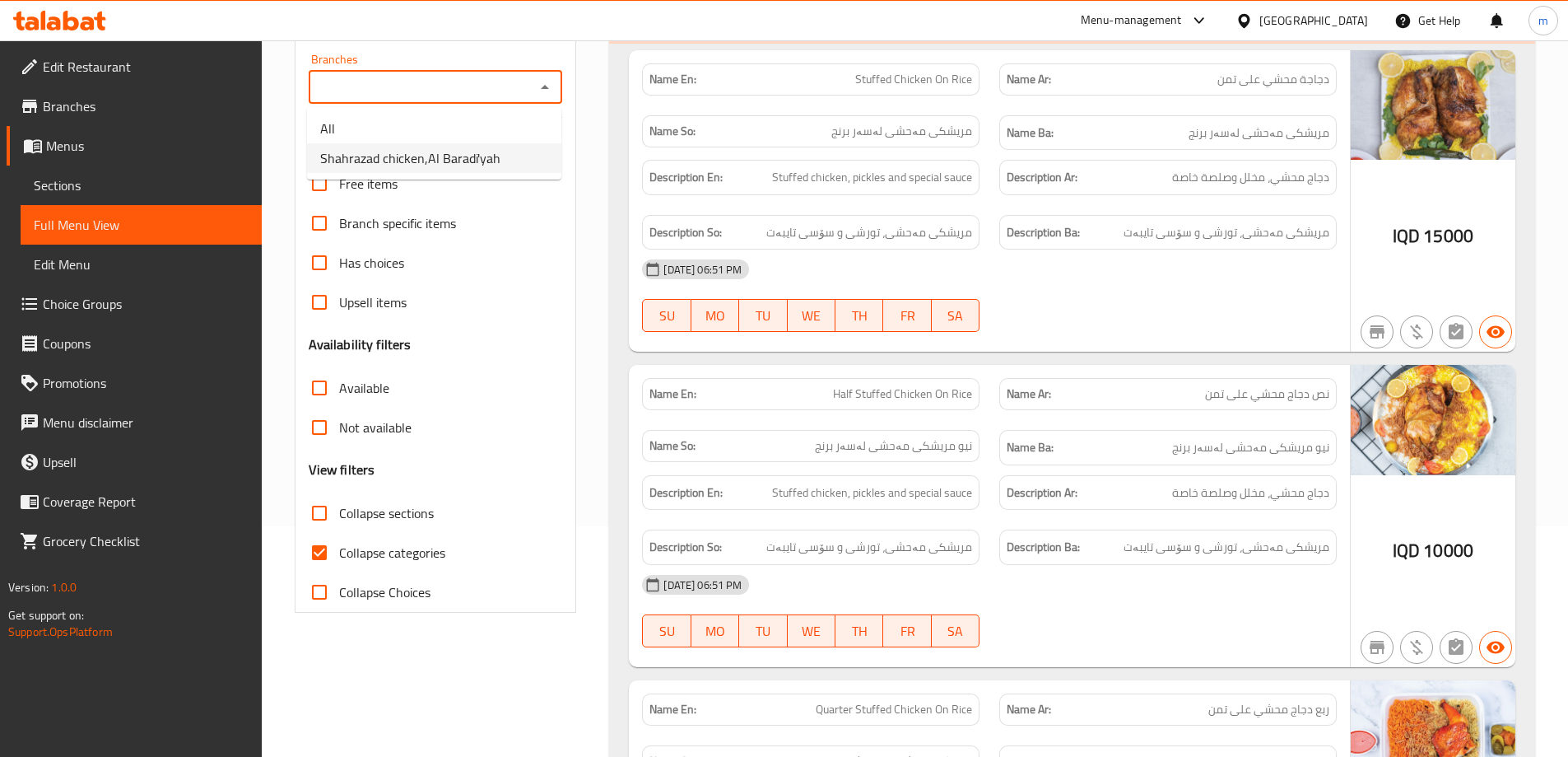
click at [412, 148] on span "Shahrazad chicken,Al Baradi'yah" at bounding box center [410, 158] width 180 height 20
type input "Shahrazad chicken,Al Baradi'yah"
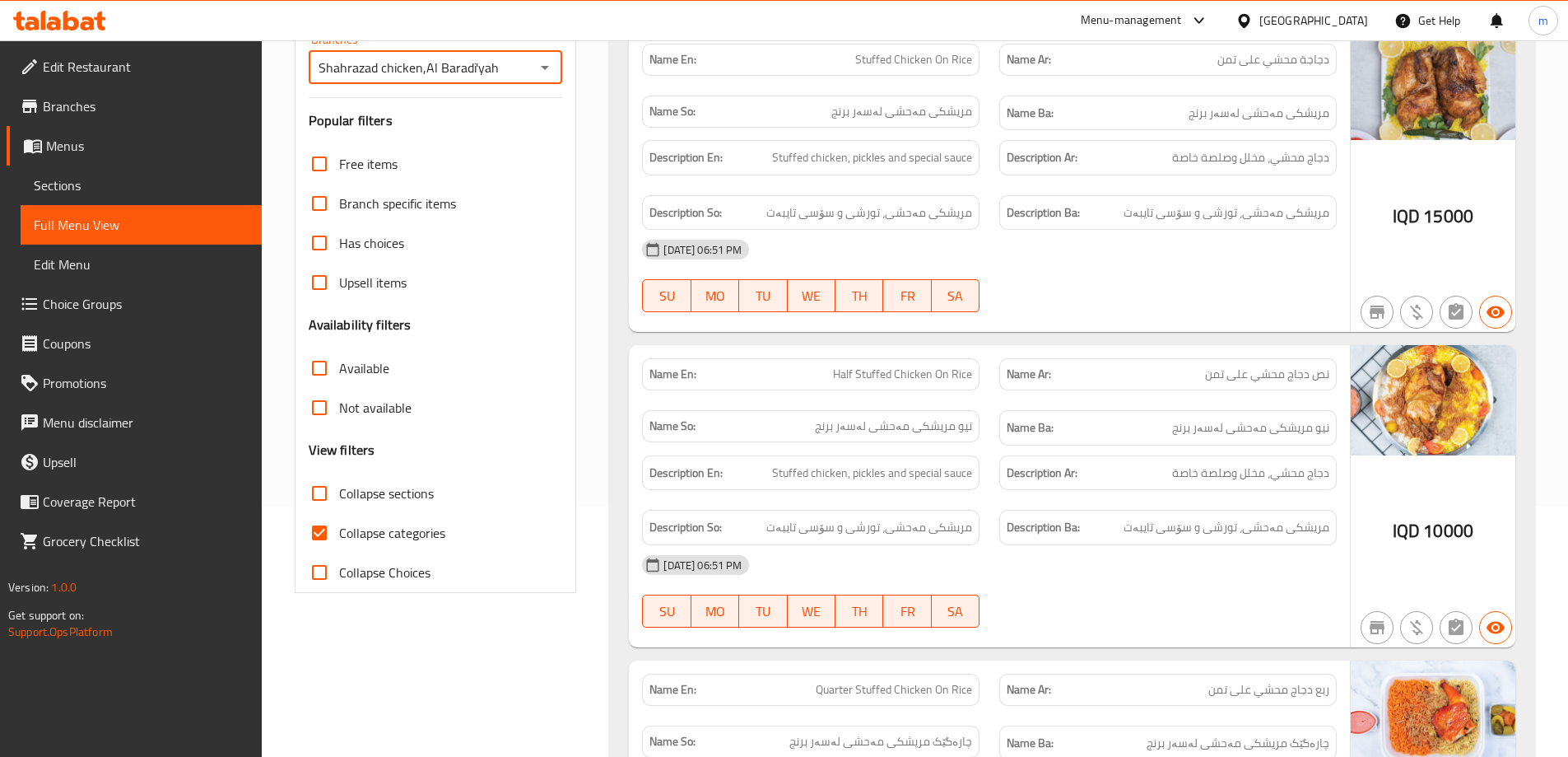
scroll to position [422, 0]
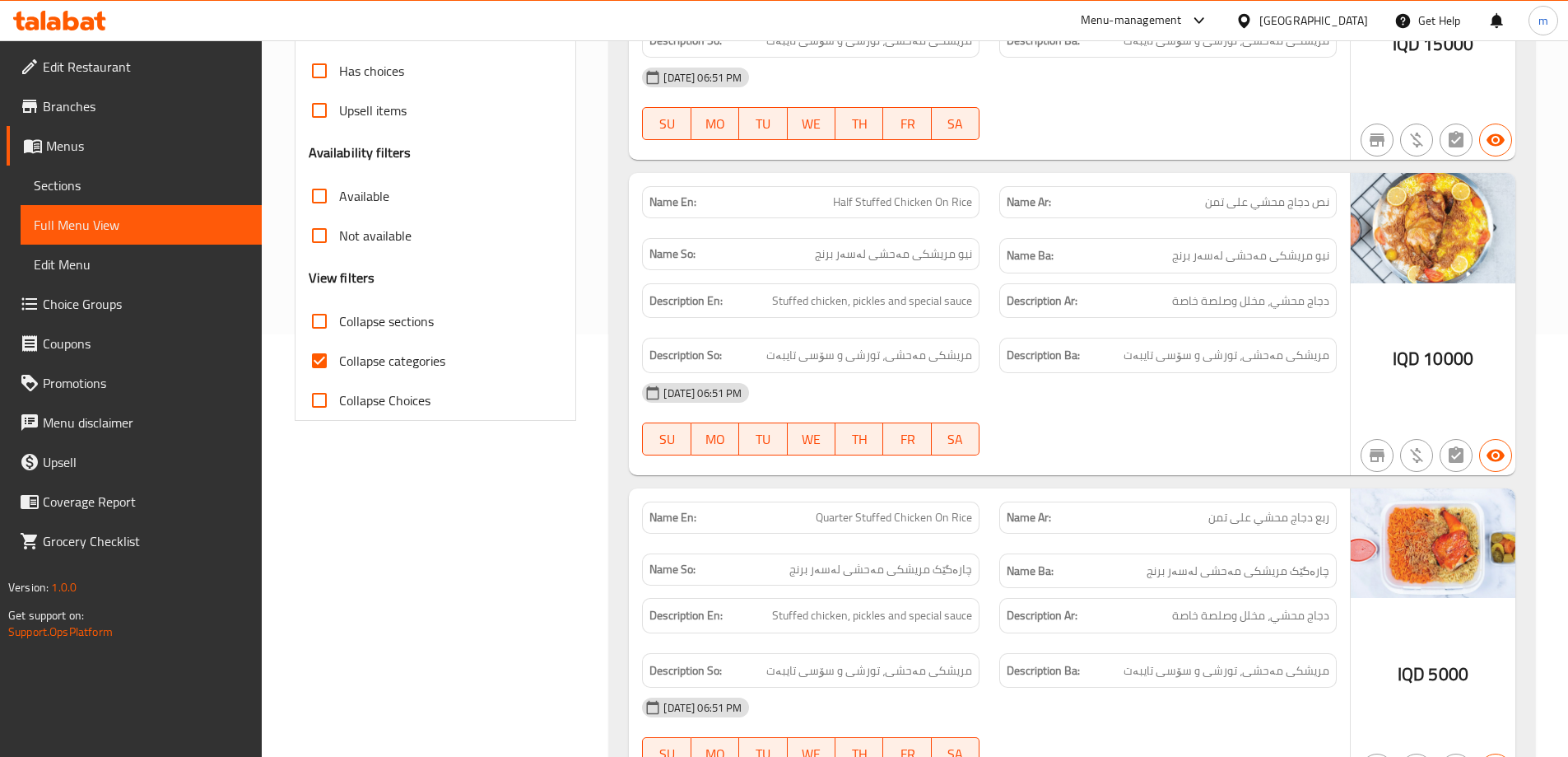
click at [397, 356] on span "Collapse categories" at bounding box center [392, 360] width 106 height 20
click at [339, 356] on input "Collapse categories" at bounding box center [320, 360] width 39 height 39
checkbox input "false"
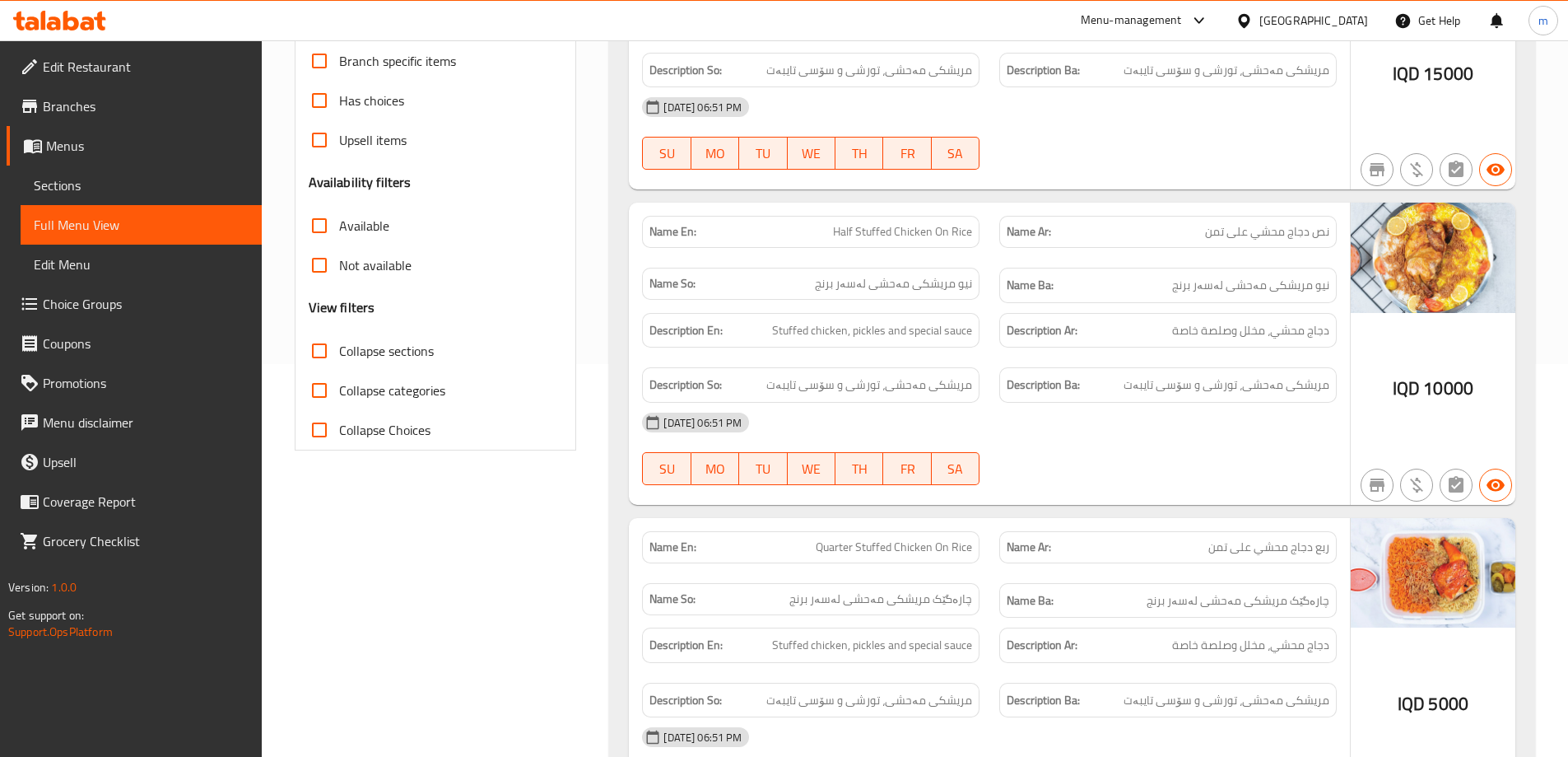
scroll to position [192, 0]
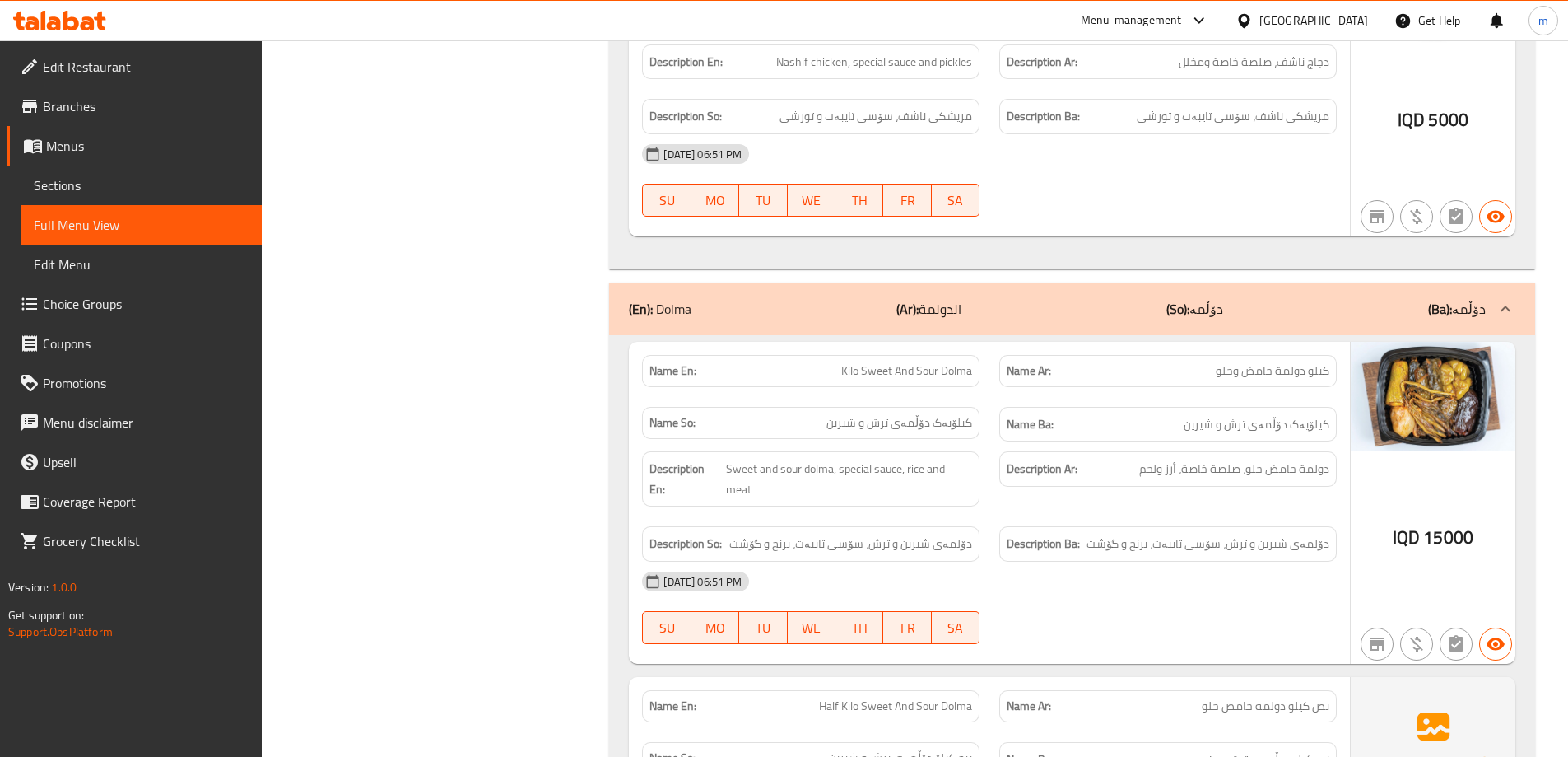
click at [924, 297] on div "(En): Dolma (Ar): الدولمة (So): دۆڵمە (Ba): دۆڵمە" at bounding box center [1073, 309] width 927 height 53
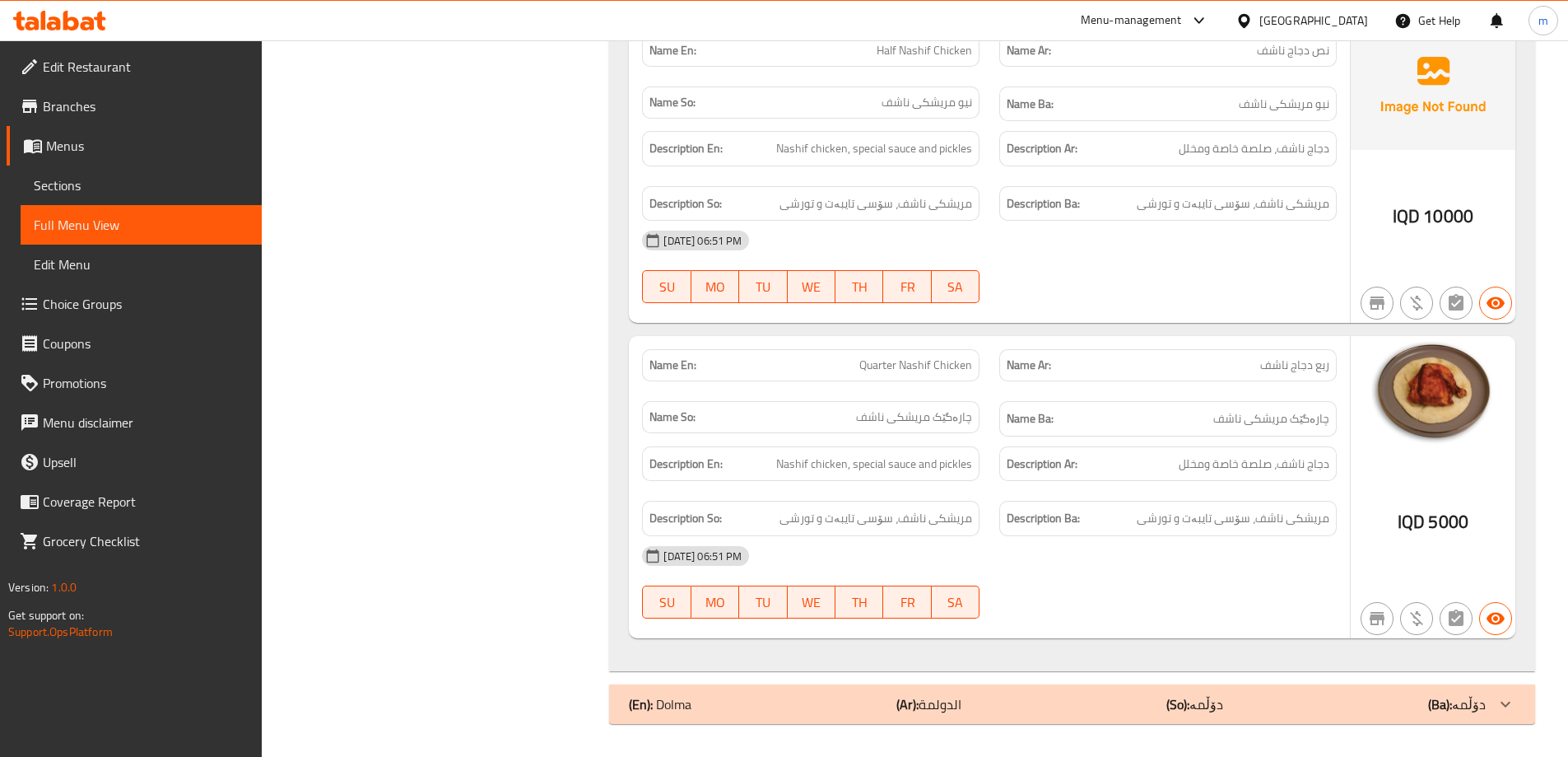
scroll to position [1520, 0]
click at [882, 549] on div "[DATE] 06:51 PM" at bounding box center [989, 555] width 715 height 39
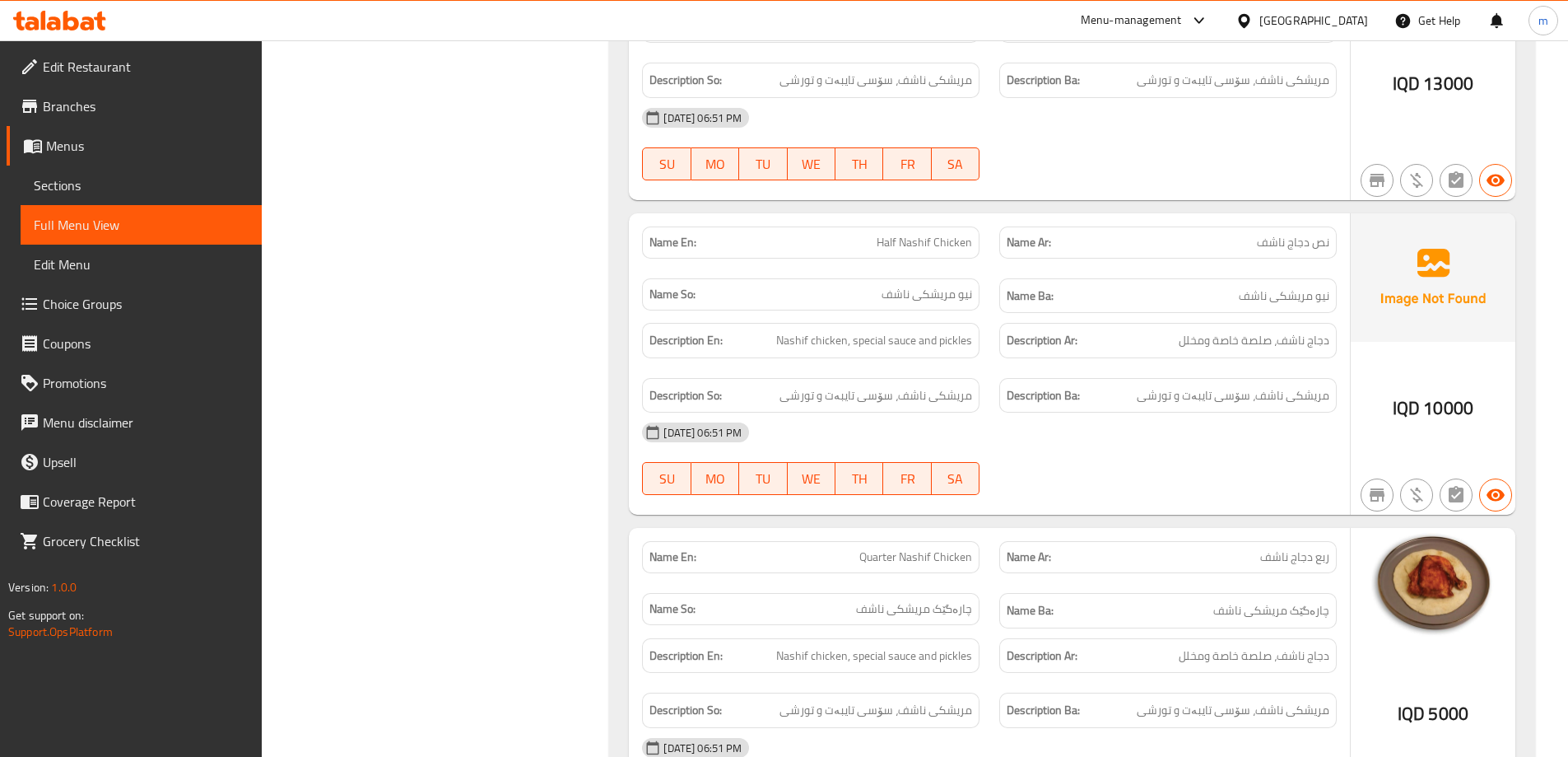
drag, startPoint x: 1197, startPoint y: 332, endPoint x: 1002, endPoint y: 381, distance: 201.1
click at [869, 408] on div "Description En: Nashif chicken, special sauce and pickles Description Ar: دجاج …" at bounding box center [989, 368] width 715 height 110
click at [1005, 380] on div "Description Ba: مریشکی ناشف، سۆسی تایبەت و تورشی" at bounding box center [1168, 396] width 338 height 36
click at [1170, 354] on div "Description Ar: دجاج ناشف، صلصة خاصة ومخلل" at bounding box center [1168, 341] width 338 height 36
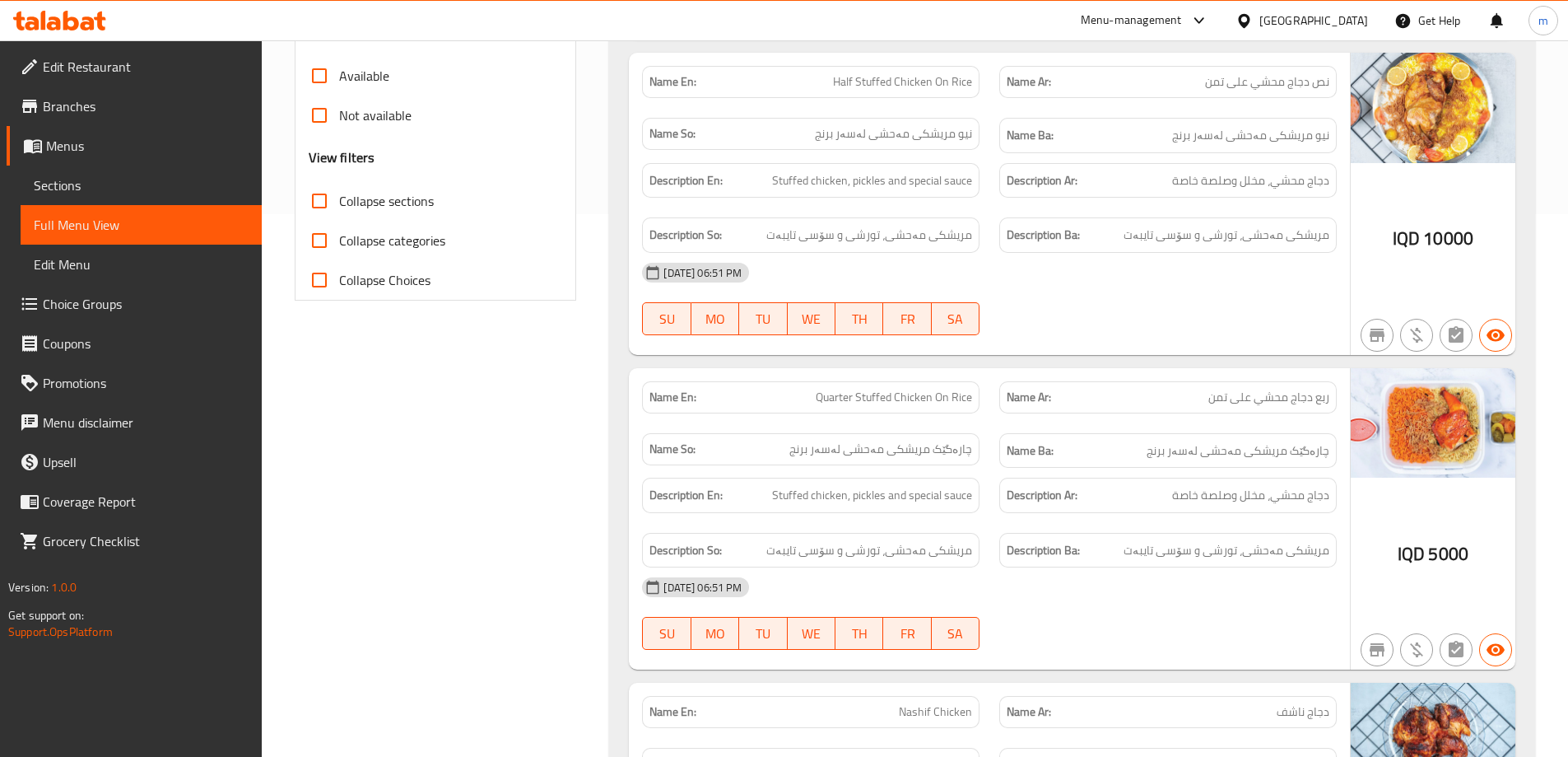
scroll to position [0, 0]
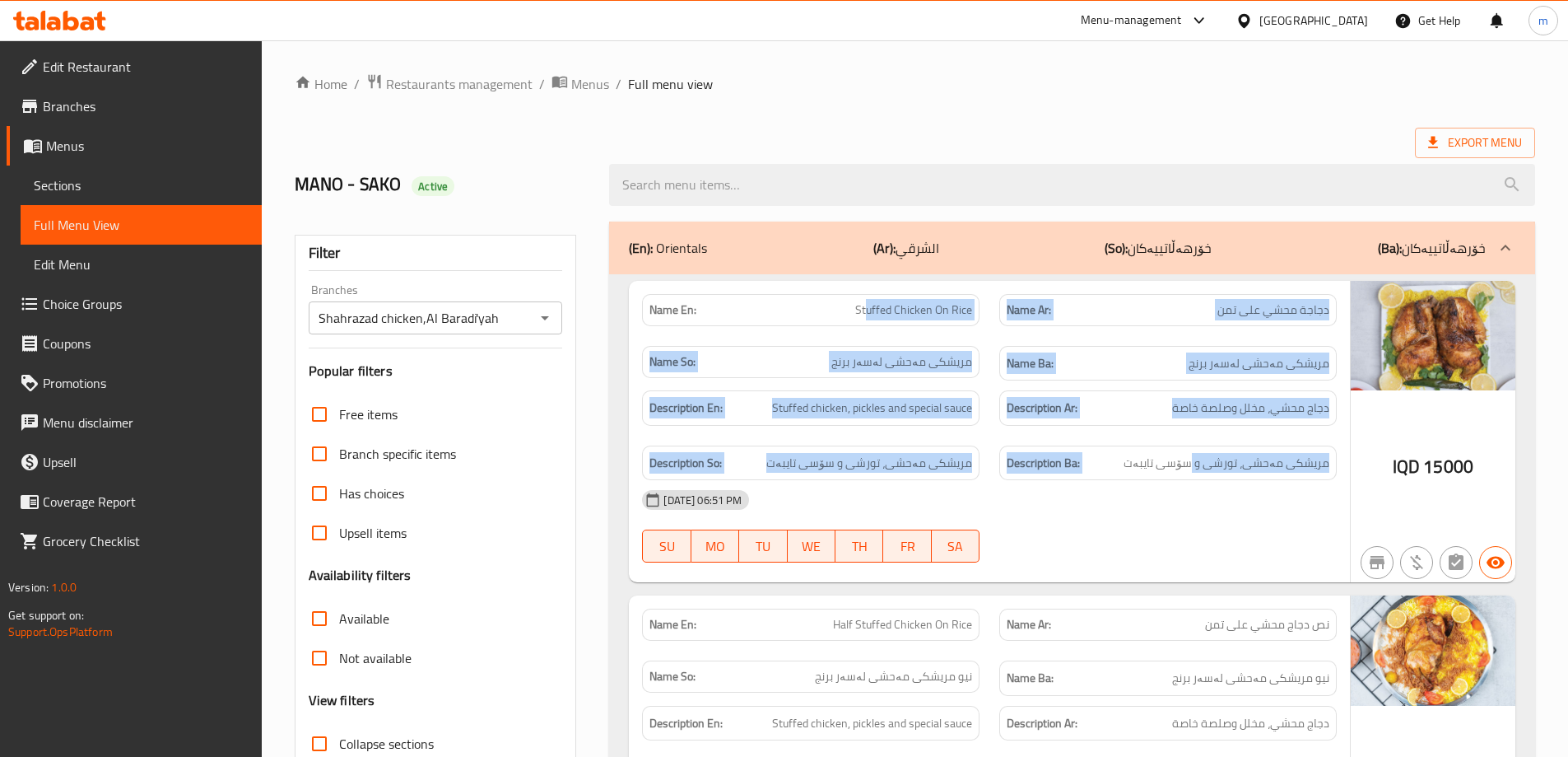
drag, startPoint x: 868, startPoint y: 306, endPoint x: 1190, endPoint y: 434, distance: 346.5
click at [1190, 434] on div "Name En: Stuffed Chicken On Rice Name Ar: دجاجة محشي على تمن Name So: مریشکی مە…" at bounding box center [989, 431] width 721 height 302
click at [1230, 410] on span "دجاج محشي، مخلل وصلصة خاصة" at bounding box center [1251, 408] width 158 height 21
click at [1219, 387] on div "Description Ar: دجاج محشي، مخلل وصلصة خاصة" at bounding box center [1168, 408] width 357 height 55
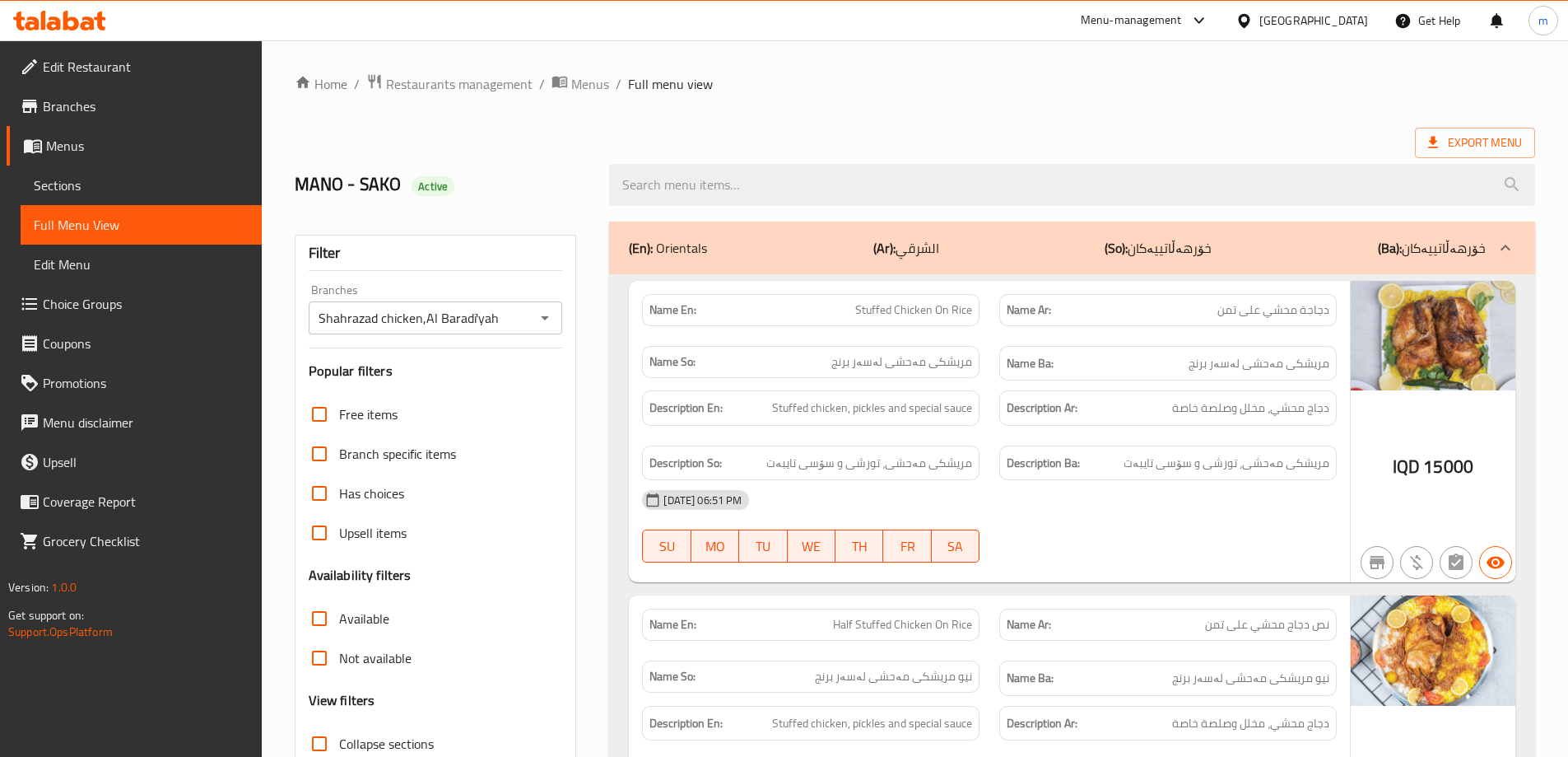
click at [1202, 382] on div "Description Ar: دجاج محشي، مخلل وصلصة خاصة" at bounding box center [1168, 408] width 357 height 55
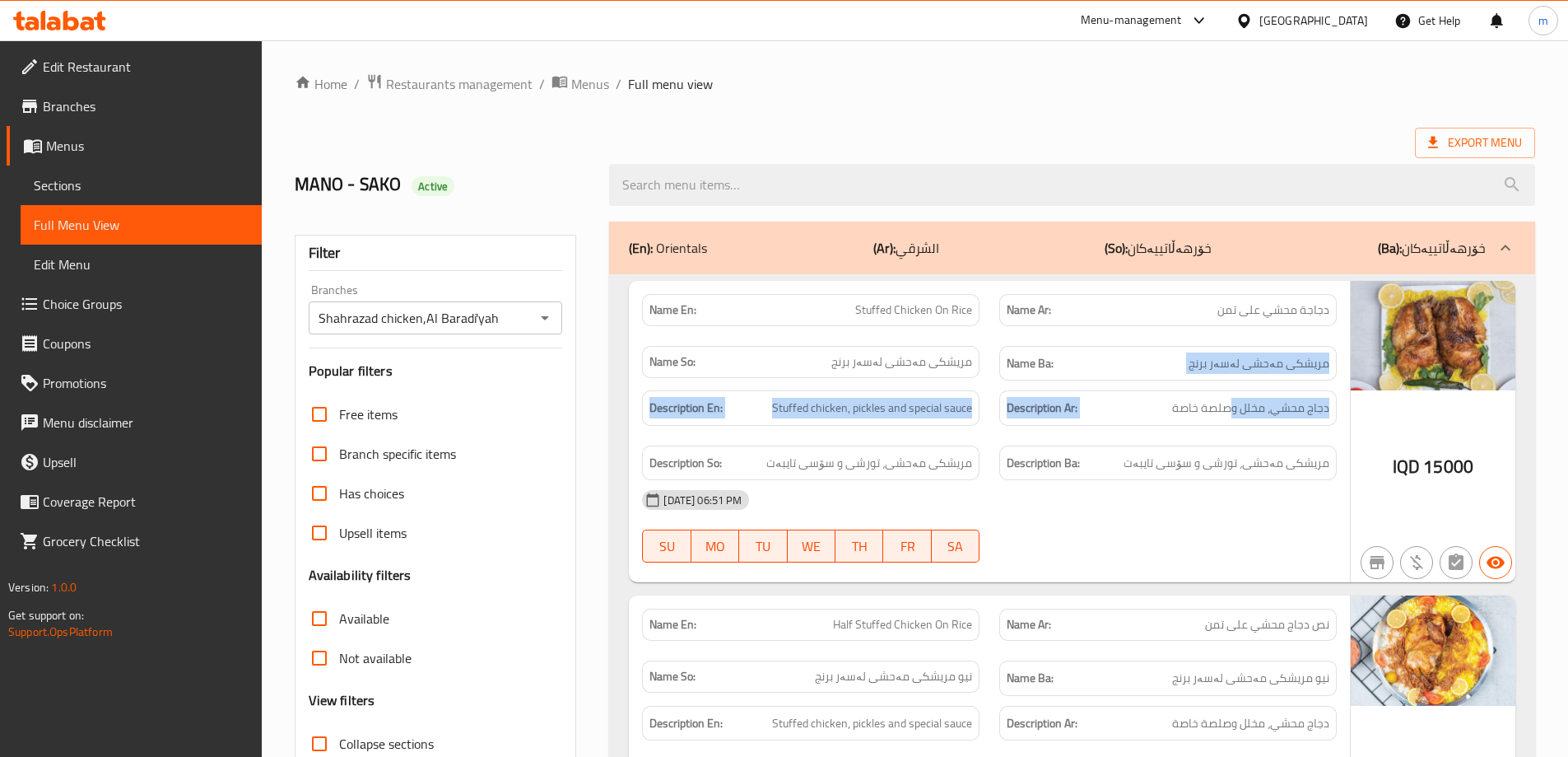
drag, startPoint x: 1141, startPoint y: 341, endPoint x: 1229, endPoint y: 432, distance: 126.6
click at [1229, 432] on div "Name En: Stuffed Chicken On Rice Name Ar: دجاجة محشي على تمن Name So: مریشکی مە…" at bounding box center [989, 431] width 721 height 302
click at [1288, 407] on span "دجاج محشي، مخلل وصلصة خاصة" at bounding box center [1251, 408] width 158 height 21
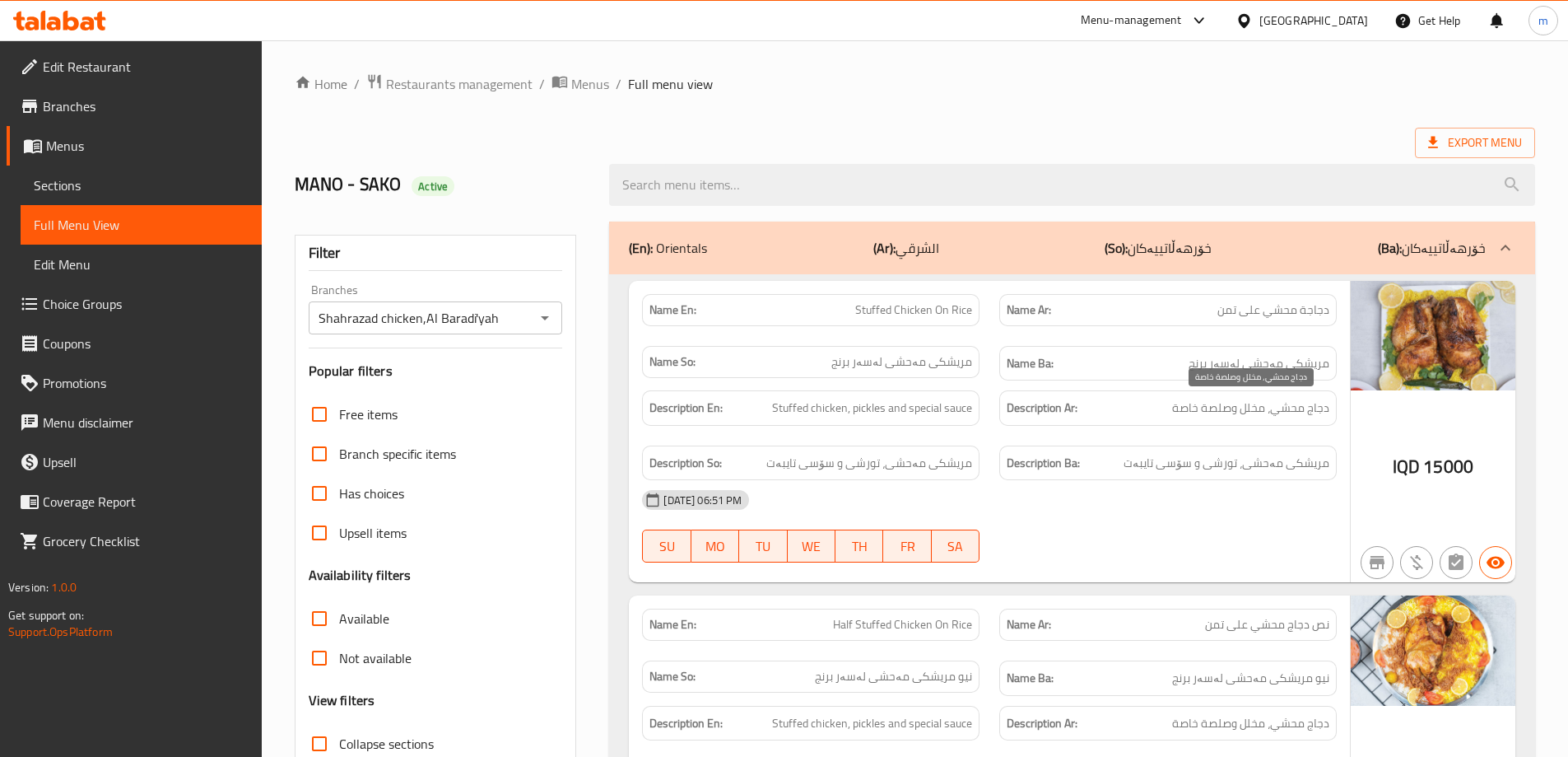
click at [1189, 400] on span "دجاج محشي، مخلل وصلصة خاصة" at bounding box center [1251, 408] width 158 height 21
click at [1178, 402] on span "دجاج محشي، مخلل وصلصة خاصة" at bounding box center [1251, 408] width 158 height 21
drag, startPoint x: 1176, startPoint y: 417, endPoint x: 1170, endPoint y: 426, distance: 10.8
click at [1175, 418] on div "Description Ar: دجاج محشي، مخلل وصلصة خاصة" at bounding box center [1168, 408] width 338 height 36
click at [1169, 429] on div "Description Ar: دجاج محشي، مخلل وصلصة خاصة" at bounding box center [1168, 408] width 357 height 55
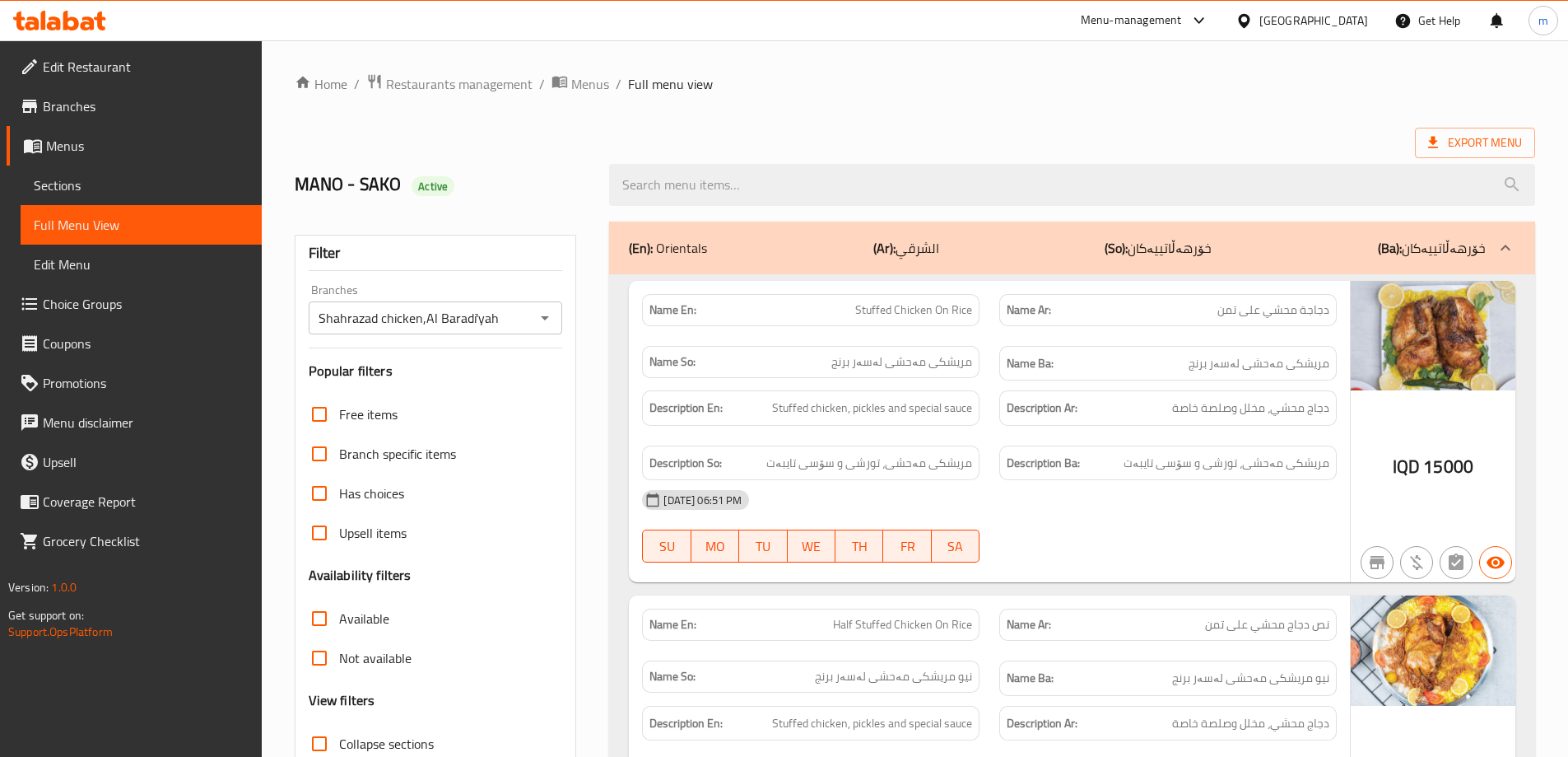
click at [84, 77] on span "Edit Restaurant" at bounding box center [145, 67] width 205 height 20
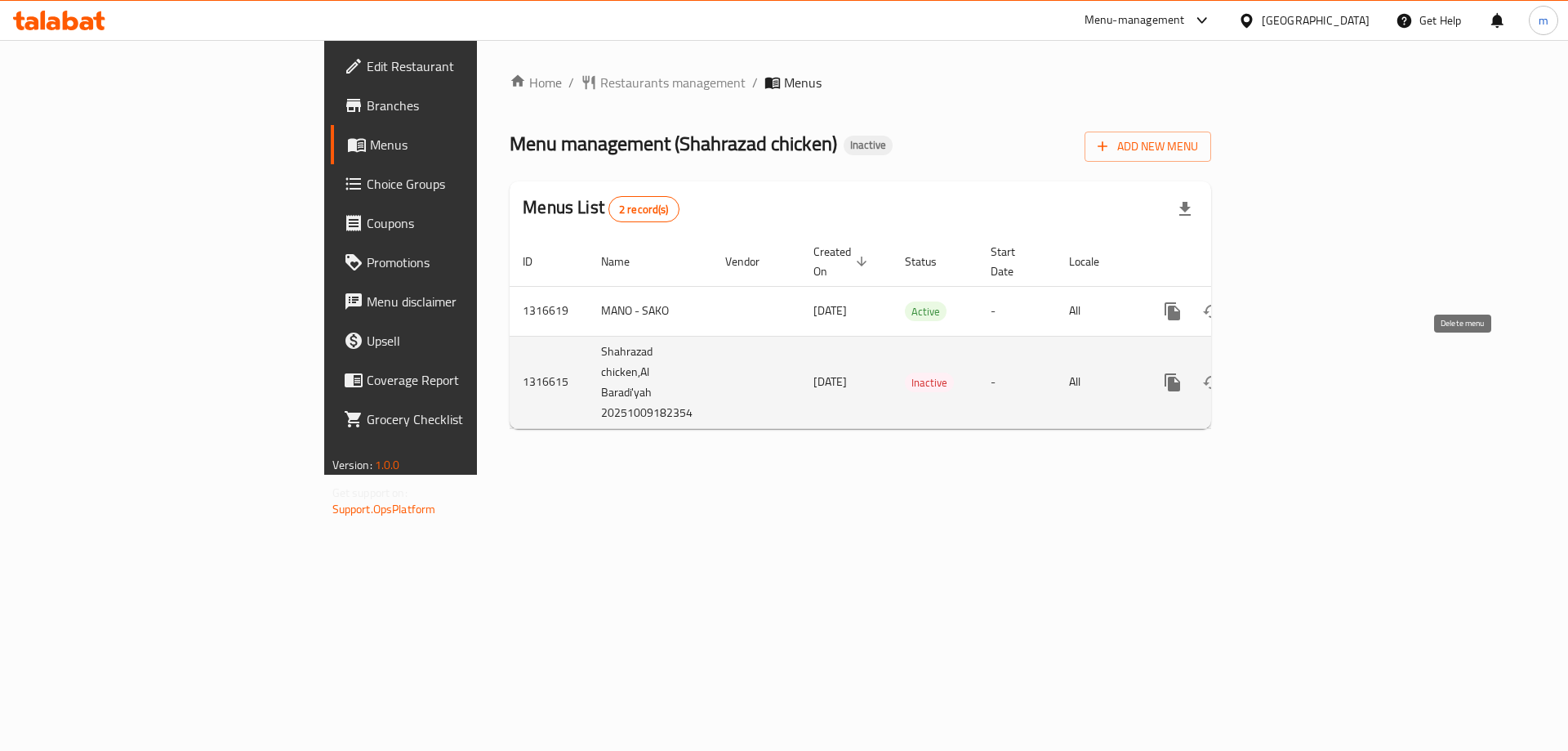
click at [1261, 372] on icon "enhanced table" at bounding box center [1251, 382] width 20 height 20
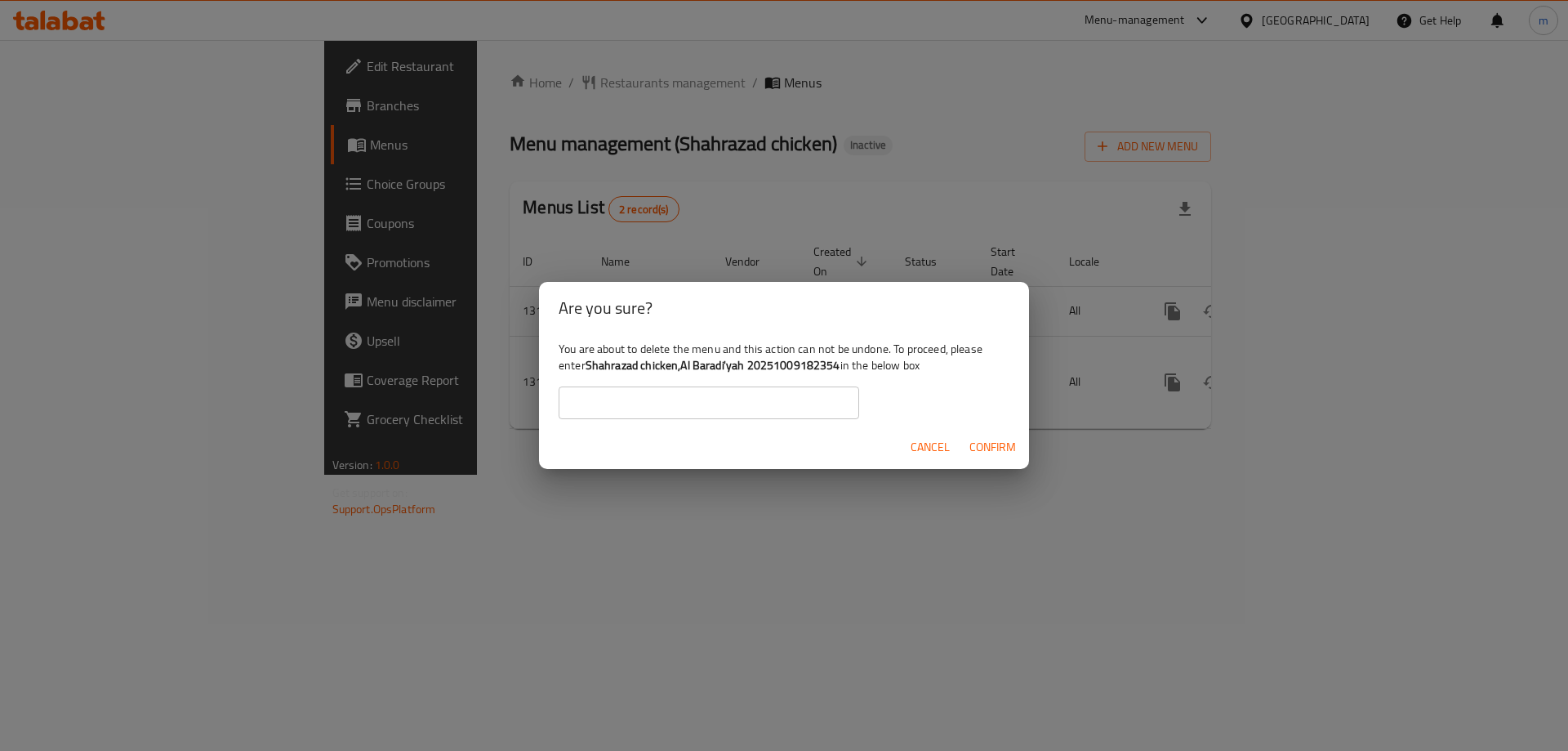
drag, startPoint x: 938, startPoint y: 450, endPoint x: 941, endPoint y: 441, distance: 9.5
click at [938, 449] on span "Cancel" at bounding box center [931, 448] width 39 height 20
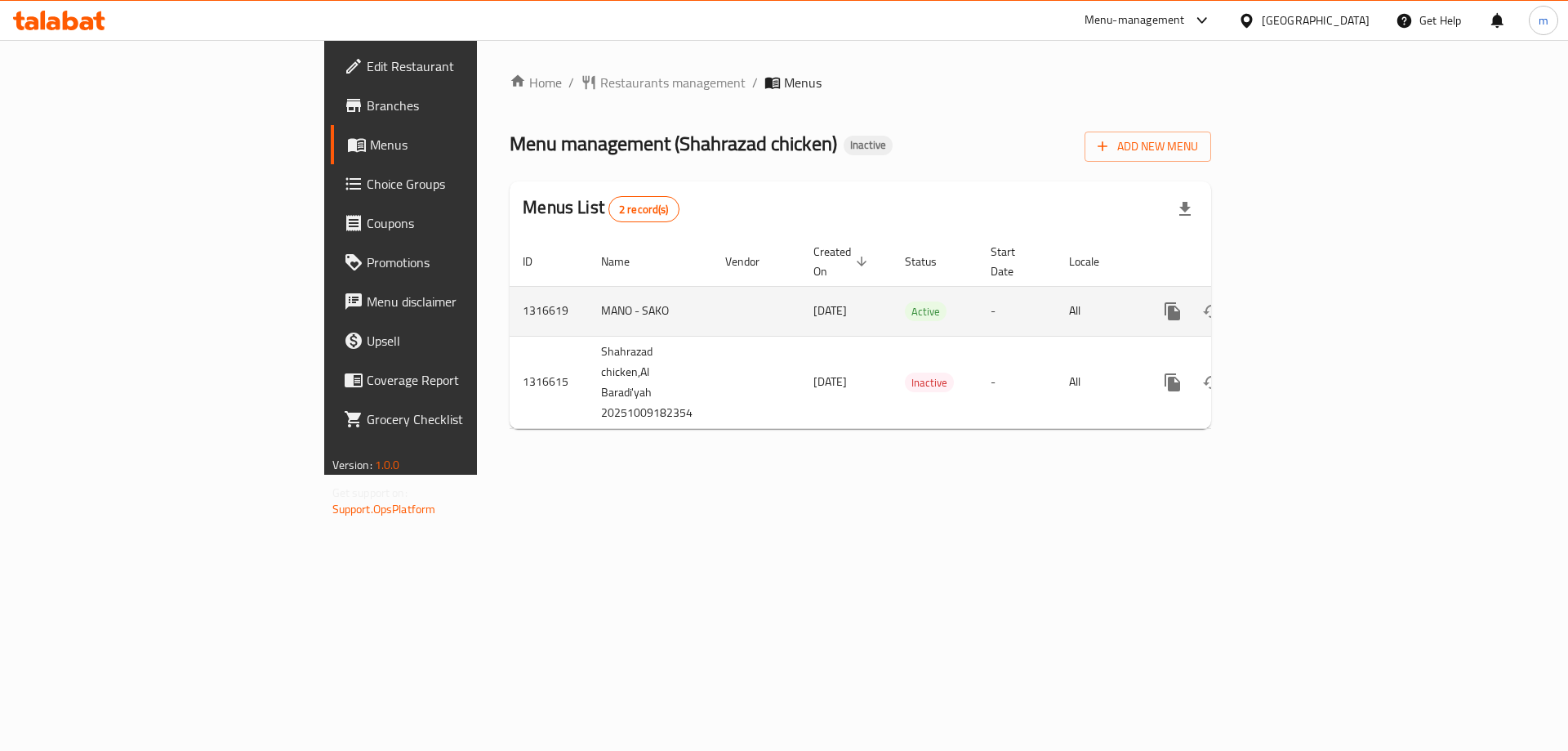
click at [1310, 291] on link "enhanced table" at bounding box center [1291, 311] width 39 height 39
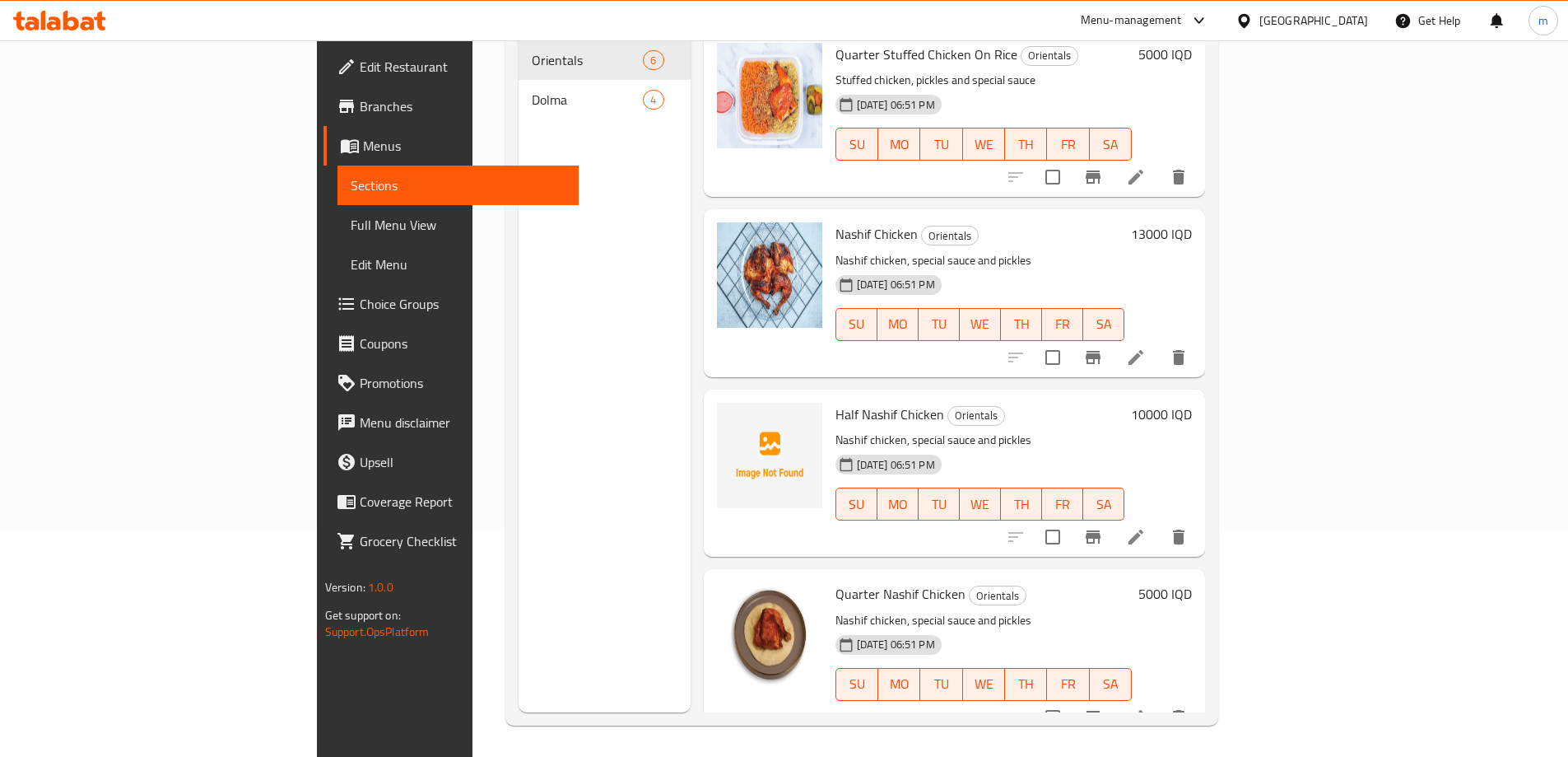
scroll to position [231, 0]
click at [836, 401] on span "Half Nashif Chicken" at bounding box center [890, 413] width 109 height 24
copy h6 "Half Nashif Chicken"
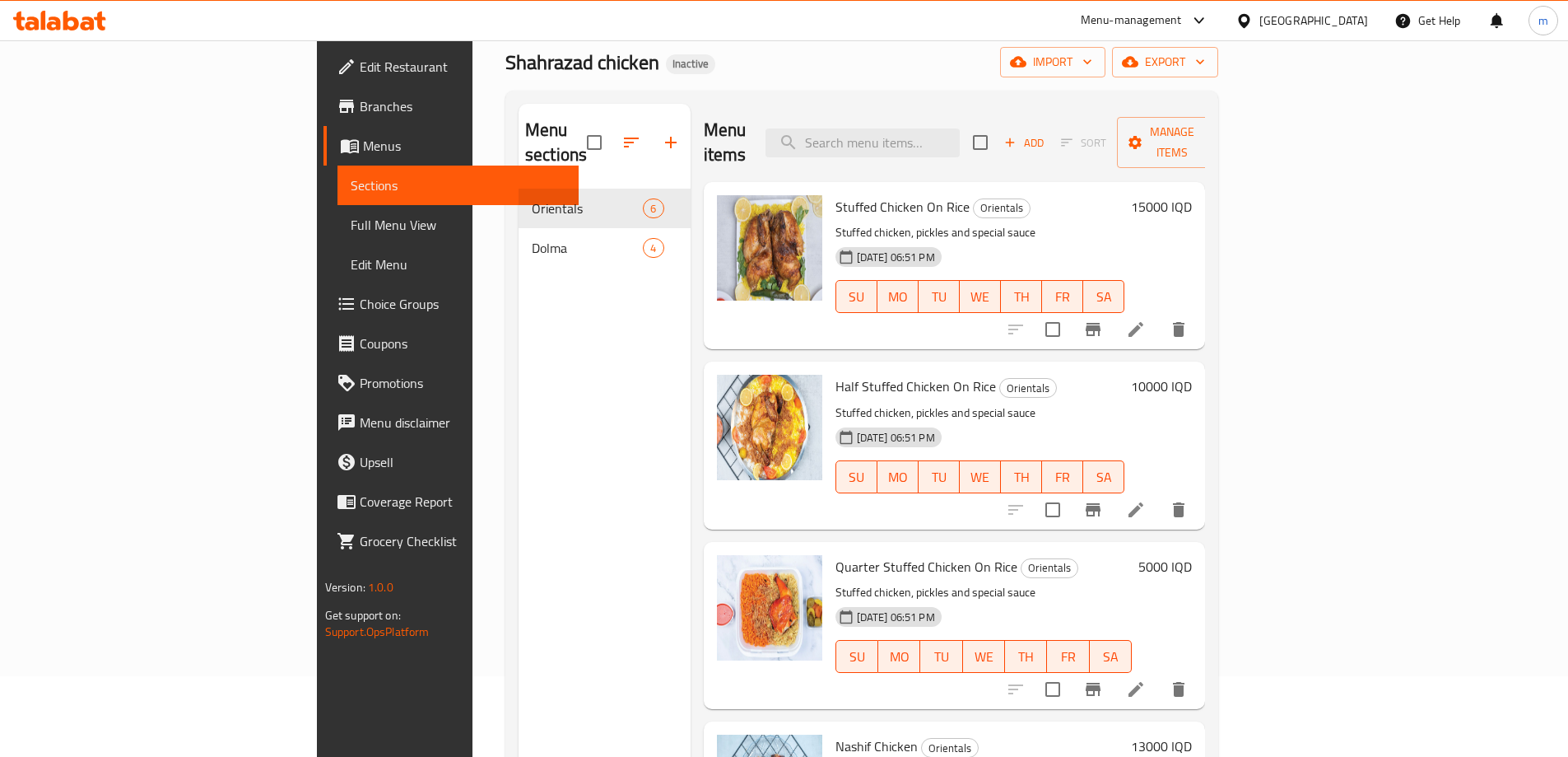
scroll to position [0, 0]
